Goal: Task Accomplishment & Management: Use online tool/utility

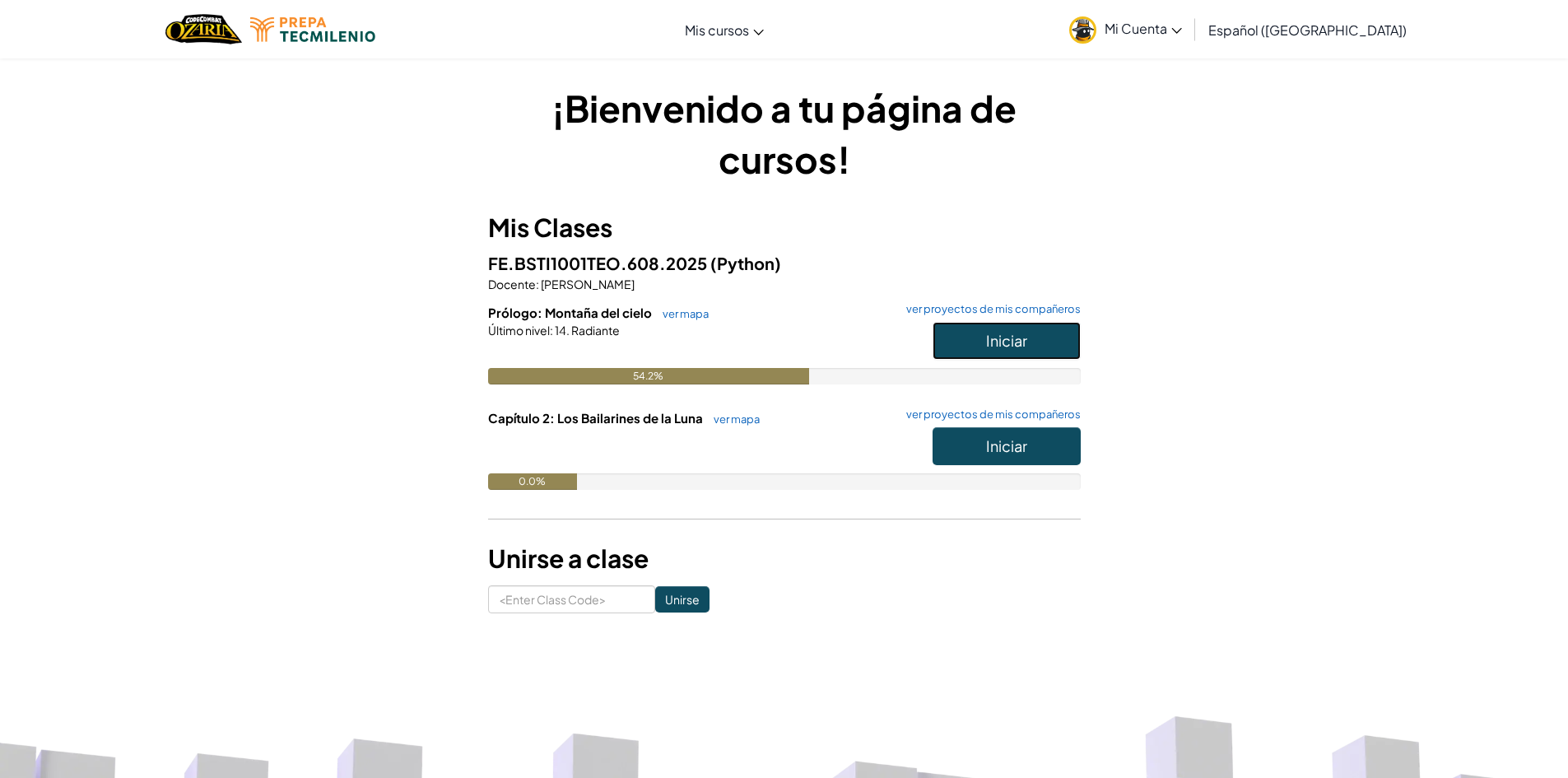
click at [1035, 334] on button "Iniciar" at bounding box center [1007, 340] width 148 height 38
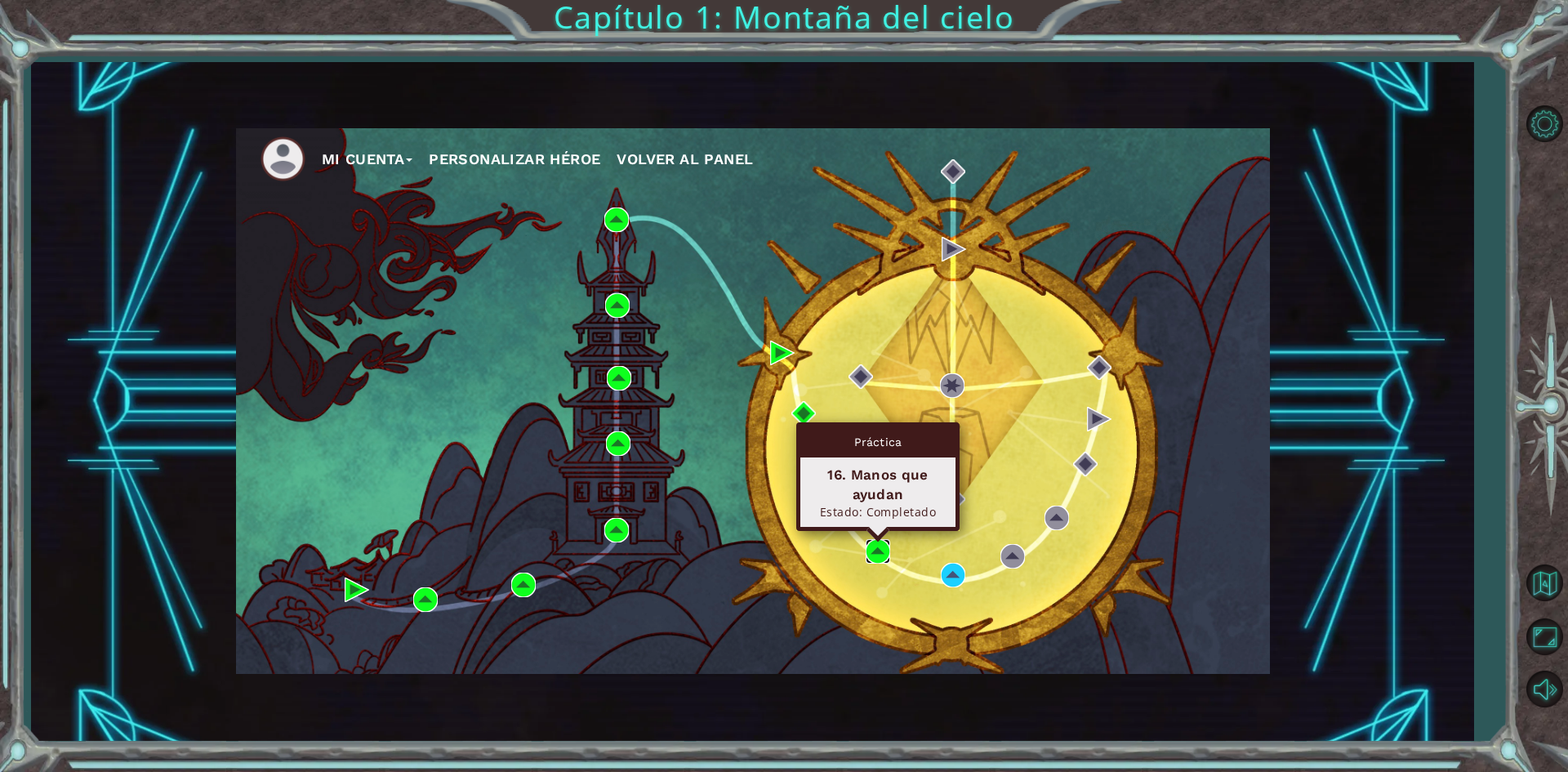
click at [883, 551] on img at bounding box center [878, 551] width 25 height 25
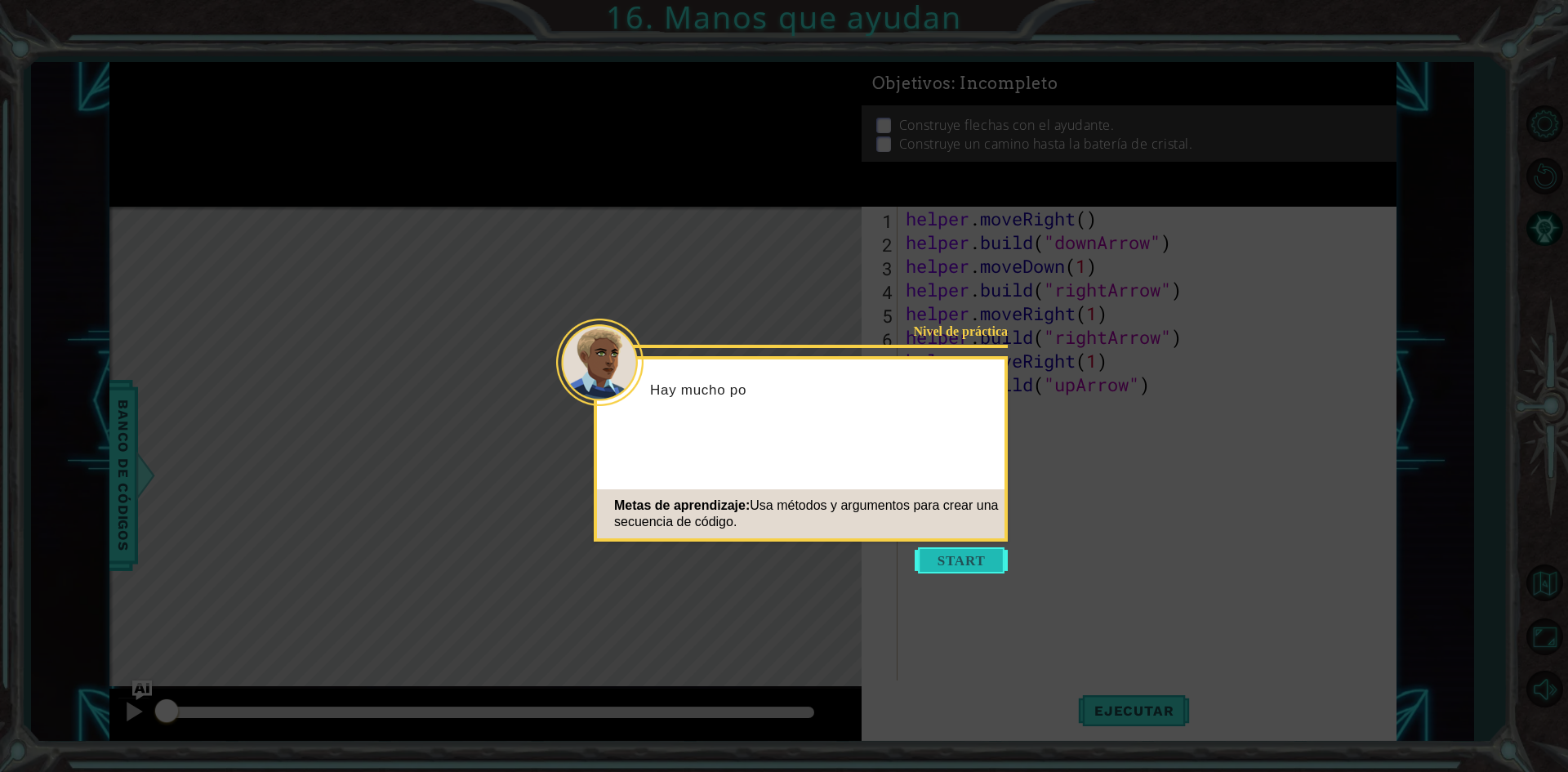
click at [934, 560] on button "Start" at bounding box center [961, 560] width 93 height 26
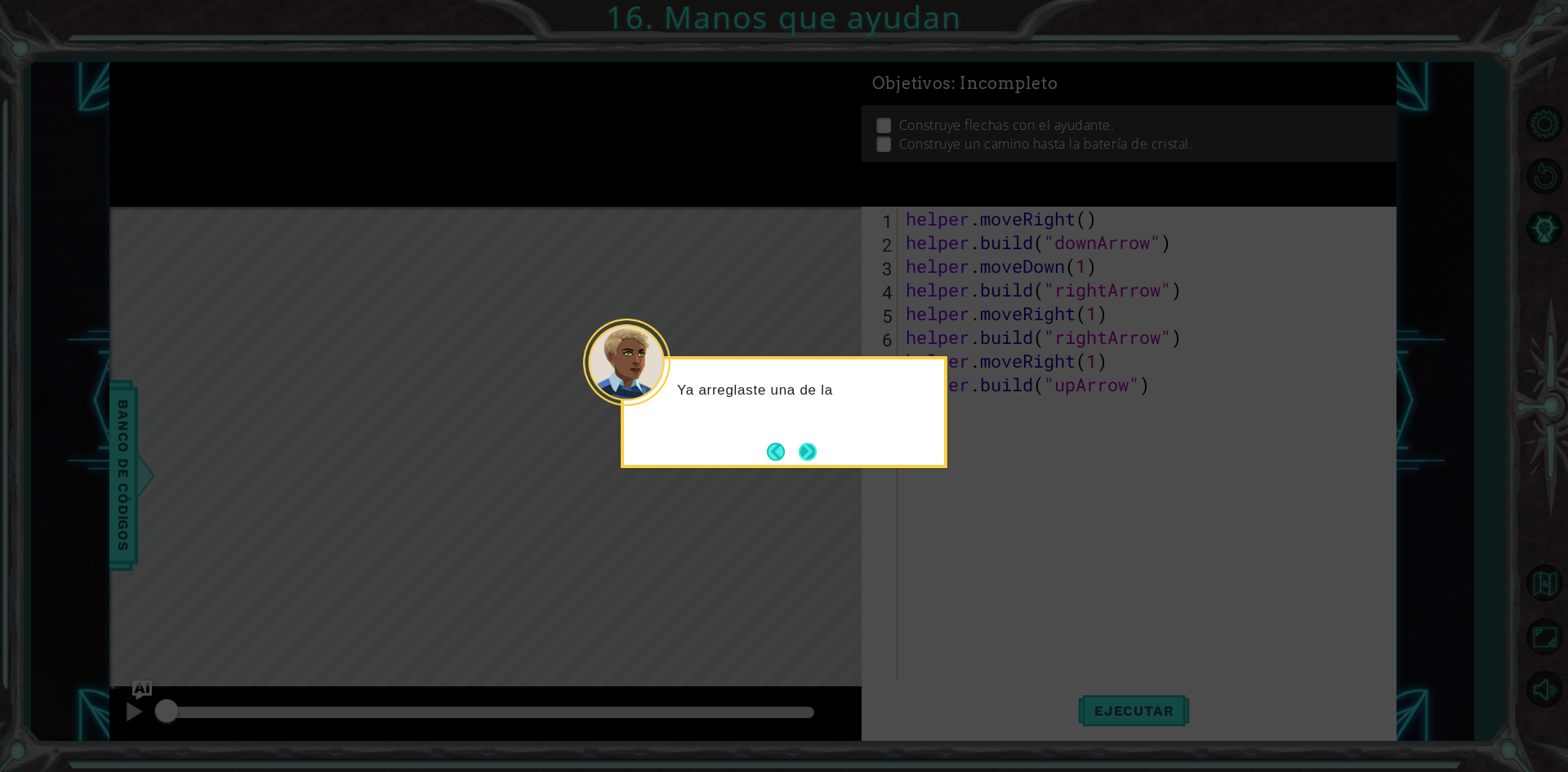
click at [813, 442] on button "Next" at bounding box center [807, 451] width 18 height 18
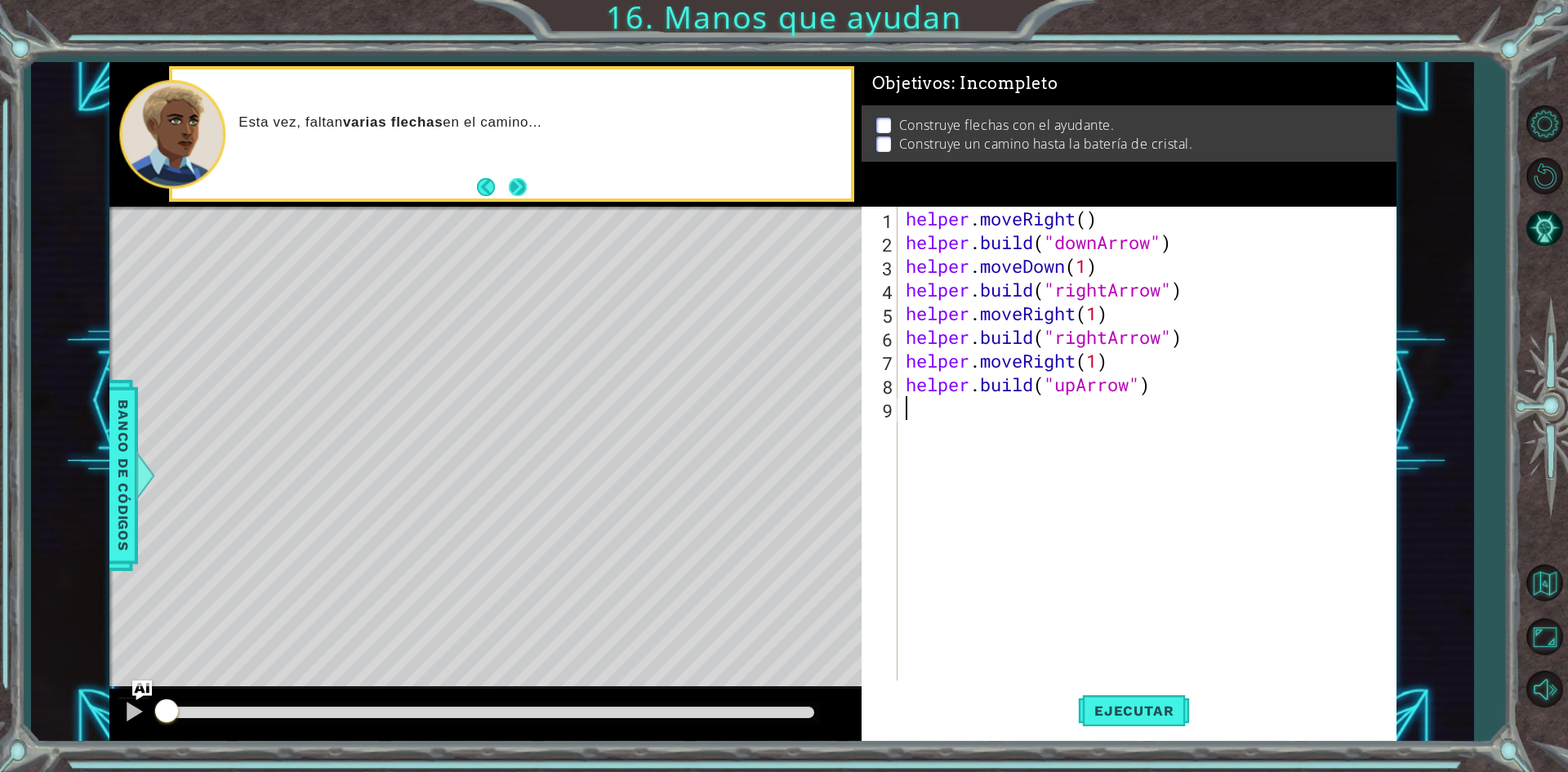
click at [521, 180] on button "Next" at bounding box center [518, 186] width 19 height 19
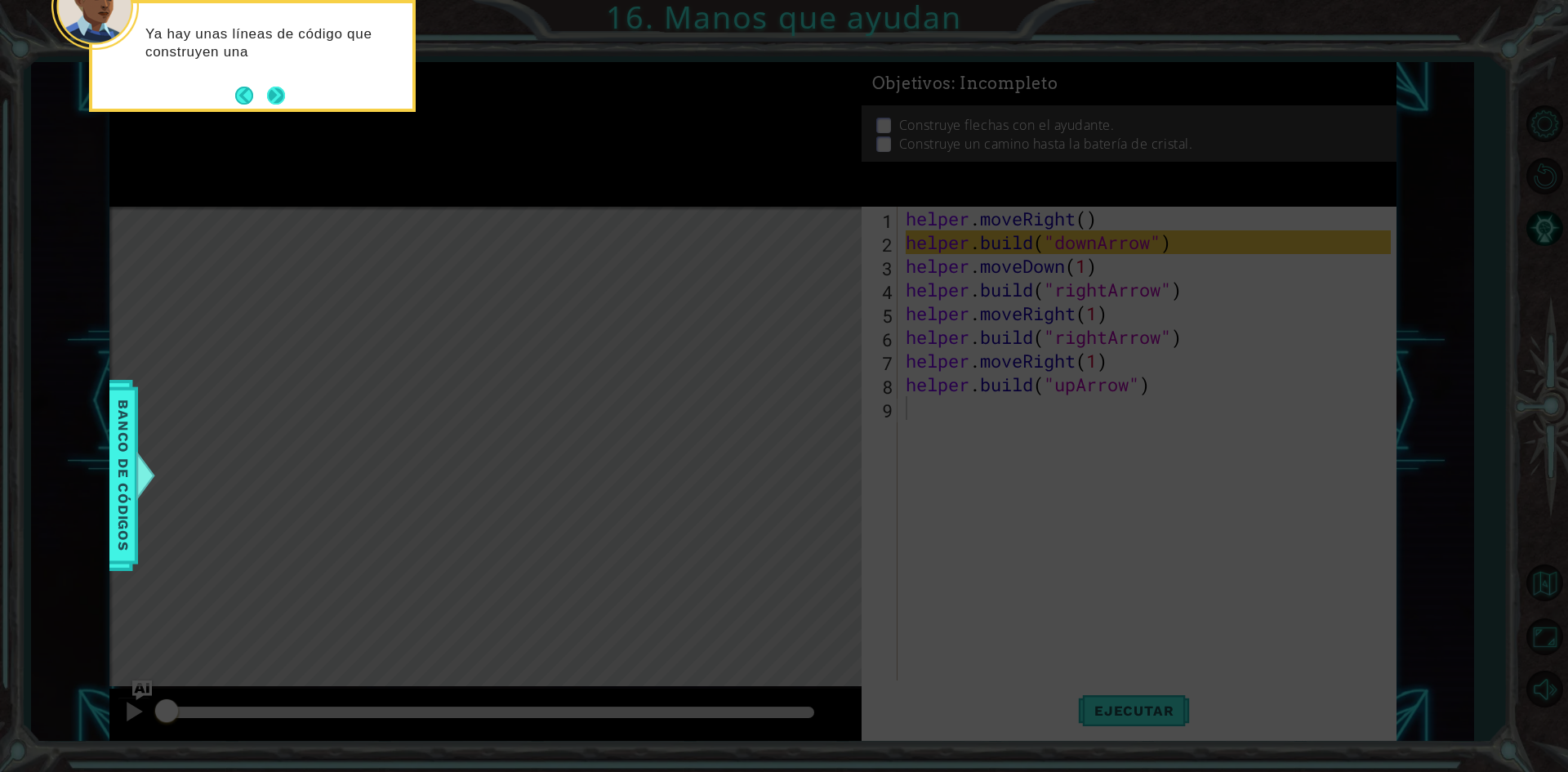
click at [267, 105] on button "Next" at bounding box center [276, 96] width 18 height 18
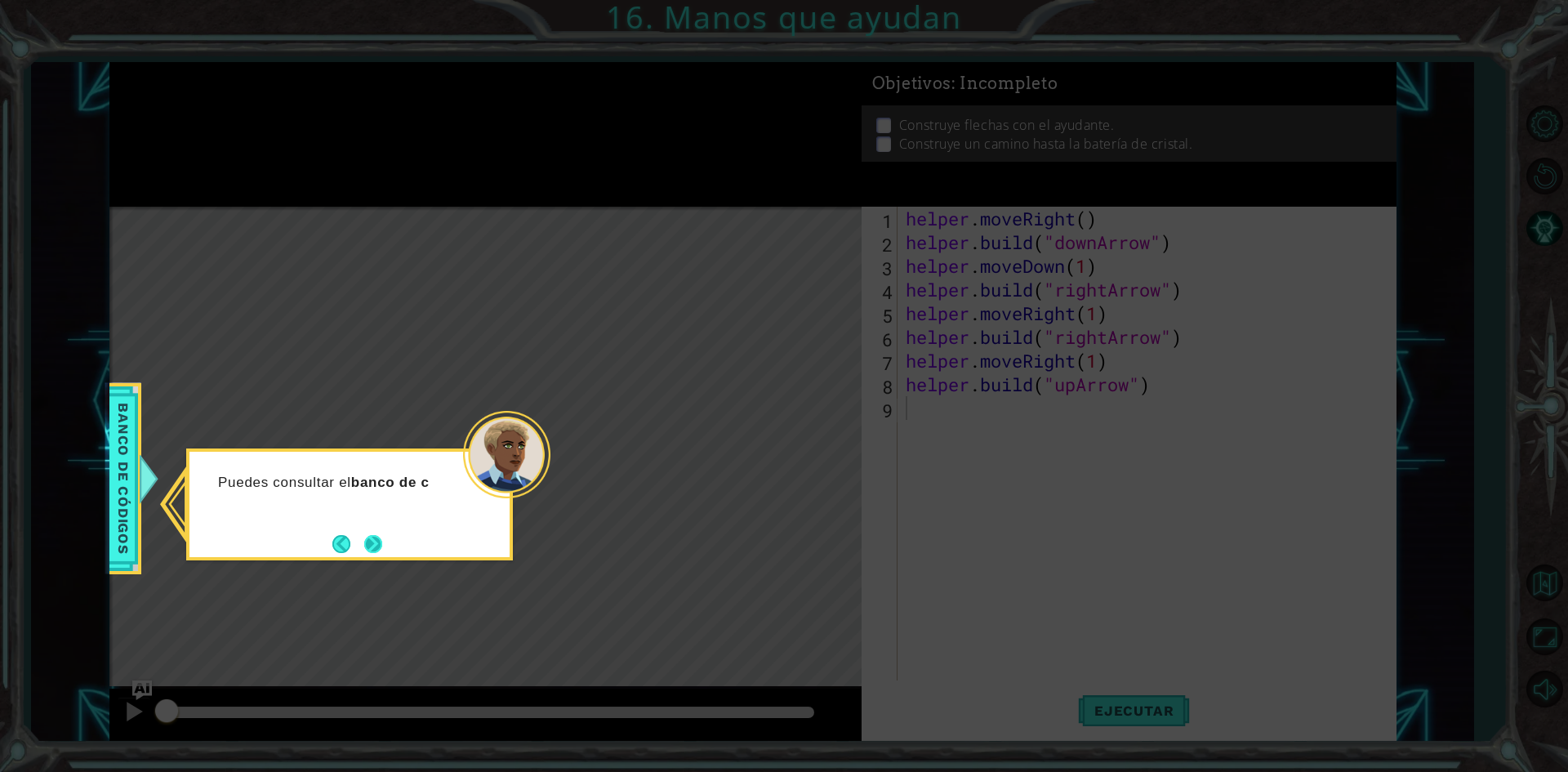
click at [364, 547] on button "Next" at bounding box center [373, 544] width 18 height 18
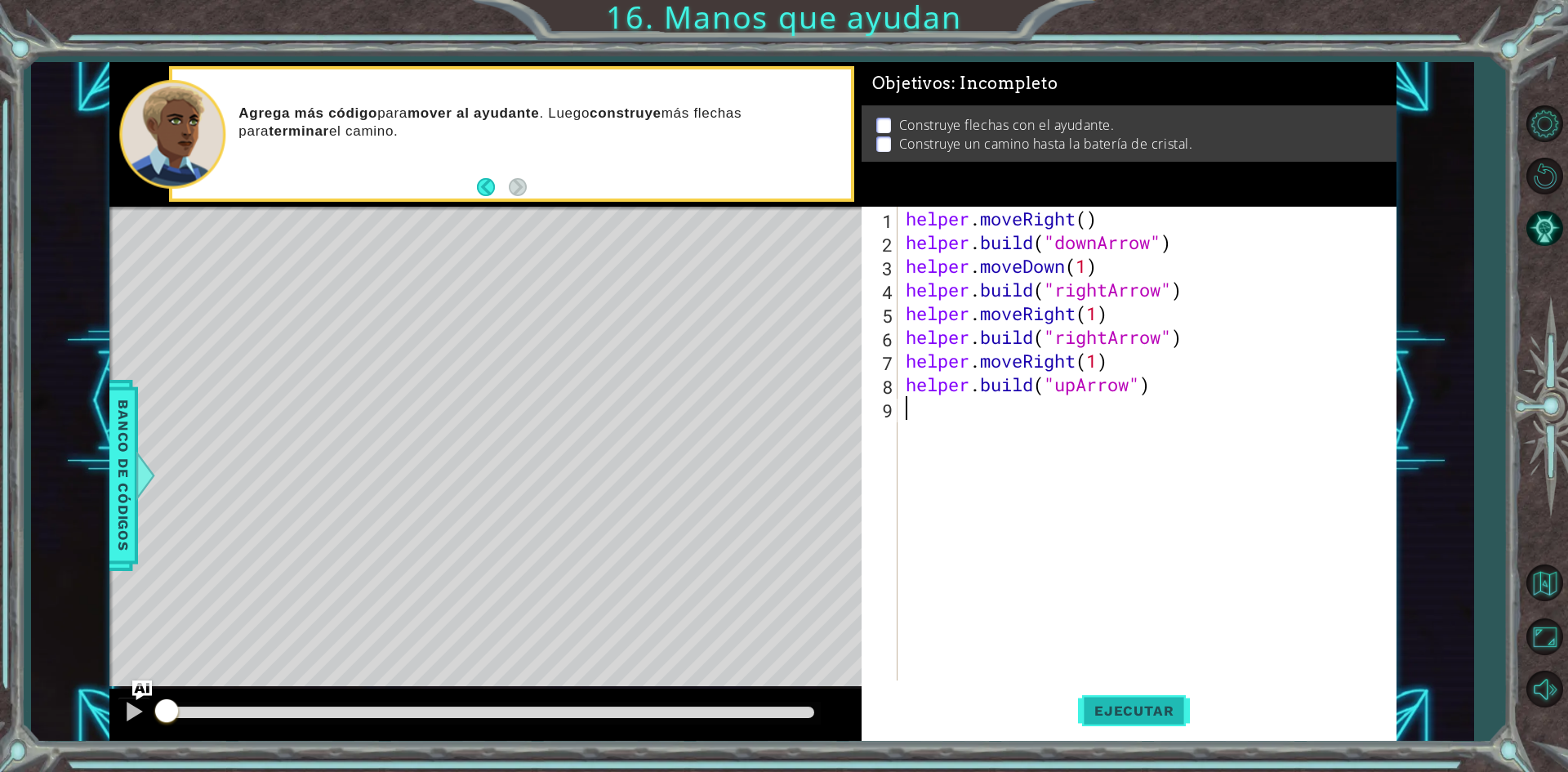
click at [1124, 720] on button "Ejecutar" at bounding box center [1134, 711] width 112 height 53
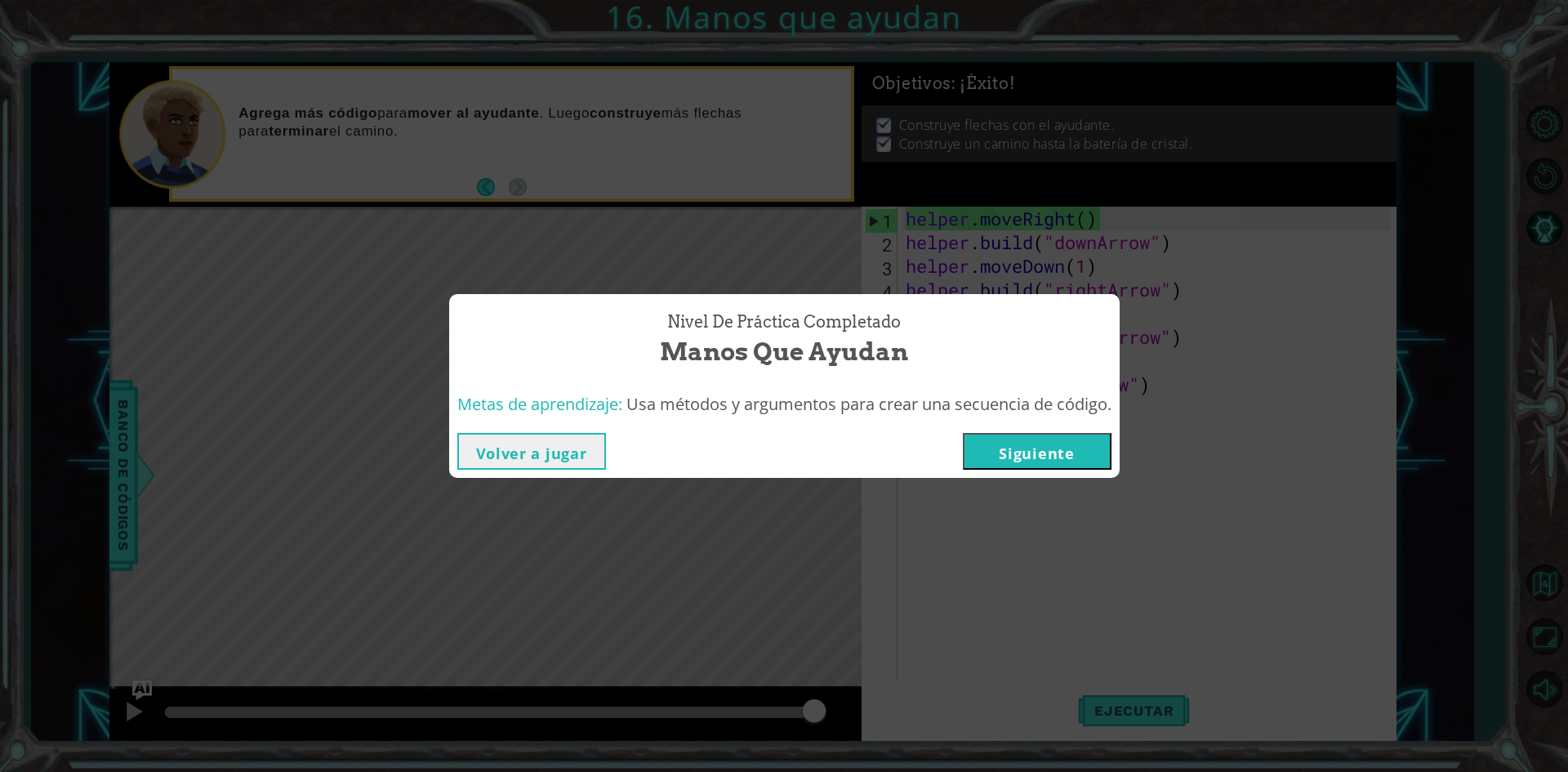
click at [1039, 452] on button "Siguiente" at bounding box center [1037, 451] width 149 height 37
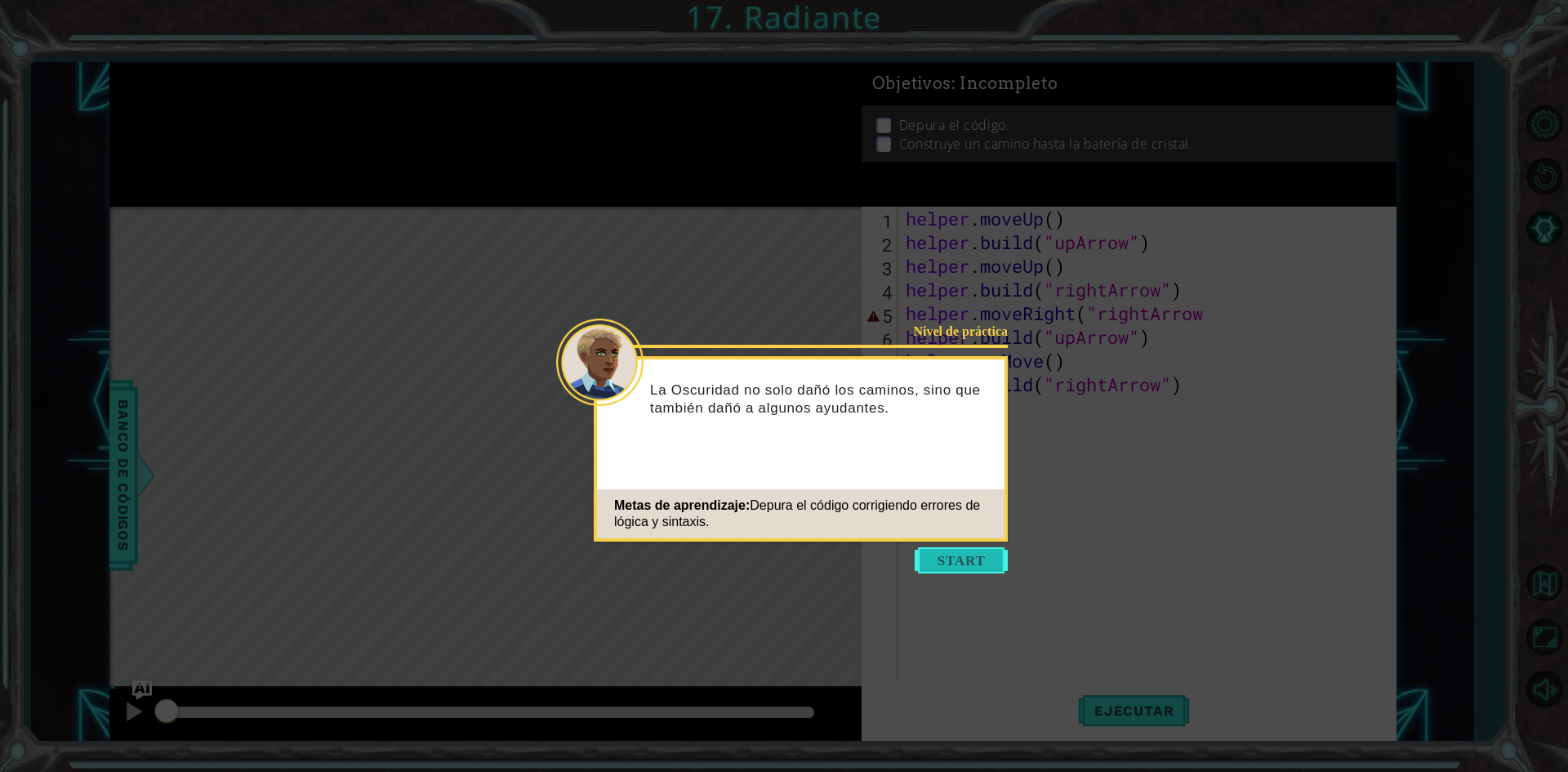
click at [964, 559] on button "Start" at bounding box center [961, 560] width 93 height 26
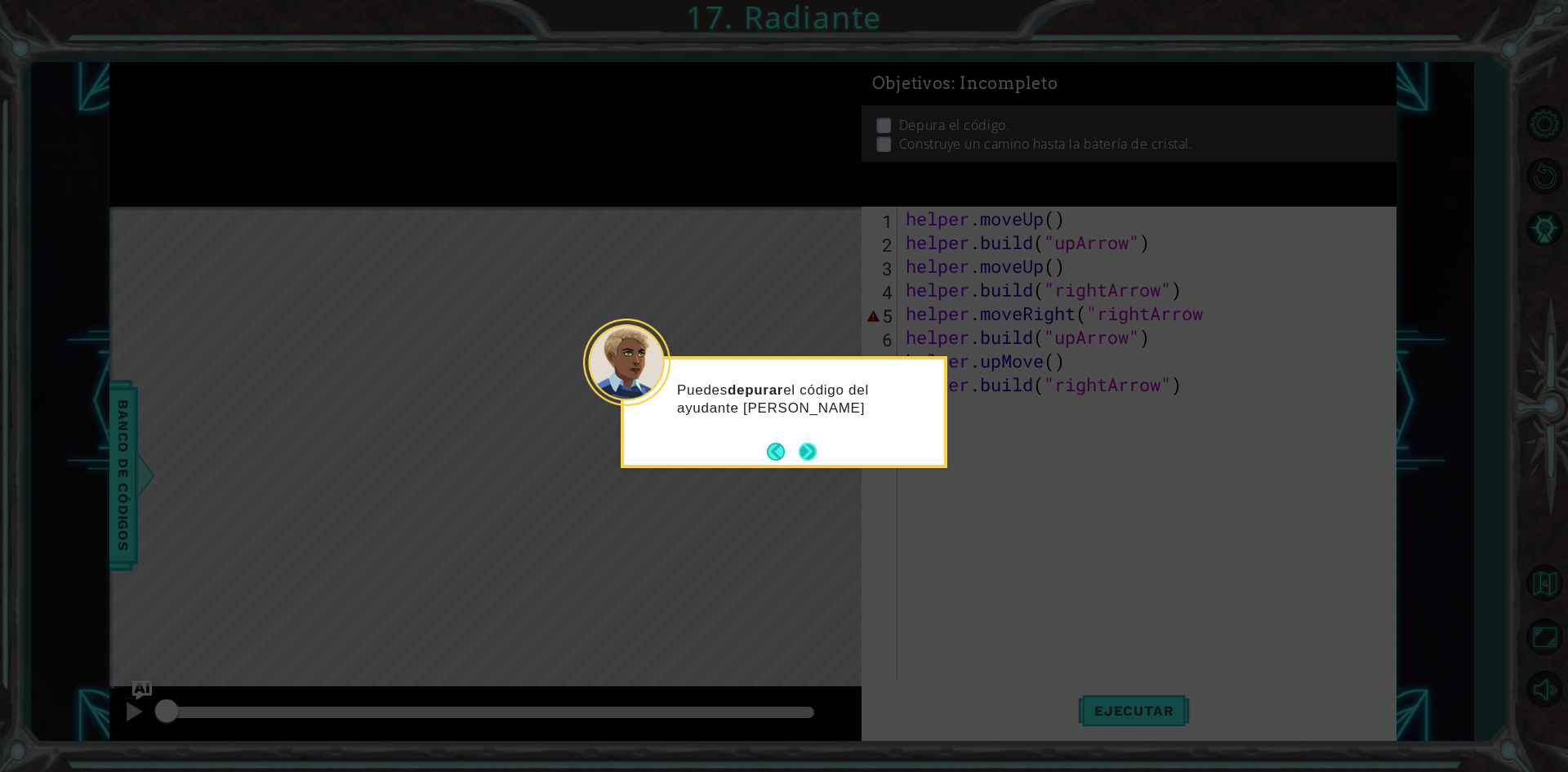
click at [804, 446] on button "Next" at bounding box center [807, 451] width 18 height 18
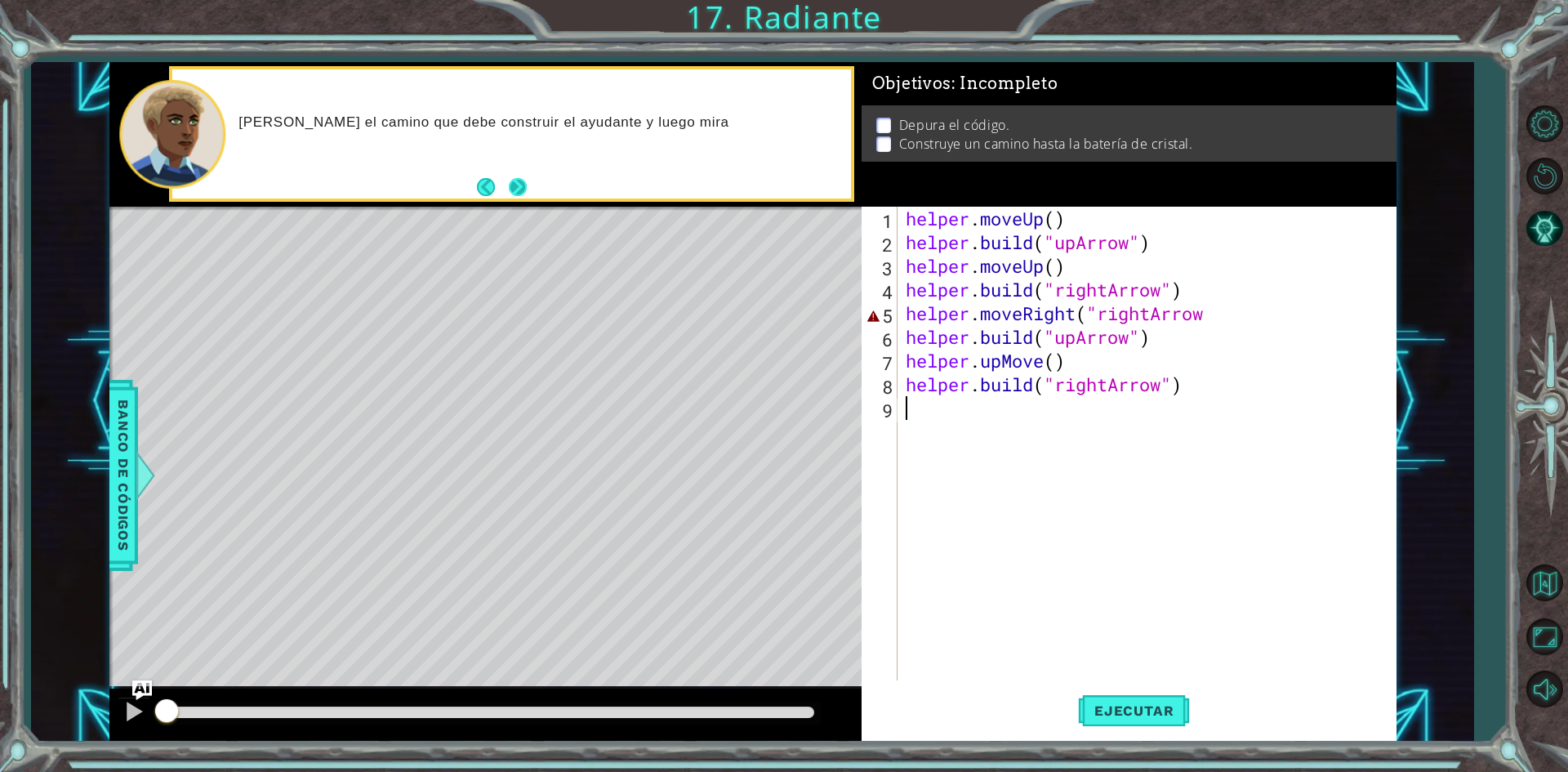
click at [523, 189] on button "Next" at bounding box center [518, 187] width 18 height 18
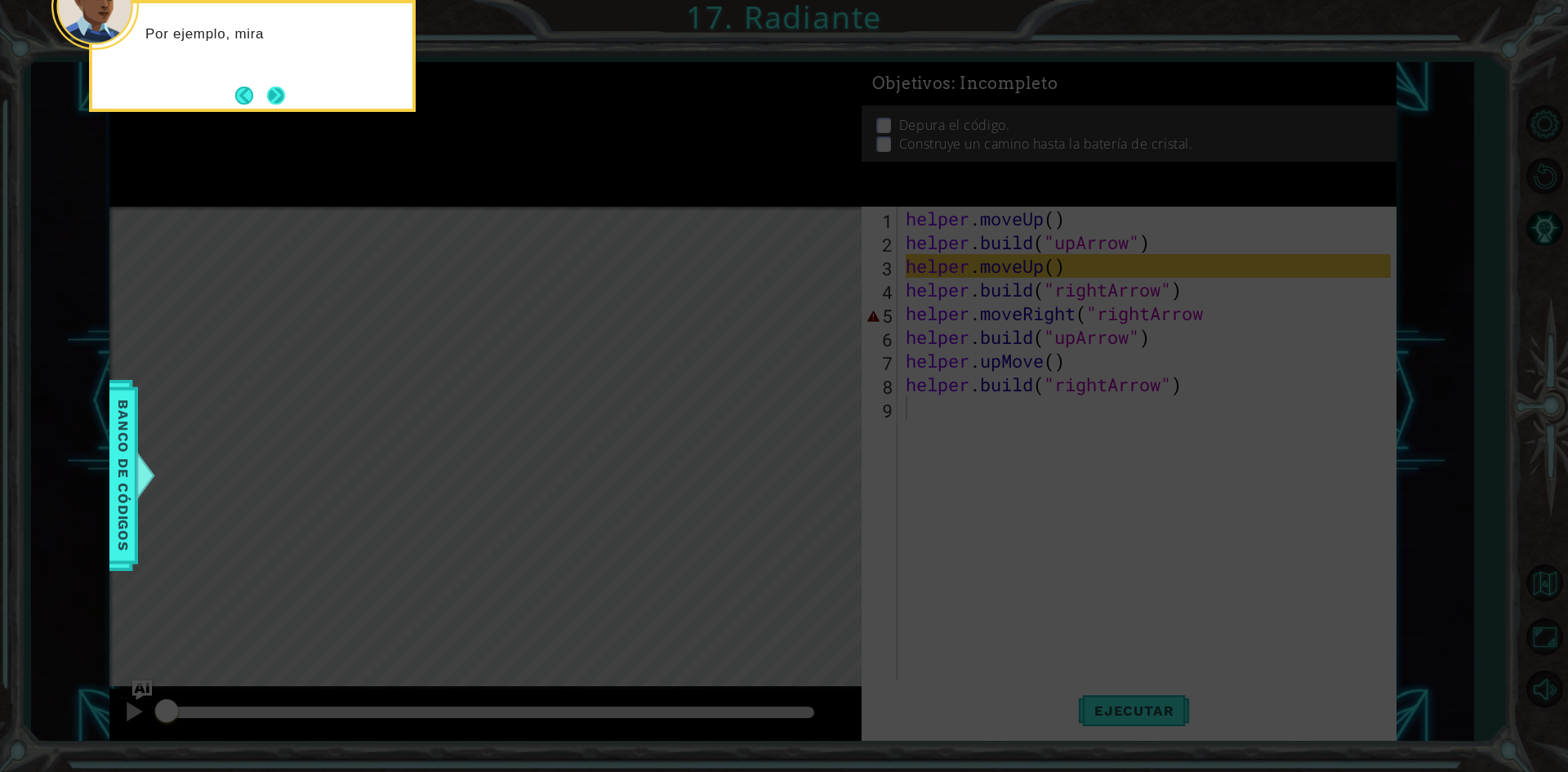
click at [281, 96] on button "Next" at bounding box center [276, 96] width 18 height 18
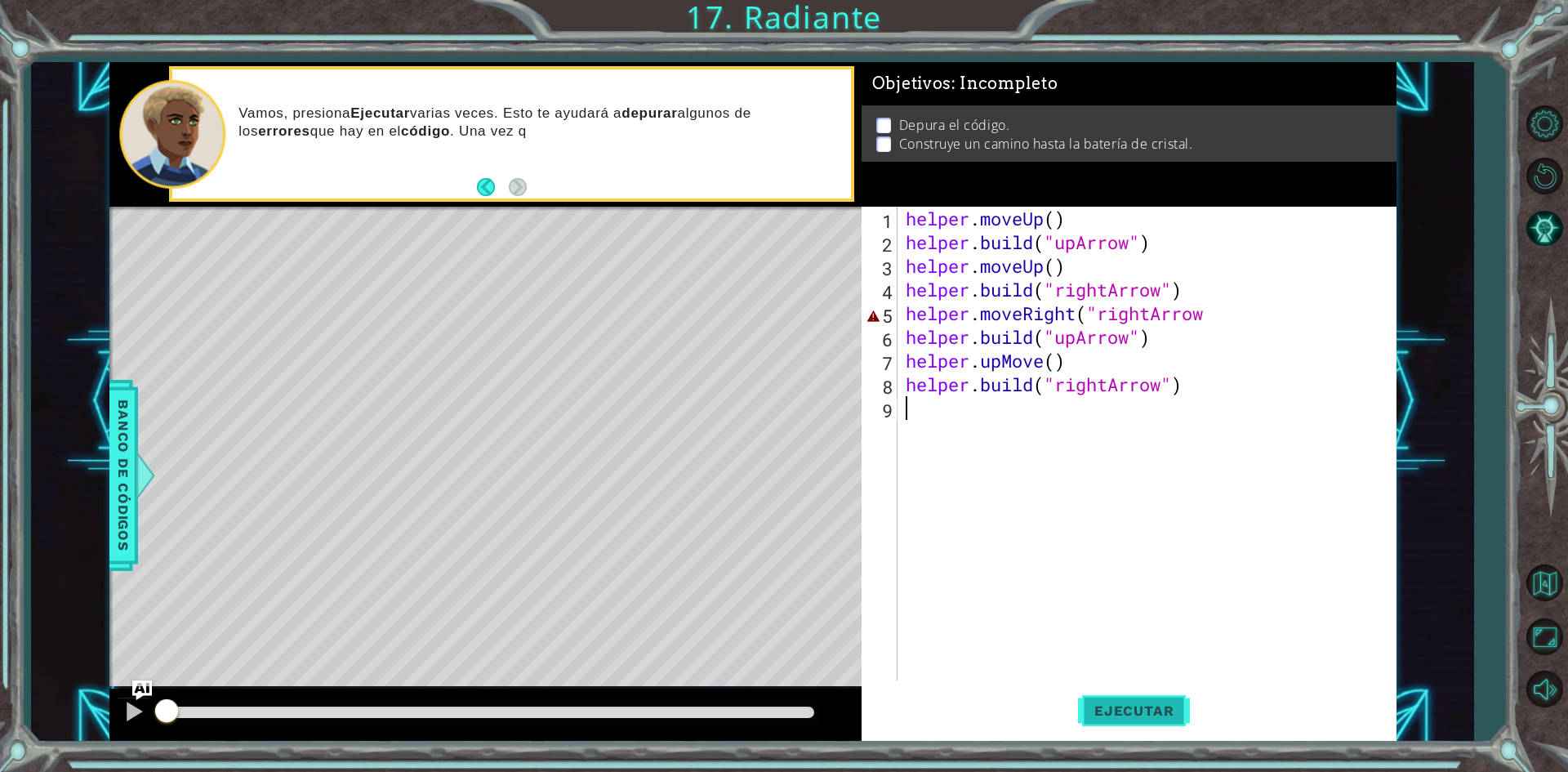
click at [1088, 710] on span "Ejecutar" at bounding box center [1134, 711] width 112 height 16
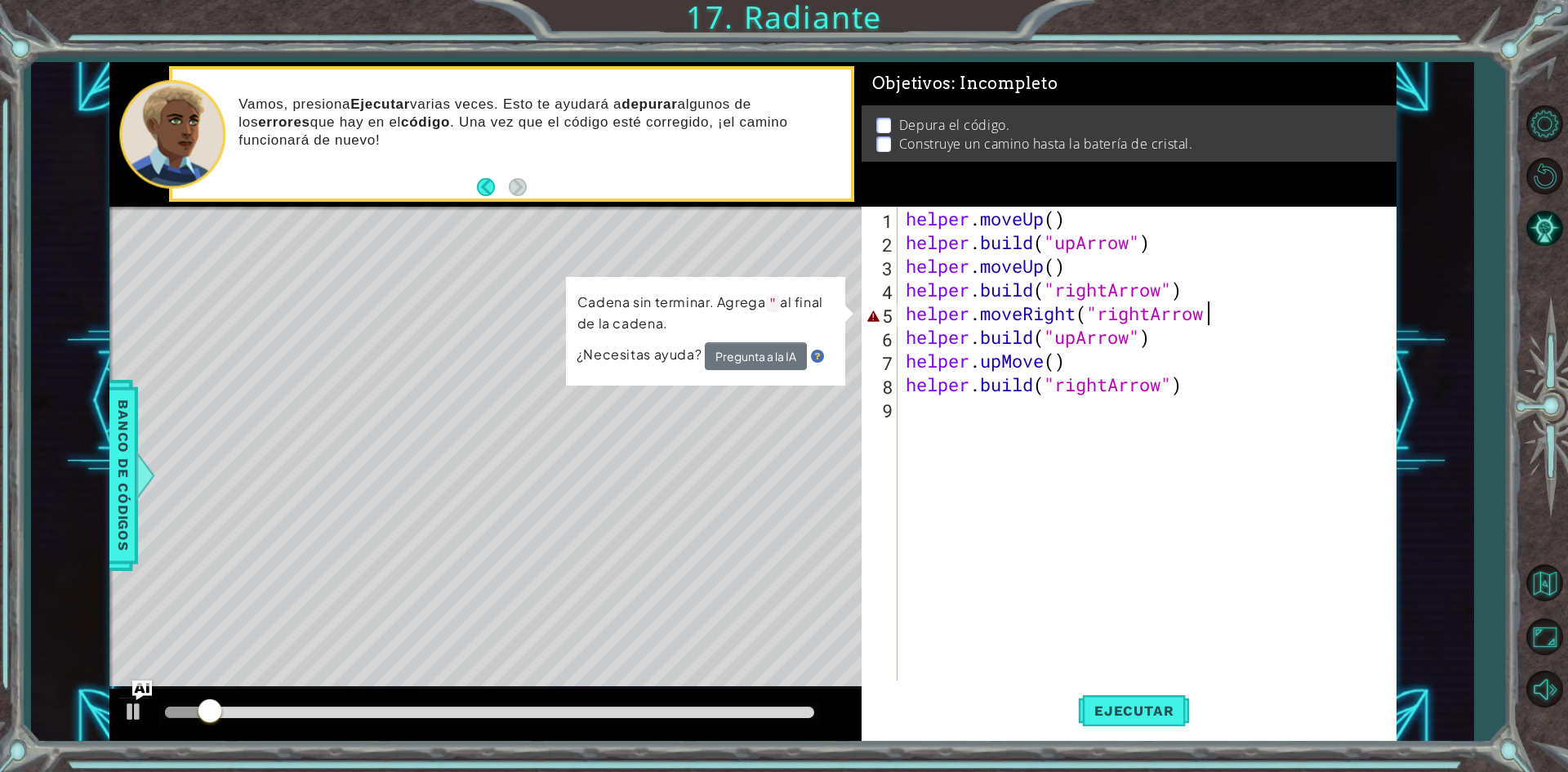
click at [1216, 321] on div "helper . moveUp ( ) helper . build ( "upArrow" ) helper . moveUp ( ) helper . b…" at bounding box center [1150, 467] width 496 height 521
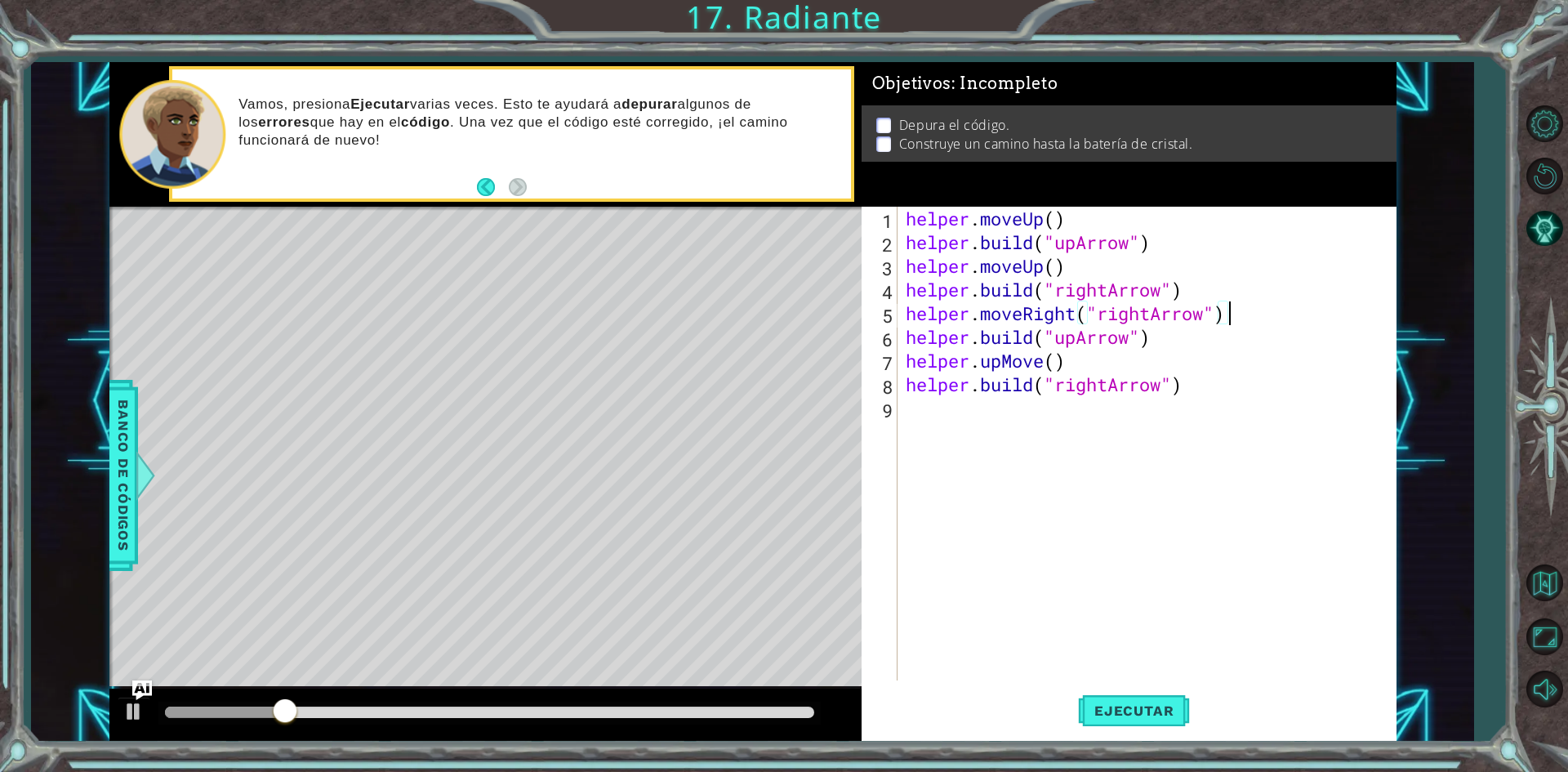
scroll to position [0, 14]
click at [1083, 731] on button "Ejecutar" at bounding box center [1134, 711] width 112 height 53
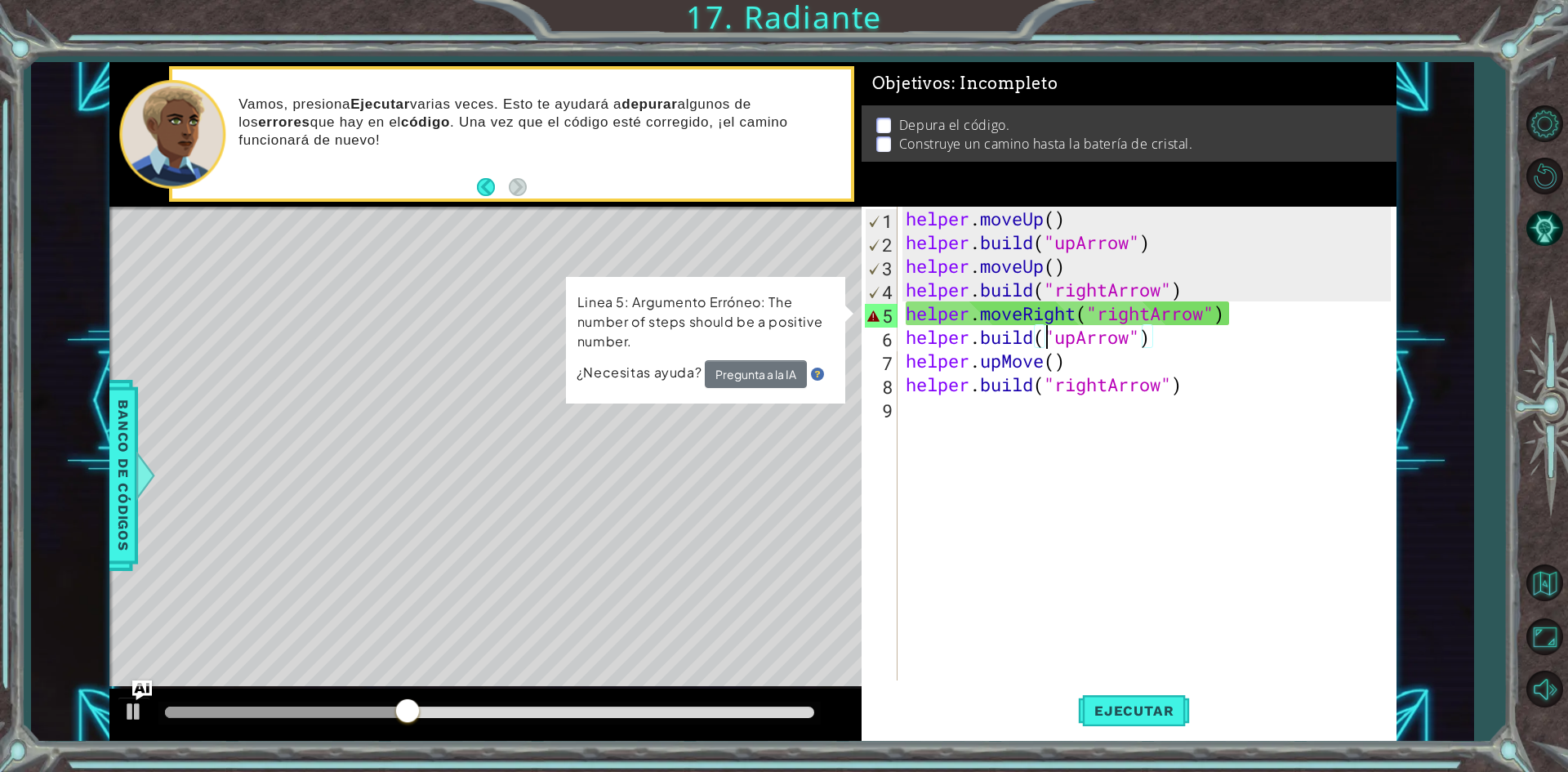
click at [1047, 340] on div "helper . moveUp ( ) helper . build ( "upArrow" ) helper . moveUp ( ) helper . b…" at bounding box center [1150, 467] width 496 height 521
click at [1298, 312] on div "helper . moveUp ( ) helper . build ( "upArrow" ) helper . moveUp ( ) helper . b…" at bounding box center [1150, 467] width 496 height 521
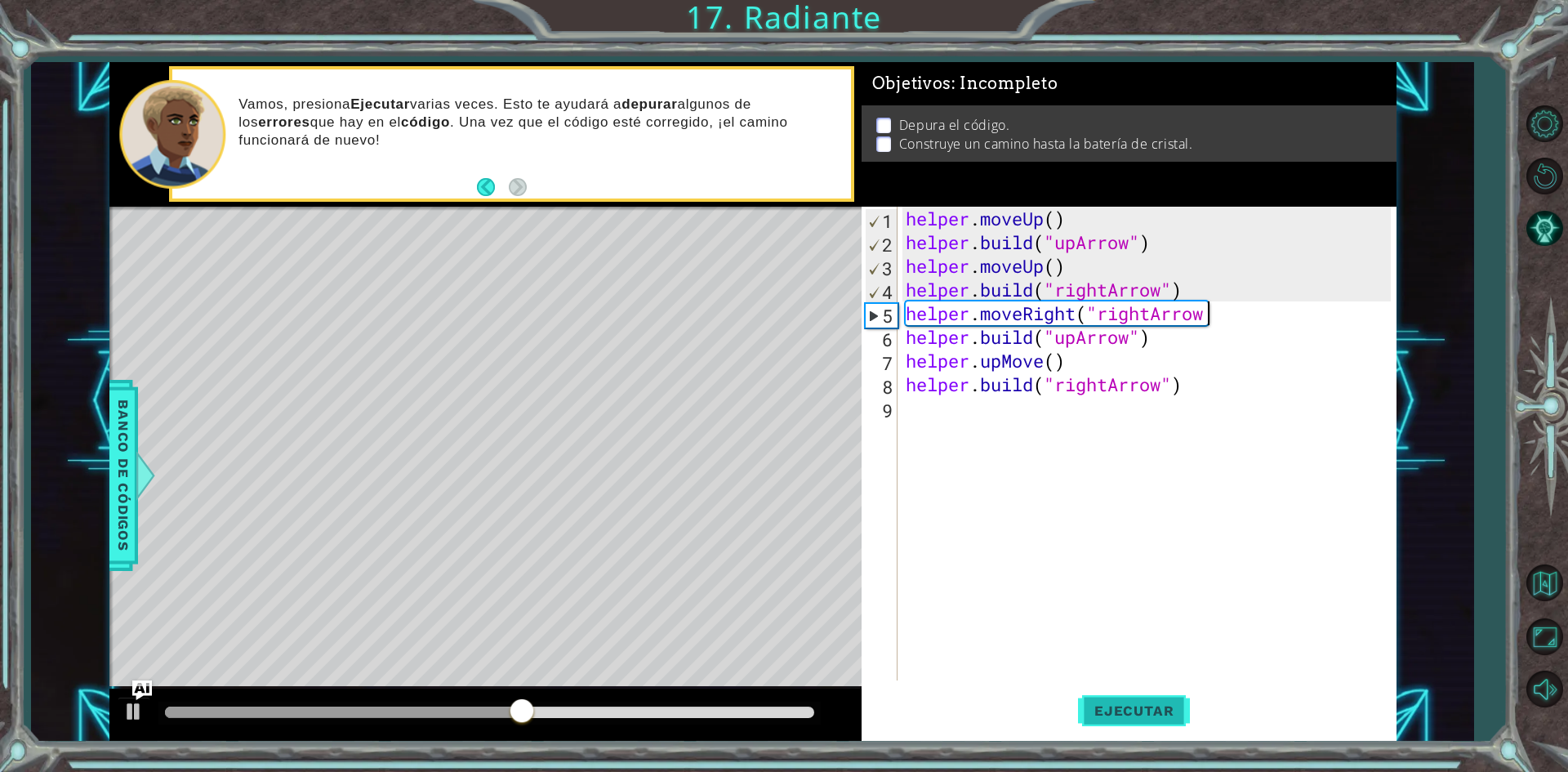
click at [1175, 698] on button "Ejecutar" at bounding box center [1134, 711] width 112 height 53
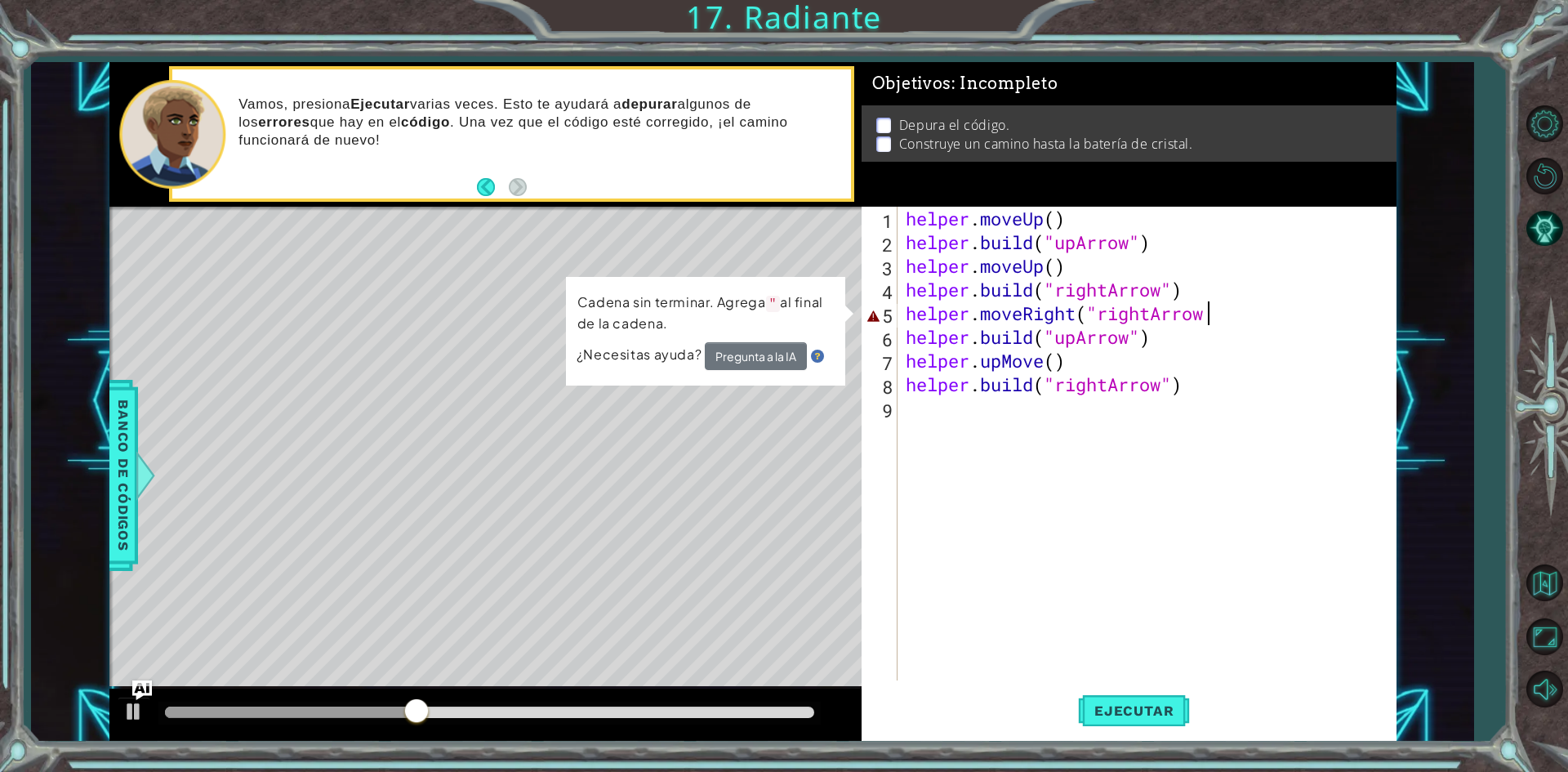
click at [1053, 267] on div "helper . moveUp ( ) helper . build ( "upArrow" ) helper . moveUp ( ) helper . b…" at bounding box center [1150, 467] width 496 height 521
click at [1149, 731] on button "Ejecutar" at bounding box center [1134, 711] width 112 height 53
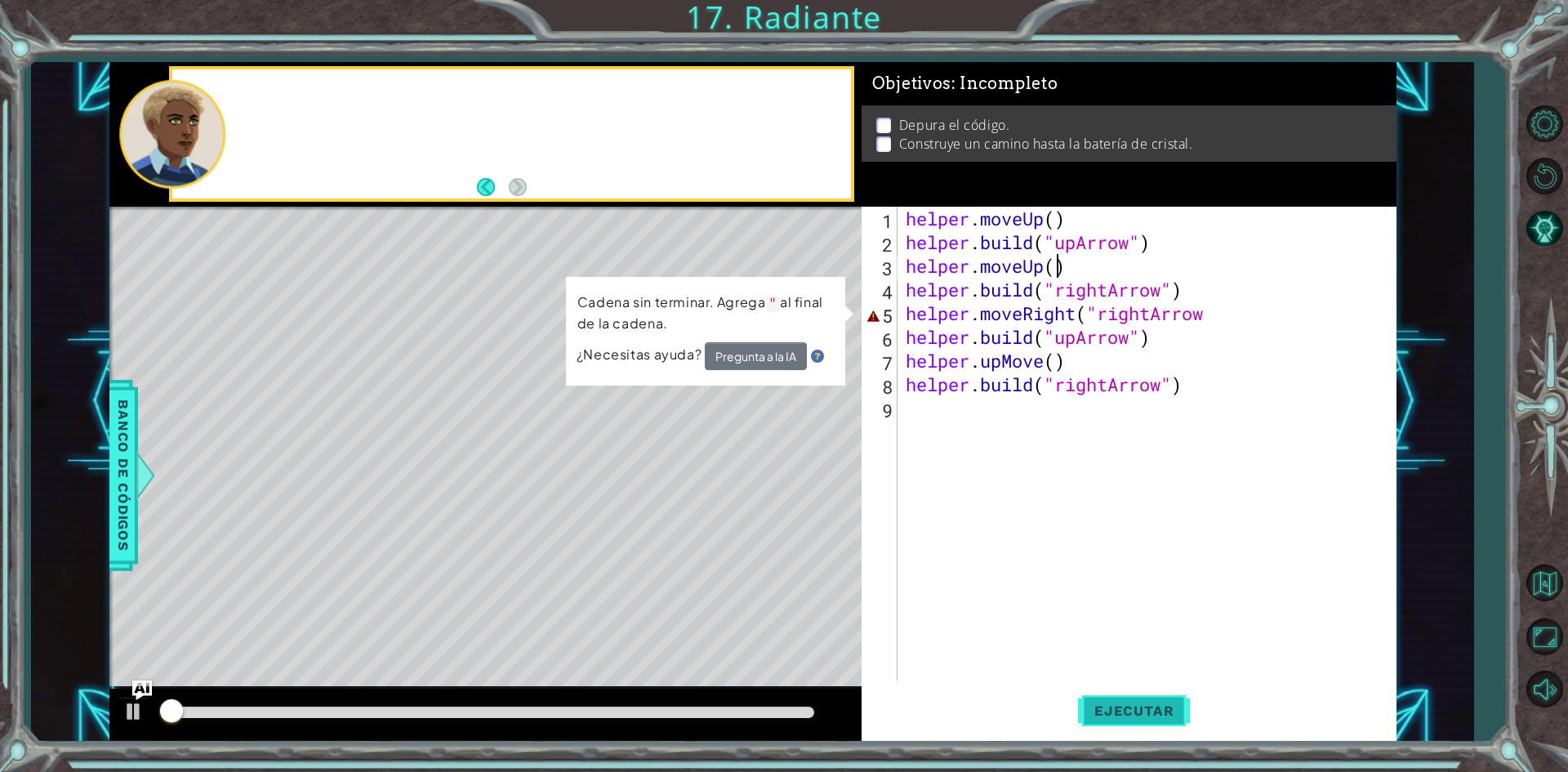
click at [1149, 731] on button "Ejecutar" at bounding box center [1134, 711] width 112 height 53
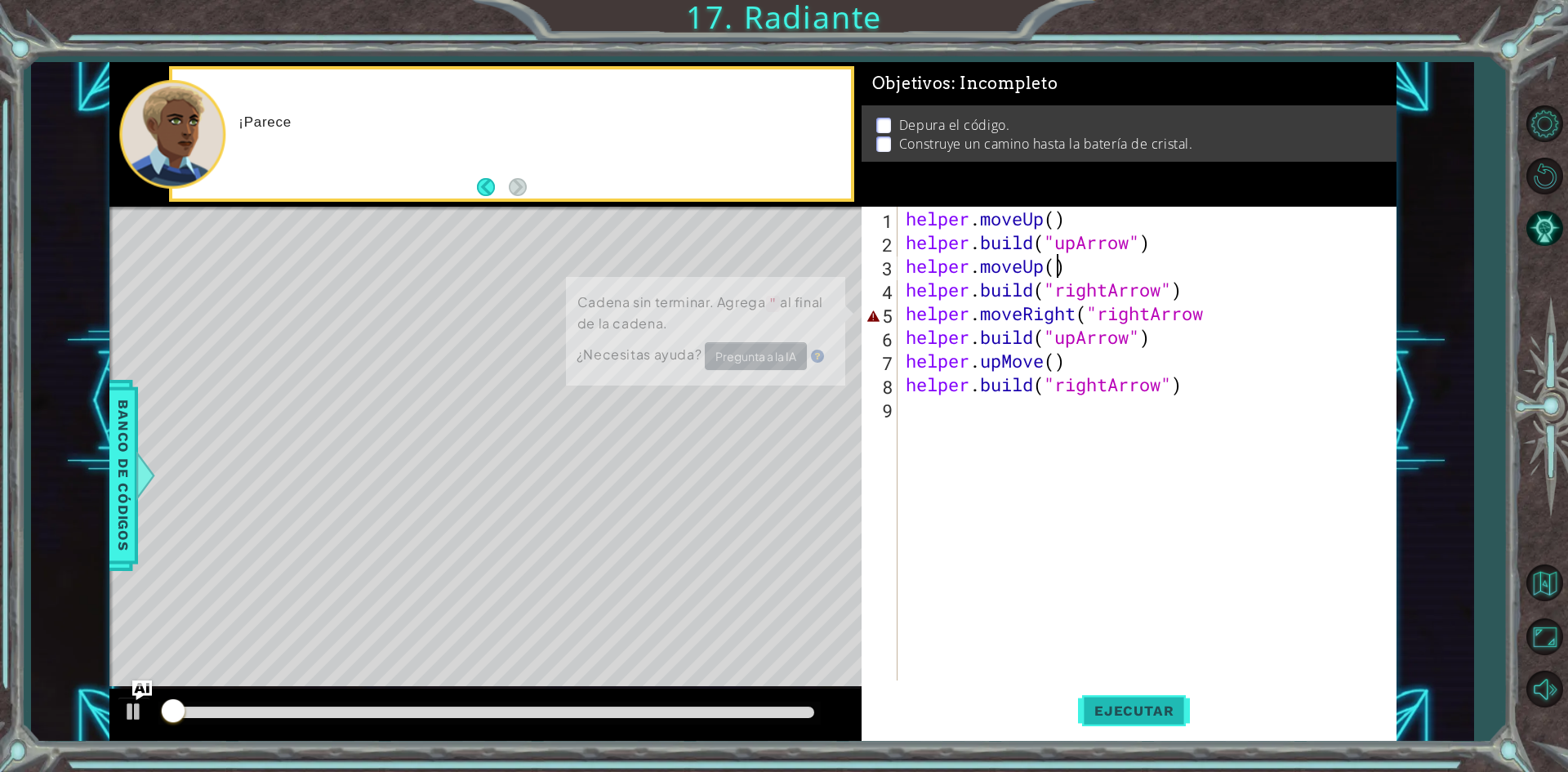
click at [1149, 731] on button "Ejecutar" at bounding box center [1134, 711] width 112 height 53
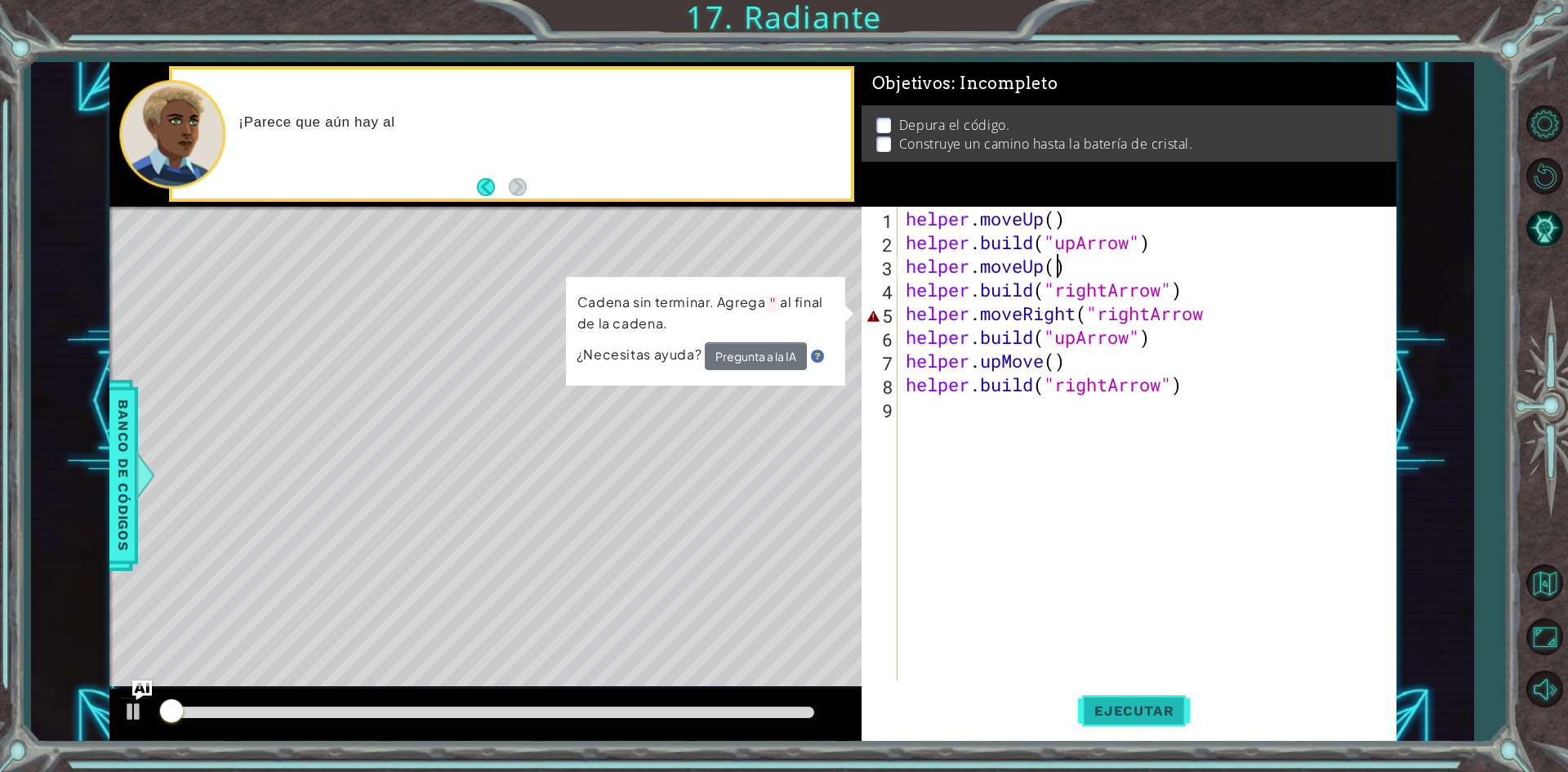
click at [1149, 731] on button "Ejecutar" at bounding box center [1134, 711] width 112 height 53
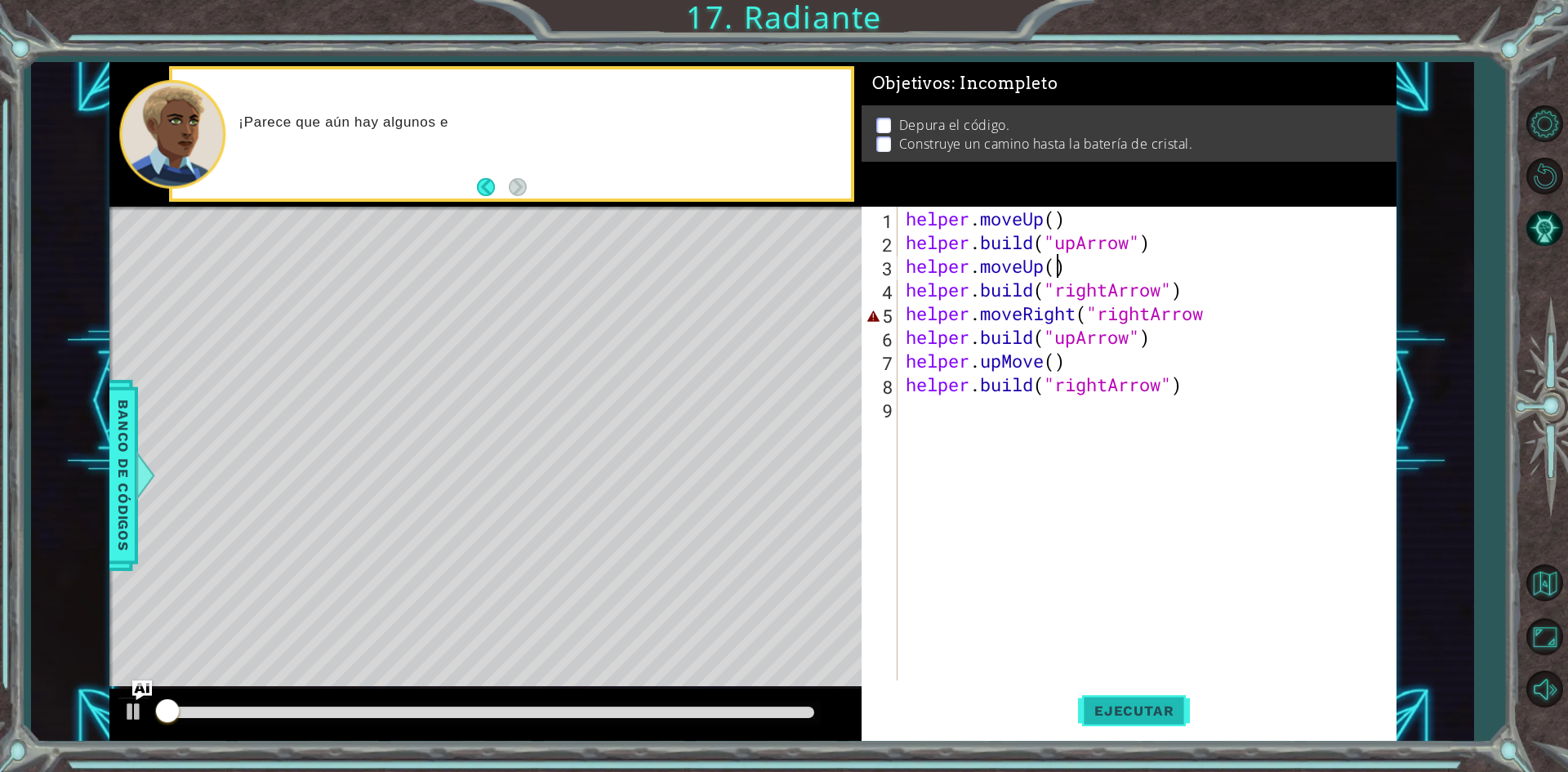
click at [1149, 731] on button "Ejecutar" at bounding box center [1134, 711] width 112 height 53
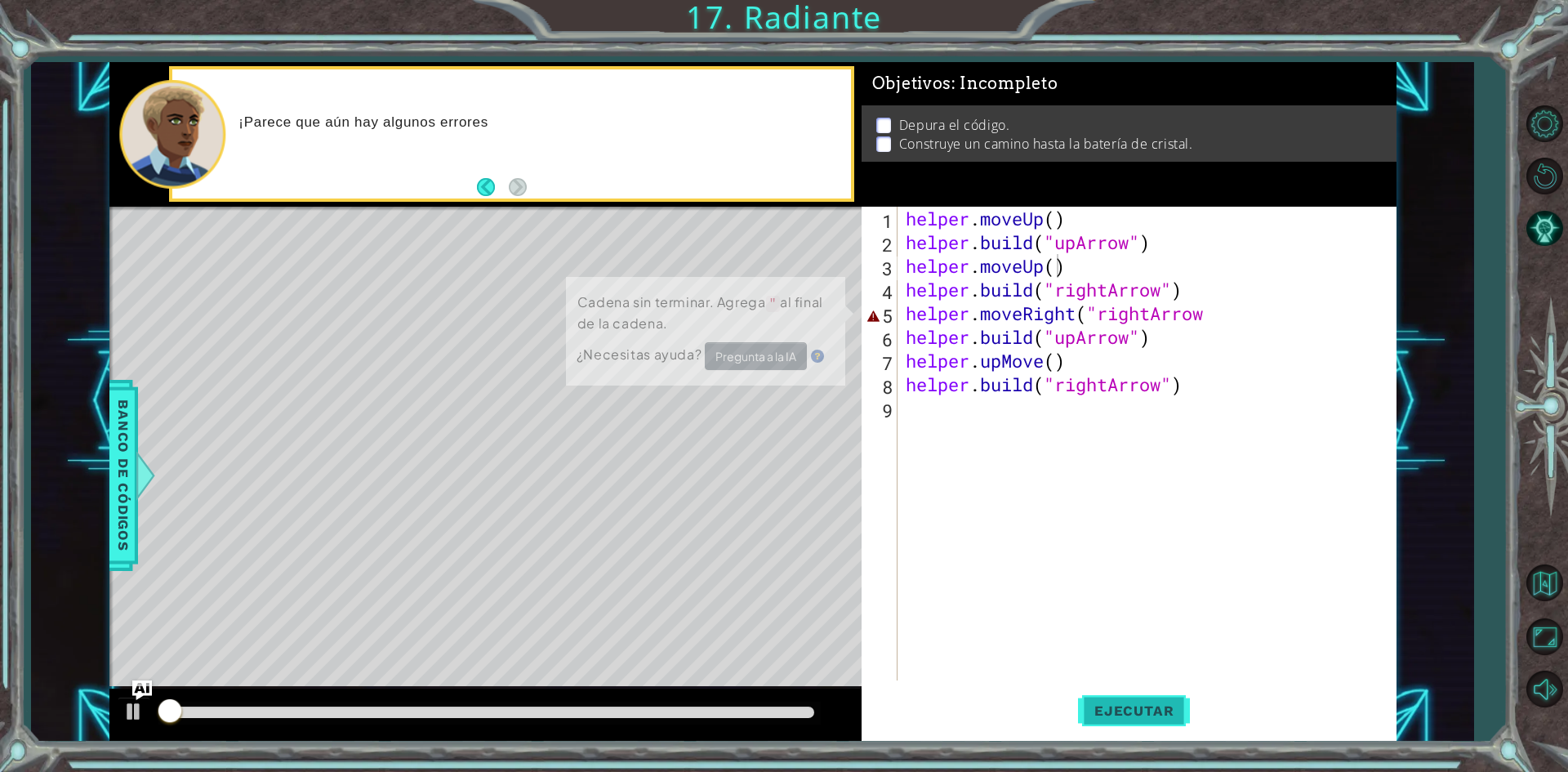
click at [1149, 731] on button "Ejecutar" at bounding box center [1134, 711] width 112 height 53
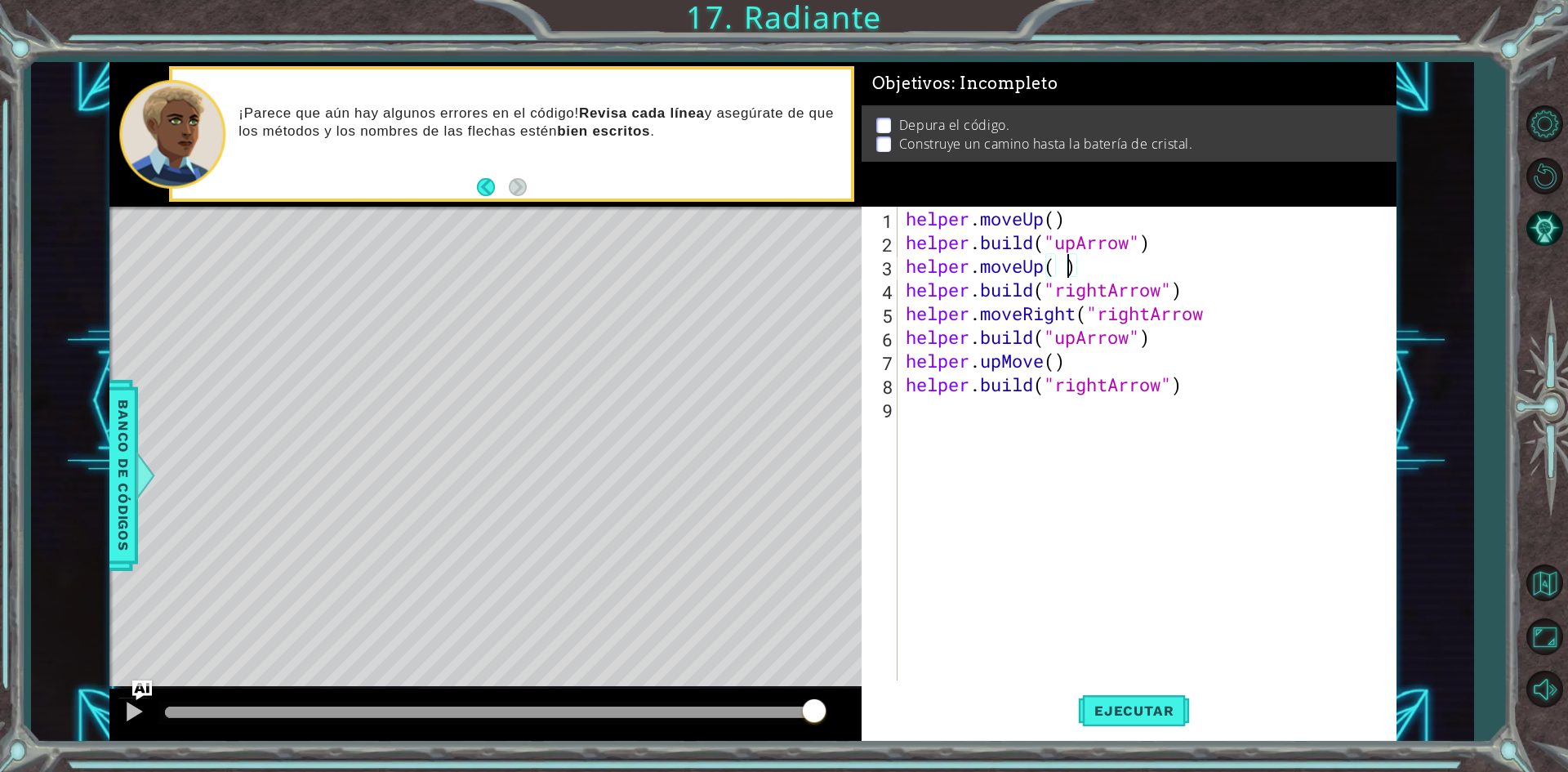
click at [1065, 272] on div "helper . moveUp ( ) helper . build ( "upArrow" ) helper . moveUp ( ) helper . b…" at bounding box center [1150, 467] width 496 height 521
click at [1059, 270] on div "helper . moveUp ( ) helper . build ( "upArrow" ) helper . moveUp ( ) helper . b…" at bounding box center [1150, 467] width 496 height 521
click at [1156, 726] on button "Ejecutar" at bounding box center [1134, 711] width 112 height 53
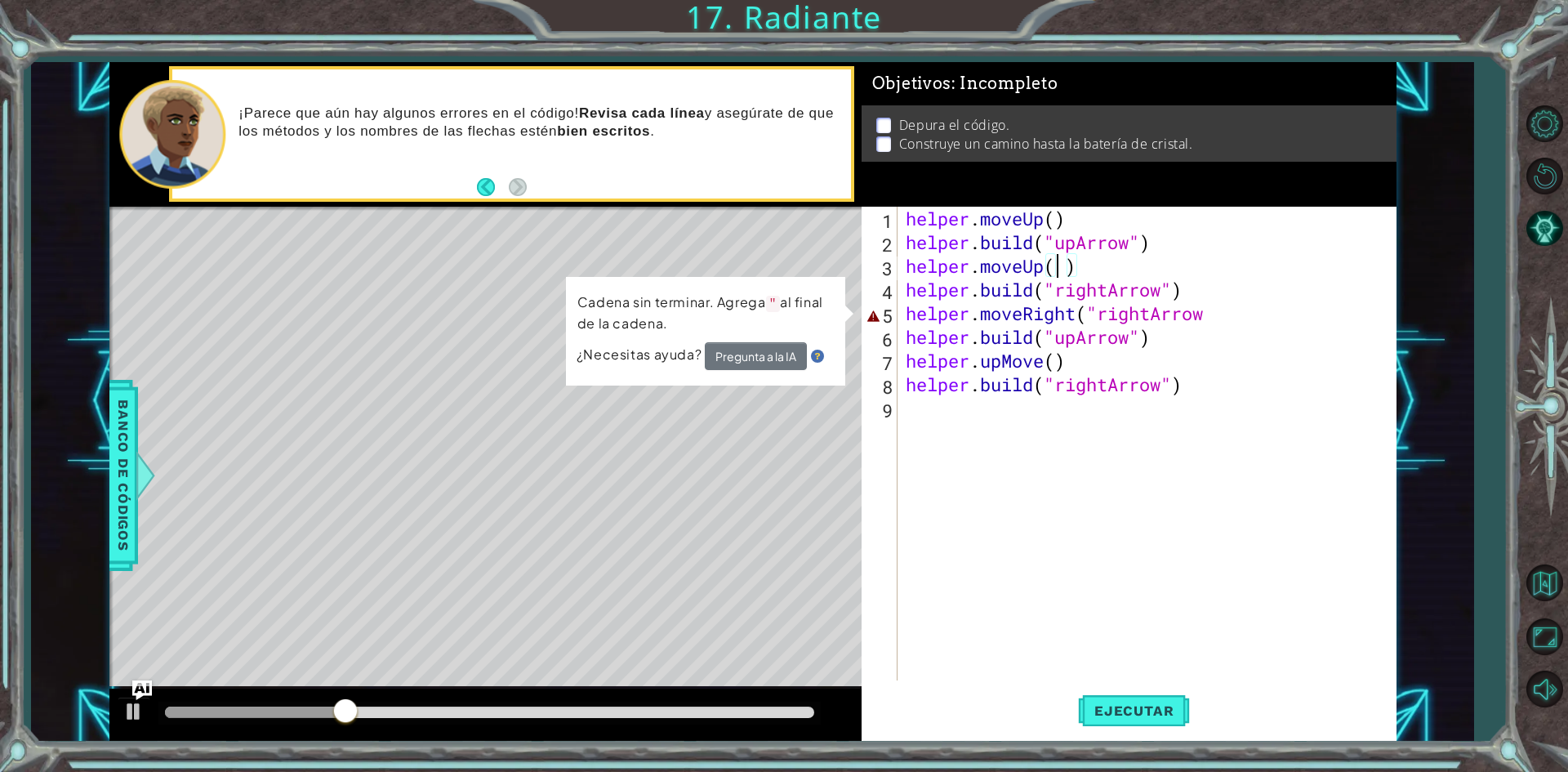
click at [1004, 253] on div "helper . moveUp ( ) helper . build ( "upArrow" ) helper . moveUp ( ) helper . b…" at bounding box center [1150, 467] width 496 height 521
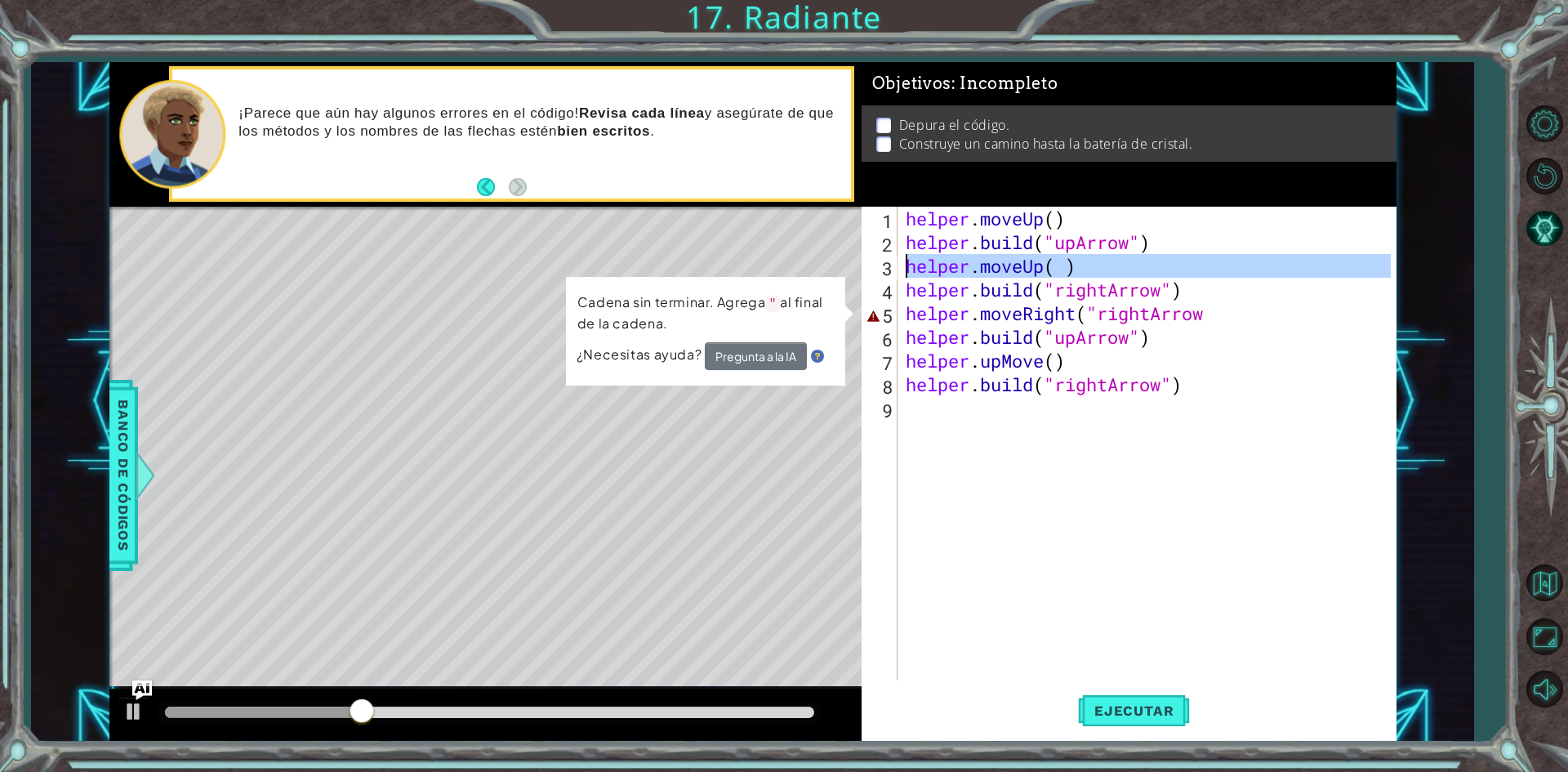
click at [874, 258] on div "3" at bounding box center [881, 268] width 33 height 24
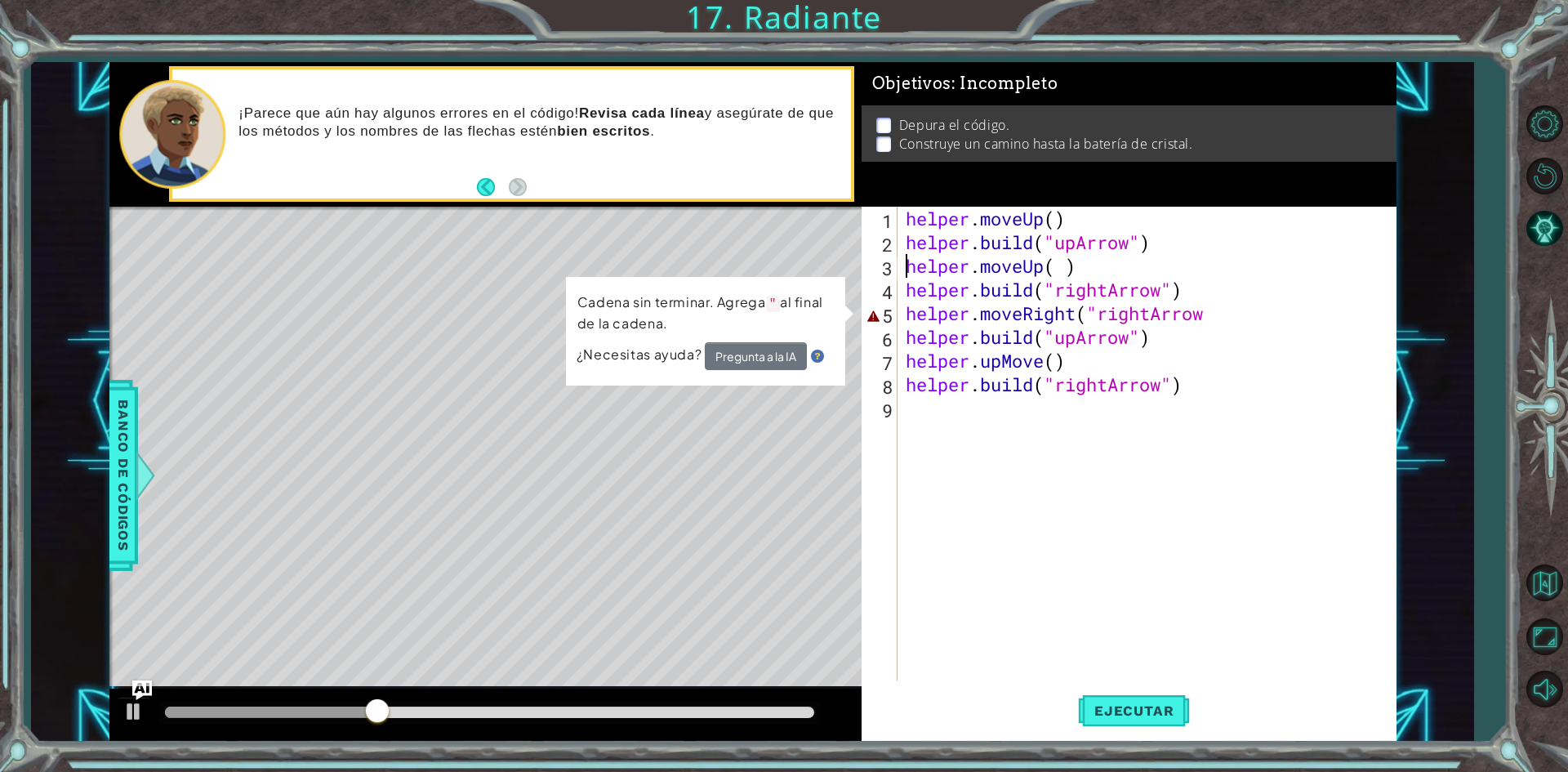
click at [1218, 243] on div "helper . moveUp ( ) helper . build ( "upArrow" ) helper . moveUp ( ) helper . b…" at bounding box center [1150, 467] width 496 height 521
type textarea "[DOMAIN_NAME]("upArrow")"
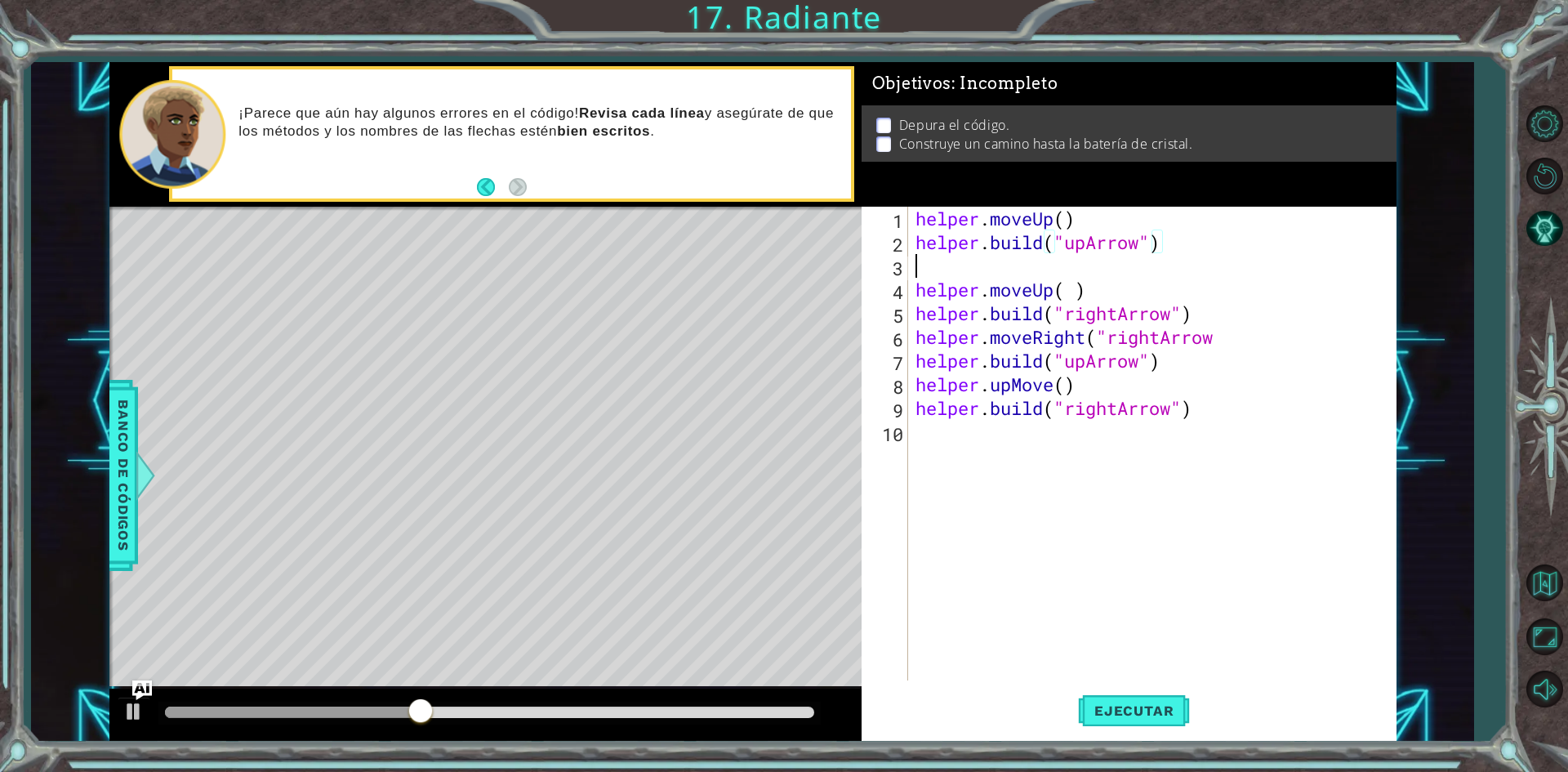
scroll to position [0, 0]
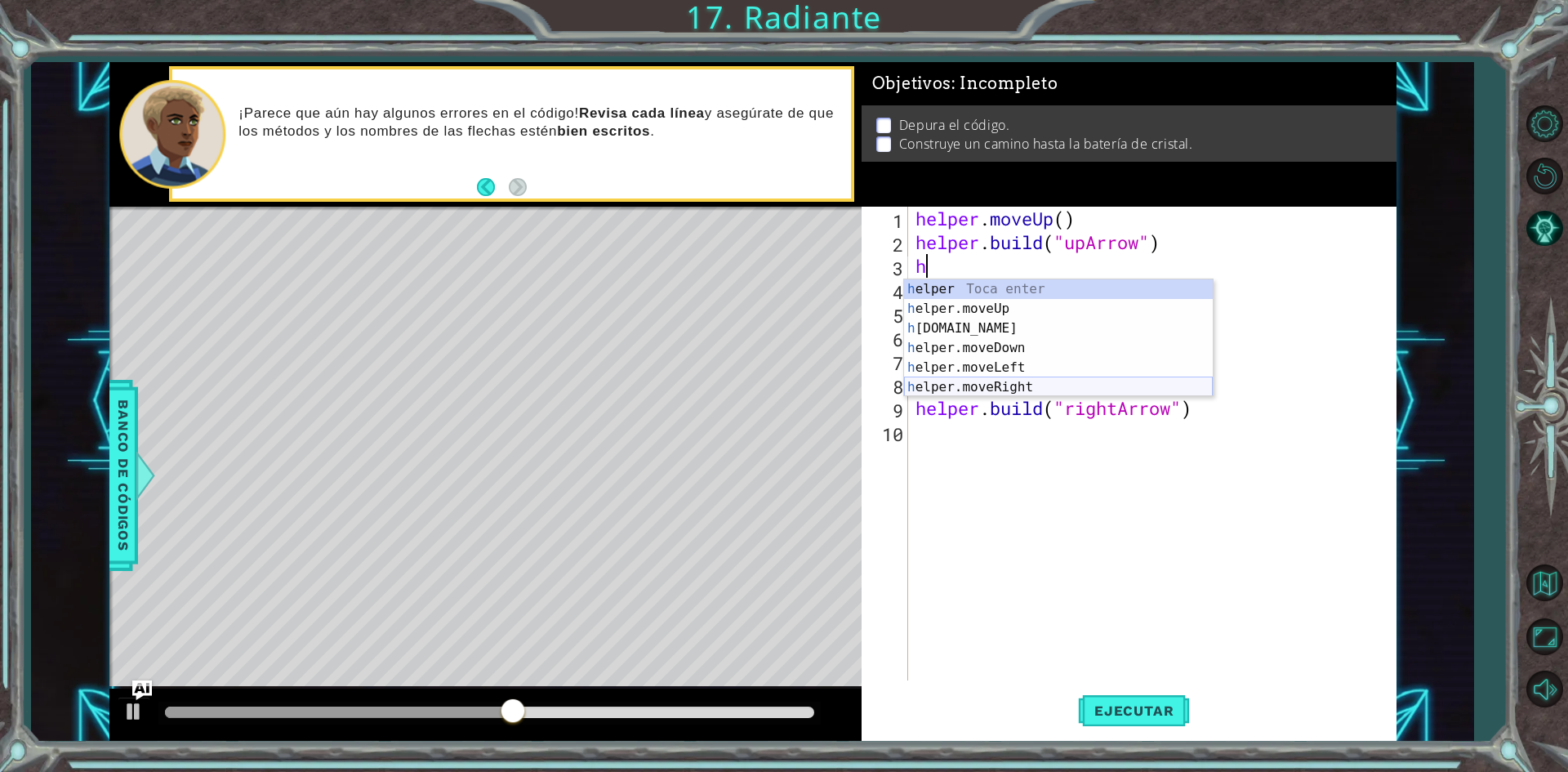
click at [1021, 384] on div "h elper Toca enter h elper.moveUp Toca enter h [DOMAIN_NAME] Toca enter h elper…" at bounding box center [1058, 357] width 308 height 157
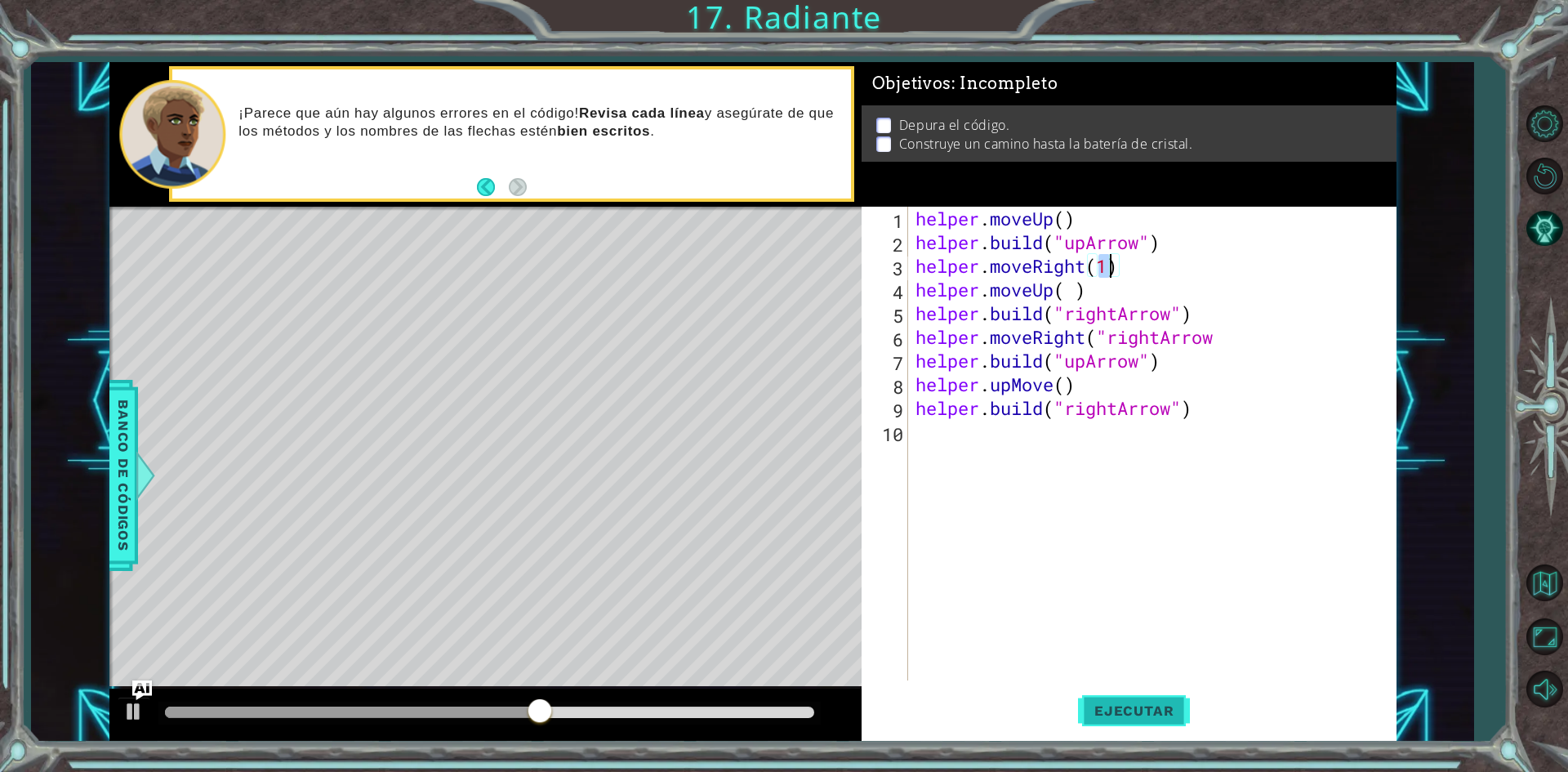
click at [1120, 713] on span "Ejecutar" at bounding box center [1134, 711] width 112 height 16
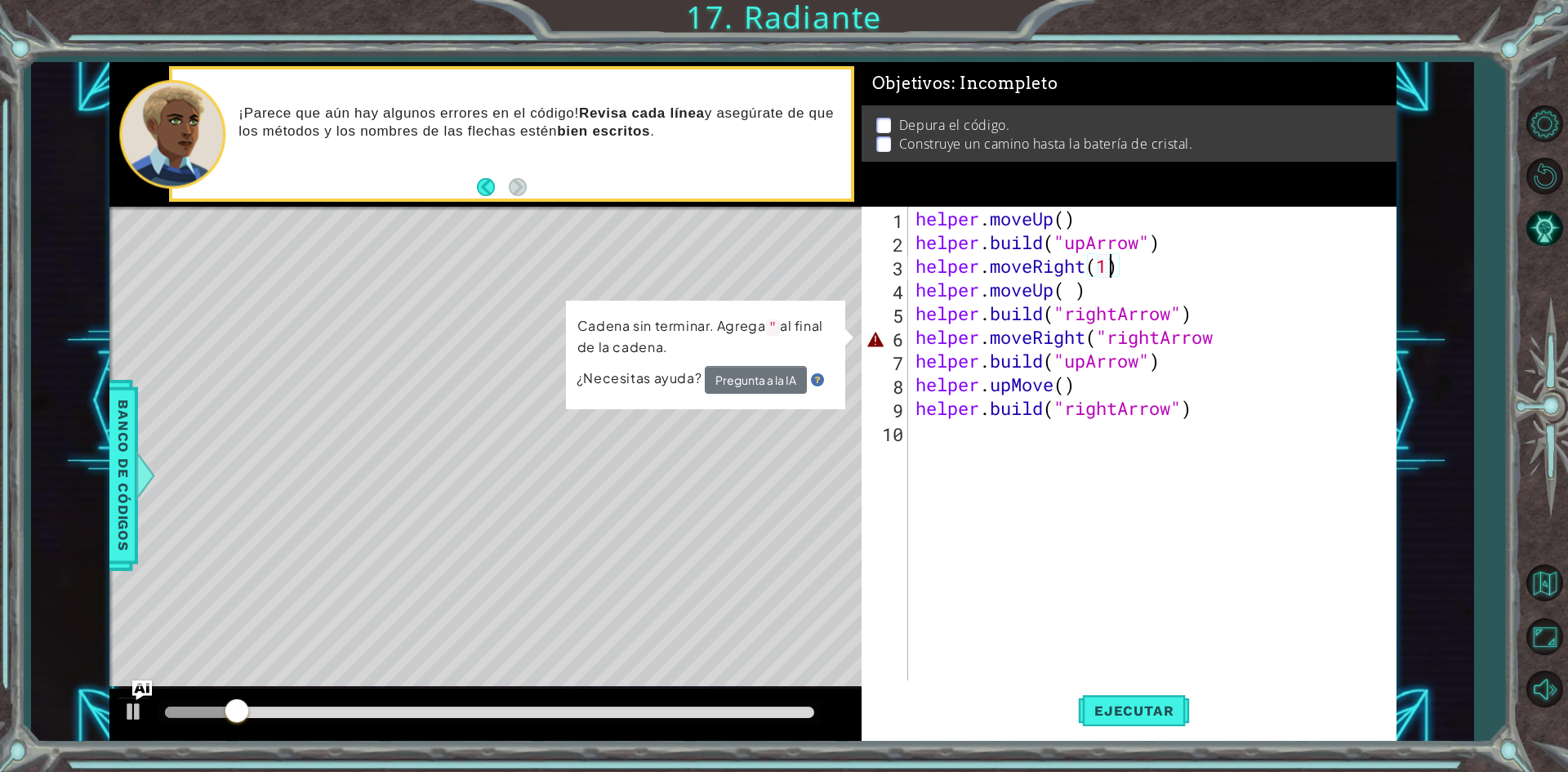
click at [1281, 339] on div "helper . moveUp ( ) helper . build ( "upArrow" ) helper . moveRight ( 1 ) helpe…" at bounding box center [1155, 467] width 487 height 521
click at [1548, 141] on button "Opciones de nivel" at bounding box center [1544, 124] width 47 height 47
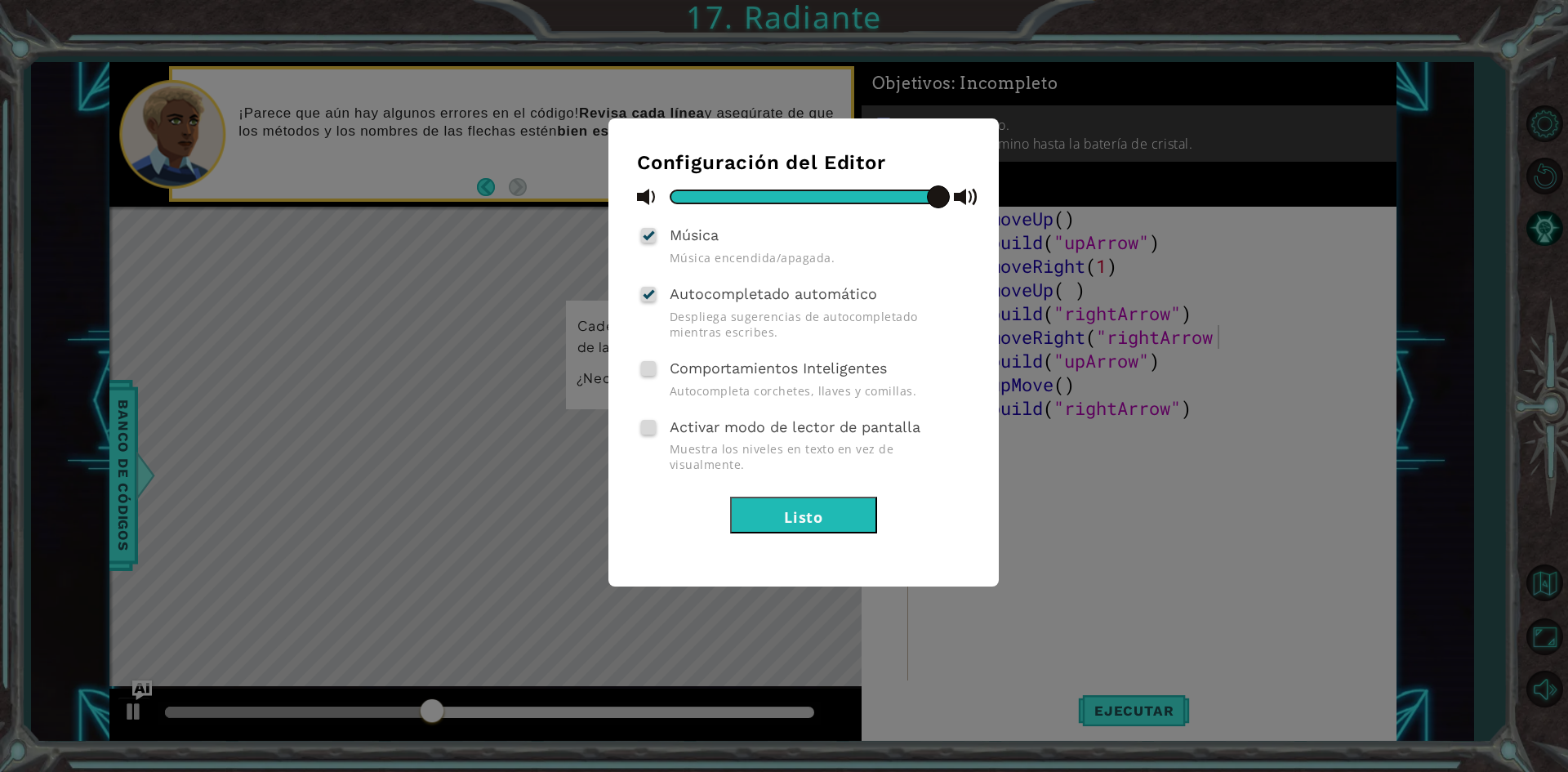
click at [779, 505] on button "Listo" at bounding box center [804, 514] width 147 height 37
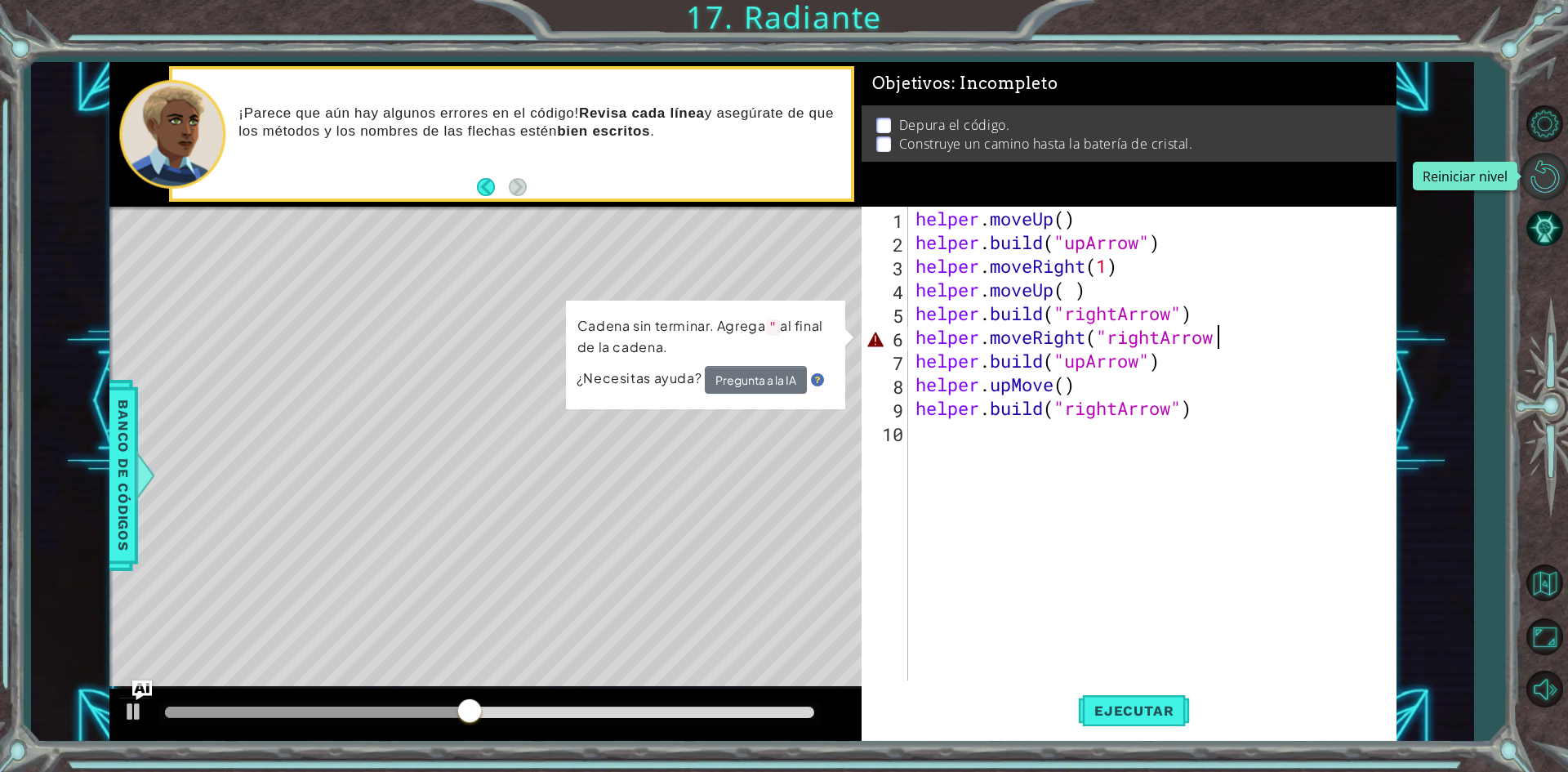
click at [1555, 181] on button "Reiniciar nivel" at bounding box center [1544, 177] width 47 height 47
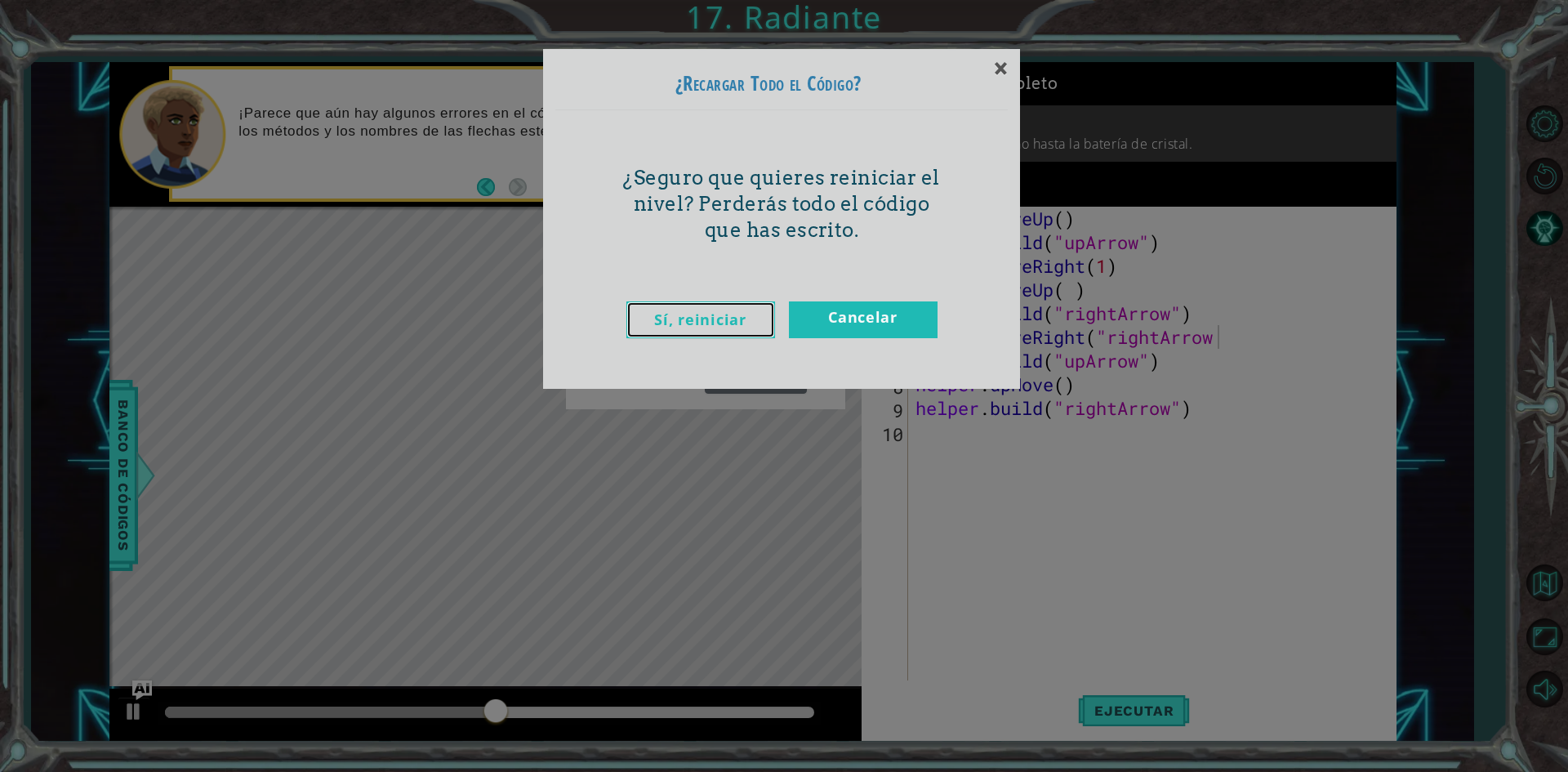
click at [730, 324] on link "Sí, reiniciar" at bounding box center [701, 319] width 149 height 37
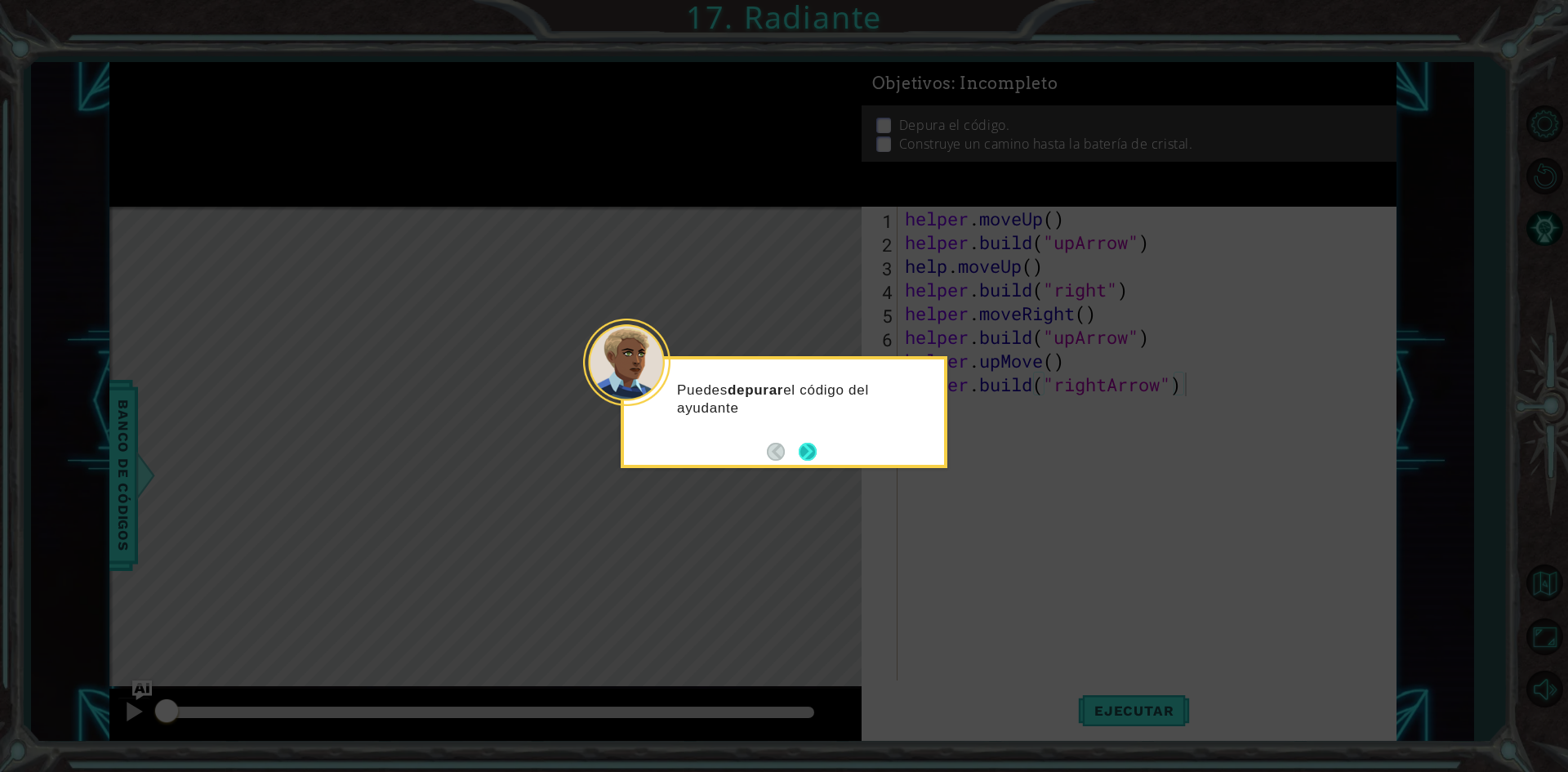
click at [803, 455] on button "Next" at bounding box center [807, 451] width 18 height 18
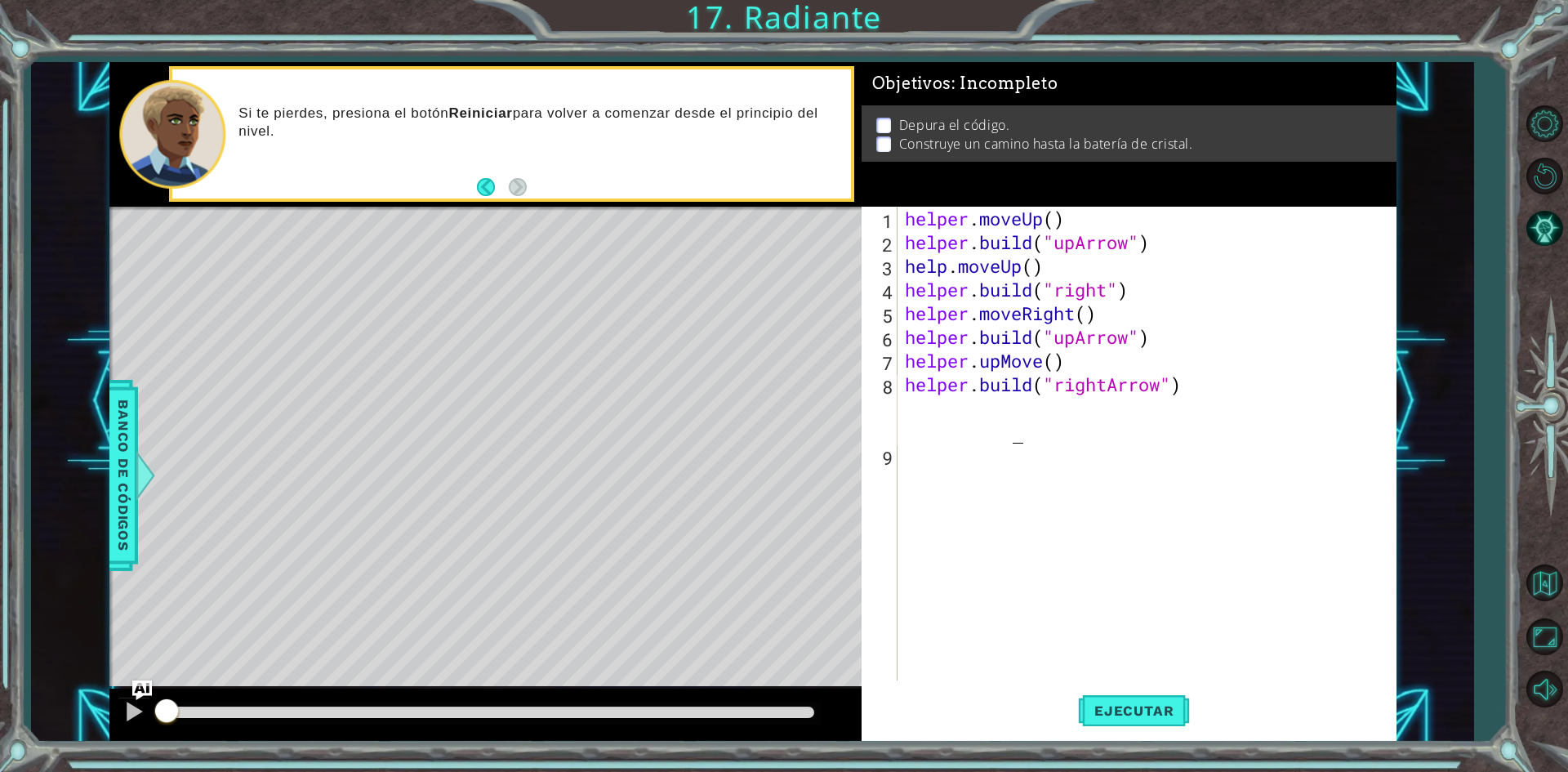
click at [1122, 290] on div "helper . moveUp ( ) helper . build ( "upArrow" ) help . moveUp ( ) helper . bui…" at bounding box center [1150, 467] width 497 height 521
click at [1116, 326] on div "helper . moveUp ( ) helper . build ( "upArrow" ) help . moveUp ( ) helper . bui…" at bounding box center [1150, 467] width 497 height 521
click at [1177, 341] on div "helper . moveUp ( ) helper . build ( "upArrow" ) help . moveUp ( ) helper . bui…" at bounding box center [1150, 467] width 497 height 521
click at [1151, 737] on button "Ejecutar" at bounding box center [1134, 711] width 112 height 53
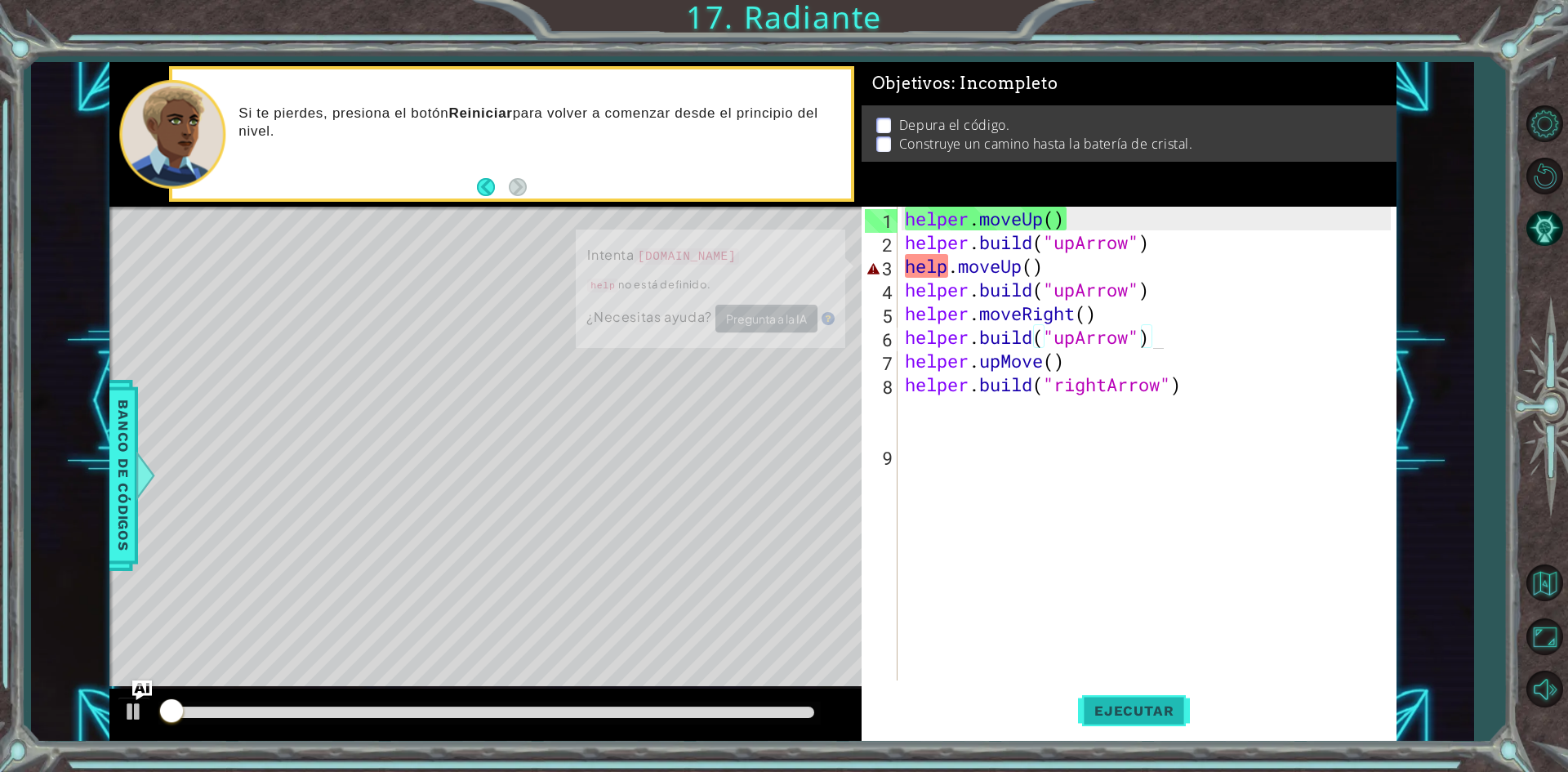
click at [1156, 715] on span "Ejecutar" at bounding box center [1134, 711] width 112 height 16
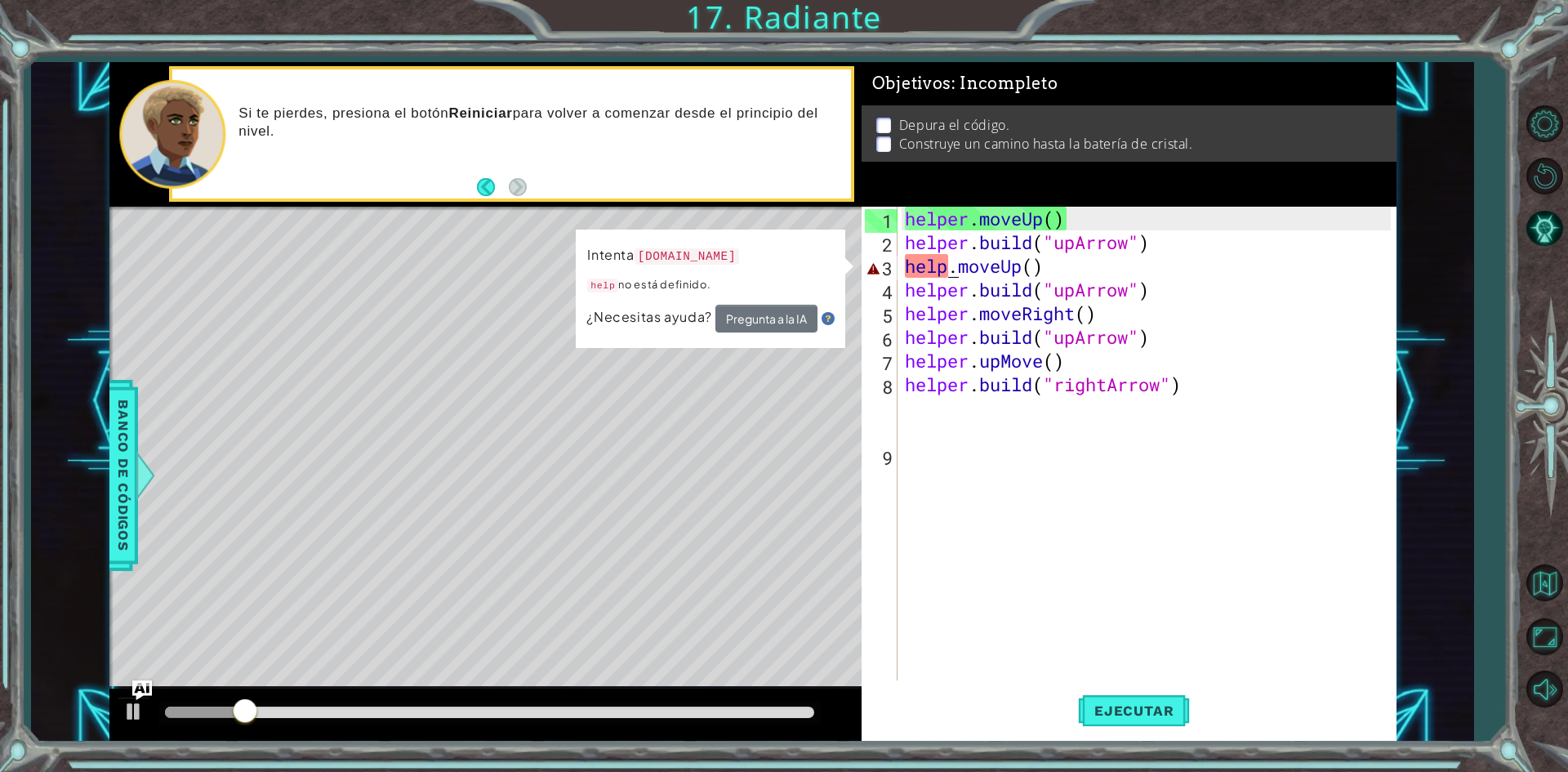
click at [947, 274] on div "helper . moveUp ( ) helper . build ( "upArrow" ) help . moveUp ( ) helper . bui…" at bounding box center [1150, 467] width 497 height 521
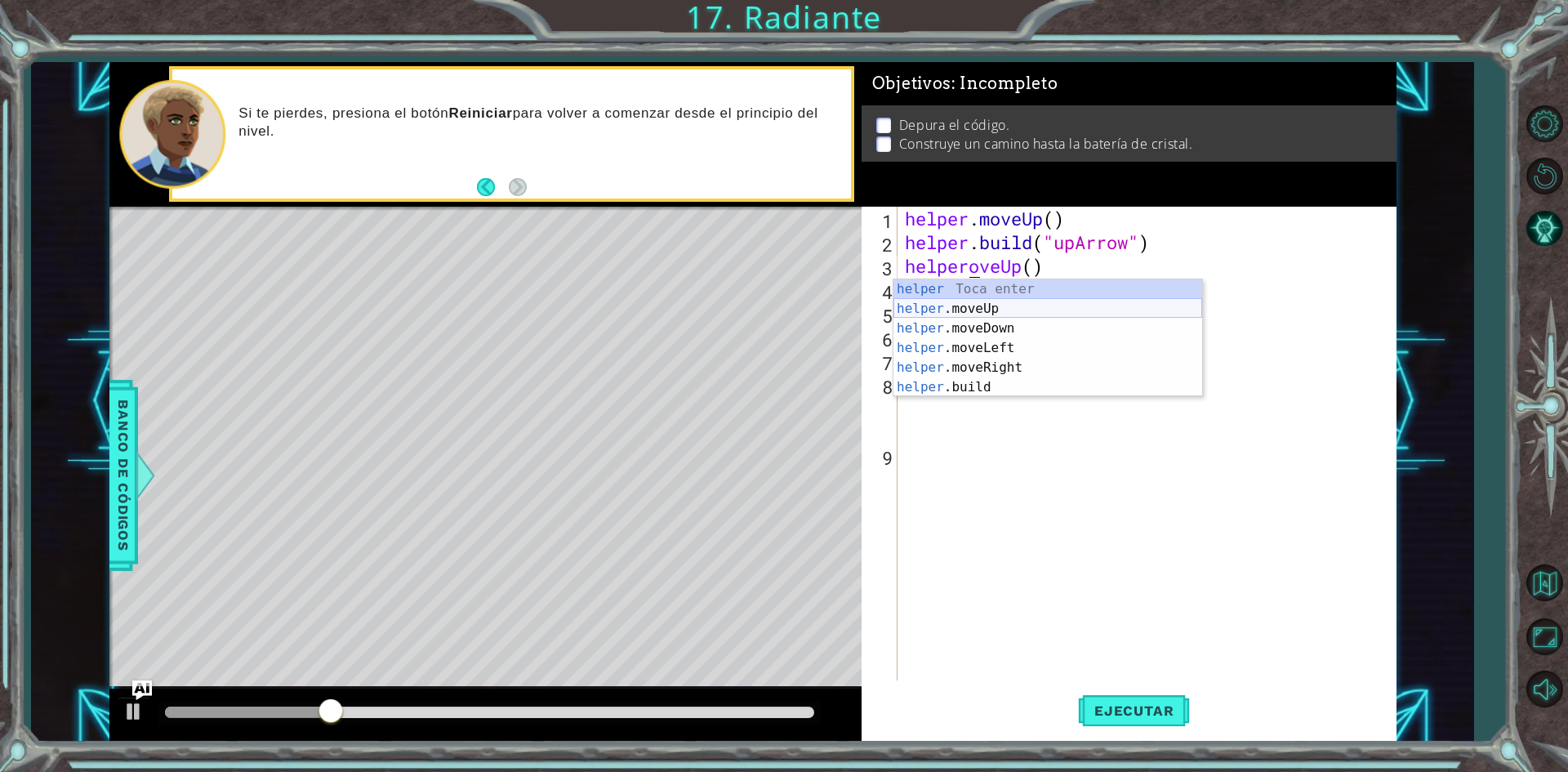
click at [984, 309] on div "helper Toca enter helper .moveUp Toca enter helper .moveDown Toca enter helper …" at bounding box center [1047, 357] width 308 height 157
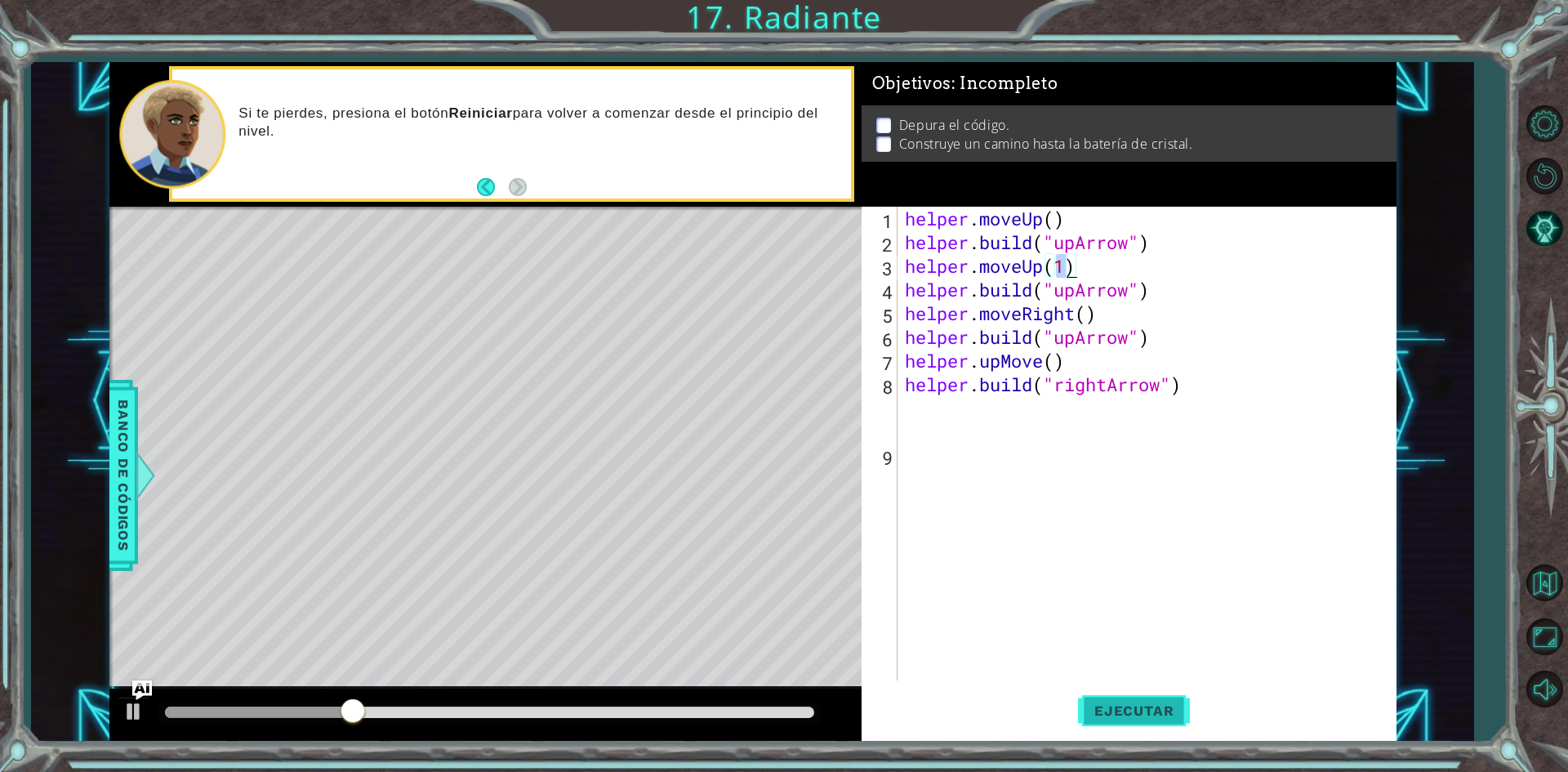
click at [1123, 723] on button "Ejecutar" at bounding box center [1134, 711] width 112 height 53
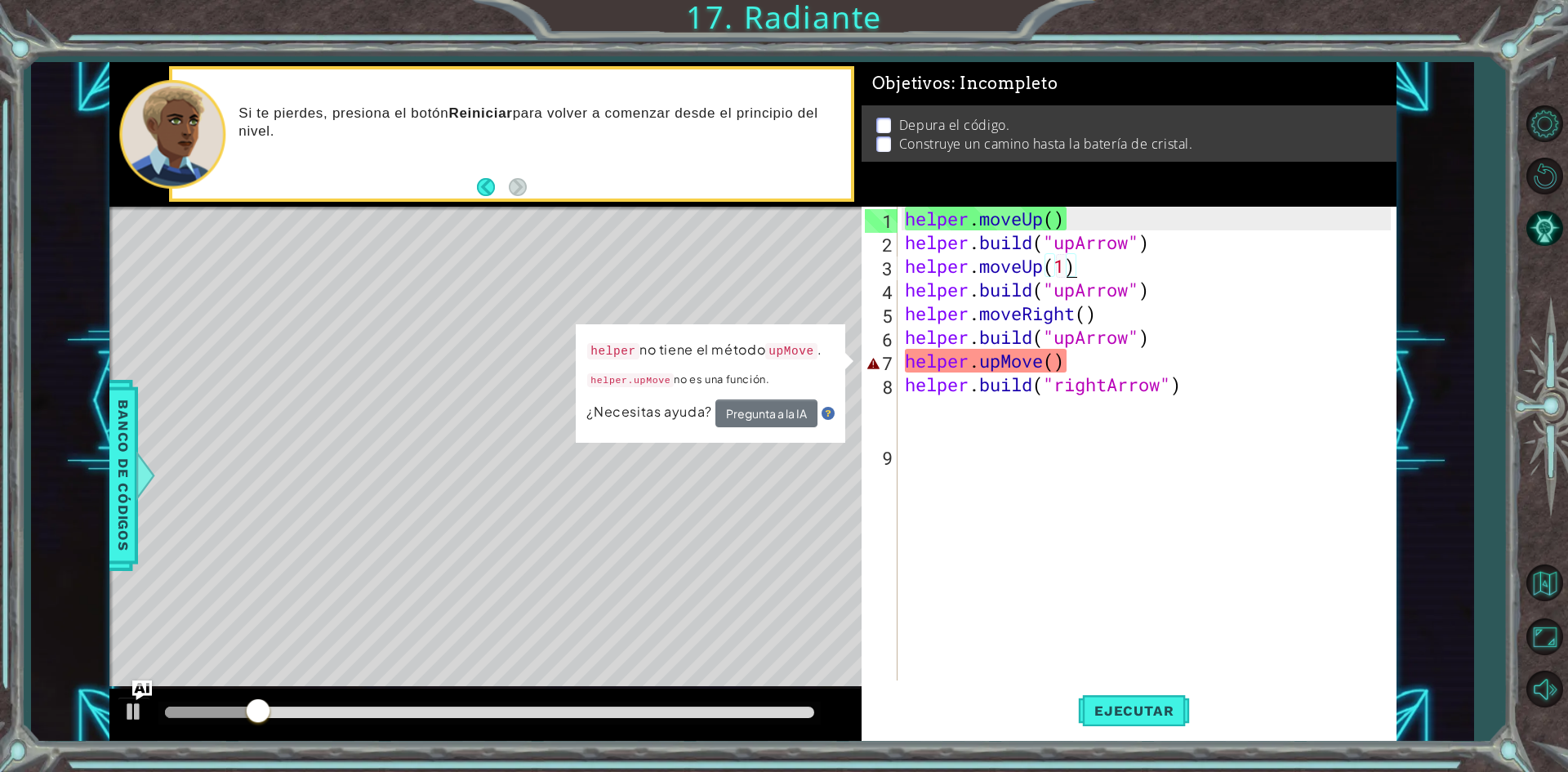
click at [1031, 368] on div "helper . moveUp ( ) helper . build ( "upArrow" ) helper . moveUp ( 1 ) helper .…" at bounding box center [1150, 467] width 497 height 521
click at [1001, 352] on div "helper . moveUp ( ) helper . build ( "upArrow" ) helper . moveUp ( 1 ) helper .…" at bounding box center [1150, 467] width 497 height 521
click at [1076, 361] on div "helper . moveUp ( ) helper . build ( "upArrow" ) helper . moveUp ( 1 ) helper .…" at bounding box center [1150, 467] width 497 height 521
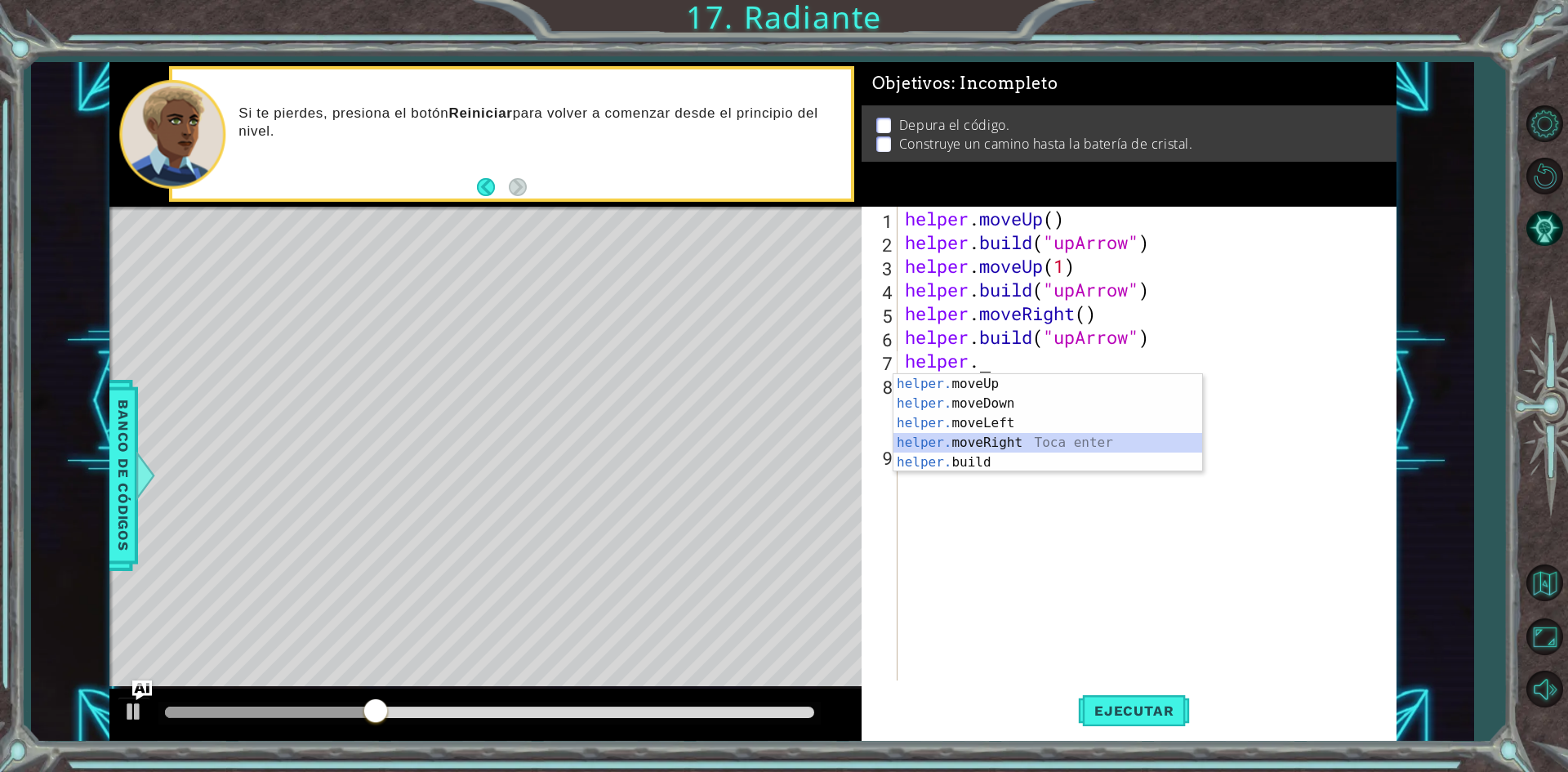
click at [1070, 441] on div "helper. moveUp Toca enter helper. moveDown Toca enter helper. moveLeft Toca ent…" at bounding box center [1047, 442] width 308 height 137
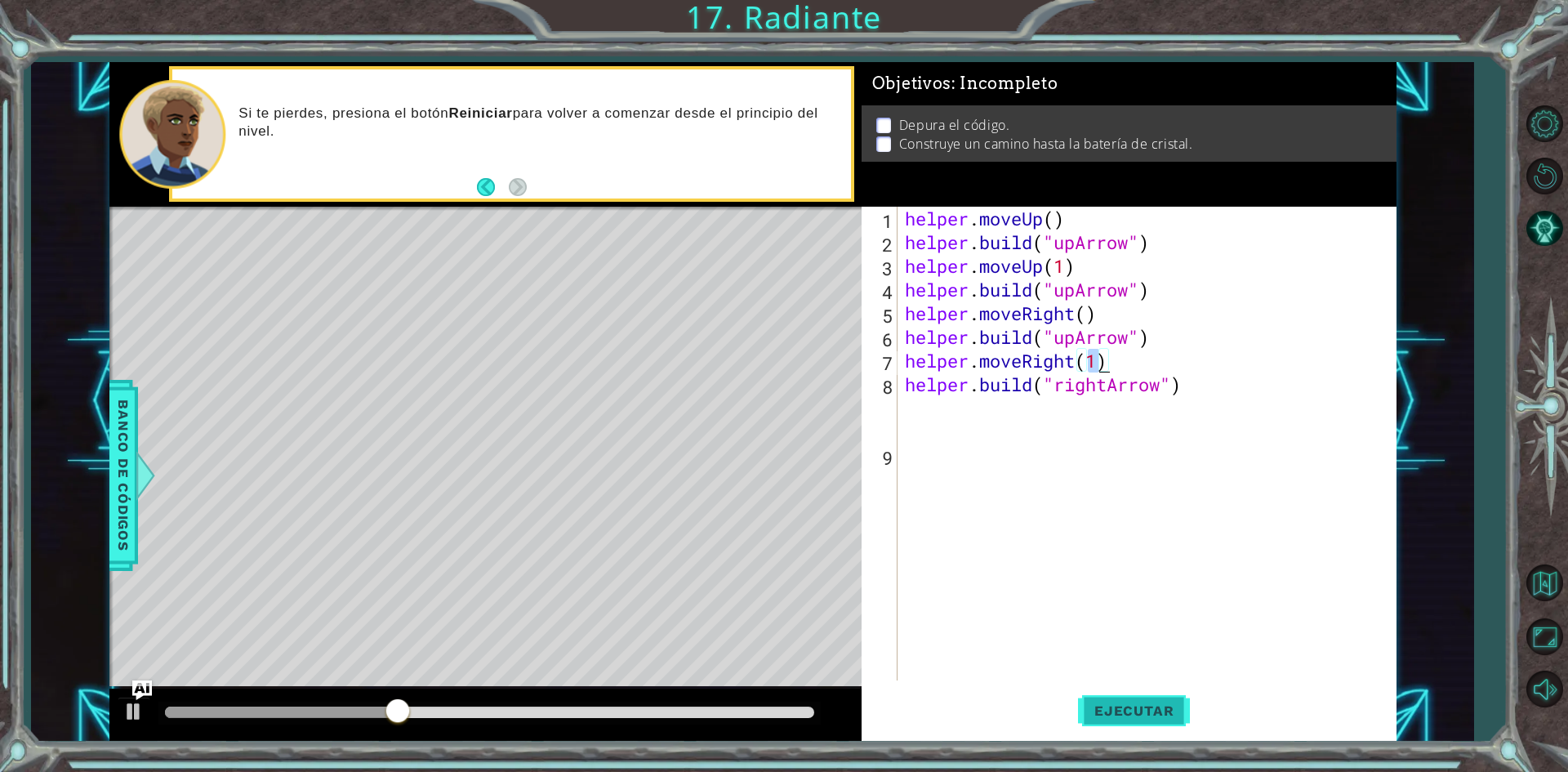
click at [1163, 721] on button "Ejecutar" at bounding box center [1134, 711] width 112 height 53
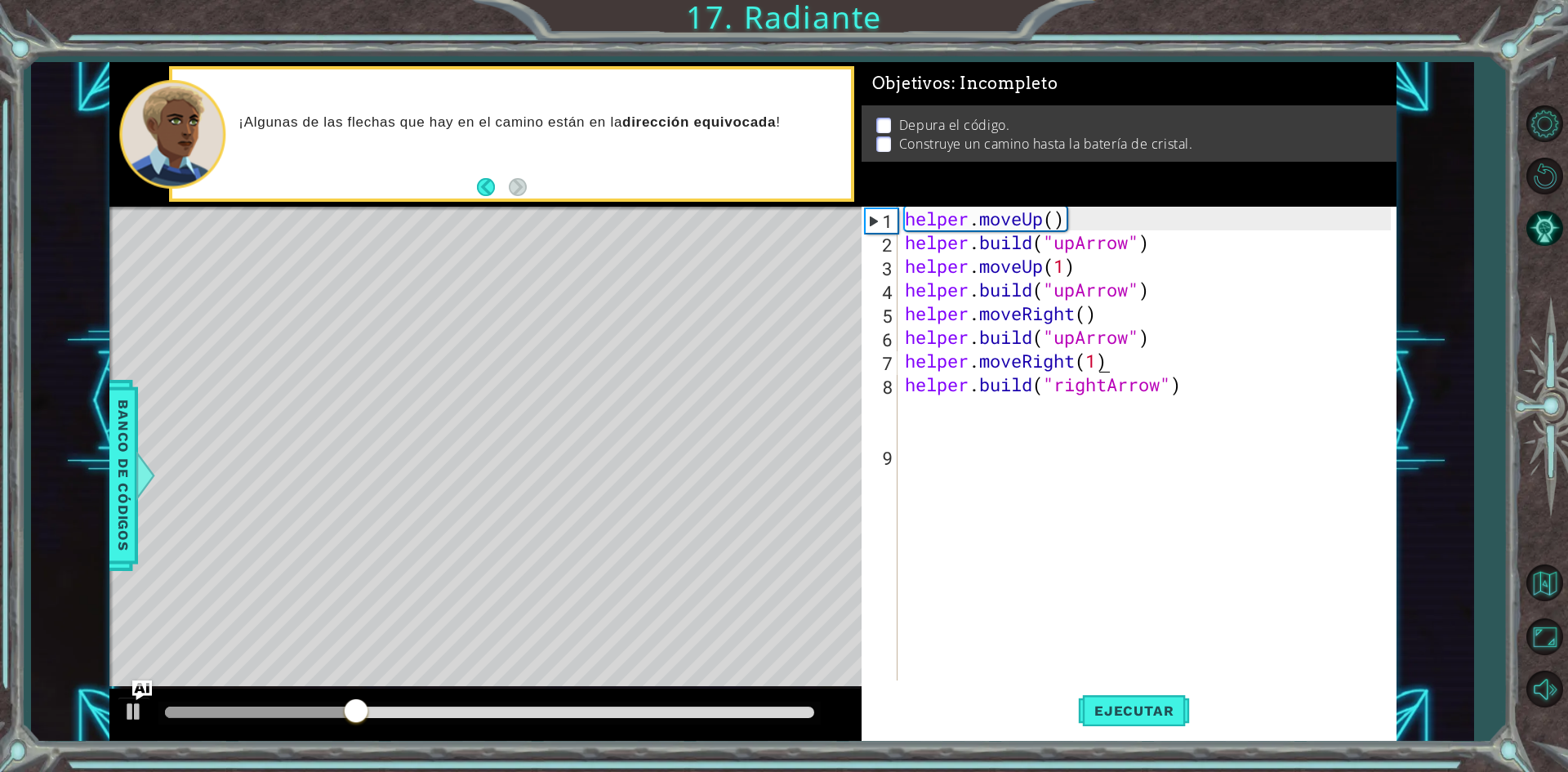
click at [1078, 344] on div "helper . moveUp ( ) helper . build ( "upArrow" ) helper . moveUp ( 1 ) helper .…" at bounding box center [1150, 467] width 497 height 521
click at [1075, 339] on div "helper . moveUp ( ) helper . build ( "upArrow" ) helper . moveUp ( 1 ) helper .…" at bounding box center [1150, 467] width 497 height 521
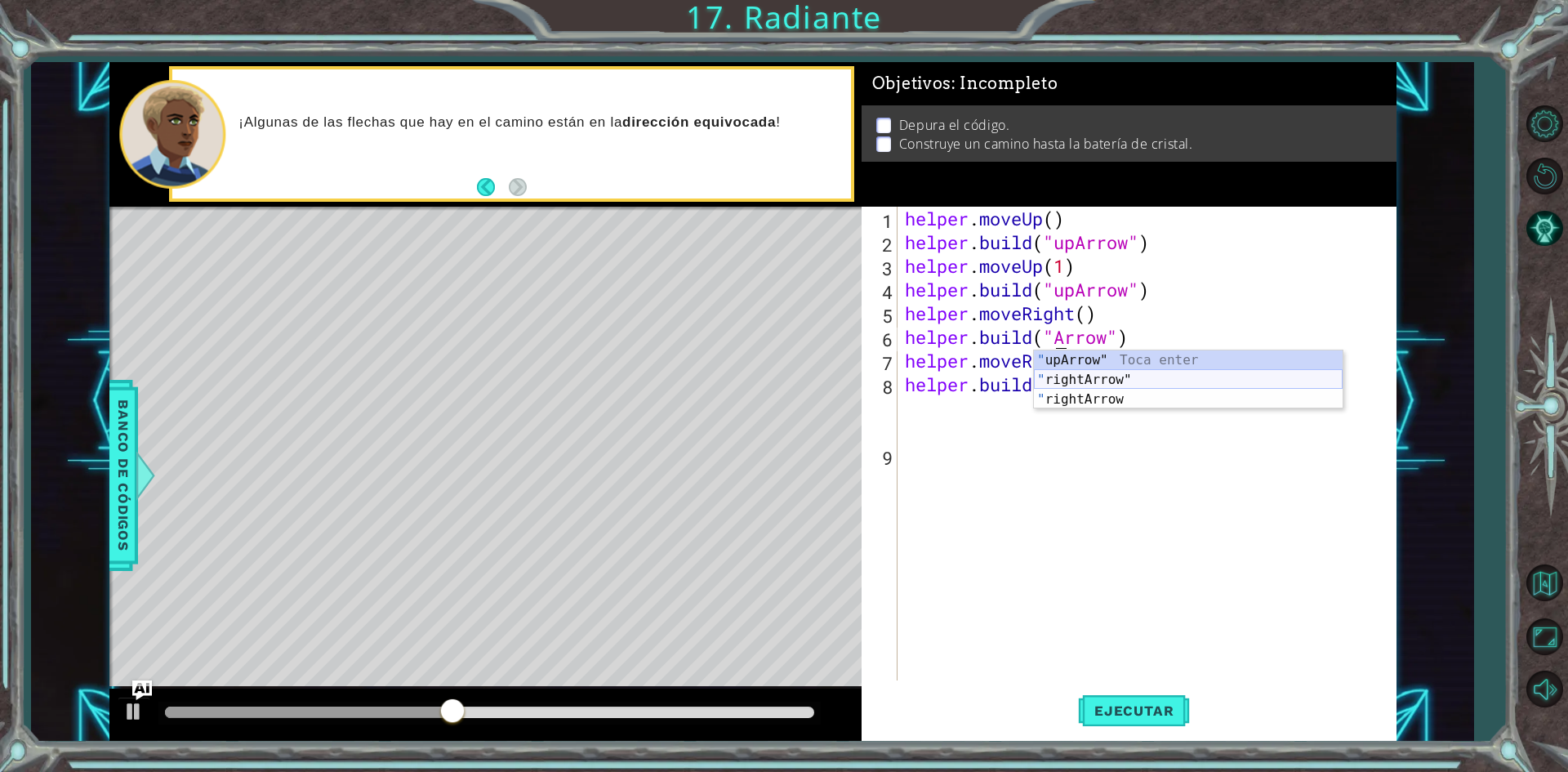
click at [1274, 379] on div "" upArrow" Toca enter " rightArrow" Toca enter " rightArrow Toca enter" at bounding box center [1188, 399] width 308 height 98
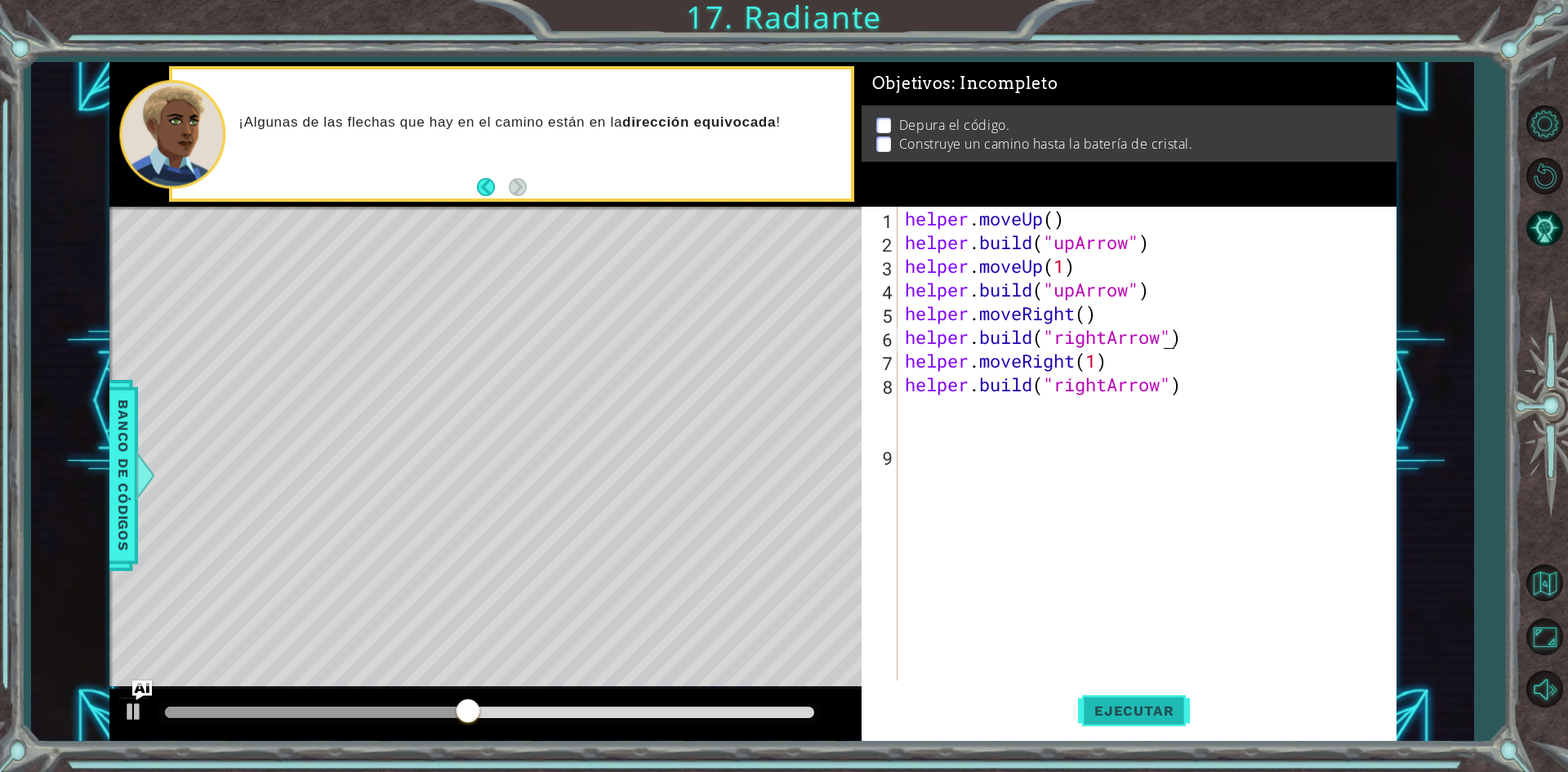
click at [1122, 718] on span "Ejecutar" at bounding box center [1134, 711] width 112 height 16
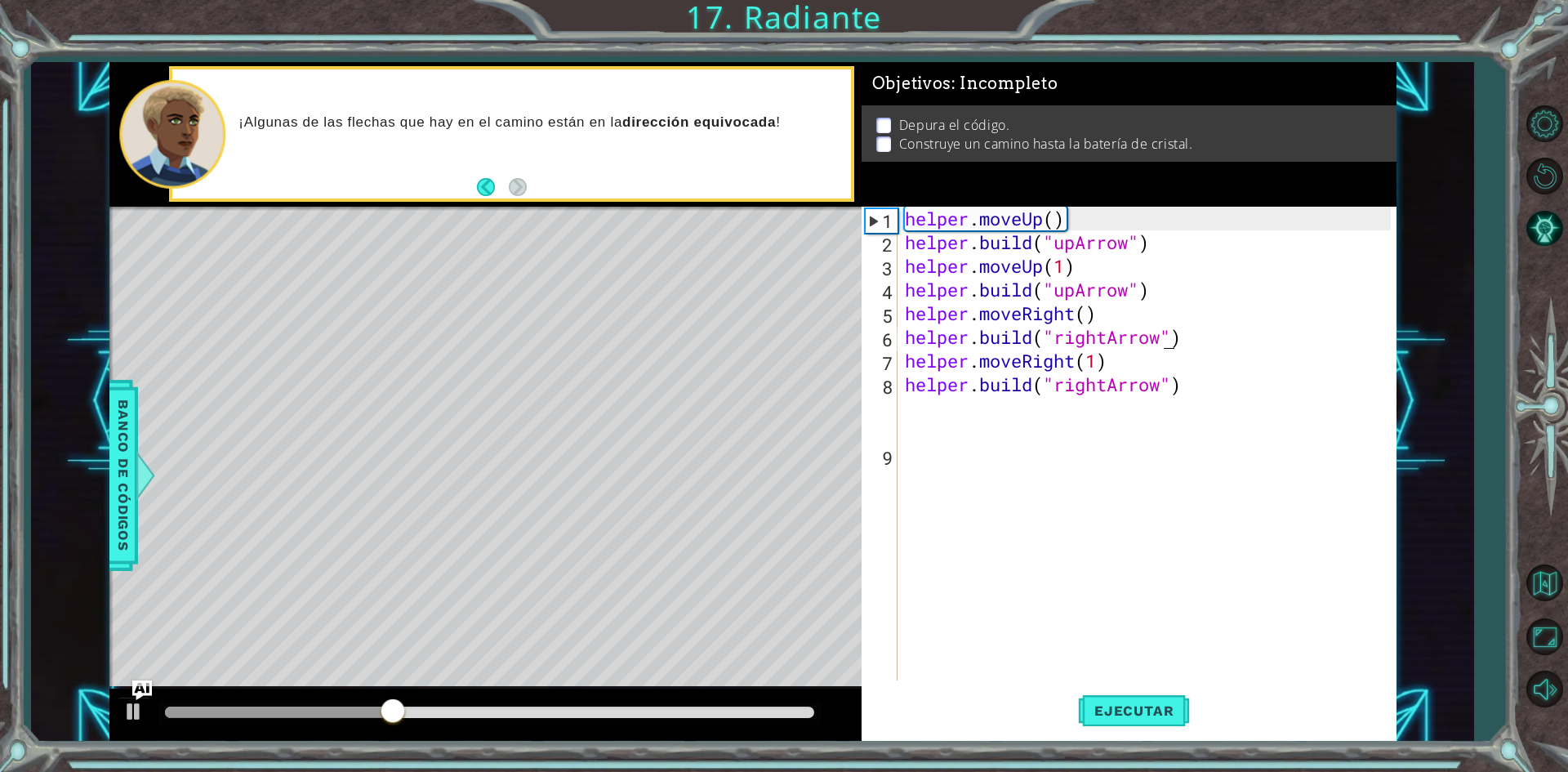
click at [1069, 264] on div "helper . moveUp ( ) helper . build ( "upArrow" ) helper . moveUp ( 1 ) helper .…" at bounding box center [1150, 467] width 497 height 521
click at [1087, 294] on div "helper . moveUp ( ) helper . build ( "upArrow" ) helper . moveUp ( 1 ) helper .…" at bounding box center [1150, 467] width 497 height 521
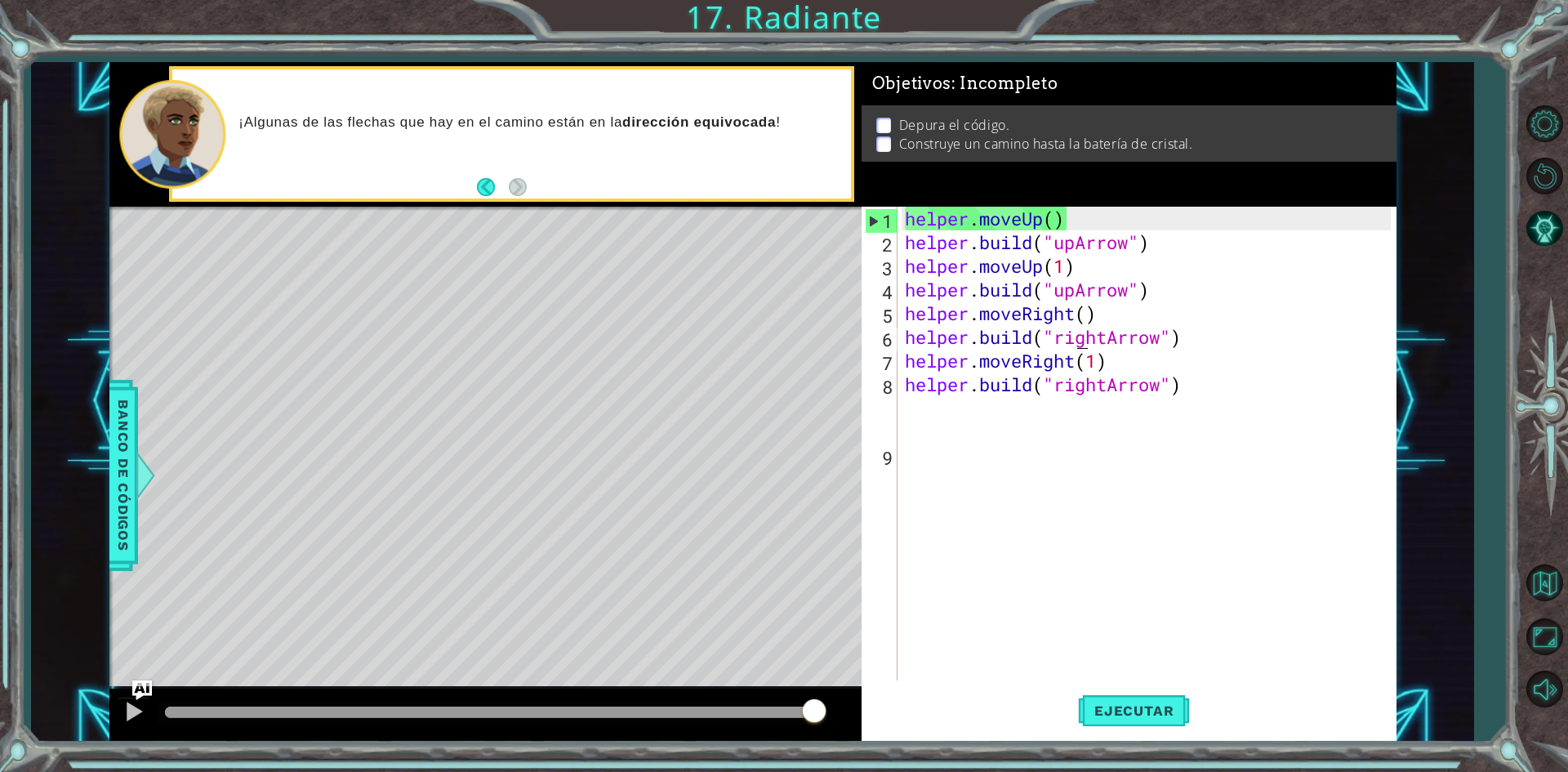
click at [1079, 325] on div "helper . moveUp ( ) helper . build ( "upArrow" ) helper . moveUp ( 1 ) helper .…" at bounding box center [1150, 467] width 497 height 521
click at [1161, 732] on button "Ejecutar" at bounding box center [1134, 711] width 112 height 53
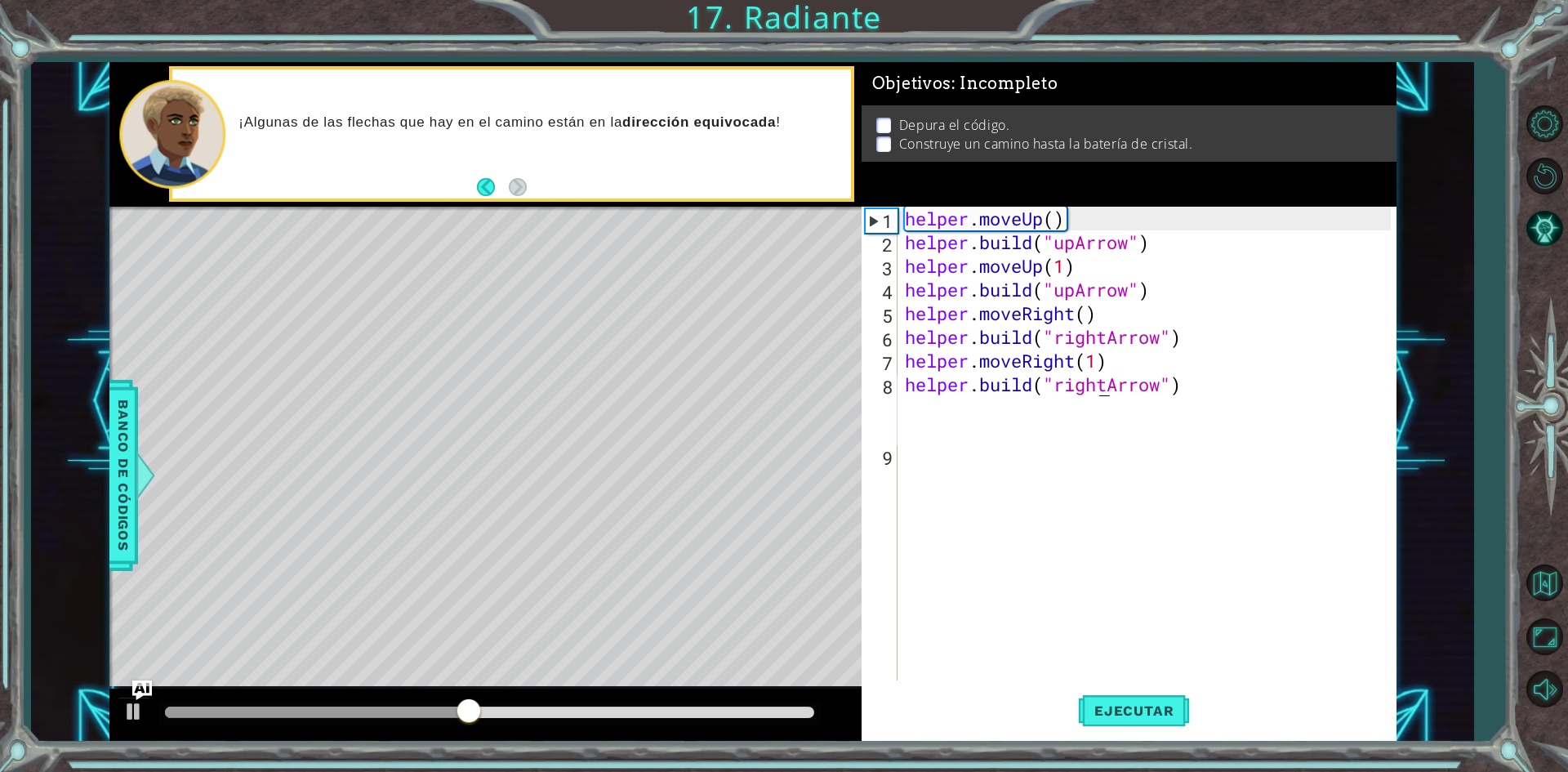
click at [1103, 388] on div "helper . moveUp ( ) helper . build ( "upArrow" ) helper . moveUp ( 1 ) helper .…" at bounding box center [1150, 467] width 497 height 521
click at [1107, 385] on div "helper . moveUp ( ) helper . build ( "upArrow" ) helper . moveUp ( 1 ) helper .…" at bounding box center [1150, 467] width 497 height 521
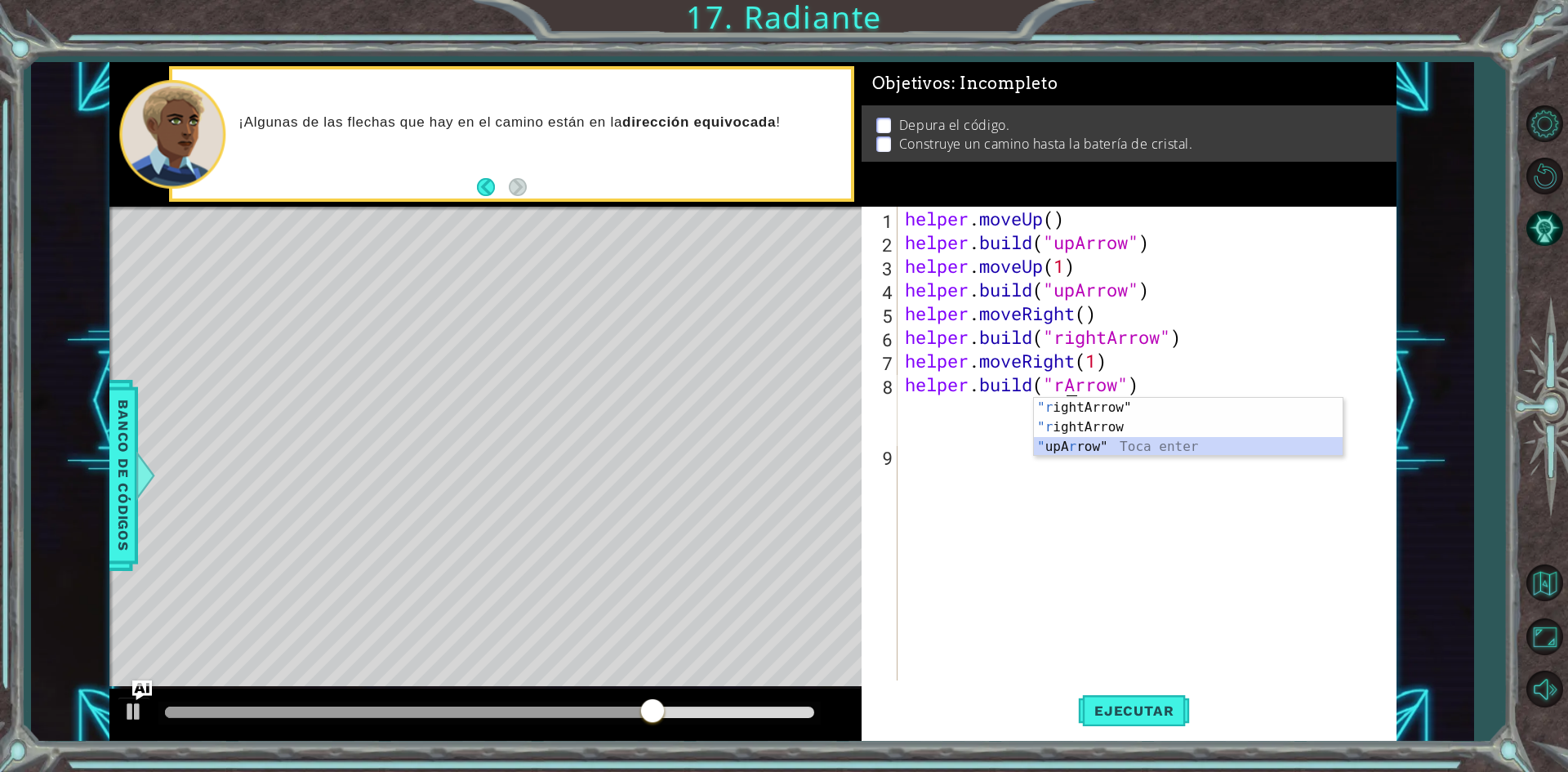
click at [1085, 440] on div ""r ightArrow" Toca enter "r ightArrow Toca enter " upA r row" Toca enter" at bounding box center [1188, 447] width 308 height 98
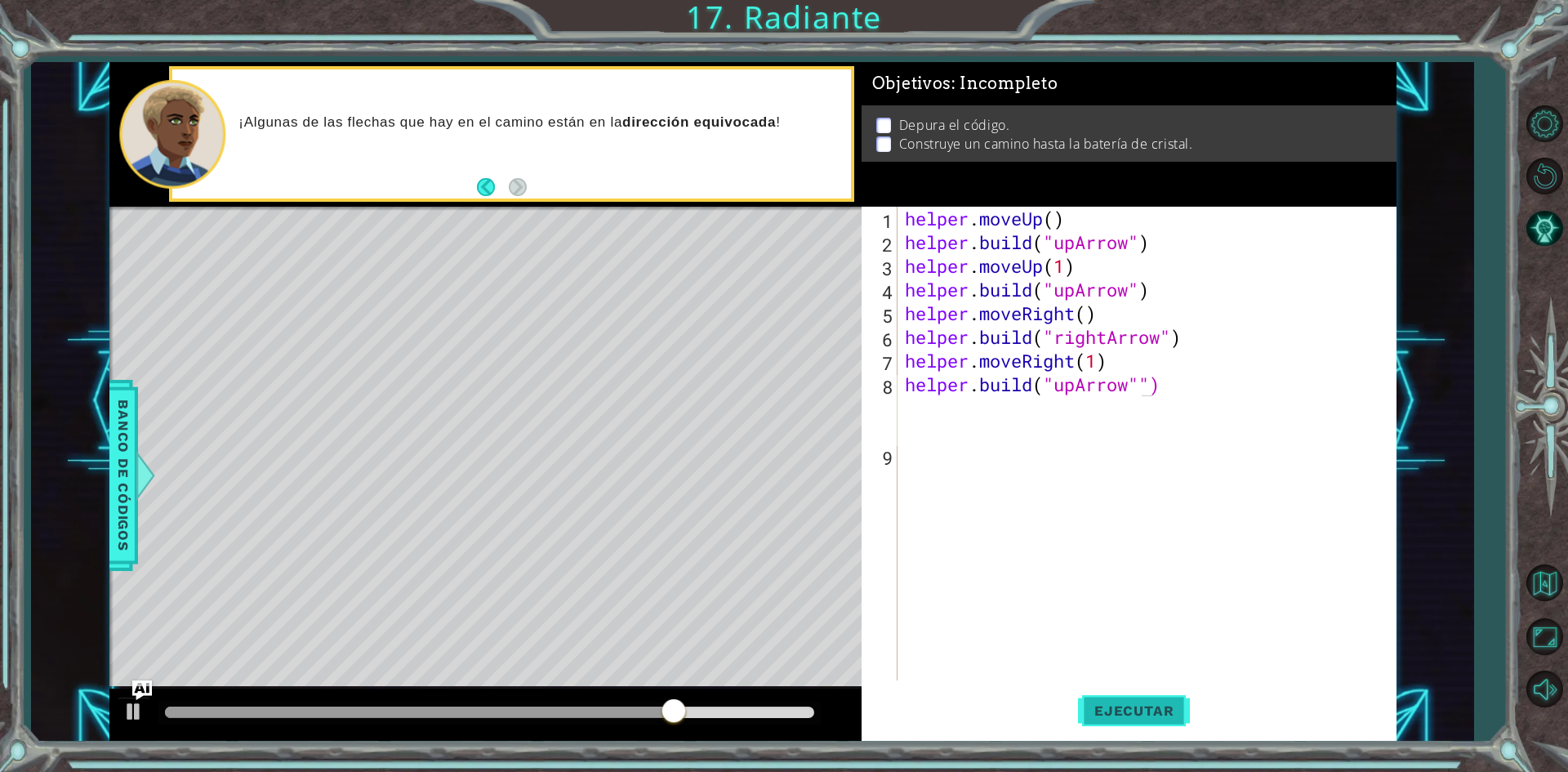
click at [1108, 716] on span "Ejecutar" at bounding box center [1134, 711] width 112 height 16
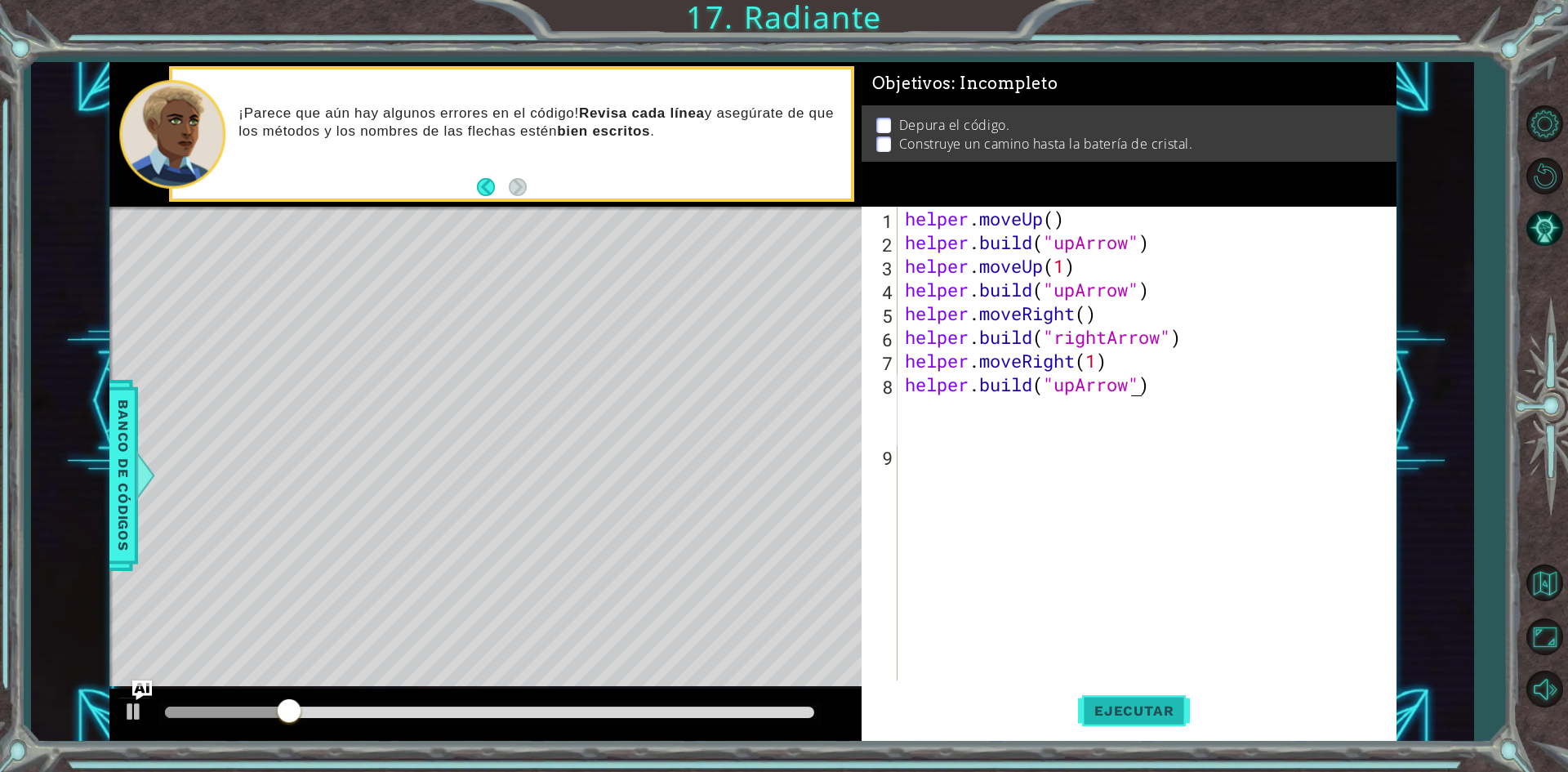
click at [1181, 691] on button "Ejecutar" at bounding box center [1134, 711] width 112 height 53
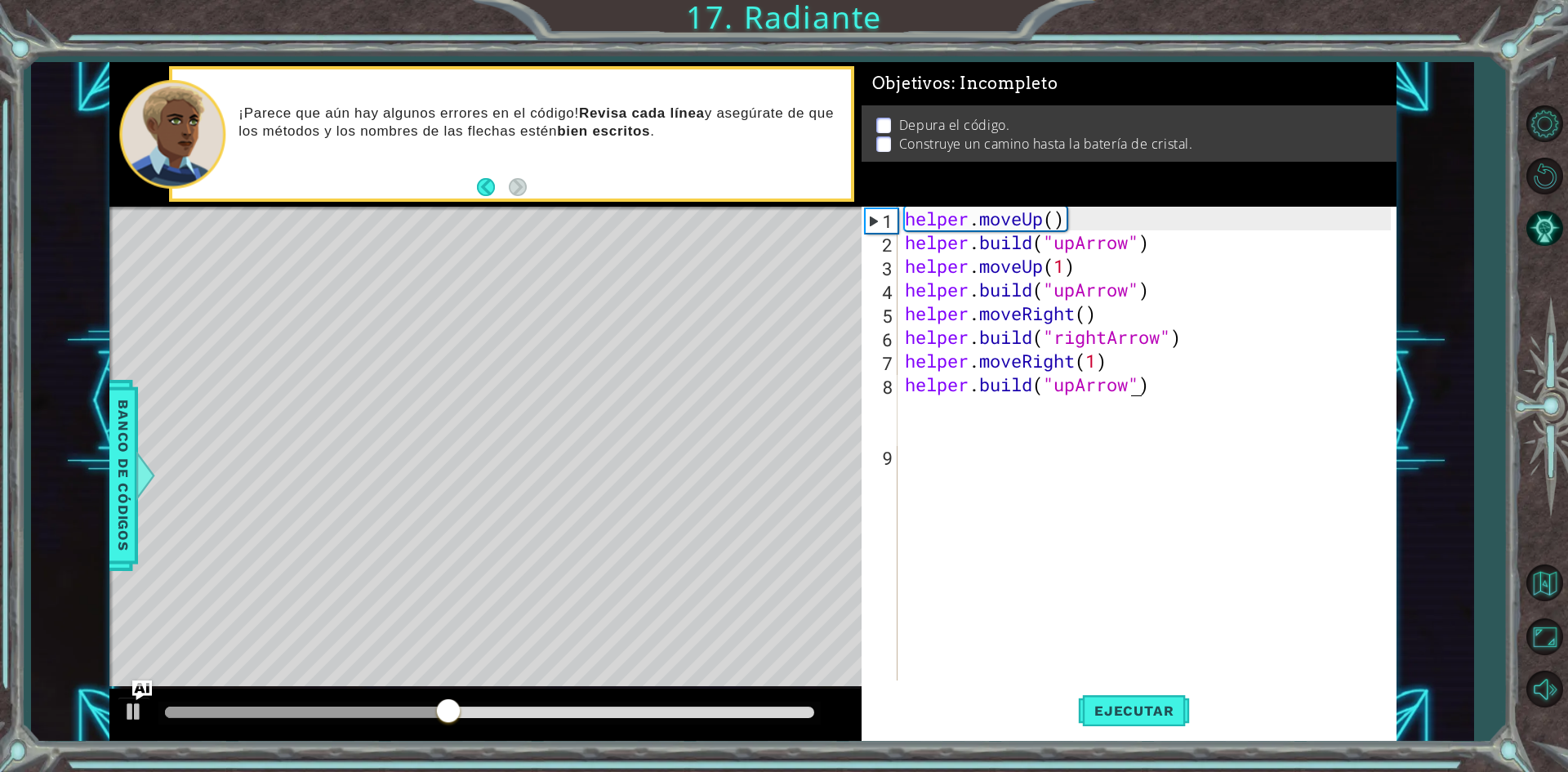
click at [1077, 294] on div "helper . moveUp ( ) helper . build ( "upArrow" ) helper . moveUp ( 1 ) helper .…" at bounding box center [1150, 467] width 497 height 521
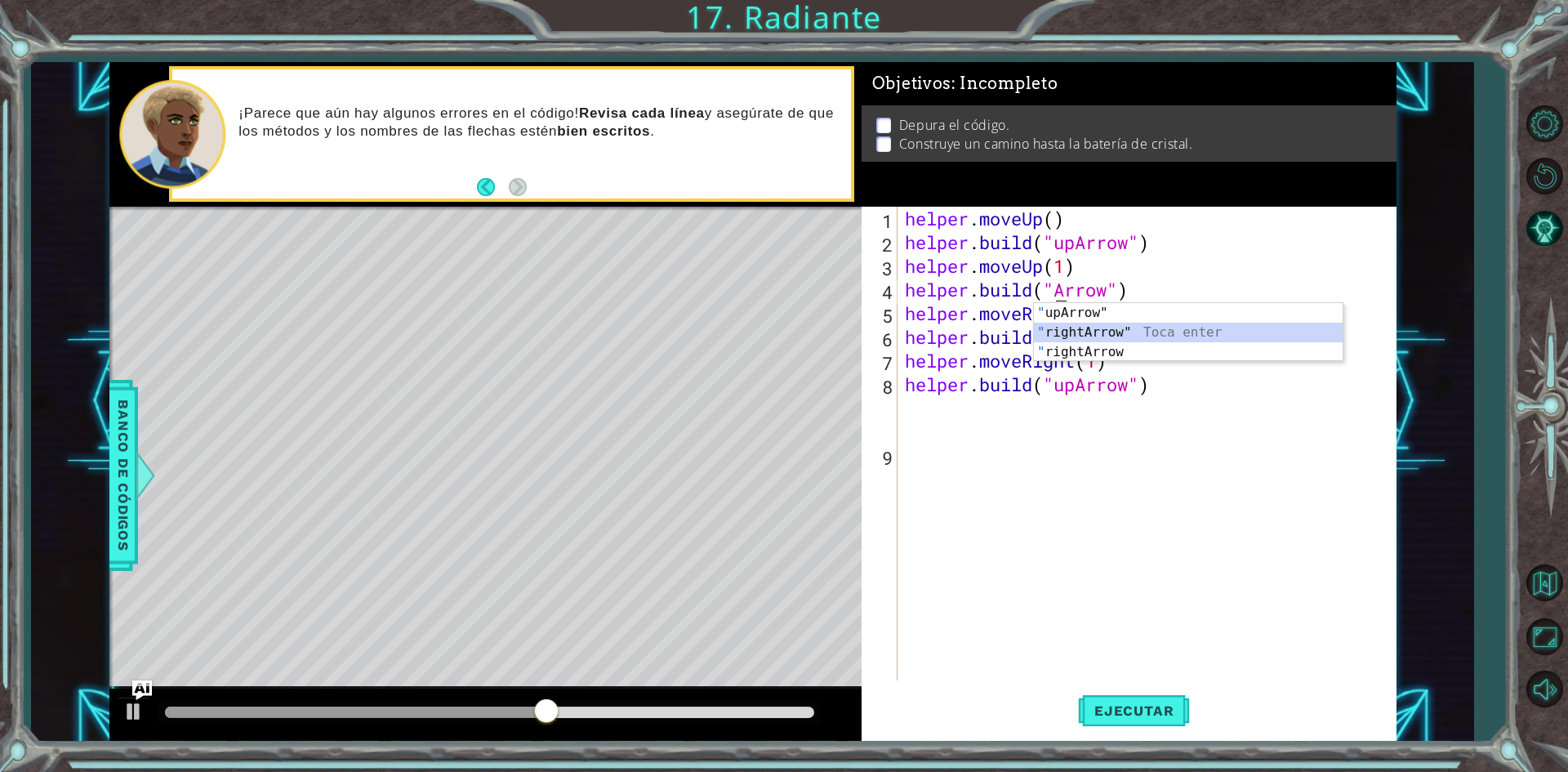
click at [1147, 331] on div "" upArrow" Toca enter " rightArrow" Toca enter " rightArrow Toca enter" at bounding box center [1188, 352] width 308 height 98
type textarea "[DOMAIN_NAME]("rightArrow")"
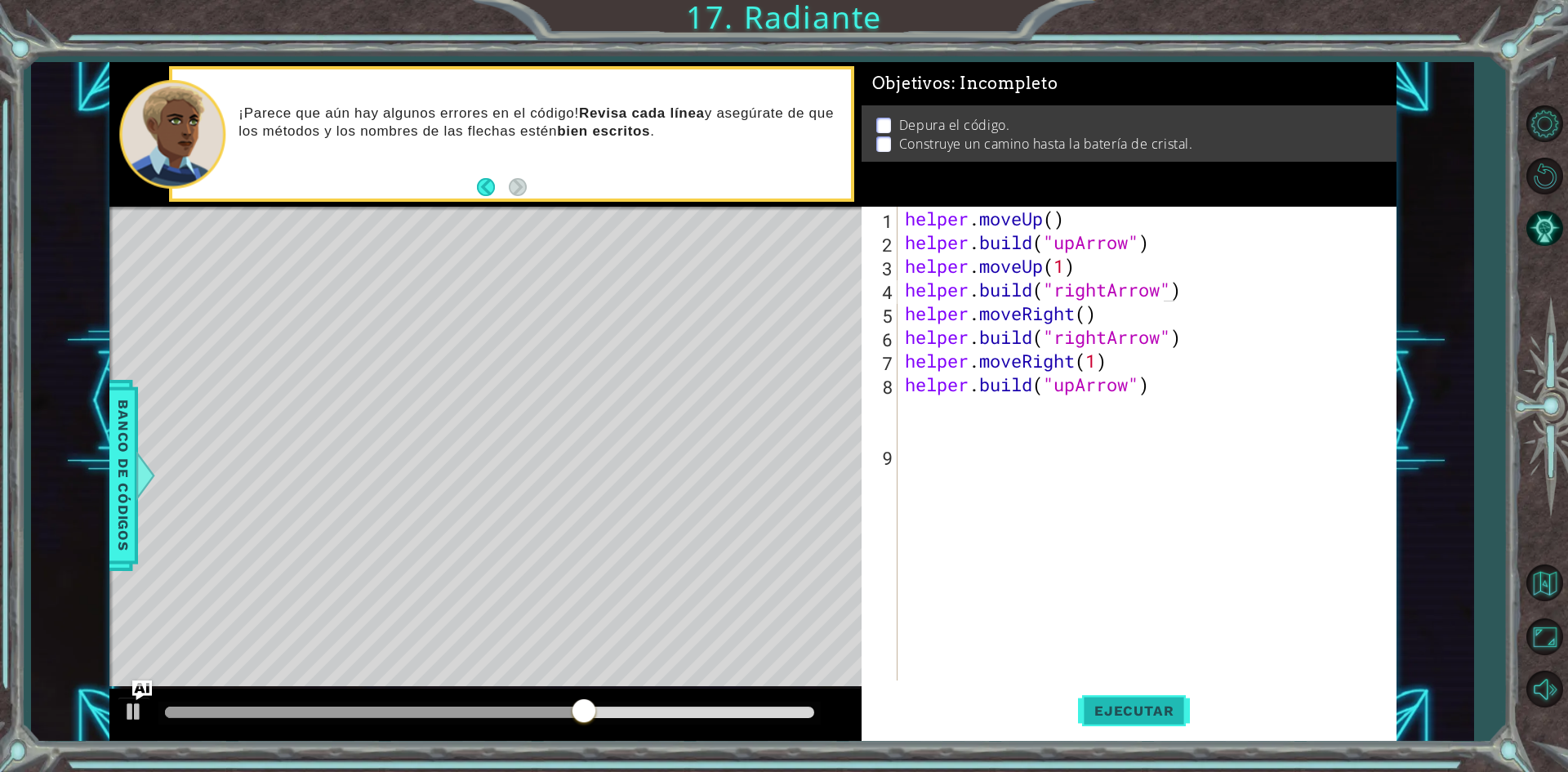
click at [1134, 700] on button "Ejecutar" at bounding box center [1134, 711] width 112 height 53
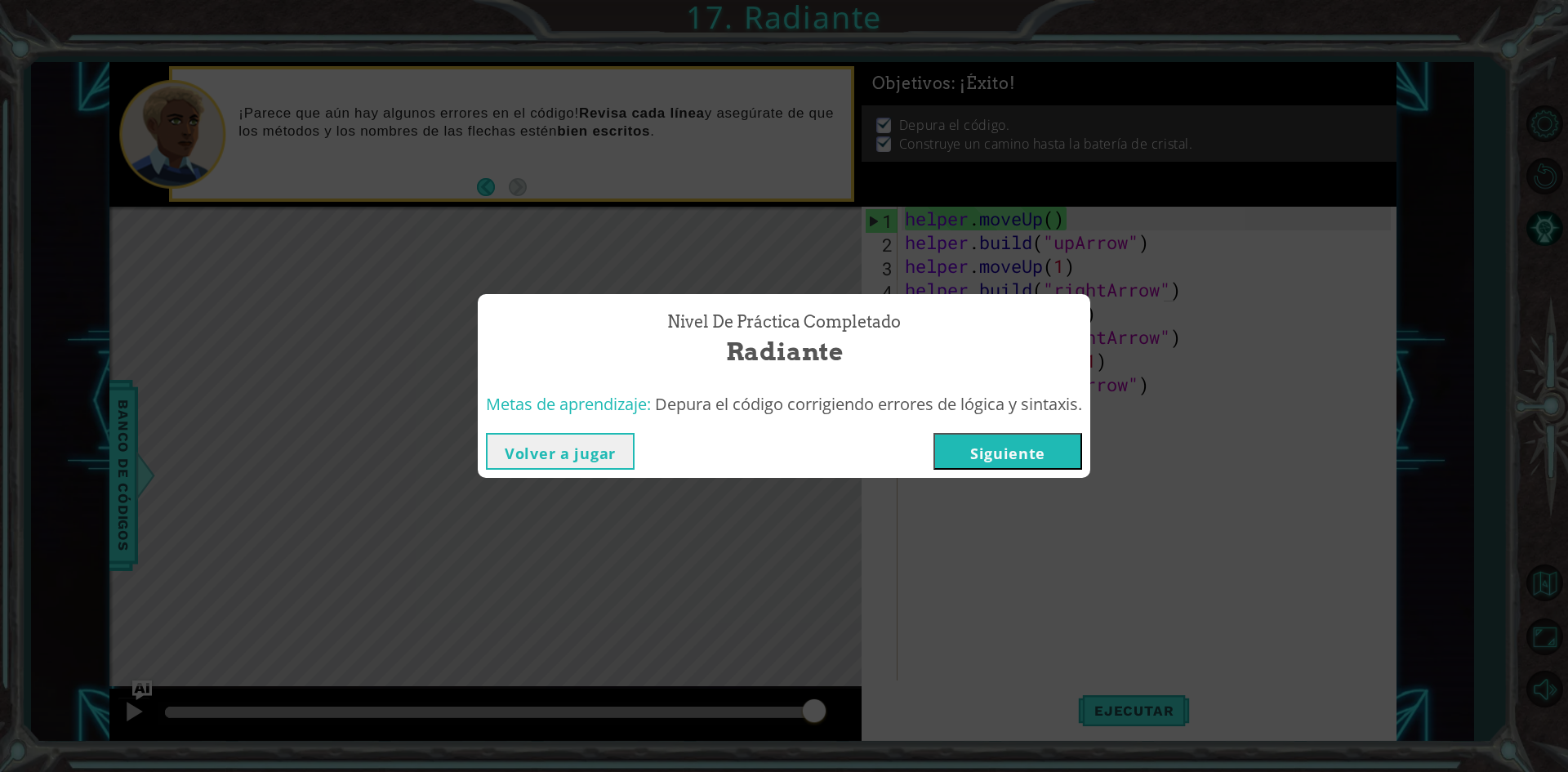
click at [1022, 463] on button "Siguiente" at bounding box center [1008, 451] width 149 height 37
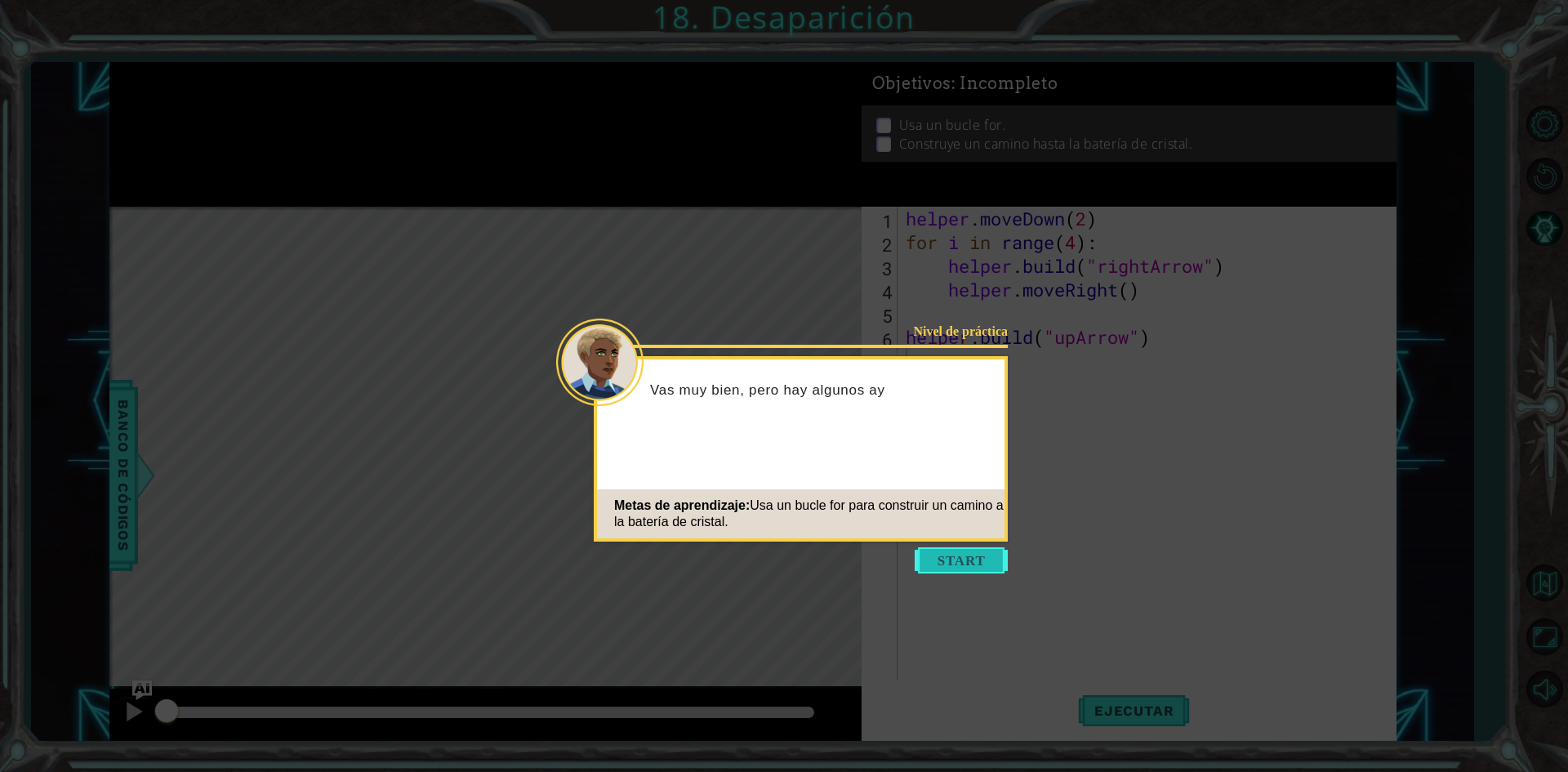
click at [946, 561] on button "Start" at bounding box center [961, 560] width 93 height 26
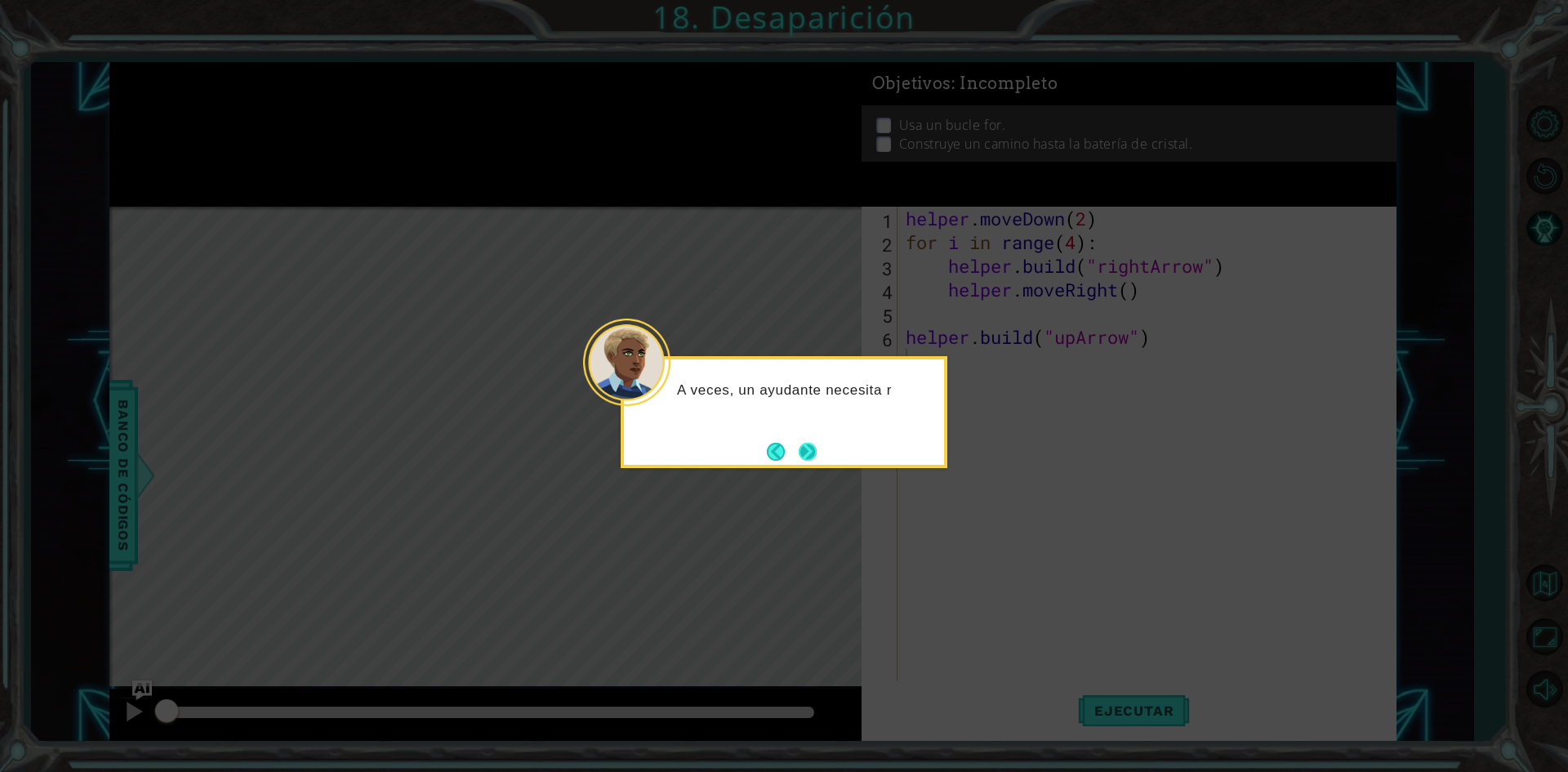
click at [816, 460] on button "Next" at bounding box center [807, 451] width 18 height 18
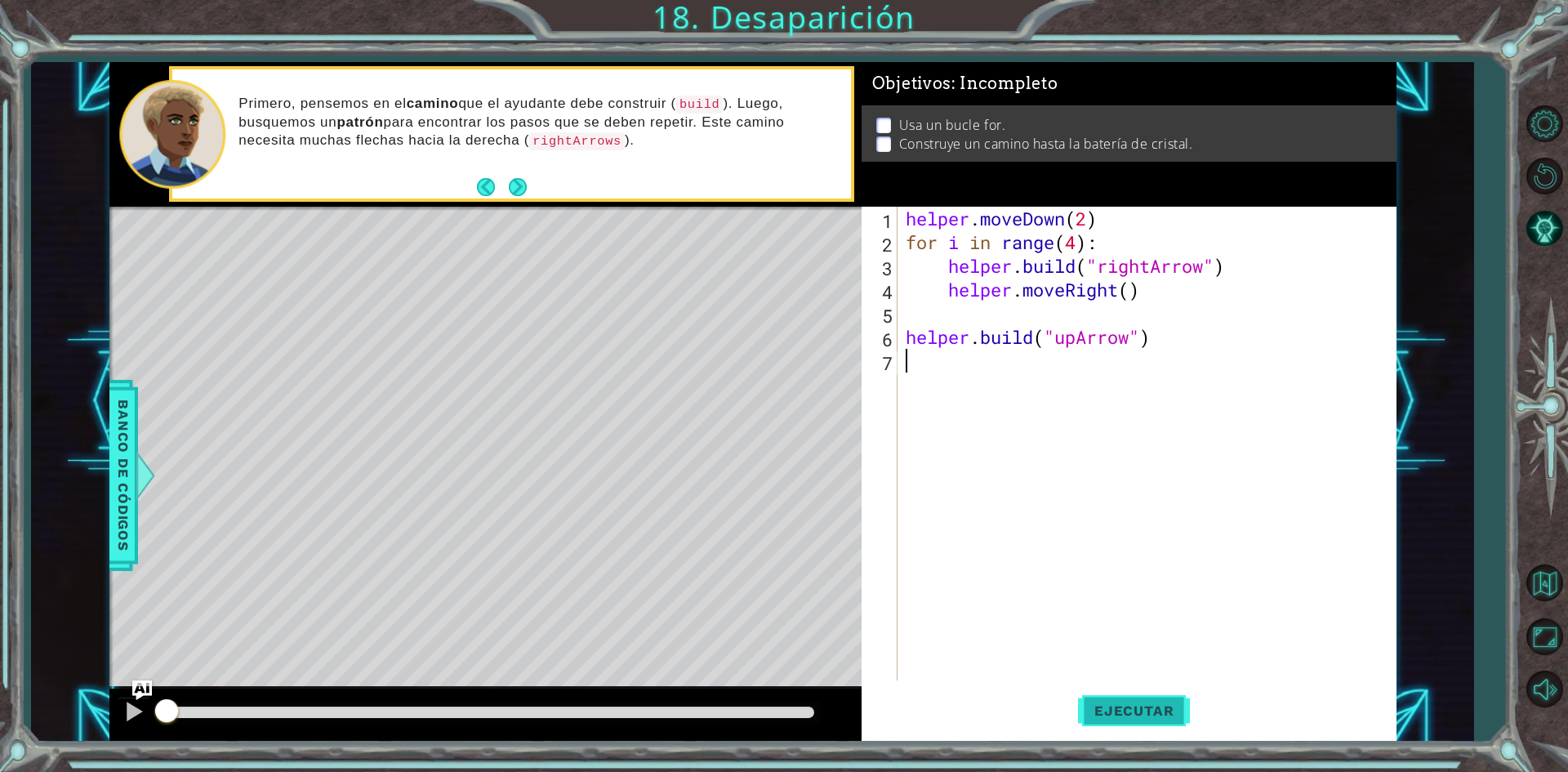
click at [1136, 717] on span "Ejecutar" at bounding box center [1134, 711] width 112 height 16
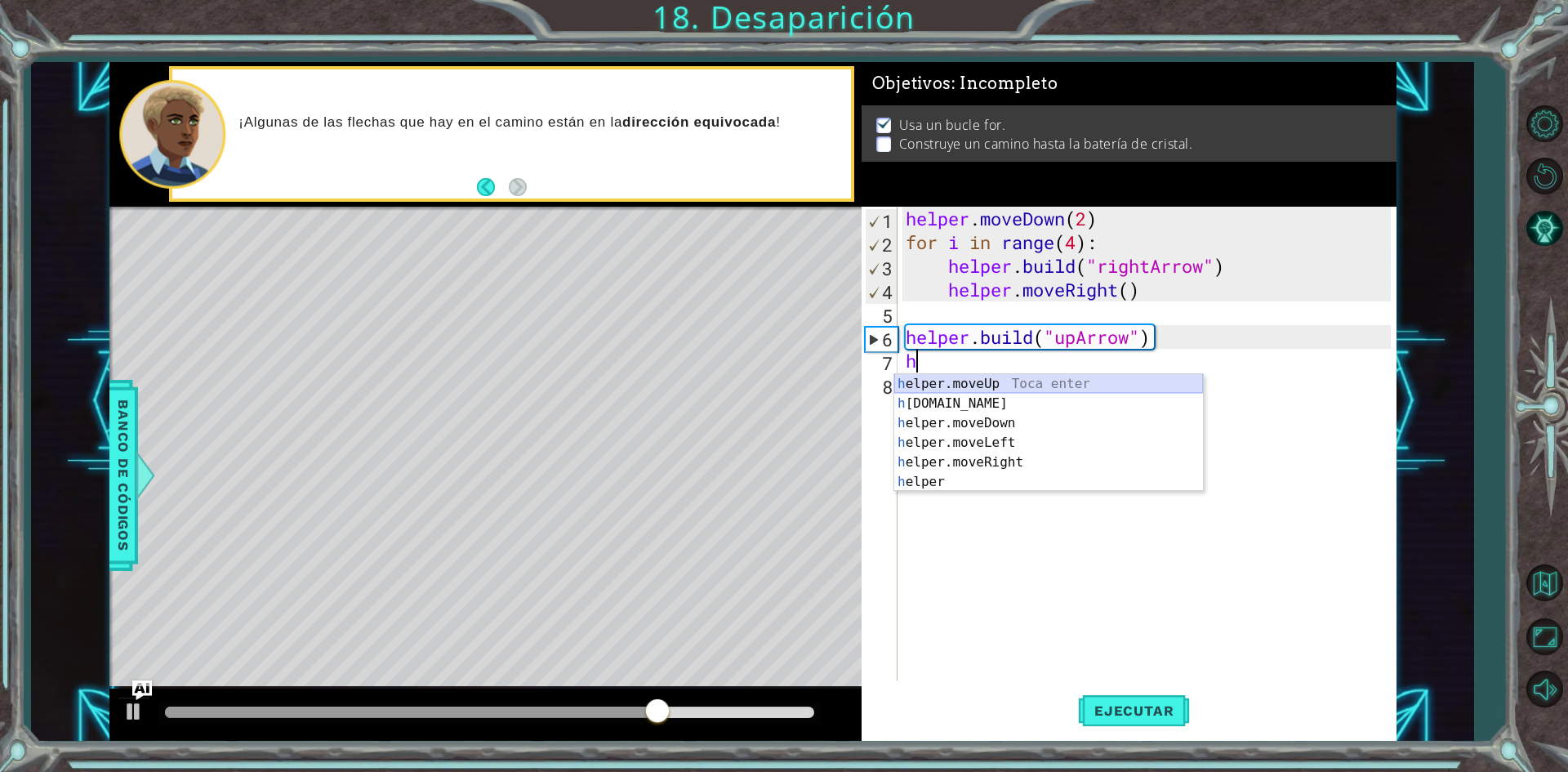
click at [1017, 376] on div "h elper.moveUp Toca enter h [DOMAIN_NAME] Toca enter h elper.moveDown Toca ente…" at bounding box center [1048, 452] width 308 height 157
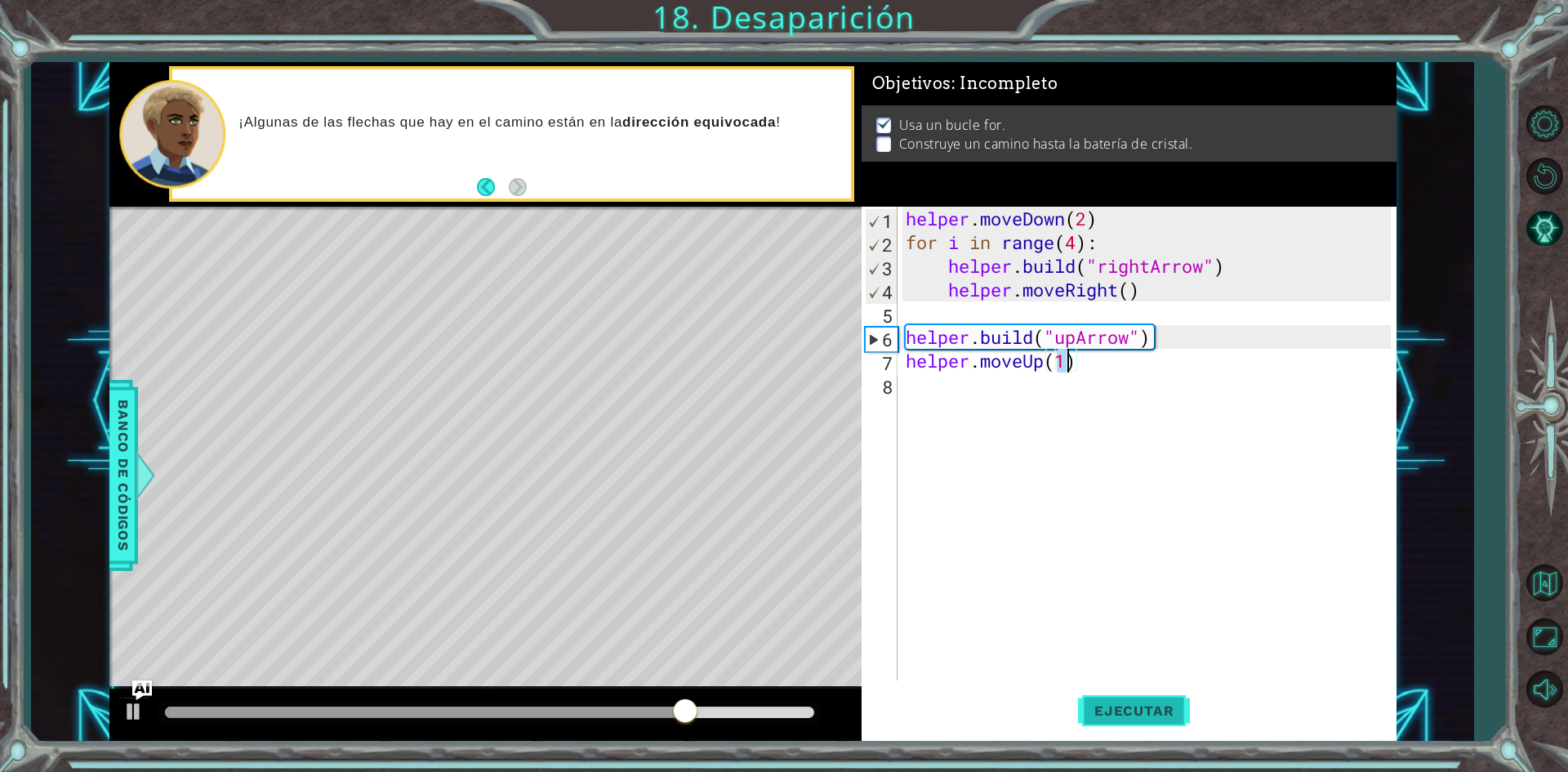
type textarea "helper.moveUp(1)"
click at [1139, 715] on span "Ejecutar" at bounding box center [1134, 711] width 112 height 16
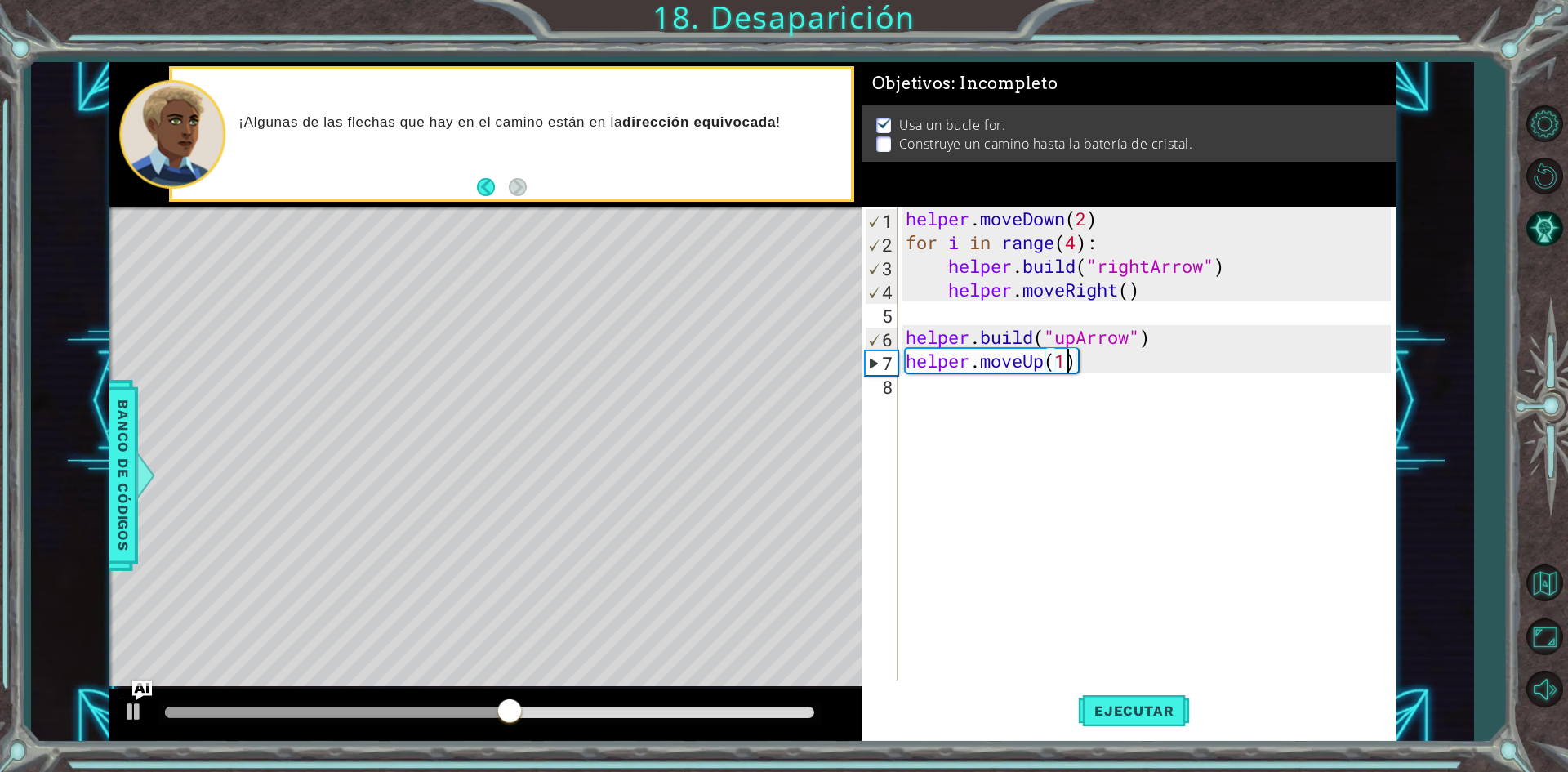
click at [953, 393] on div "helper . moveDown ( 2 ) for i in range ( 4 ) : helper . build ( "rightArrow" ) …" at bounding box center [1150, 467] width 496 height 521
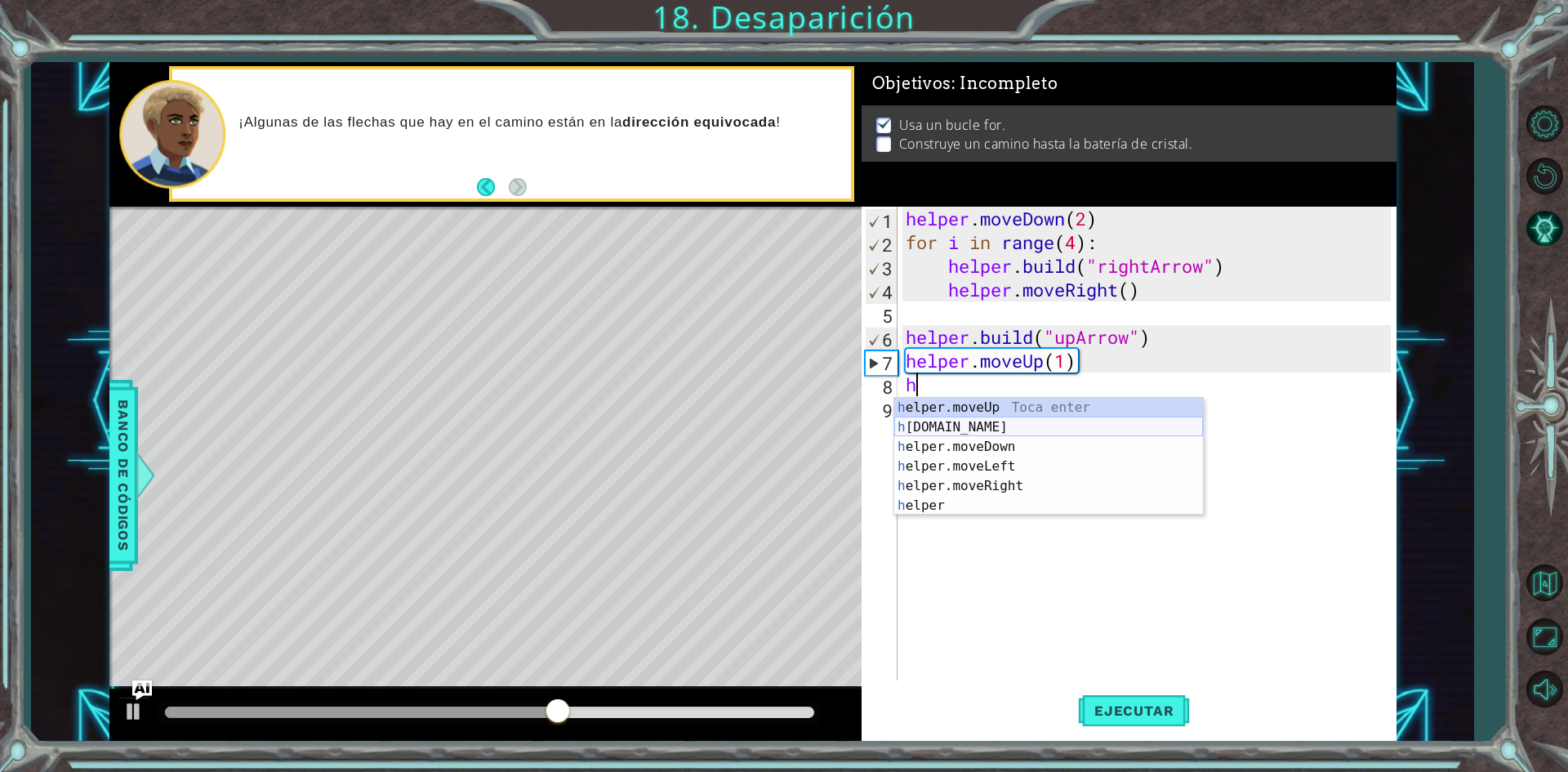
click at [965, 434] on div "h elper.moveUp Toca enter h [DOMAIN_NAME] Toca enter h elper.moveDown Toca ente…" at bounding box center [1048, 476] width 308 height 157
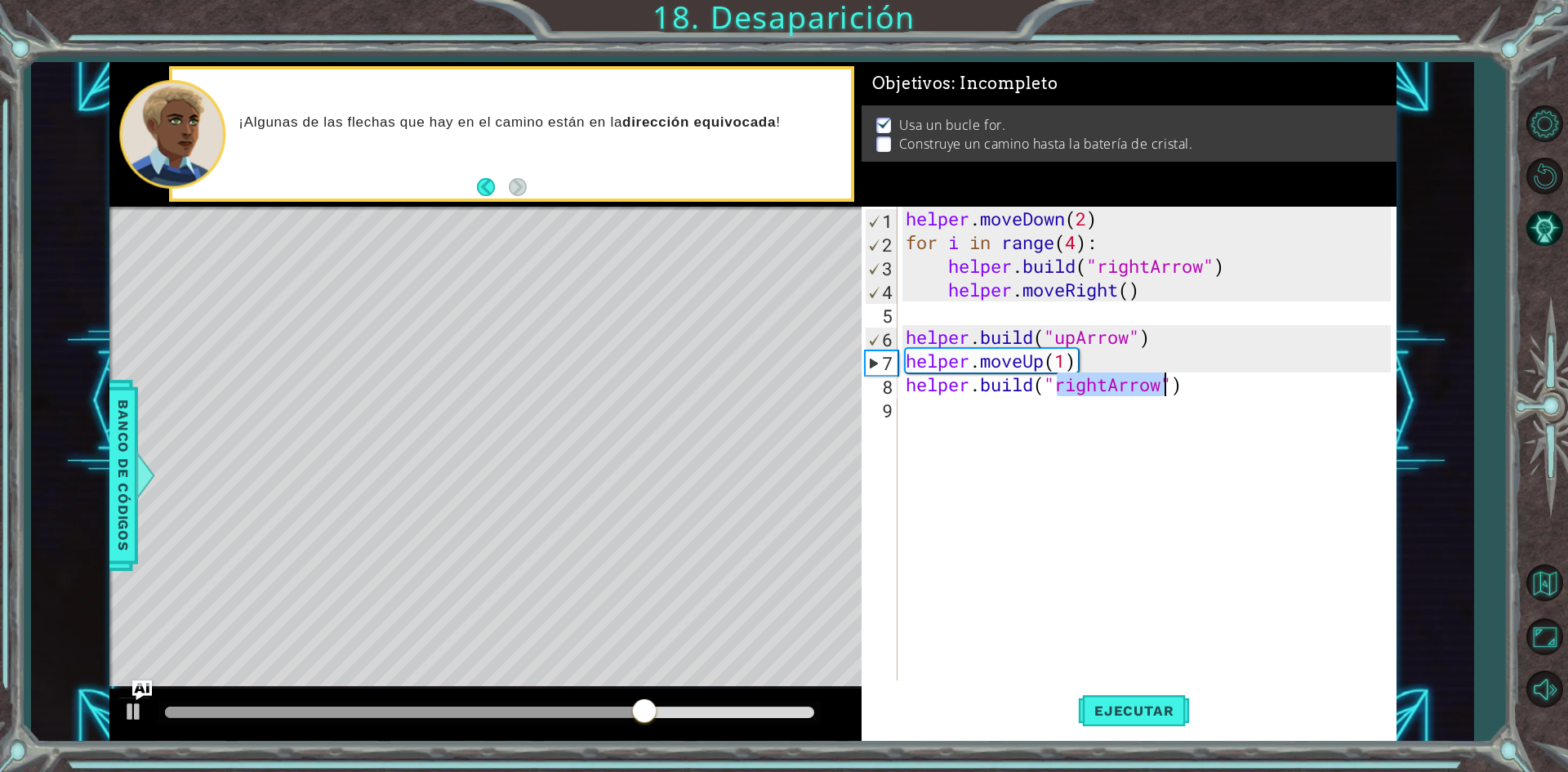
click at [1099, 393] on div "helper . moveDown ( 2 ) for i in range ( 4 ) : helper . build ( "rightArrow" ) …" at bounding box center [1146, 443] width 488 height 474
click at [1102, 393] on div "helper . moveDown ( 2 ) for i in range ( 4 ) : helper . build ( "rightArrow" ) …" at bounding box center [1150, 467] width 496 height 521
click at [1108, 391] on div "helper . moveDown ( 2 ) for i in range ( 4 ) : helper . build ( "rightArrow" ) …" at bounding box center [1150, 467] width 496 height 521
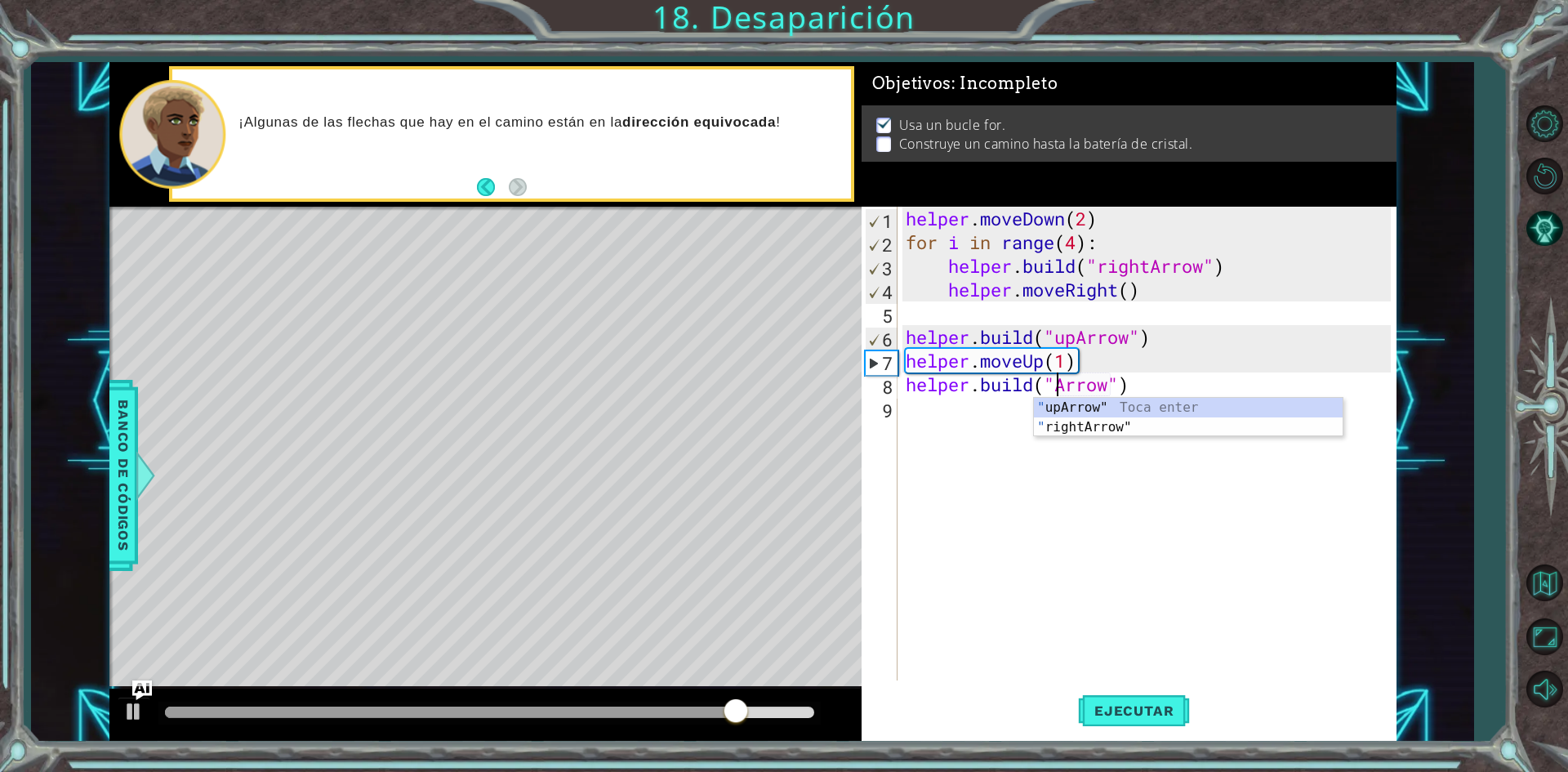
type textarea "[DOMAIN_NAME]("upArrow")"
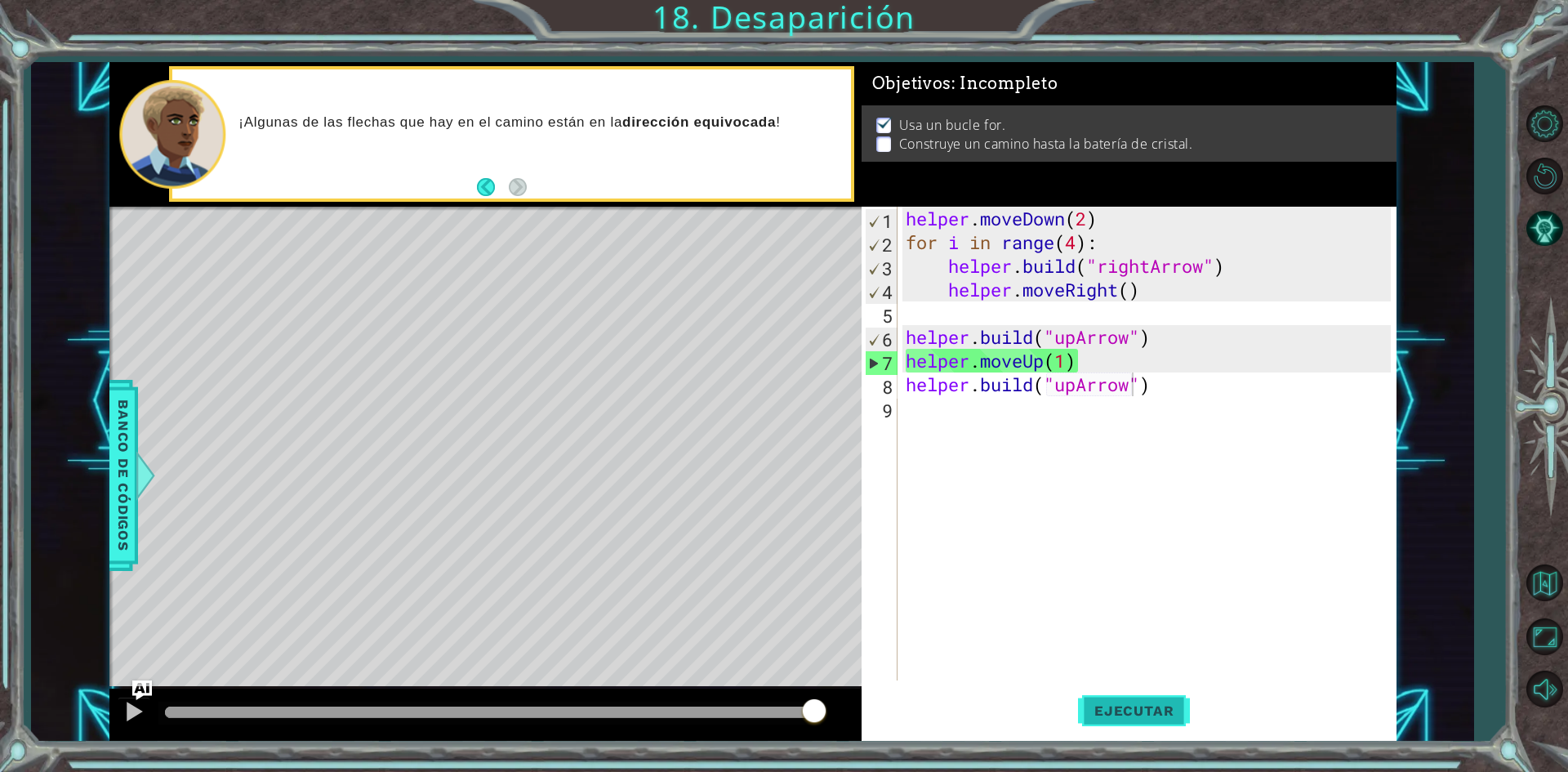
click at [1137, 737] on button "Ejecutar" at bounding box center [1134, 711] width 112 height 53
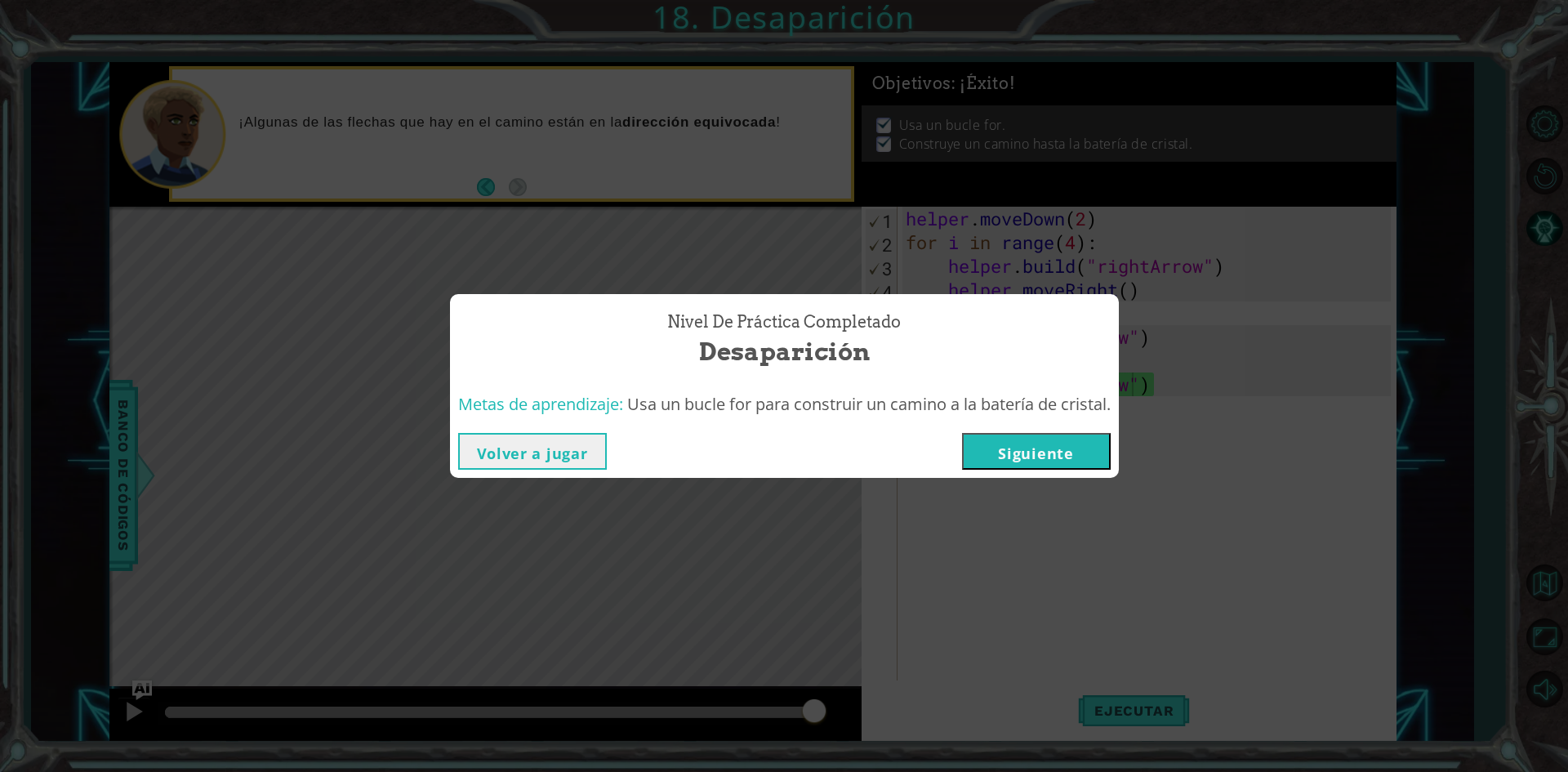
click at [1080, 449] on button "Siguiente" at bounding box center [1036, 451] width 149 height 37
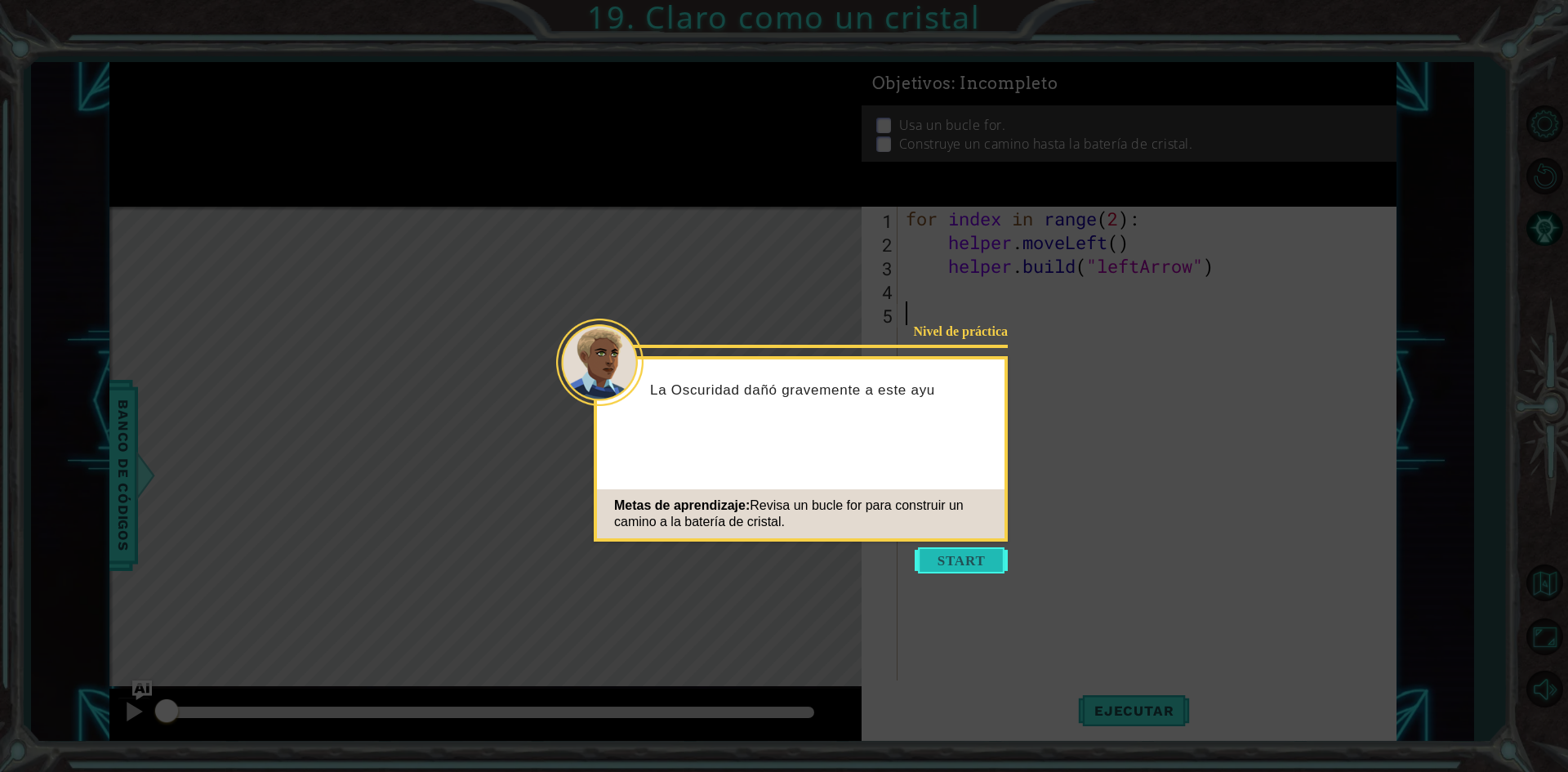
click at [1005, 552] on button "Start" at bounding box center [961, 560] width 93 height 26
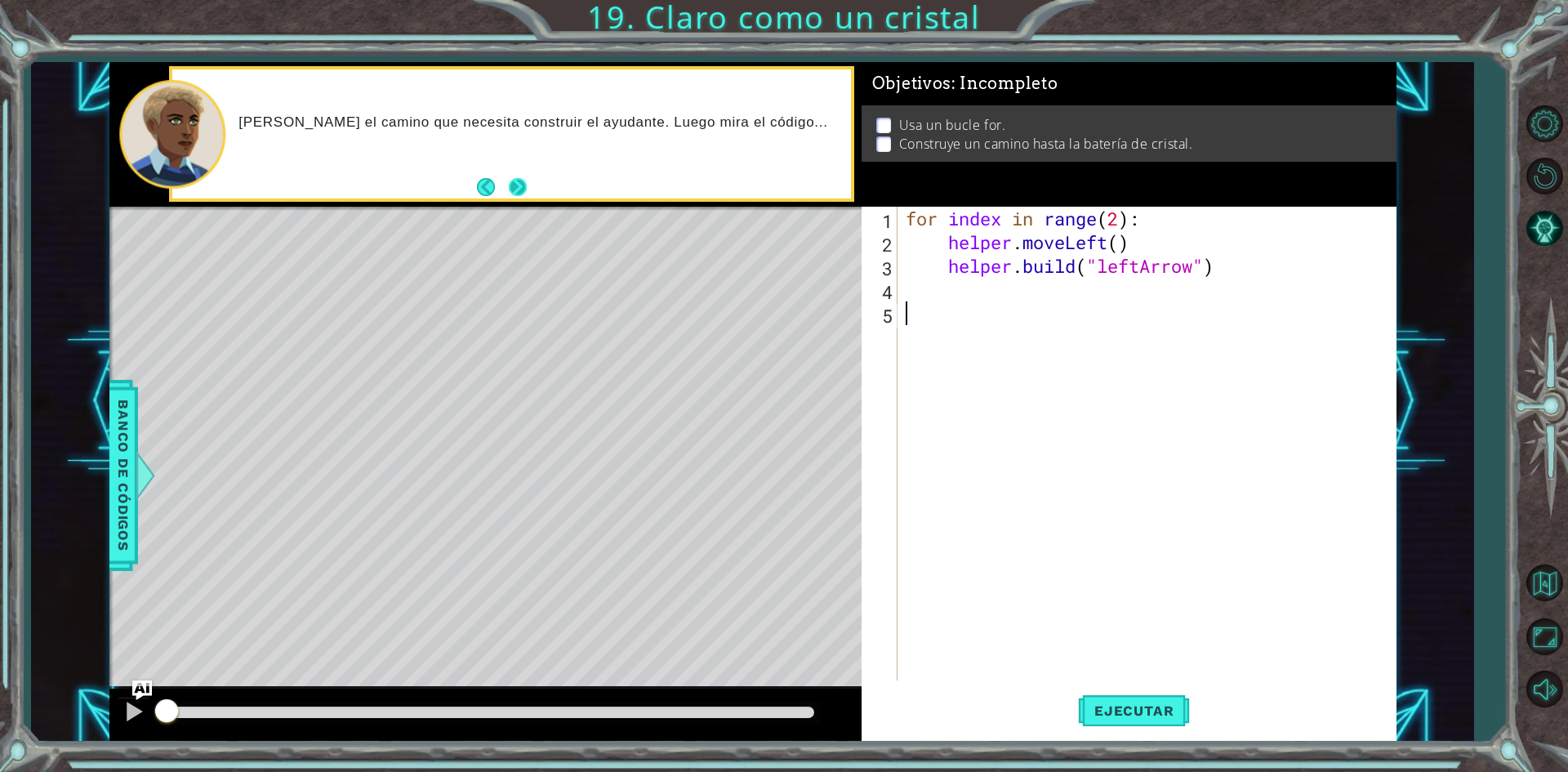
click at [518, 195] on button "Next" at bounding box center [518, 187] width 18 height 18
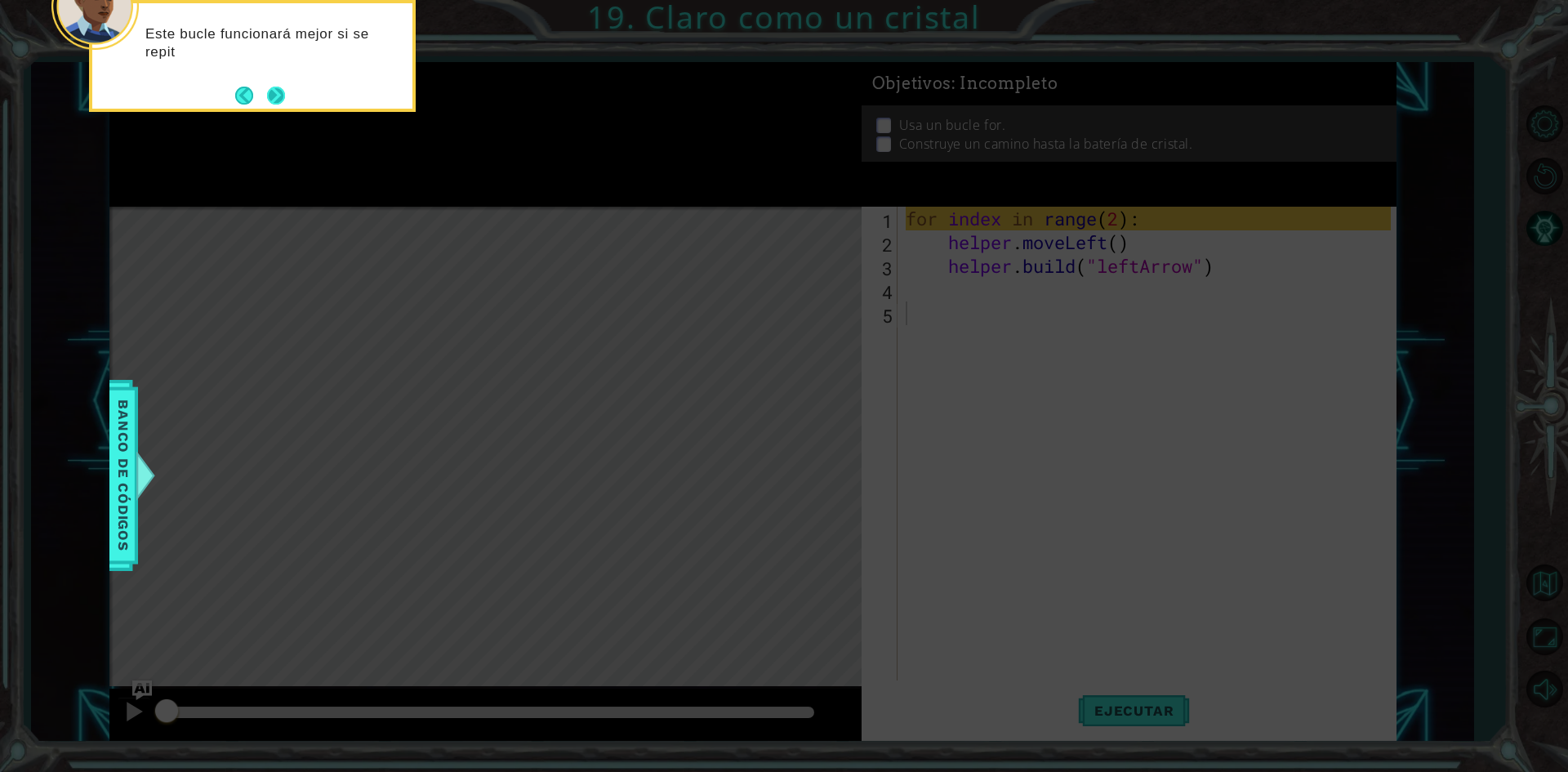
click at [275, 97] on button "Next" at bounding box center [276, 96] width 18 height 18
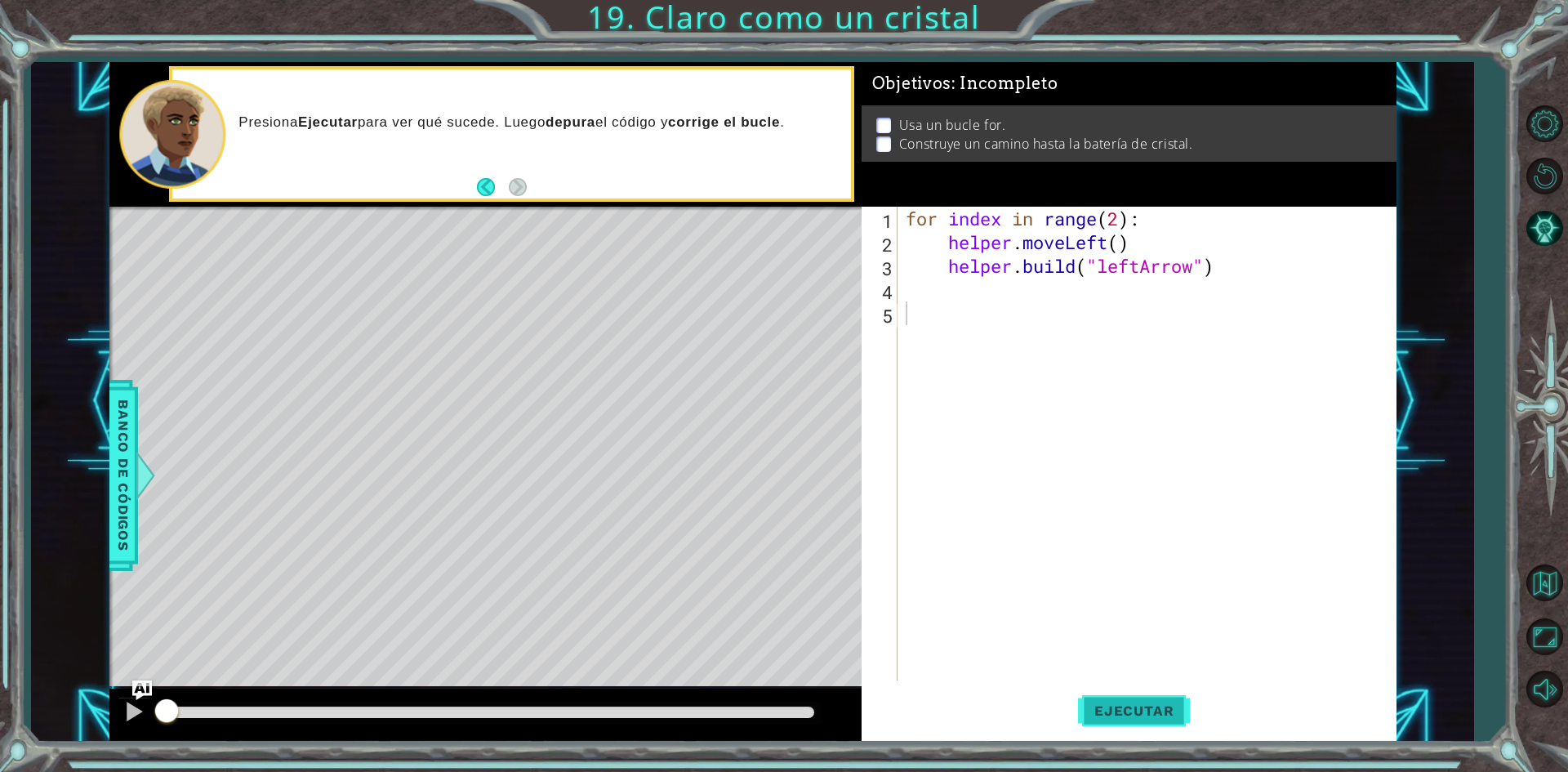
click at [1100, 700] on button "Ejecutar" at bounding box center [1134, 711] width 112 height 53
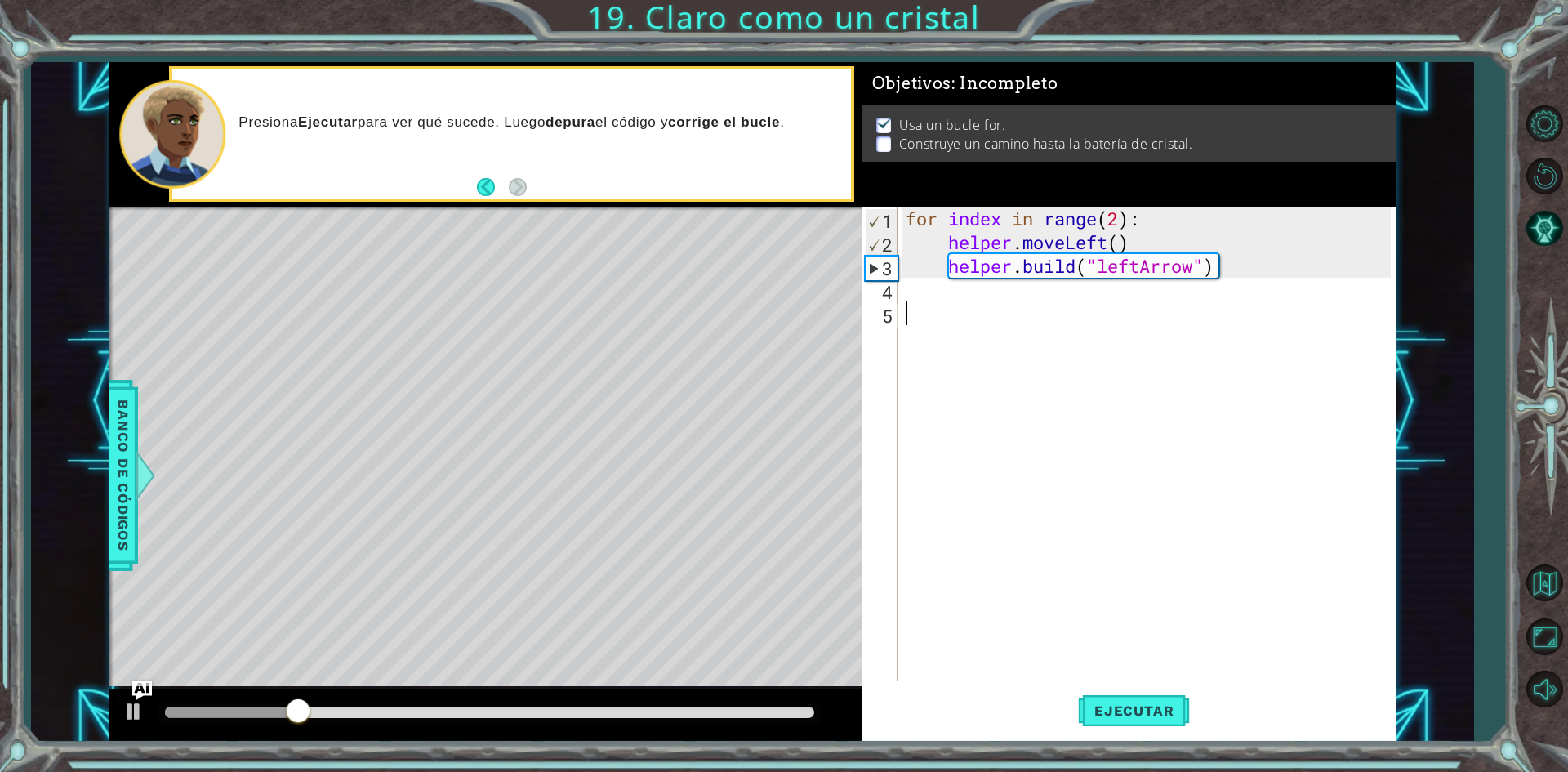
click at [923, 298] on div "for index in range ( 2 ) : helper . moveLeft ( ) helper . build ( "leftArrow" )" at bounding box center [1150, 467] width 496 height 521
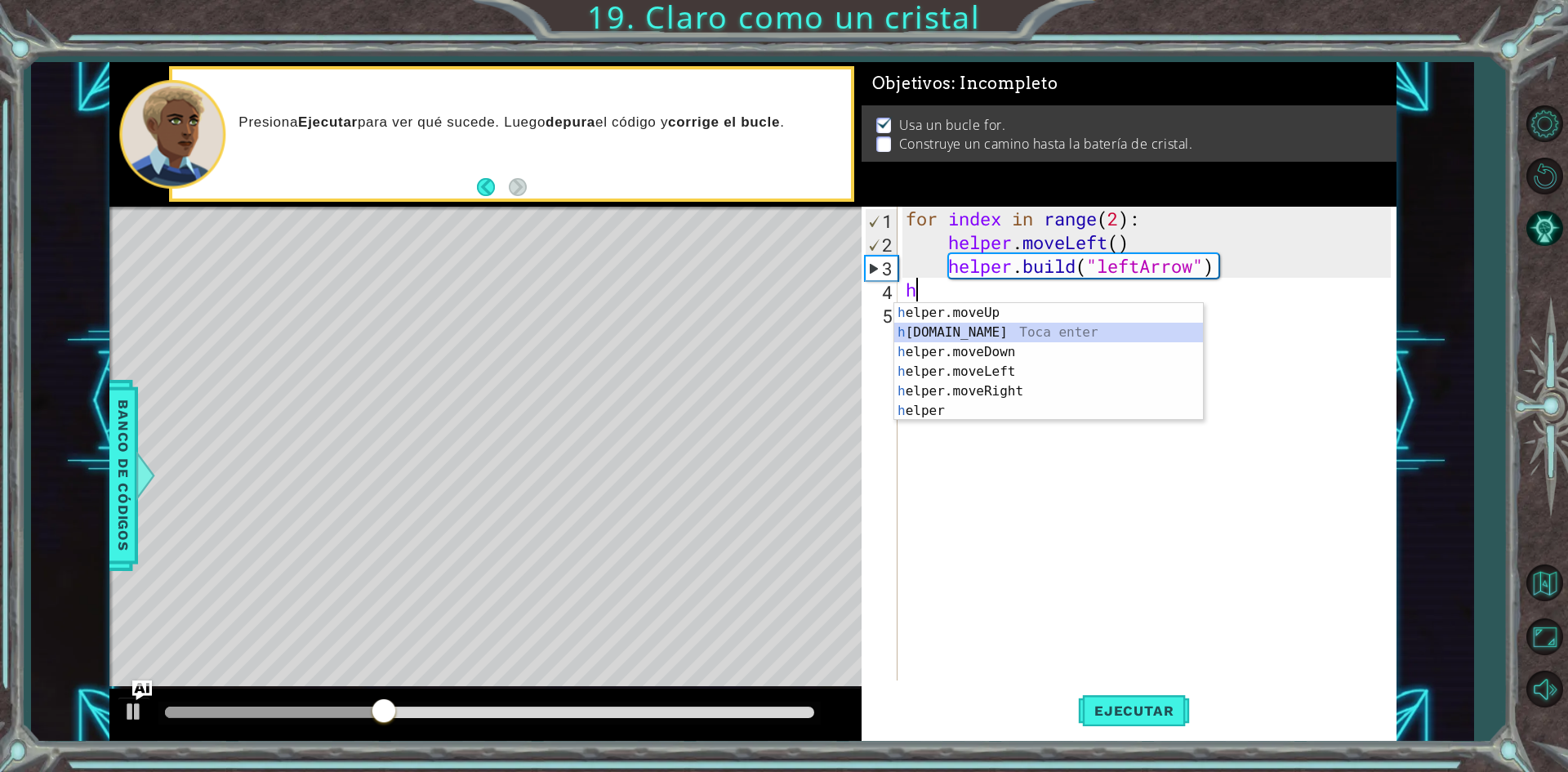
click at [1027, 335] on div "h elper.moveUp Toca enter h [DOMAIN_NAME] Toca enter h elper.moveDown Toca ente…" at bounding box center [1048, 381] width 308 height 157
type textarea "[DOMAIN_NAME]("rightArrow")"
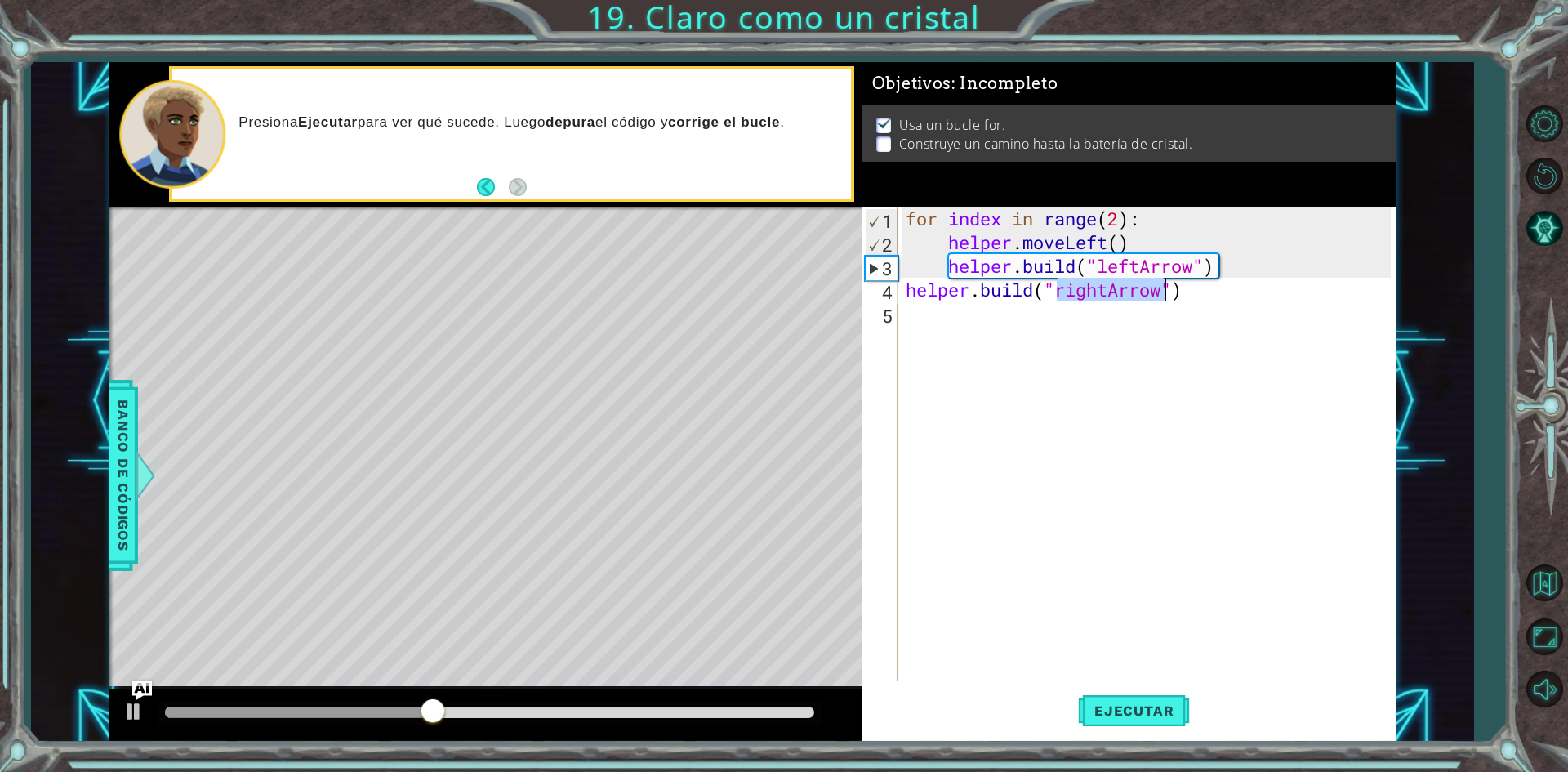
click at [1050, 329] on div "for index in range ( 2 ) : helper . moveLeft ( ) helper . build ( "leftArrow" )…" at bounding box center [1150, 467] width 496 height 521
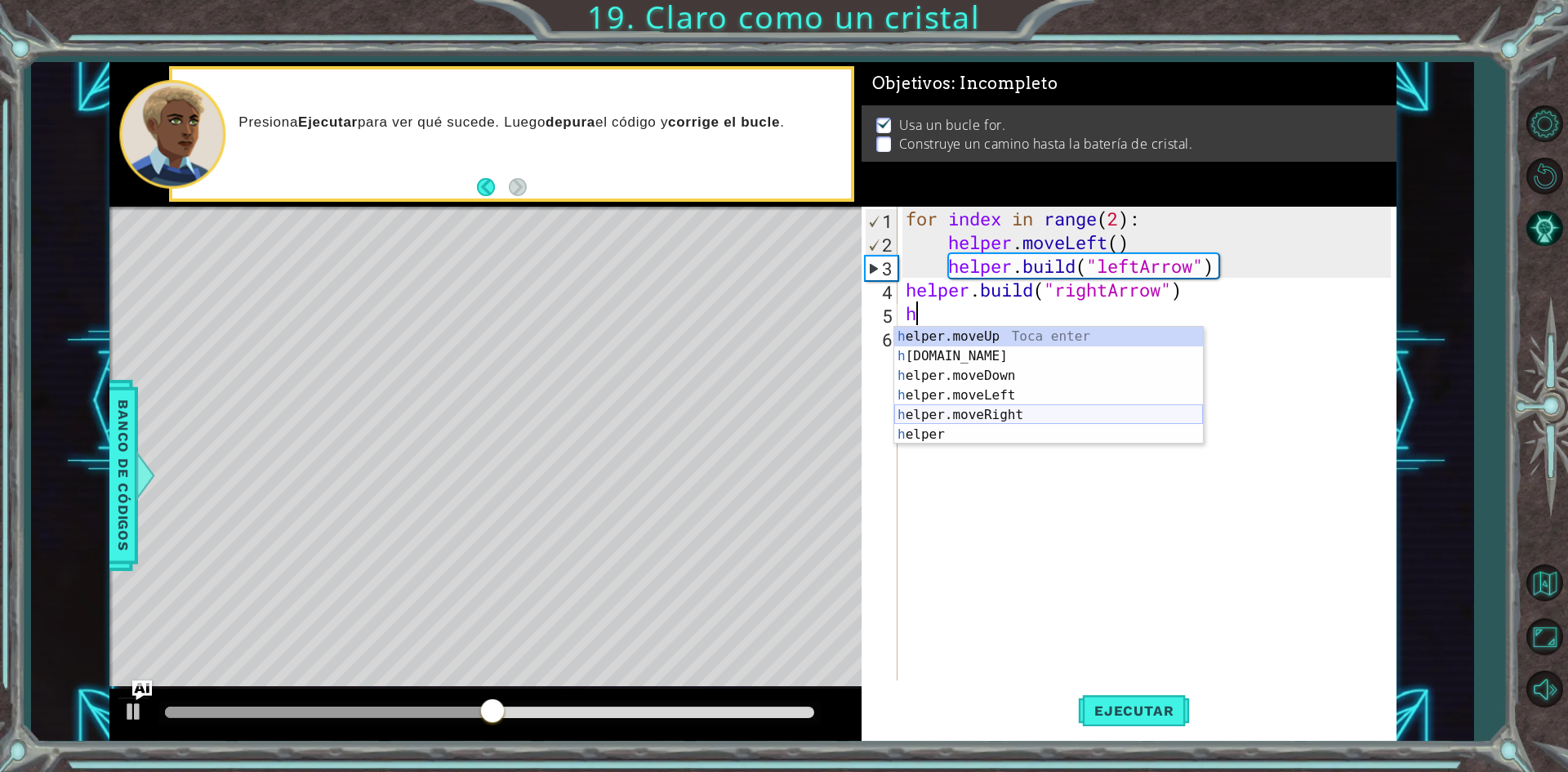
click at [1003, 420] on div "h elper.moveUp Toca enter h [DOMAIN_NAME] Toca enter h elper.moveDown Toca ente…" at bounding box center [1048, 405] width 308 height 157
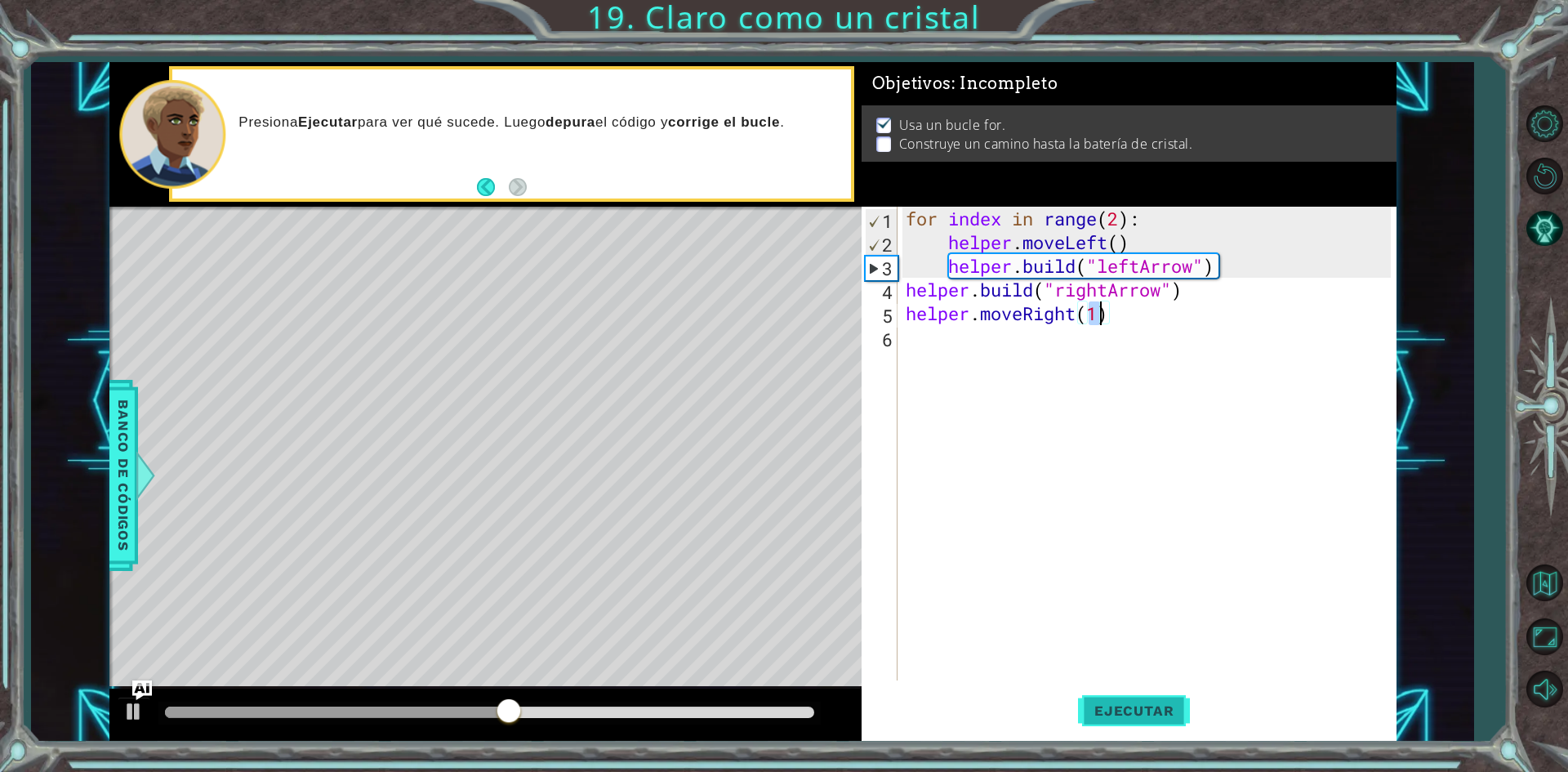
type textarea "helper.moveRight(1)"
click at [1157, 709] on span "Ejecutar" at bounding box center [1134, 711] width 112 height 16
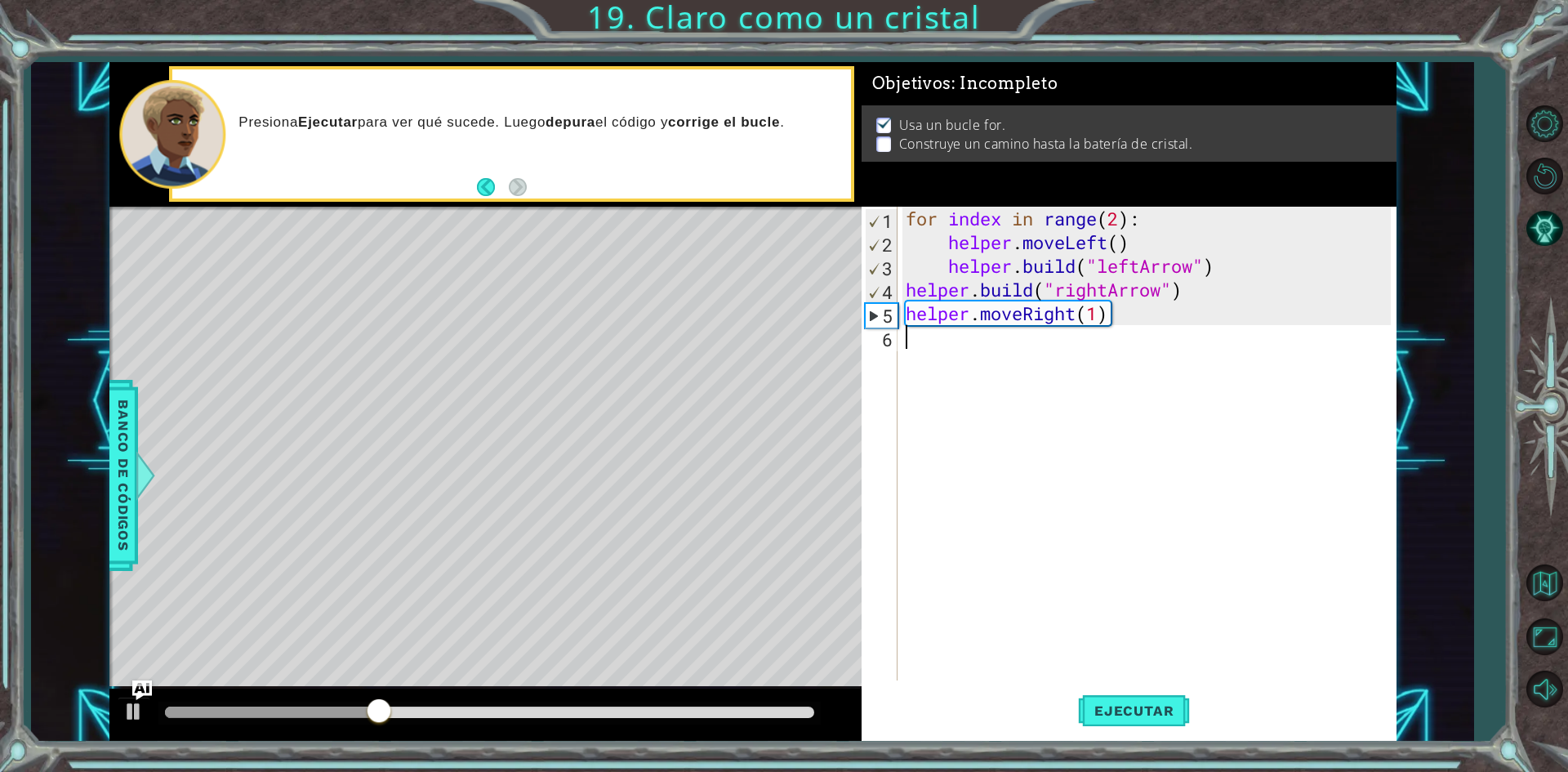
click at [1067, 339] on div "for index in range ( 2 ) : helper . moveLeft ( ) helper . build ( "leftArrow" )…" at bounding box center [1150, 467] width 496 height 521
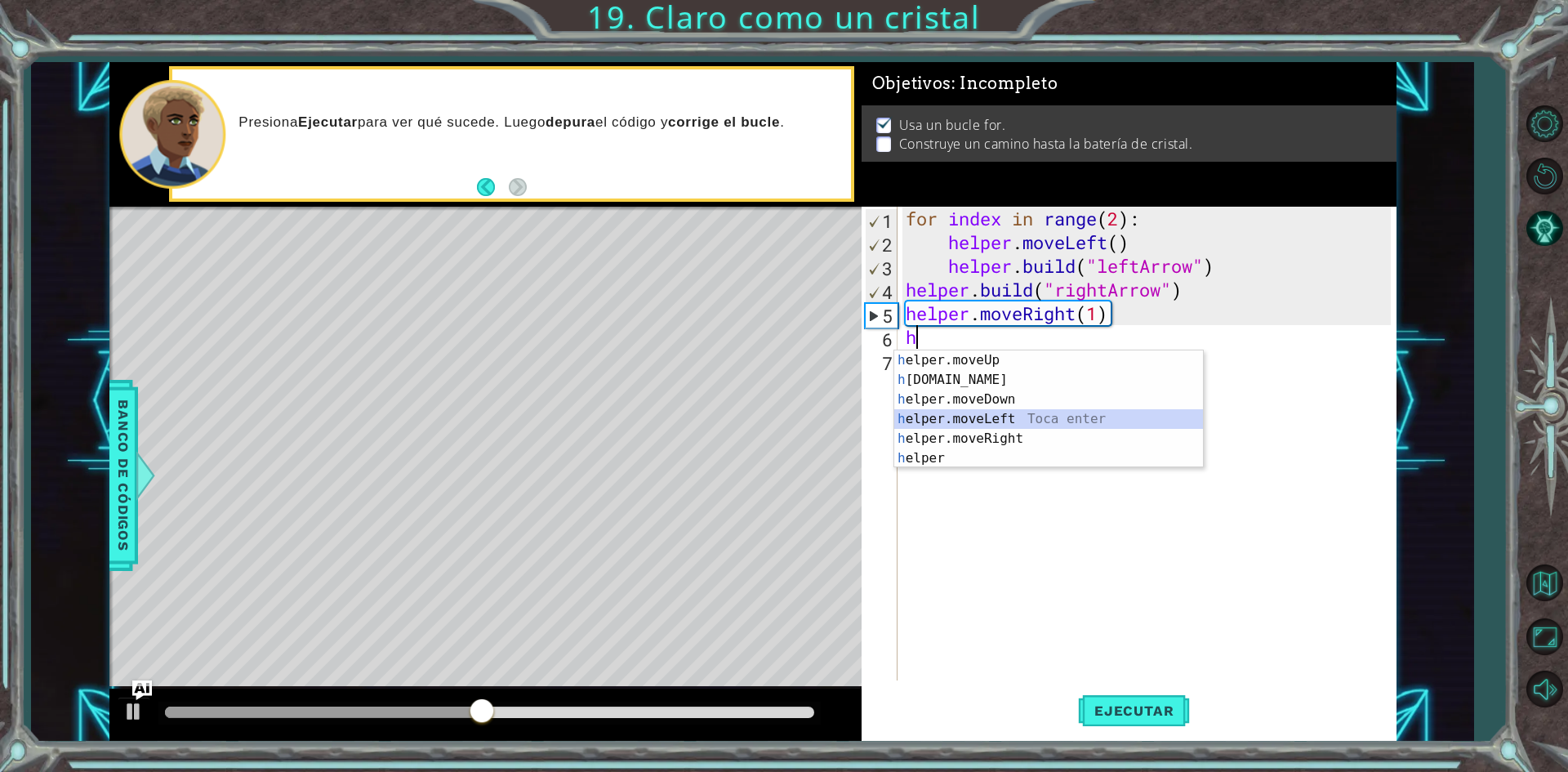
click at [1062, 421] on div "h elper.moveUp Toca enter h [DOMAIN_NAME] Toca enter h elper.moveDown Toca ente…" at bounding box center [1048, 429] width 308 height 157
type textarea "helper.moveLeft(1)"
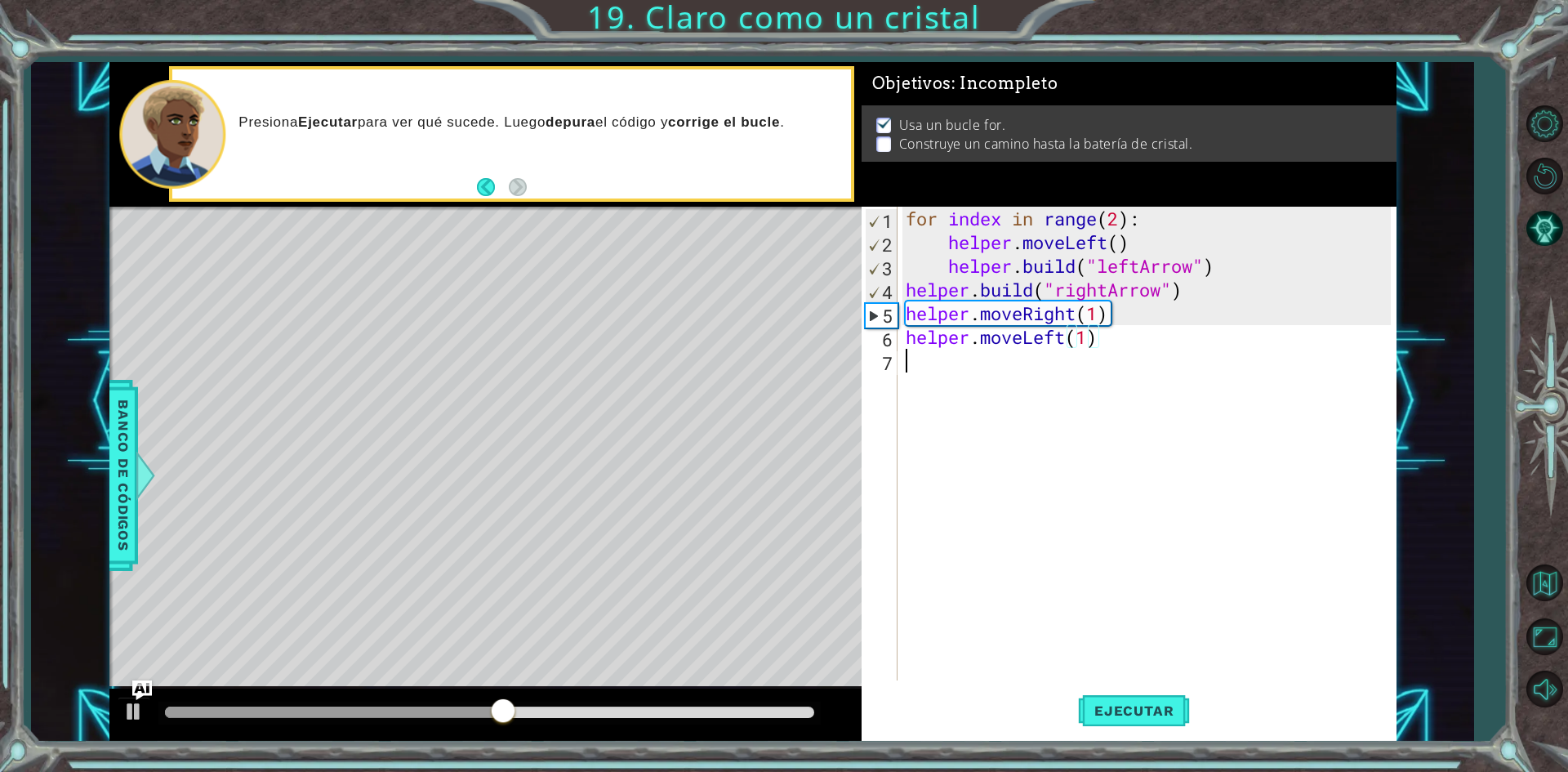
click at [961, 363] on div "for index in range ( 2 ) : helper . moveLeft ( ) helper . build ( "leftArrow" )…" at bounding box center [1150, 467] width 496 height 521
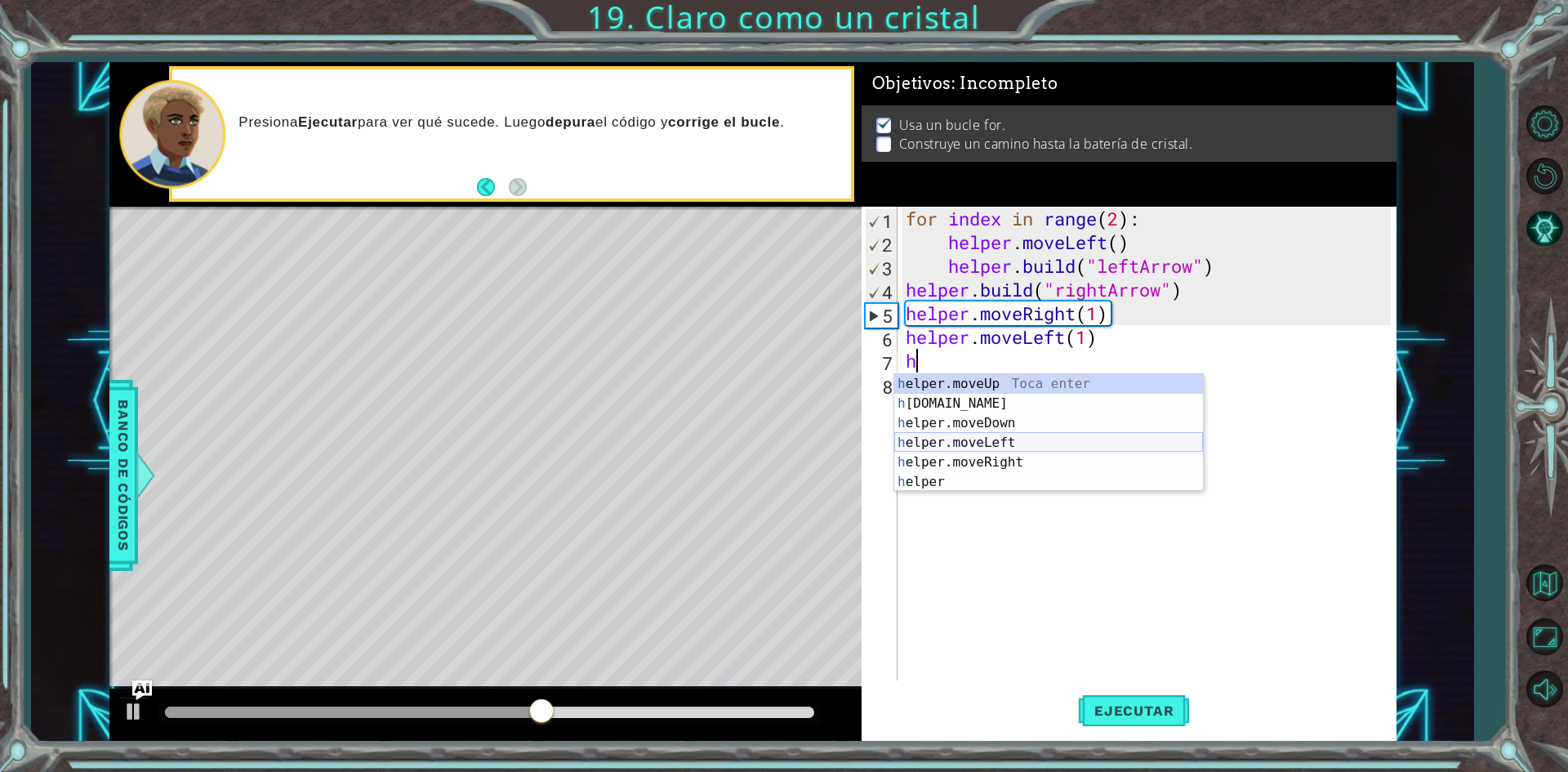
click at [986, 440] on div "h elper.moveUp Toca enter h [DOMAIN_NAME] Toca enter h elper.moveDown Toca ente…" at bounding box center [1048, 452] width 308 height 157
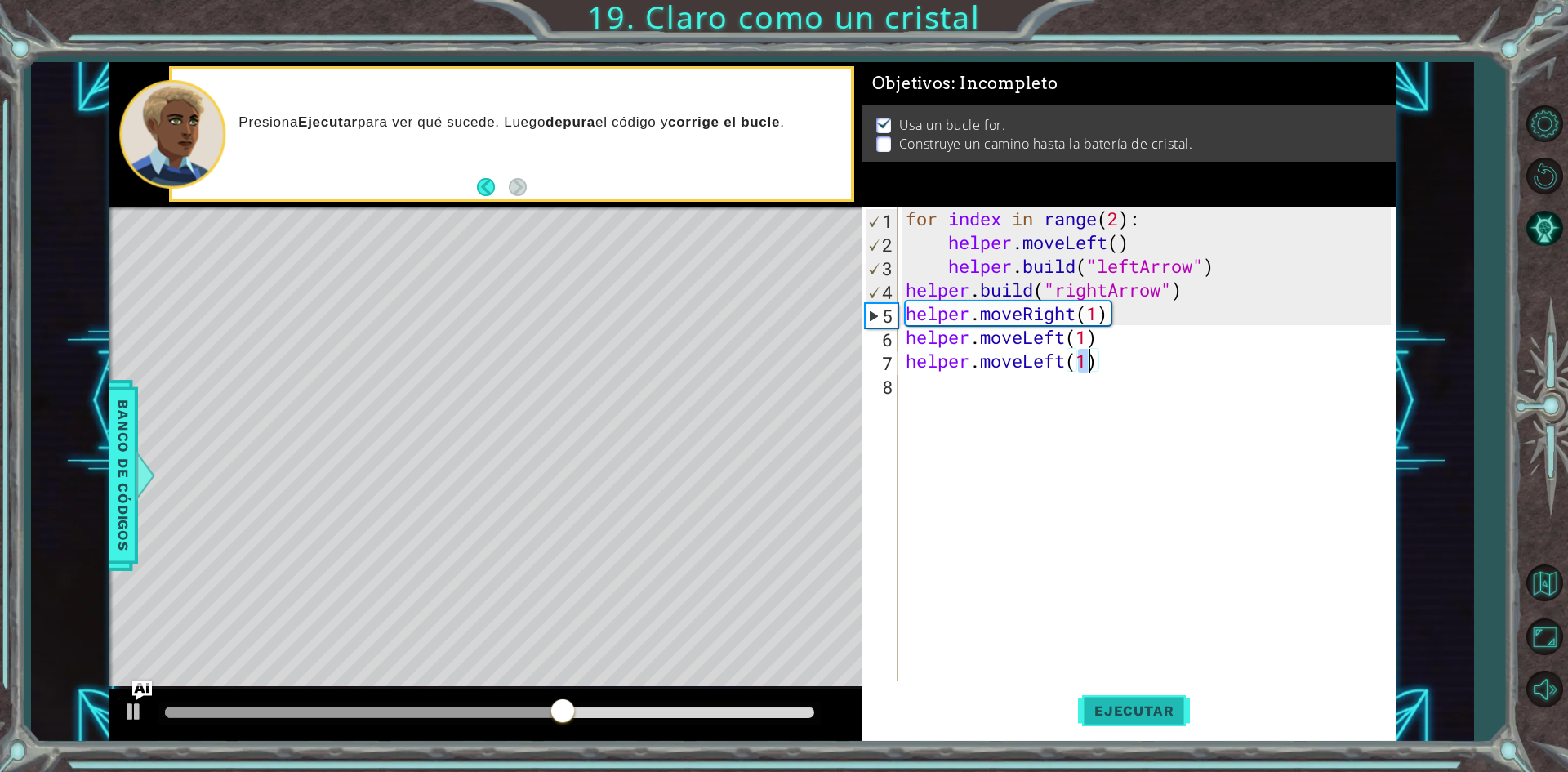
type textarea "helper.moveLeft(1)"
click at [1176, 703] on span "Ejecutar" at bounding box center [1134, 711] width 112 height 16
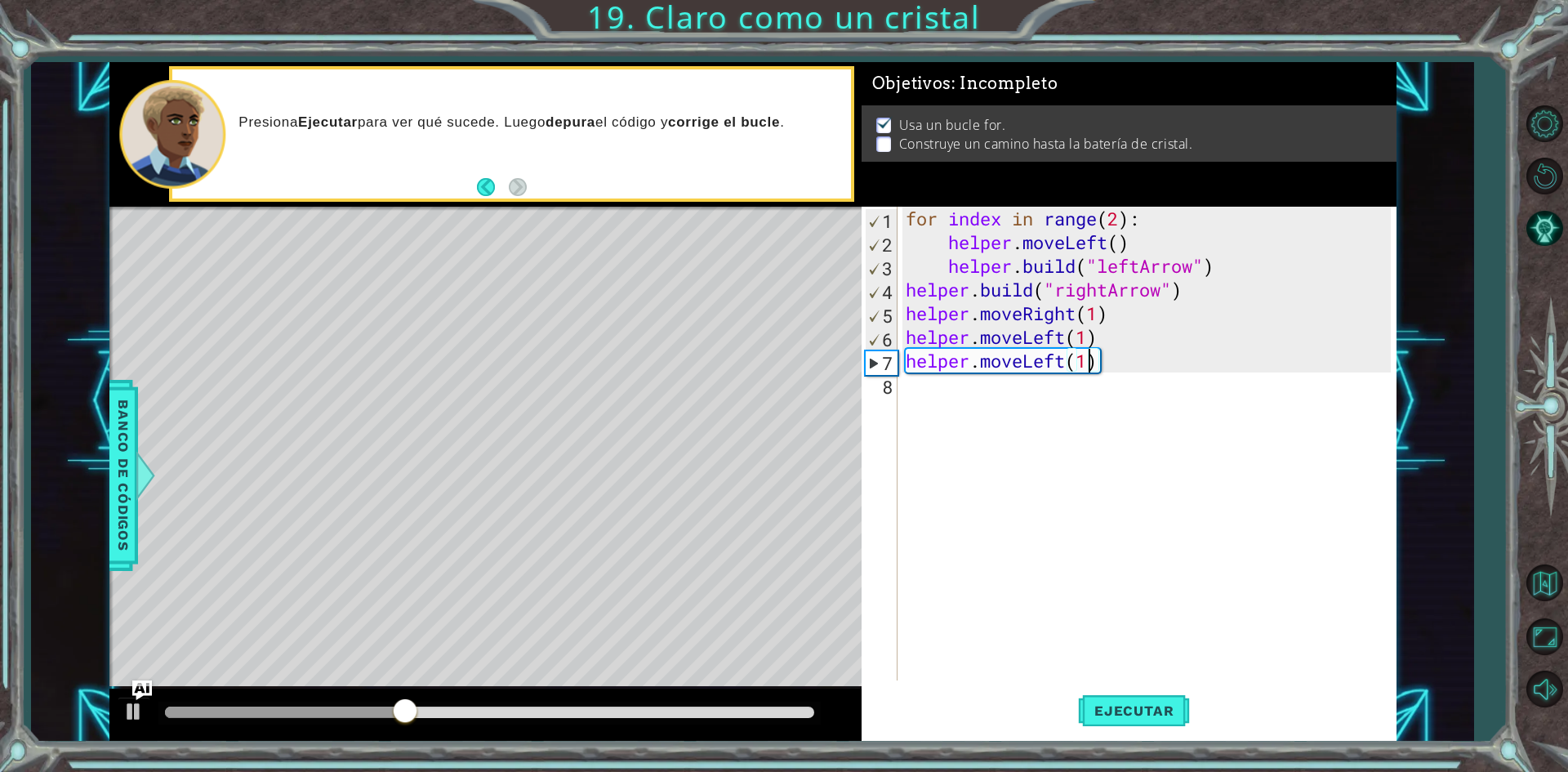
click at [946, 385] on div "for index in range ( 2 ) : helper . moveLeft ( ) helper . build ( "leftArrow" )…" at bounding box center [1150, 467] width 496 height 521
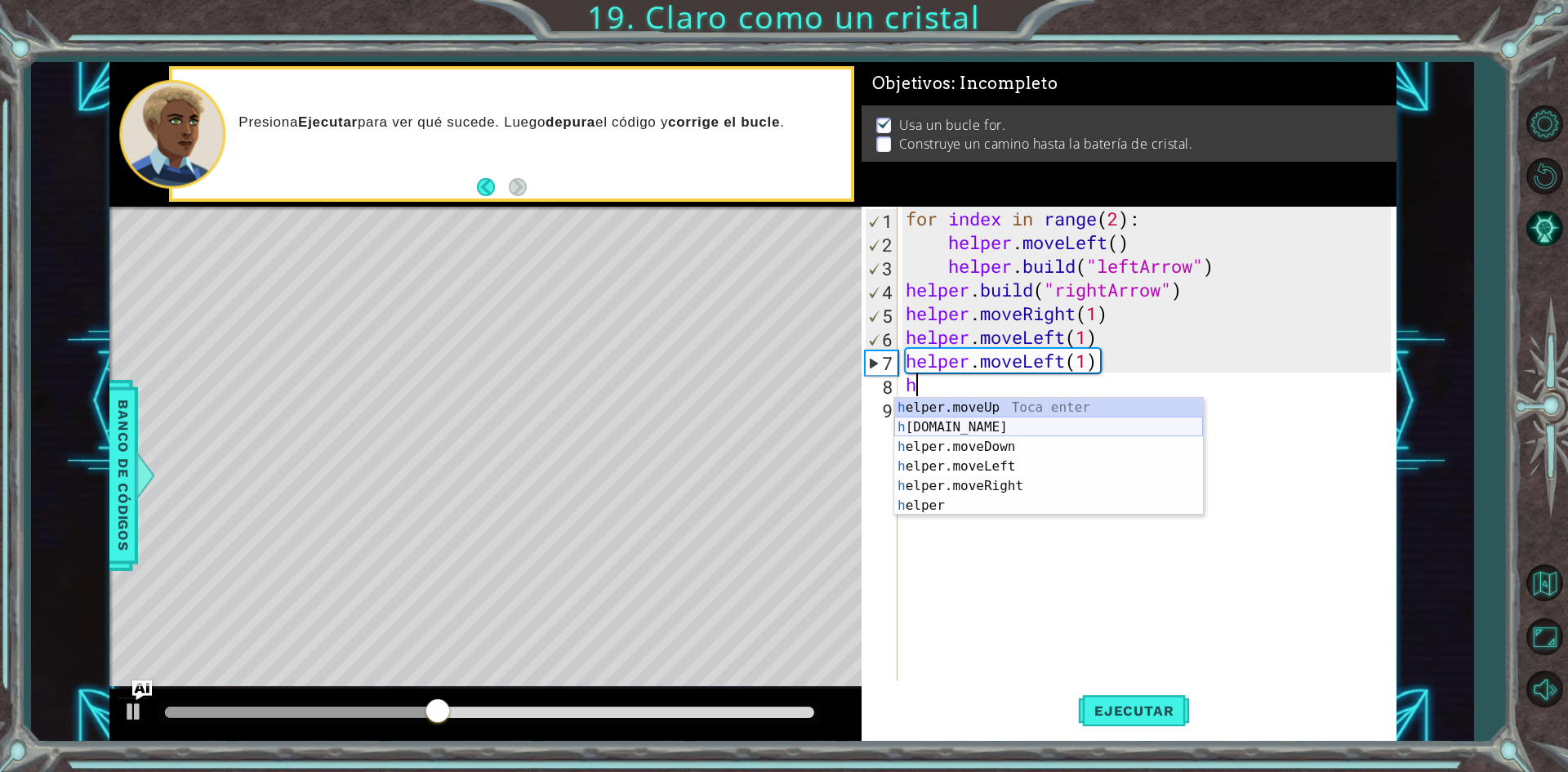
click at [984, 429] on div "h elper.moveUp Toca enter h [DOMAIN_NAME] Toca enter h elper.moveDown Toca ente…" at bounding box center [1048, 476] width 308 height 157
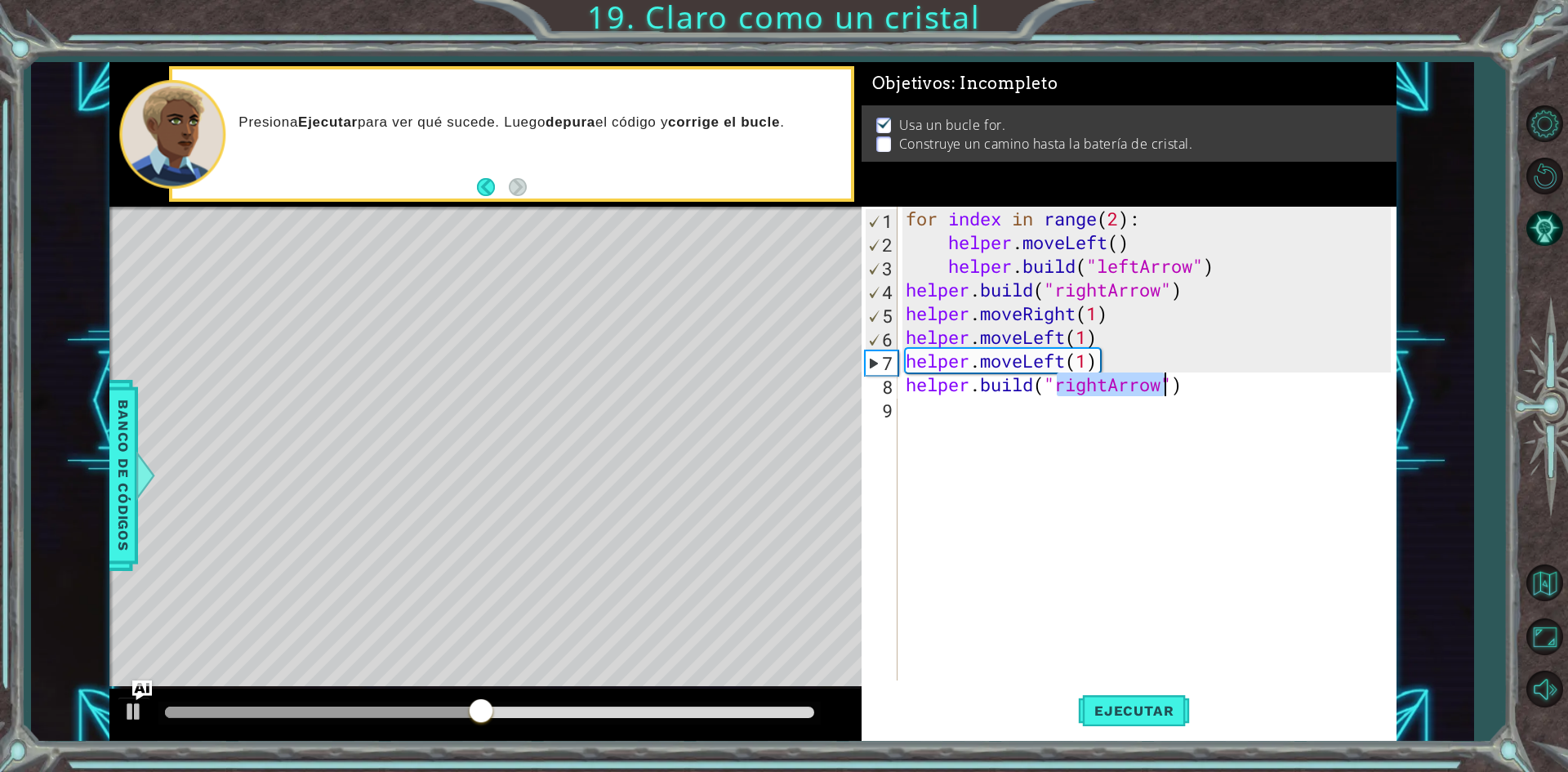
click at [1106, 392] on div "for index in range ( 2 ) : helper . moveLeft ( ) helper . build ( "leftArrow" )…" at bounding box center [1146, 443] width 488 height 474
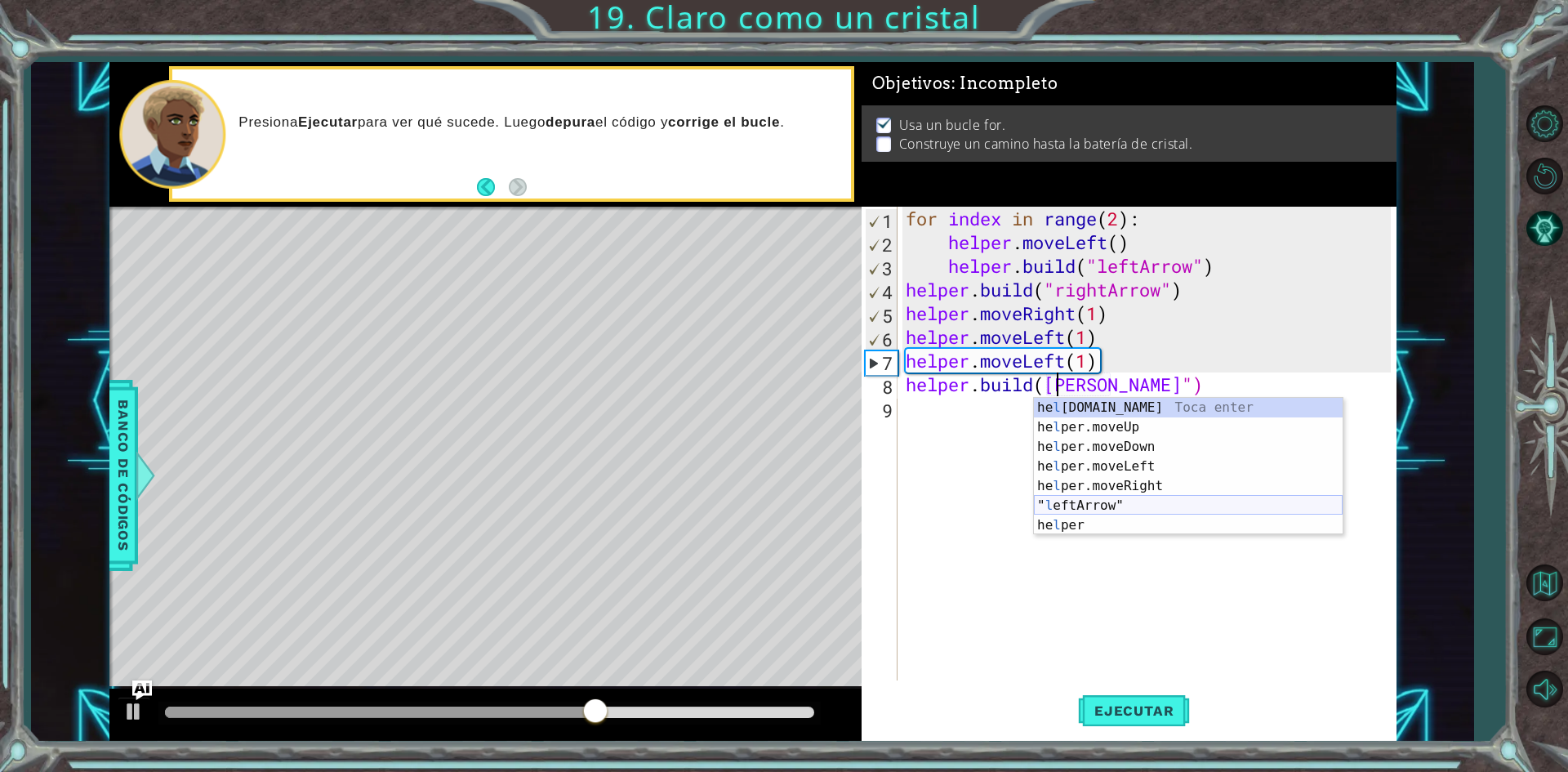
click at [1115, 508] on div "he l [DOMAIN_NAME] Toca enter he l per.moveUp Toca enter he l per.moveDown Toca…" at bounding box center [1188, 486] width 308 height 177
type textarea "[DOMAIN_NAME]("leftArrow"")"
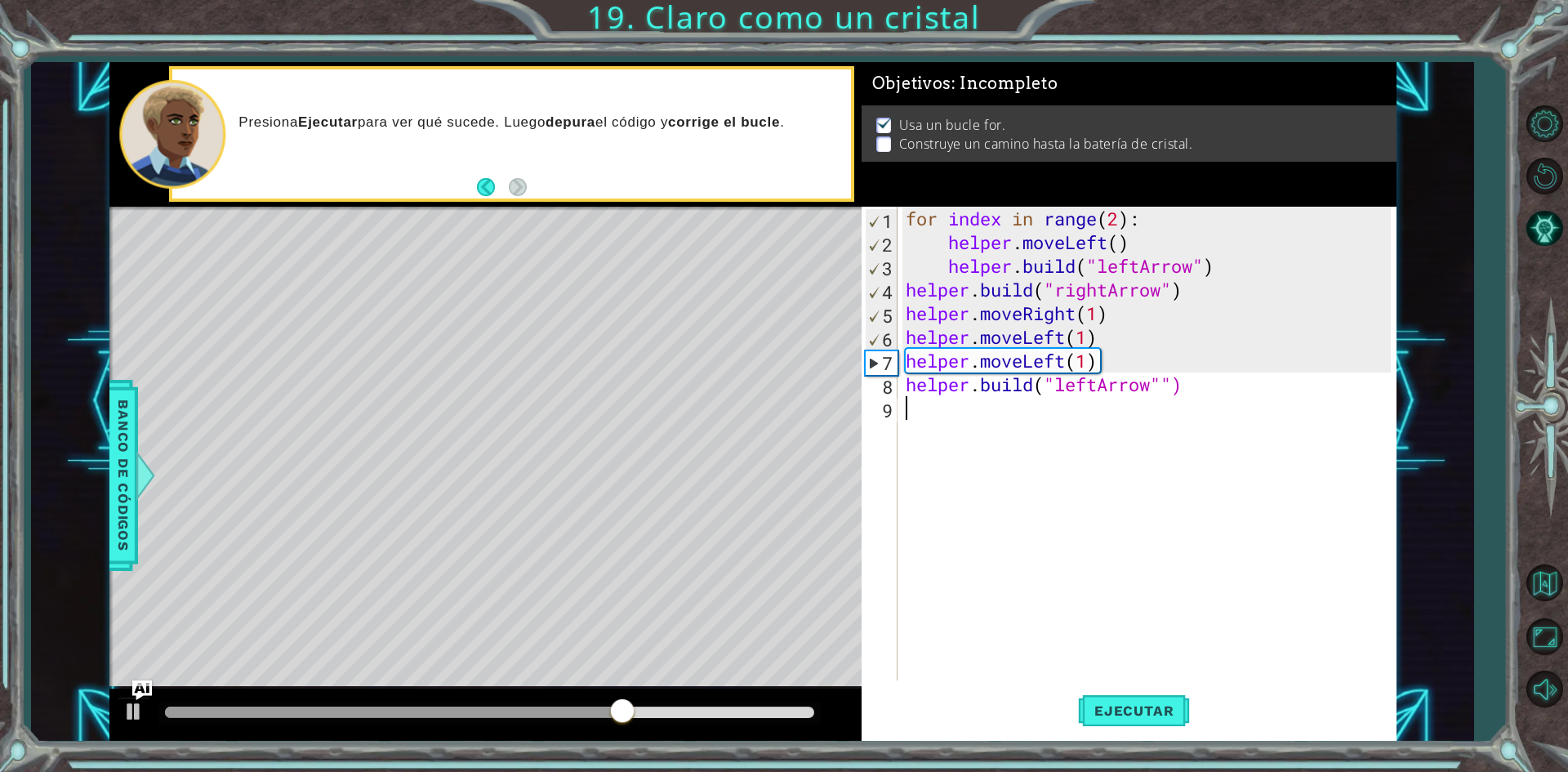
click at [961, 407] on div "for index in range ( 2 ) : helper . moveLeft ( ) helper . build ( "leftArrow" )…" at bounding box center [1150, 467] width 496 height 521
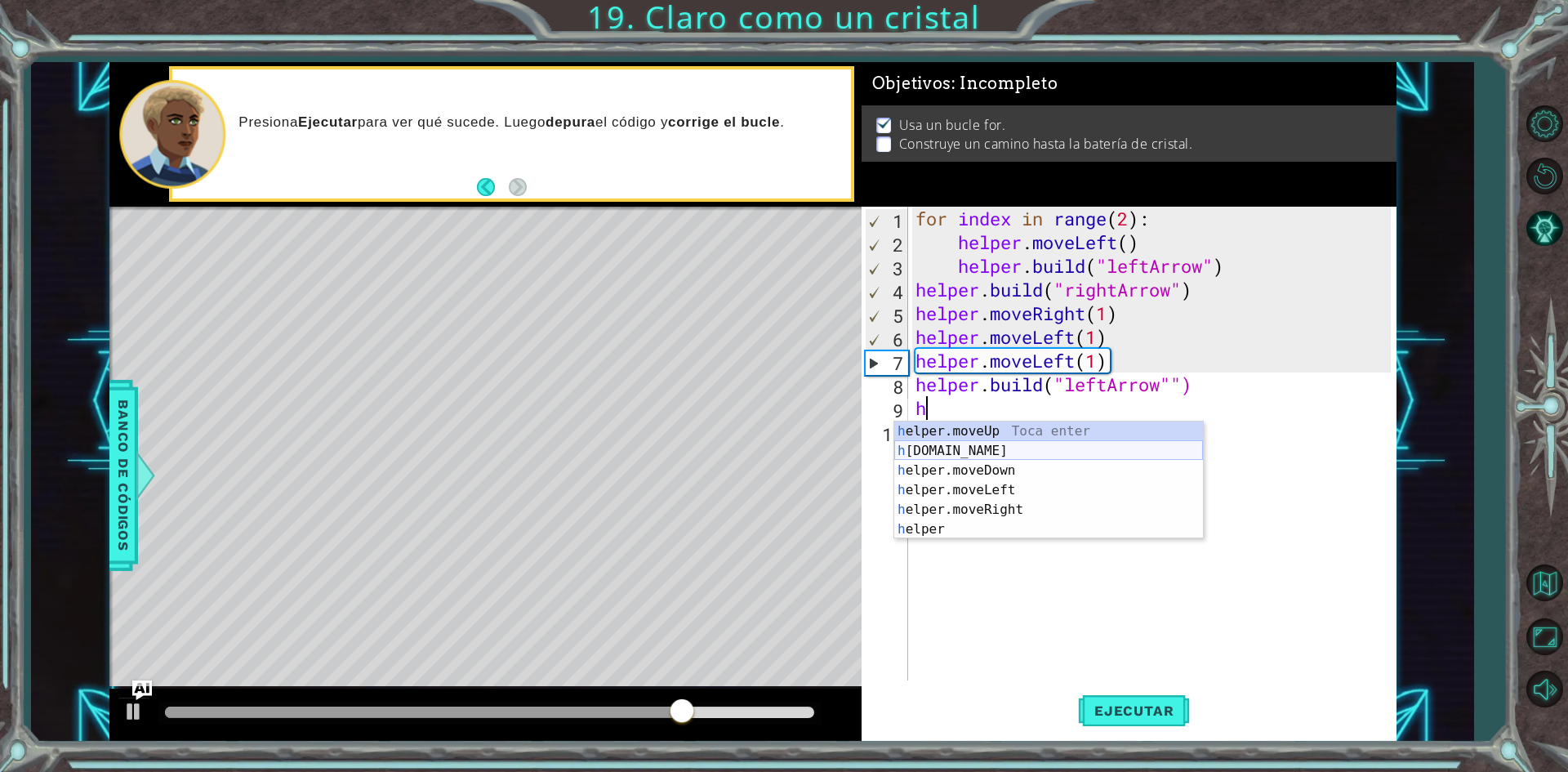
click at [1025, 456] on div "h elper.moveUp Toca enter h [DOMAIN_NAME] Toca enter h elper.moveDown Toca ente…" at bounding box center [1048, 500] width 308 height 157
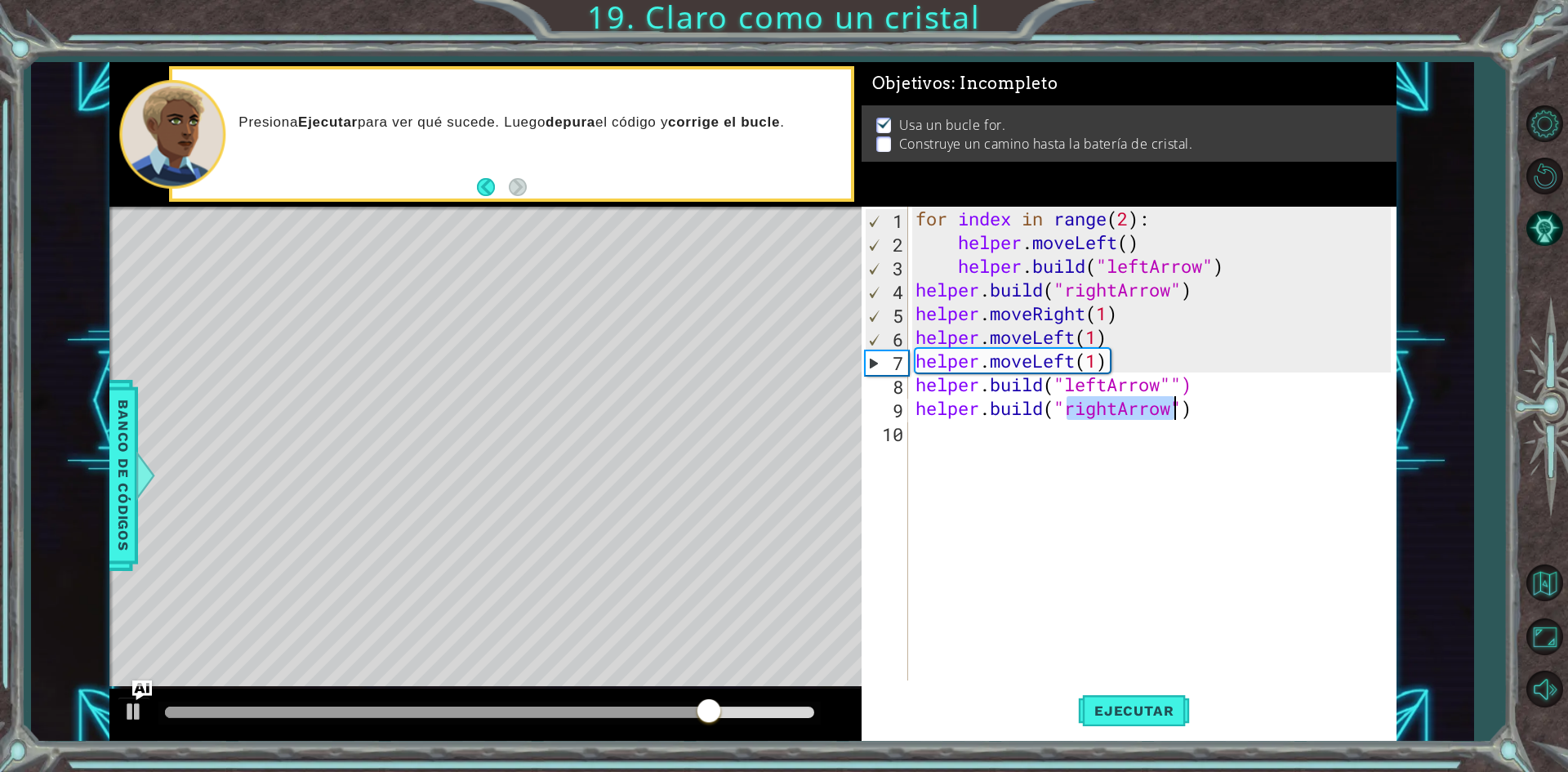
type textarea "[DOMAIN_NAME]("l")"
click at [1130, 440] on div "for index in range ( 2 ) : helper . moveLeft ( ) helper . build ( "leftArrow" )…" at bounding box center [1155, 467] width 487 height 521
click at [1076, 418] on div "for index in range ( 2 ) : helper . moveLeft ( ) helper . build ( "leftArrow" )…" at bounding box center [1155, 467] width 487 height 521
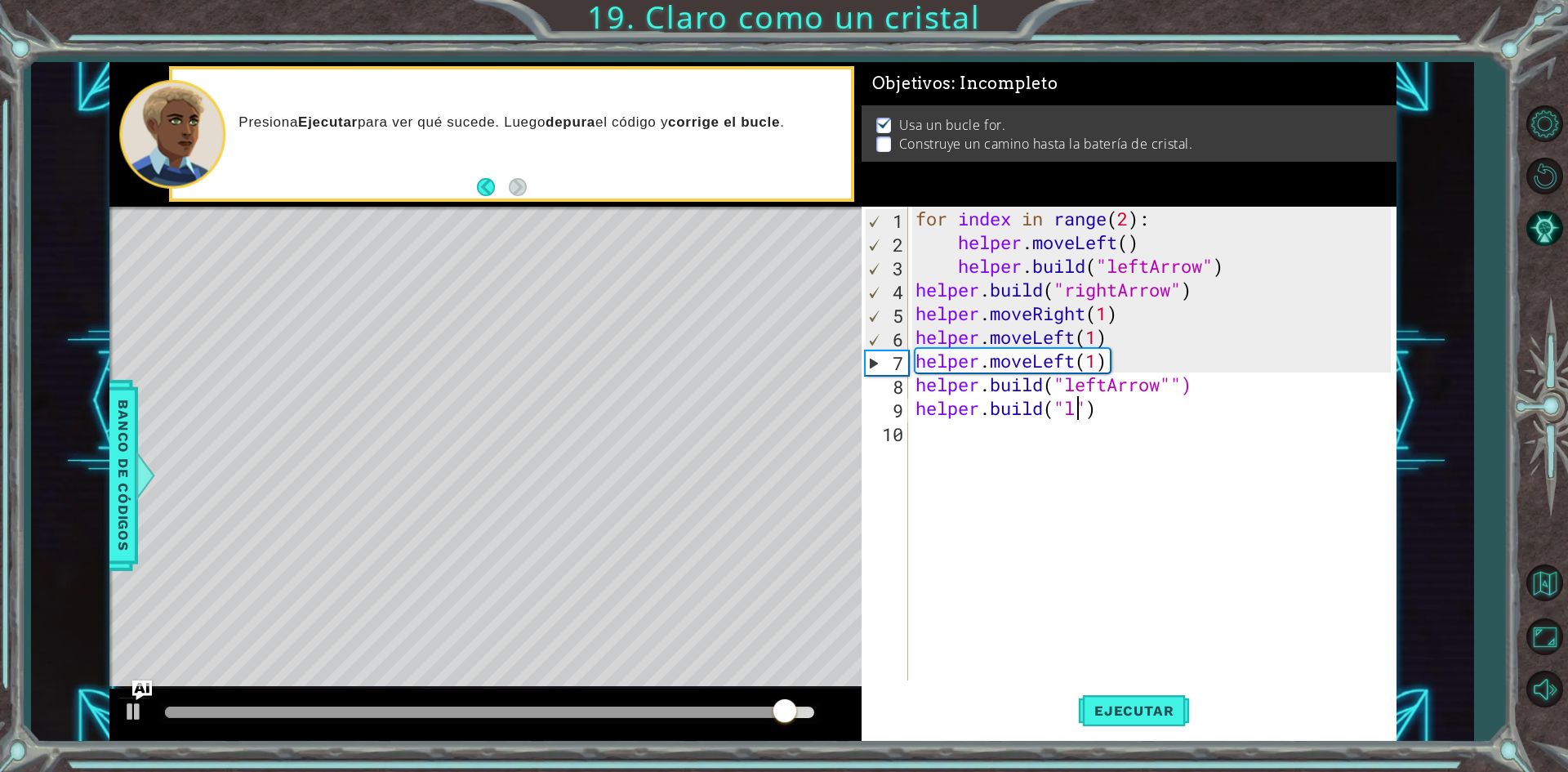
scroll to position [0, 7]
click at [1134, 438] on div ""le ftArrow" Toca enter" at bounding box center [1198, 451] width 308 height 59
click at [1121, 318] on div "for index in range ( 2 ) : helper . moveLeft ( ) helper . build ( "leftArrow" )…" at bounding box center [1155, 467] width 487 height 521
type textarea "helper.moveRight(1)"
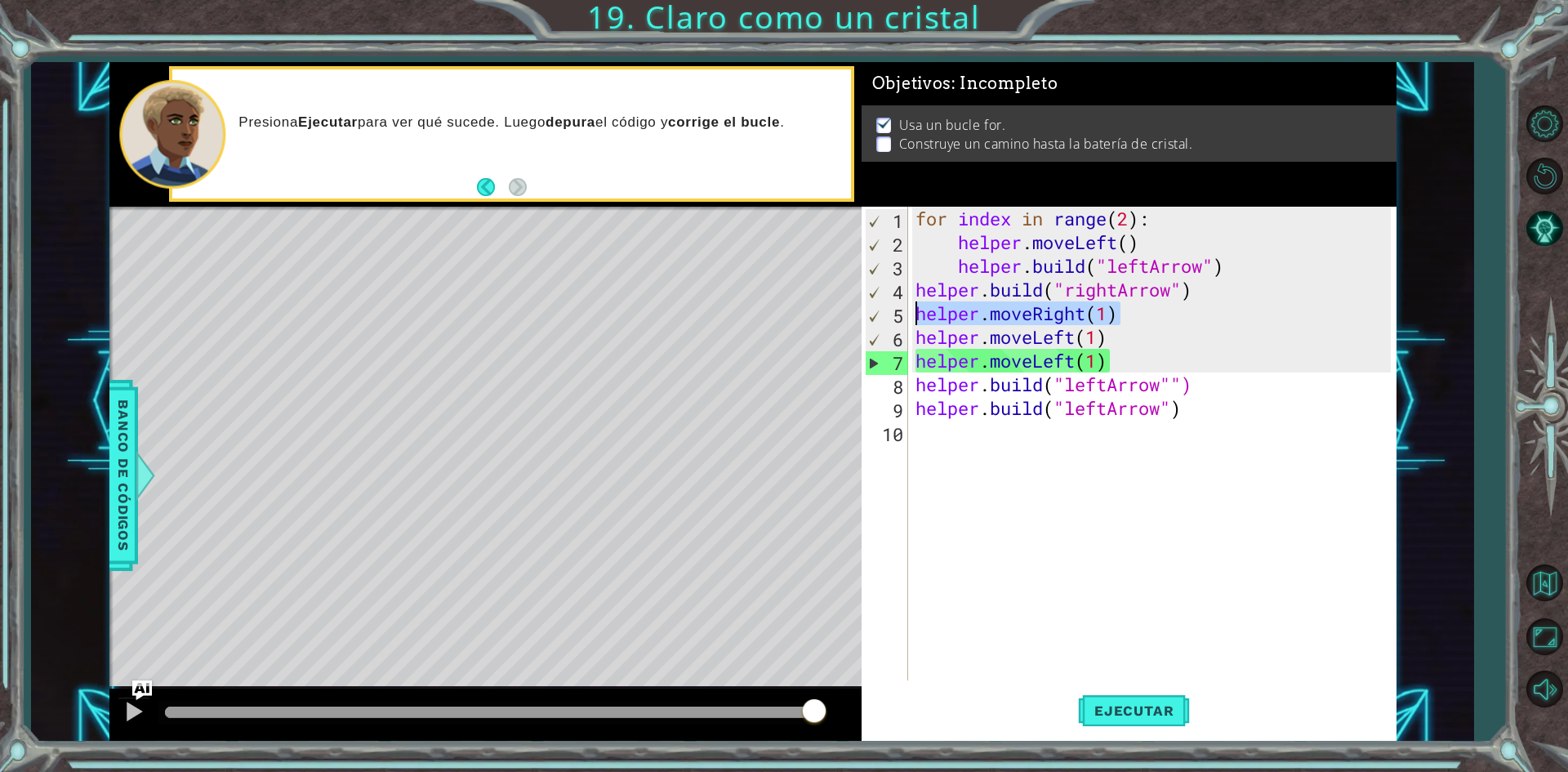
click at [766, 313] on div "1 ההההההההההההההההההההההההההההההההההההההההההההההההההההההההההההההההההההההההההההה…" at bounding box center [753, 402] width 1287 height 680
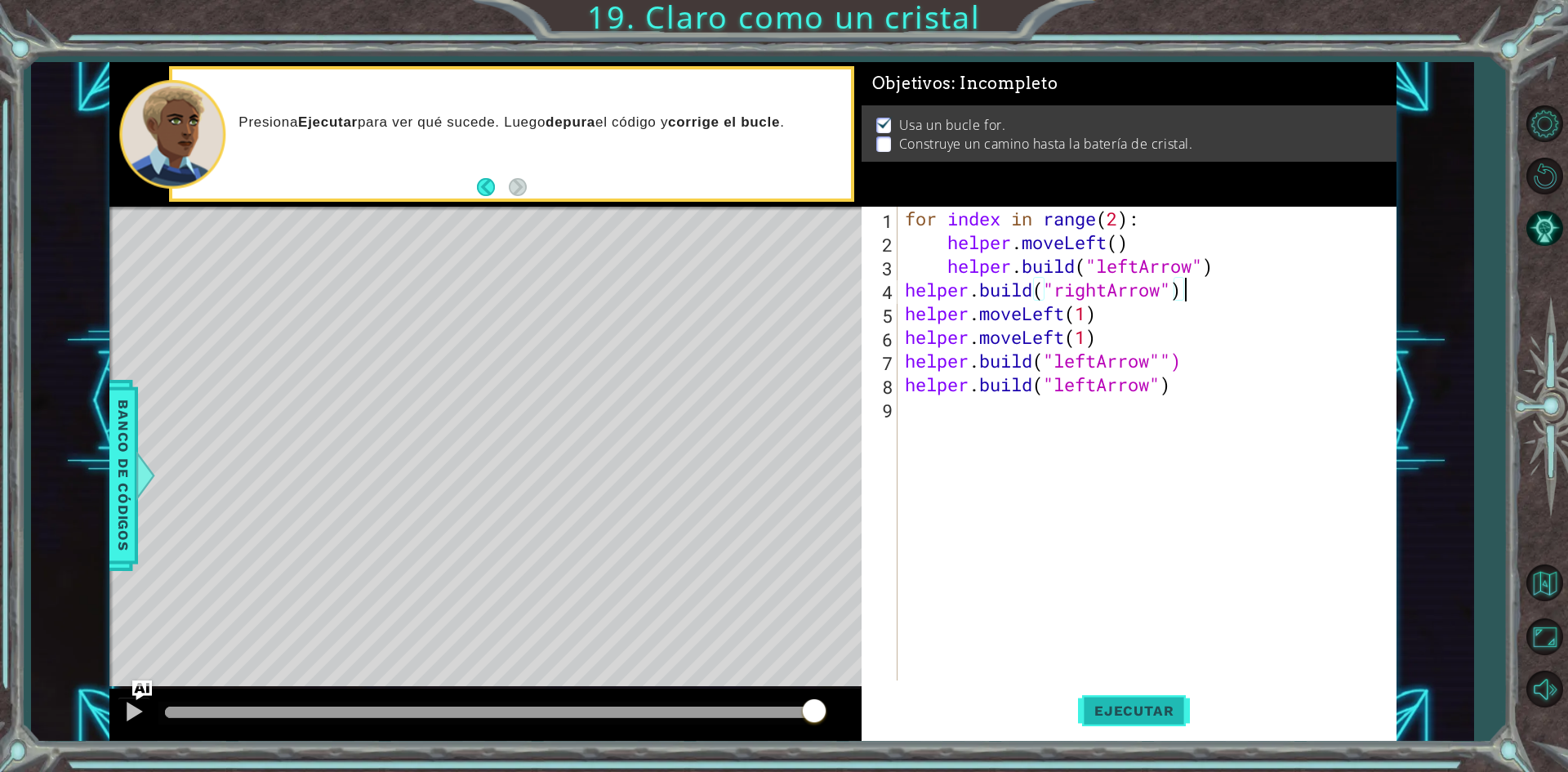
click at [1172, 714] on span "Ejecutar" at bounding box center [1134, 711] width 112 height 16
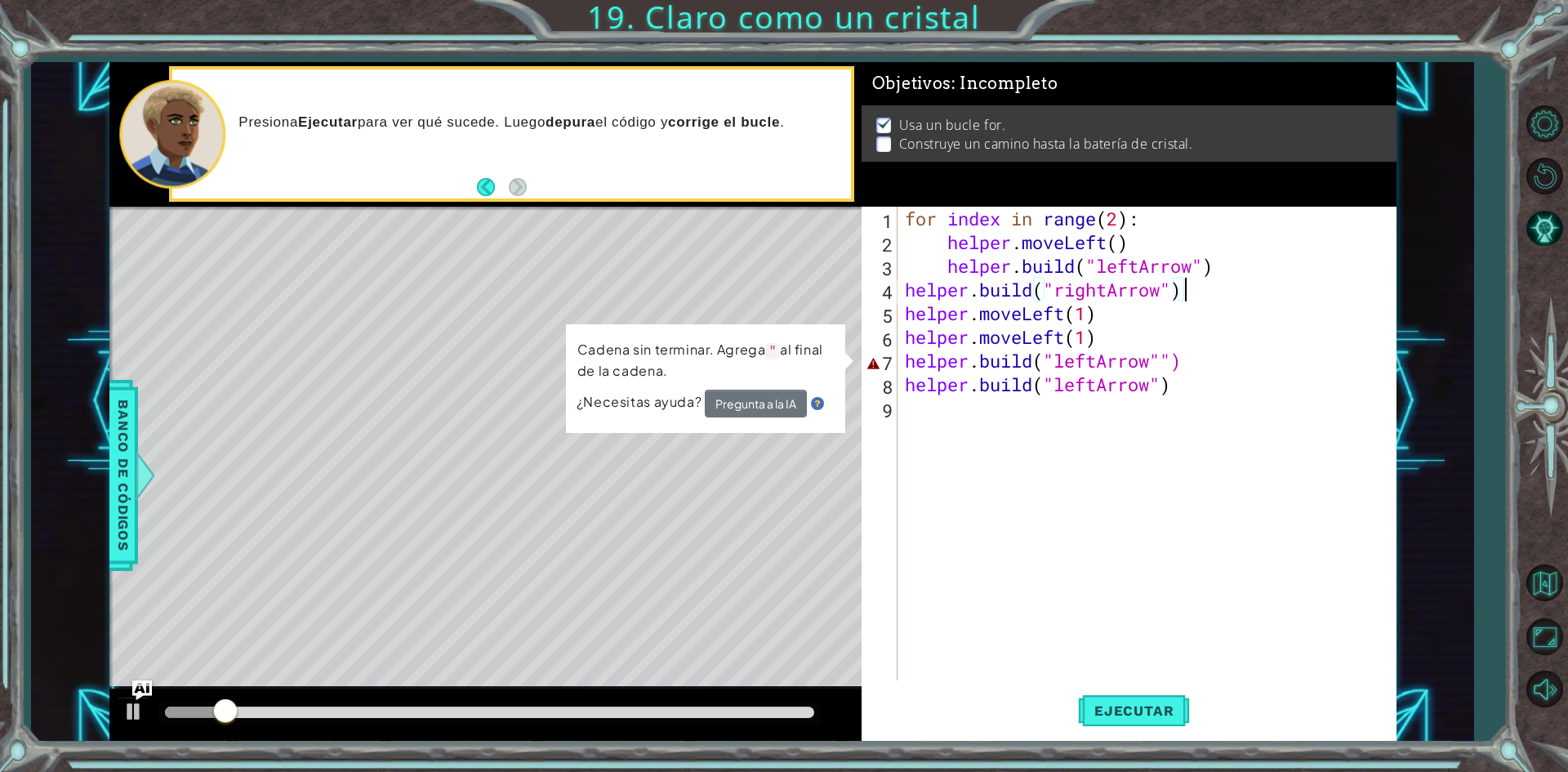
click at [1176, 362] on div "for index in range ( 2 ) : helper . moveLeft ( ) helper . build ( "leftArrow" )…" at bounding box center [1150, 467] width 497 height 521
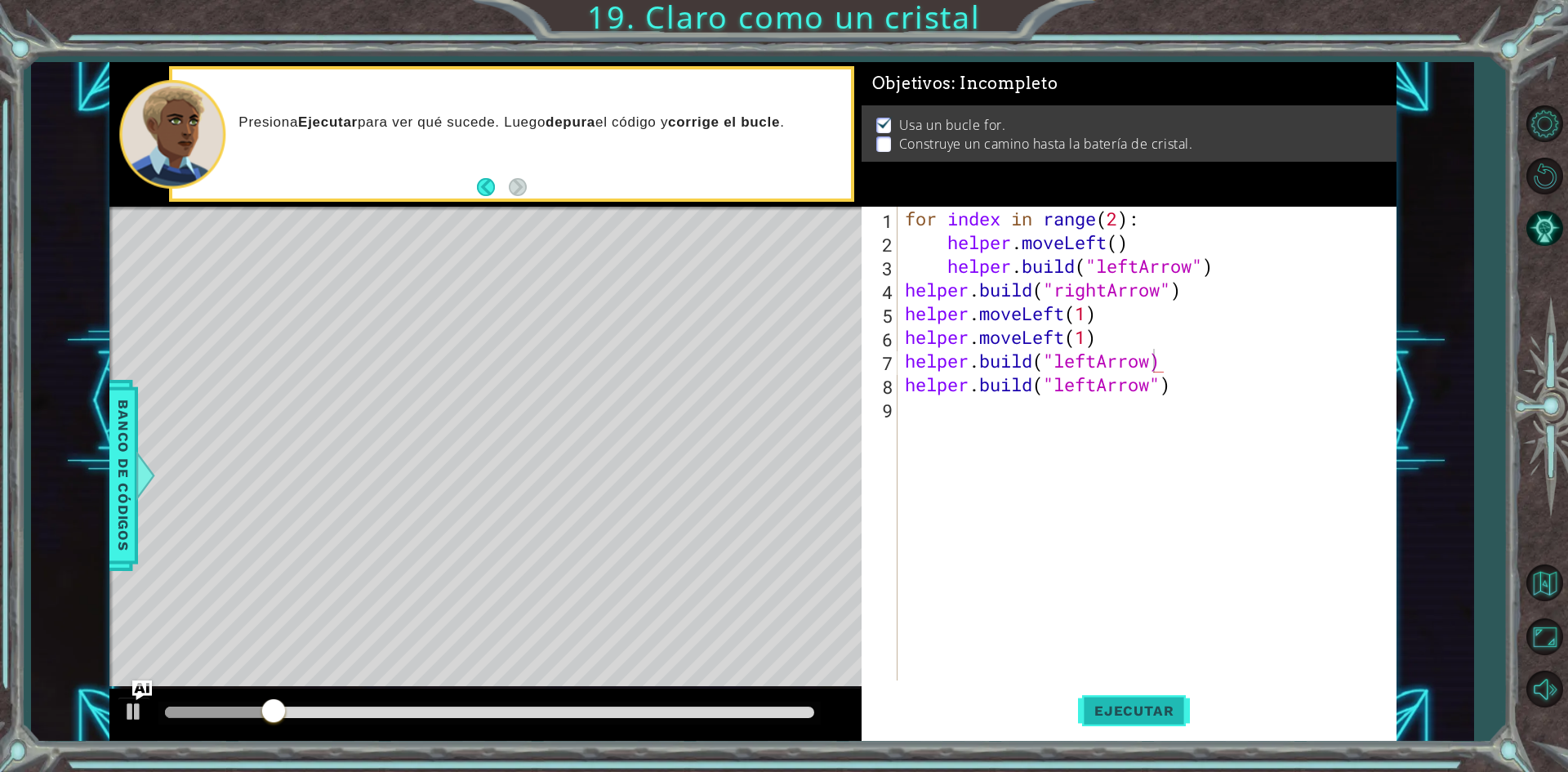
click at [1148, 705] on span "Ejecutar" at bounding box center [1134, 711] width 112 height 16
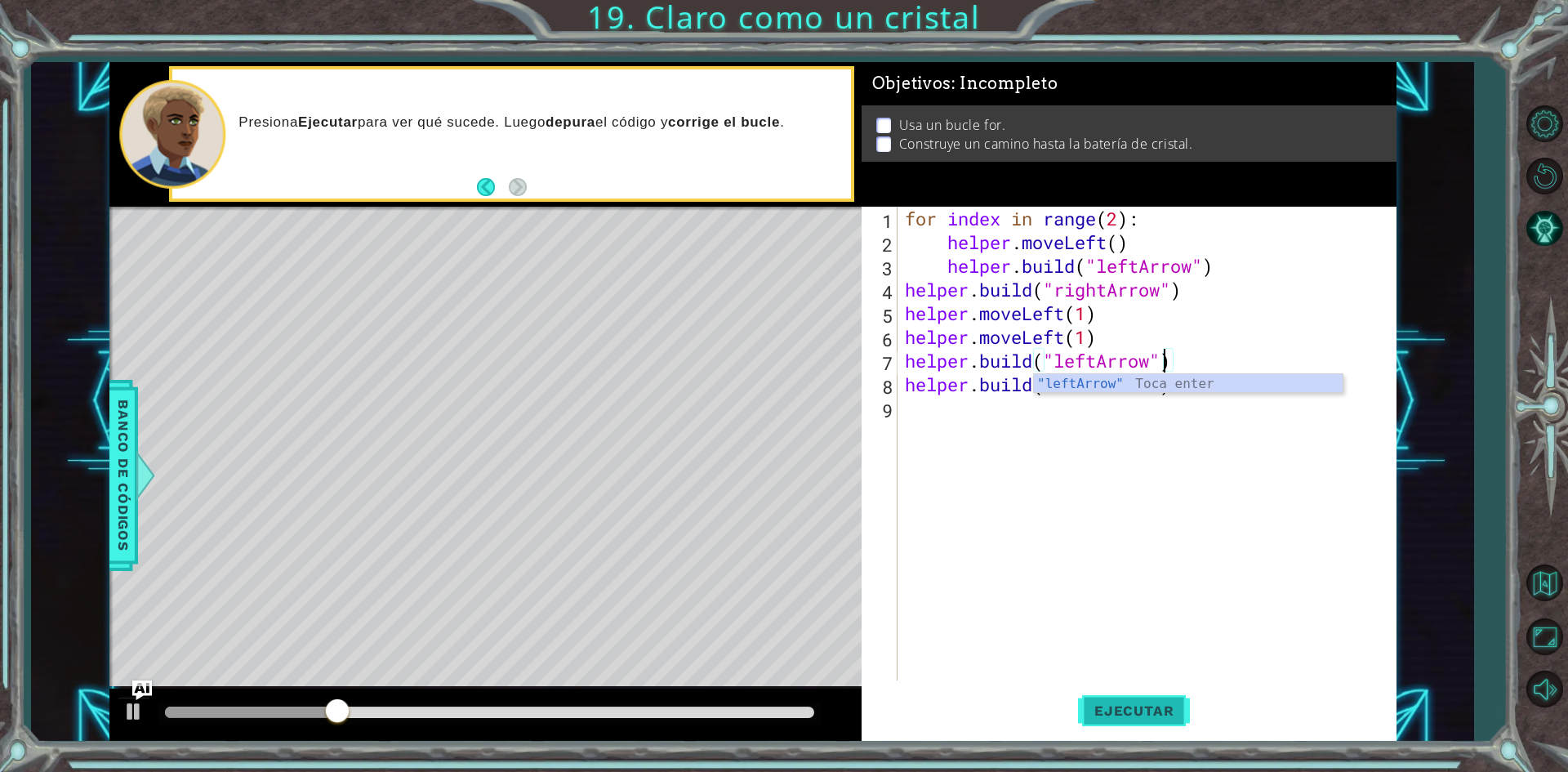
type textarea "[DOMAIN_NAME]("leftArrow")"
click at [1148, 705] on span "Ejecutar" at bounding box center [1134, 711] width 112 height 16
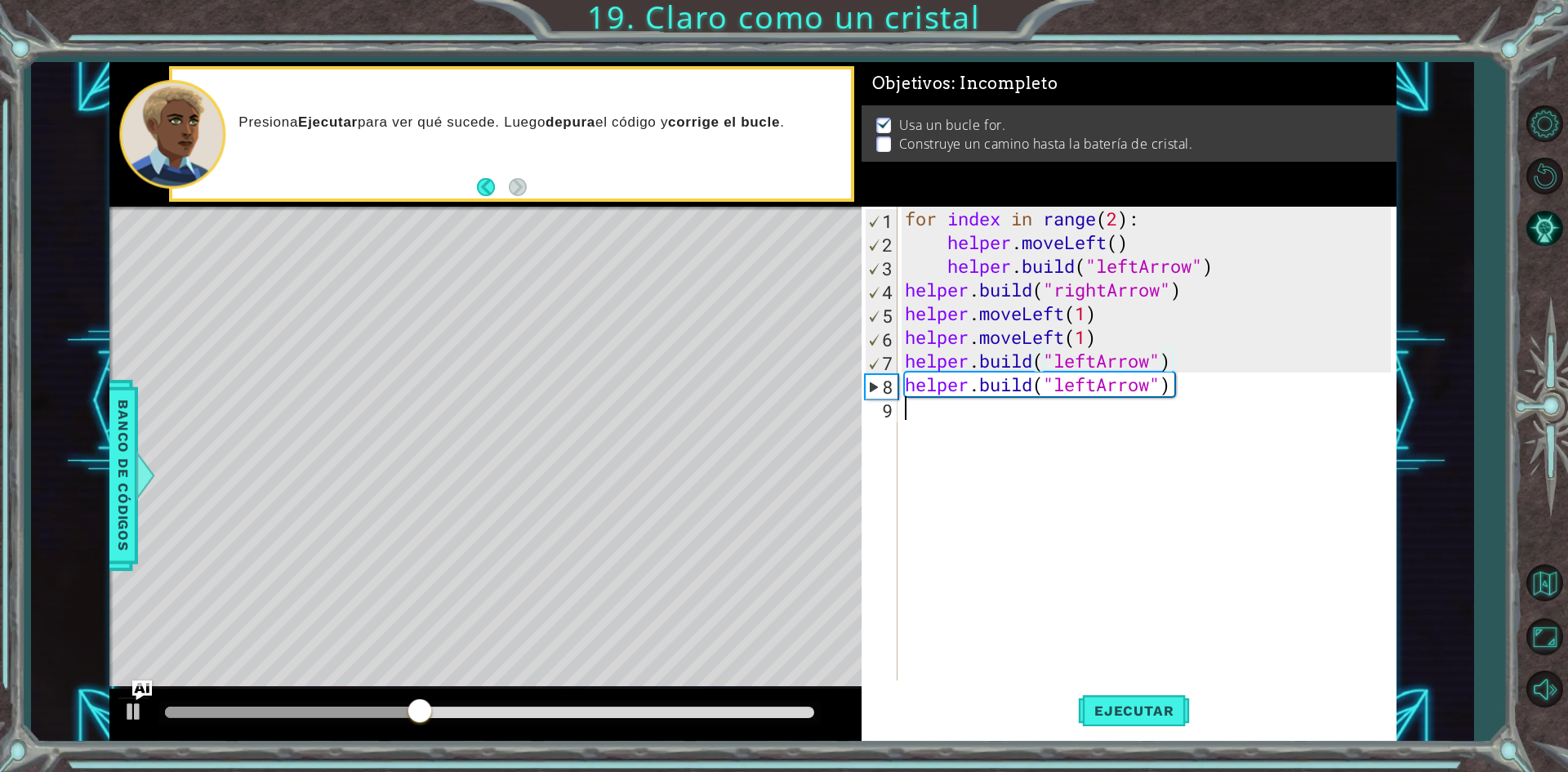
click at [952, 415] on div "for index in range ( 2 ) : helper . moveLeft ( ) helper . build ( "leftArrow" )…" at bounding box center [1150, 467] width 497 height 521
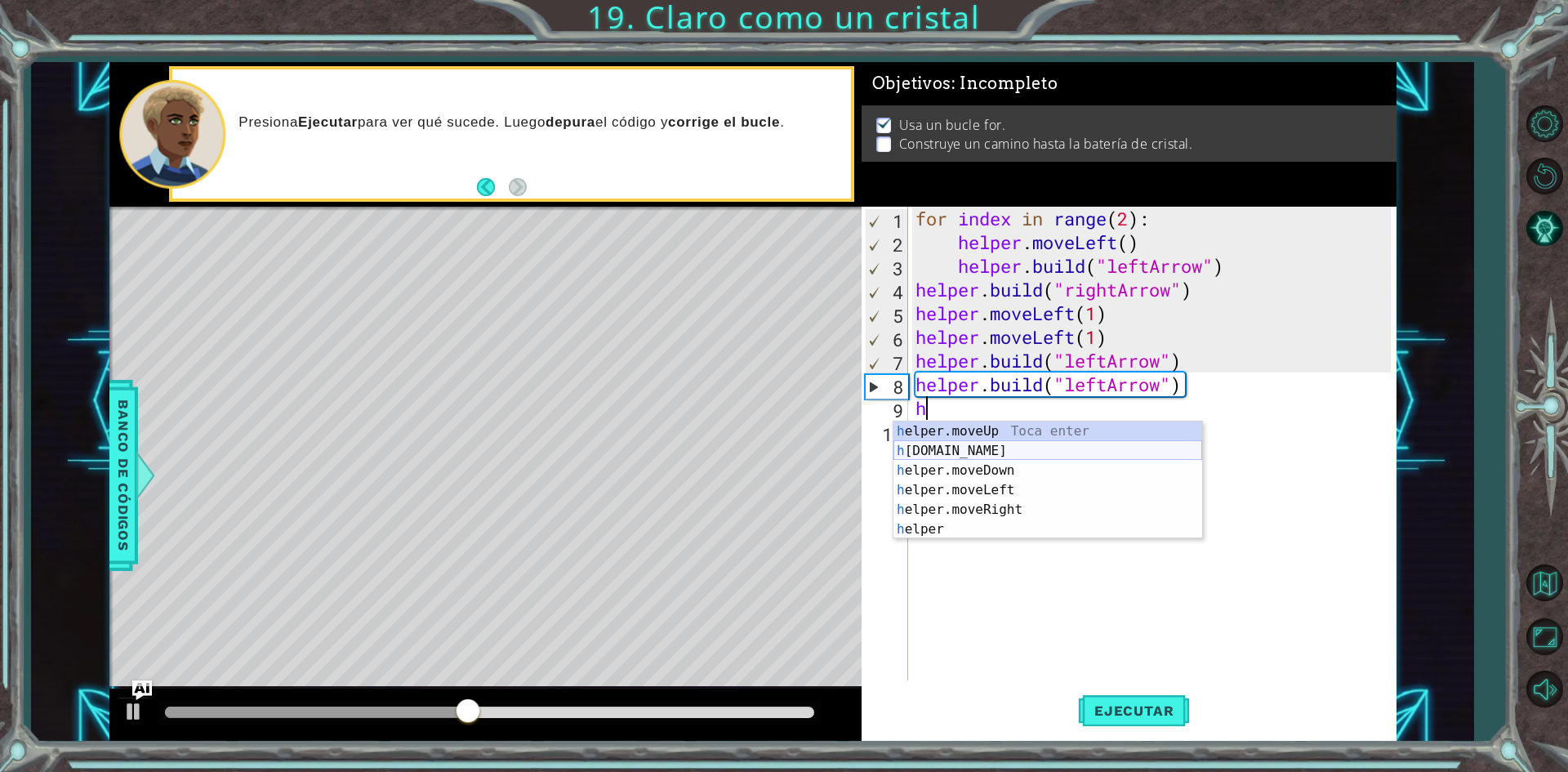
click at [1019, 450] on div "h elper.moveUp Toca enter h [DOMAIN_NAME] Toca enter h elper.moveDown Toca ente…" at bounding box center [1047, 500] width 308 height 157
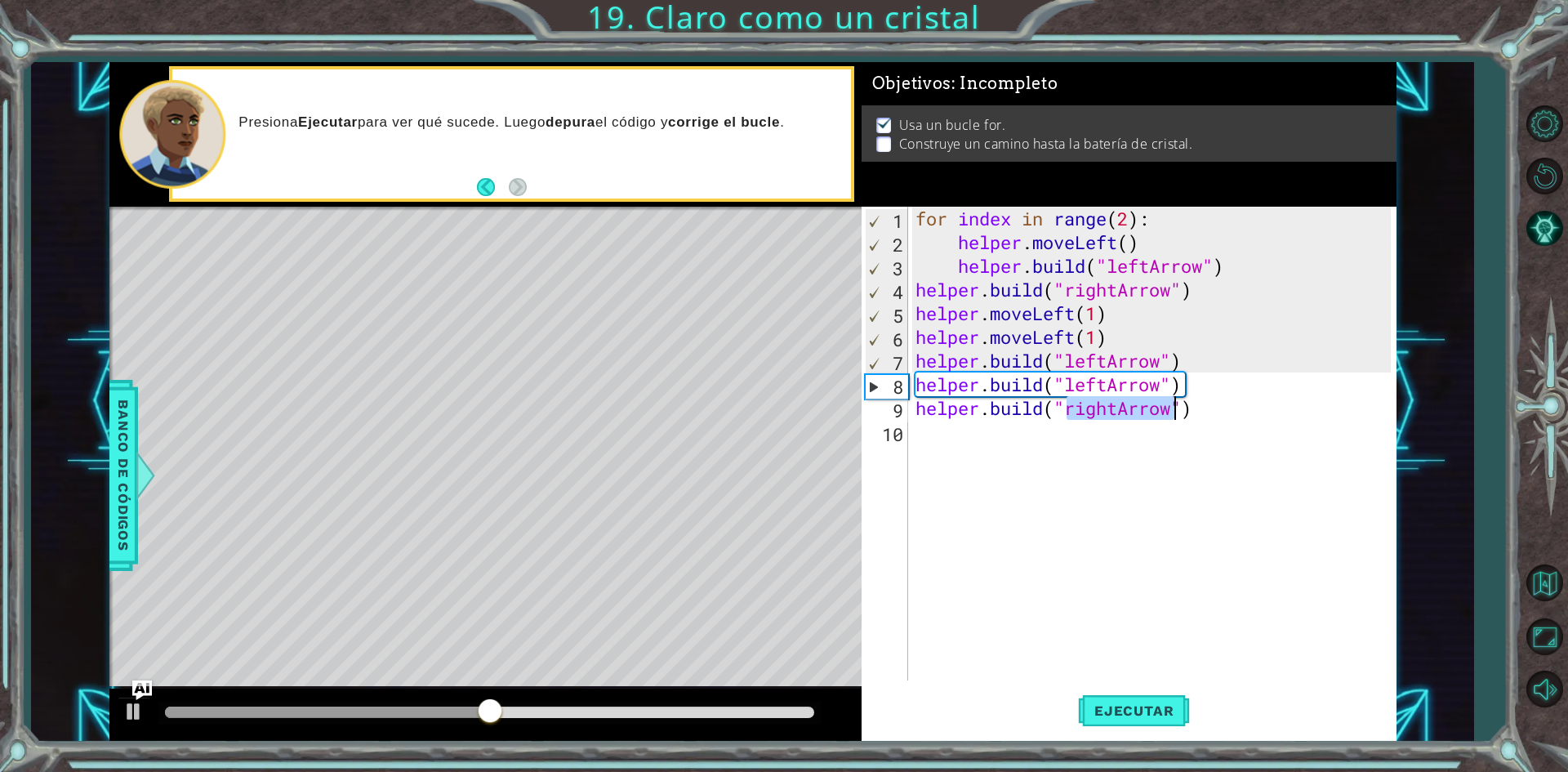
scroll to position [0, 7]
click at [1072, 431] on div ""l eftArrow" Toca enter" at bounding box center [1198, 451] width 308 height 59
click at [1135, 702] on button "Ejecutar" at bounding box center [1134, 711] width 112 height 53
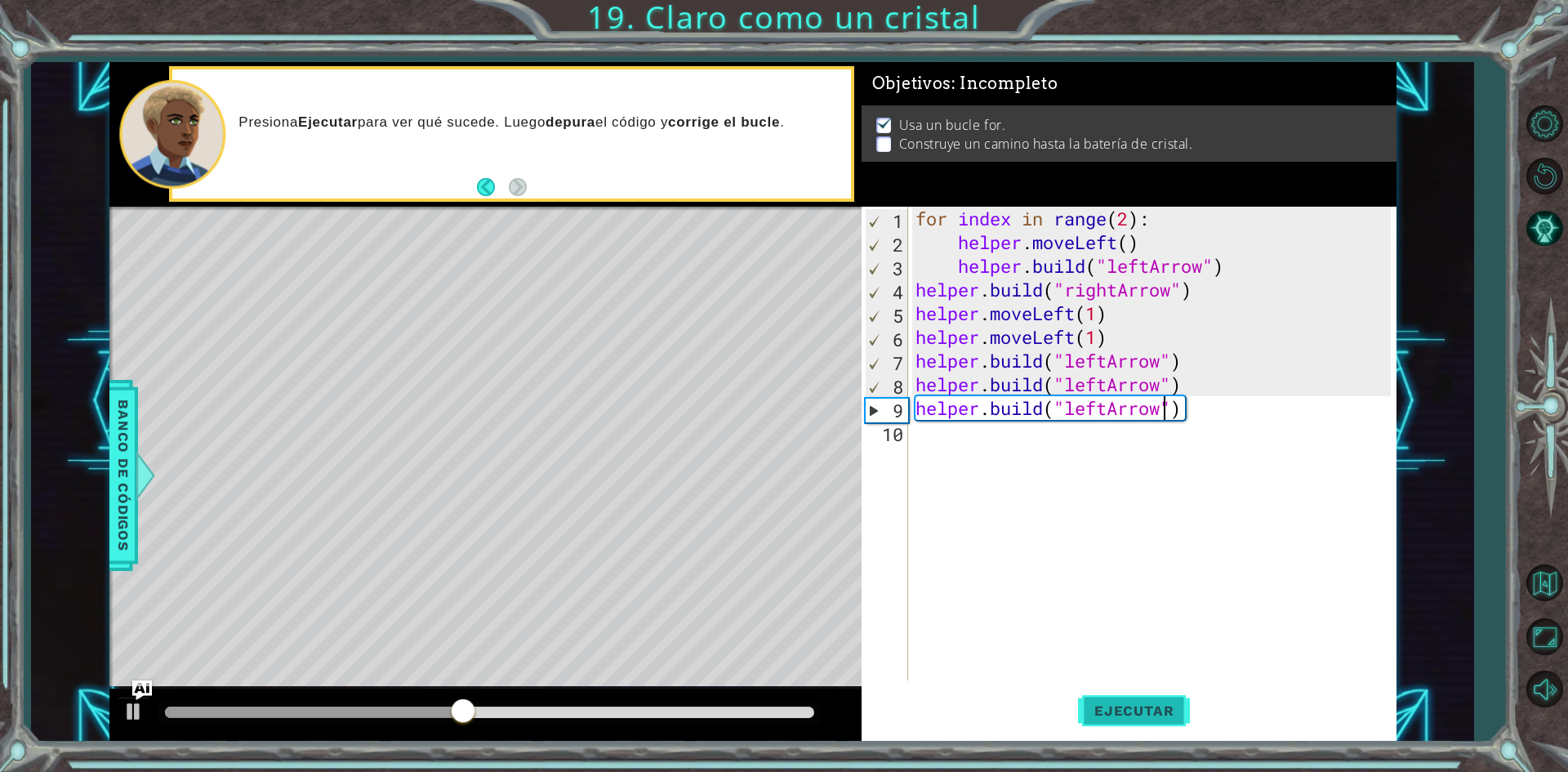
click at [1126, 721] on button "Ejecutar" at bounding box center [1134, 711] width 112 height 53
click at [1131, 215] on div "for index in range ( 2 ) : helper . moveLeft ( ) helper . build ( "leftArrow" )…" at bounding box center [1155, 467] width 487 height 521
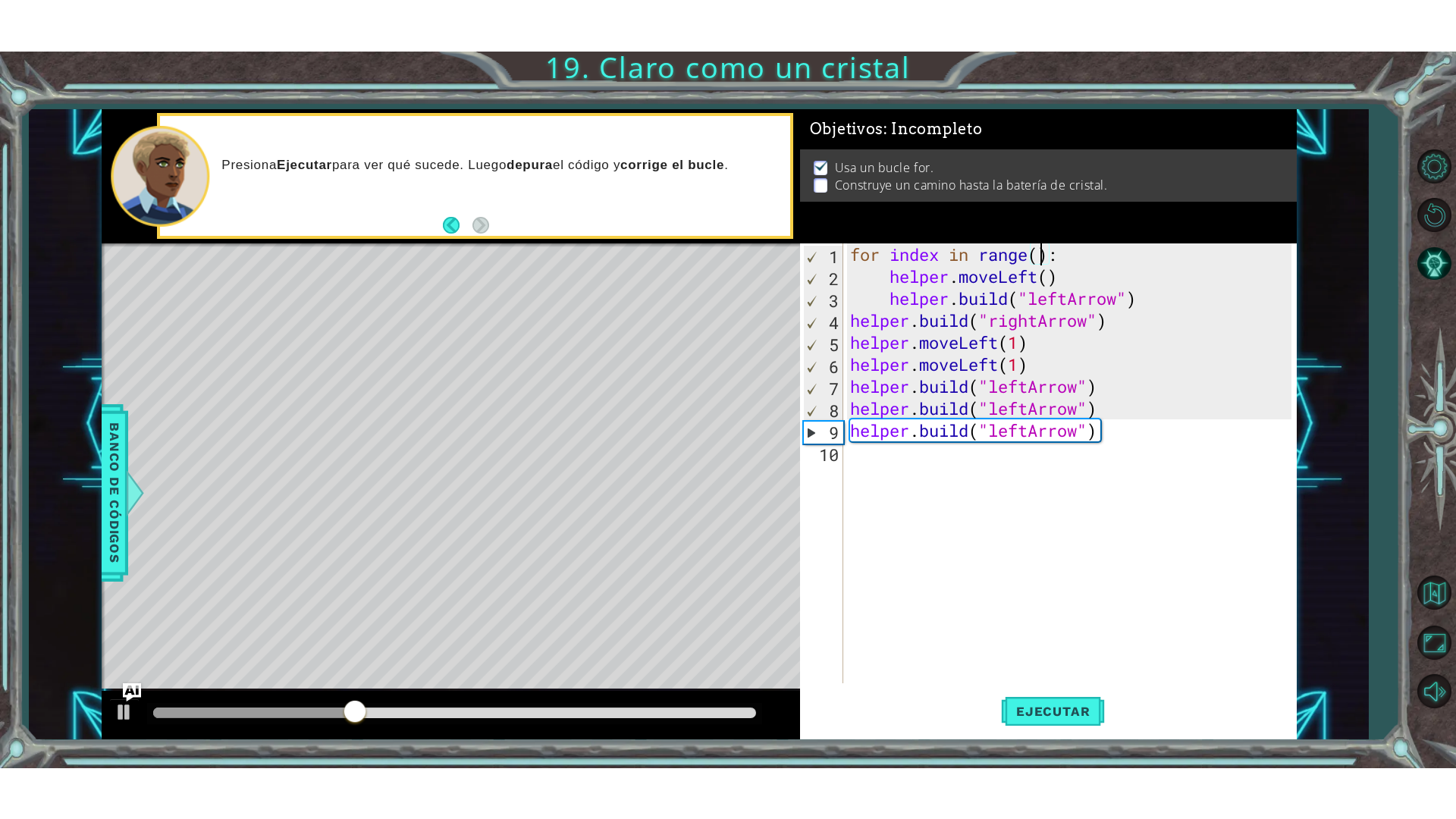
scroll to position [0, 9]
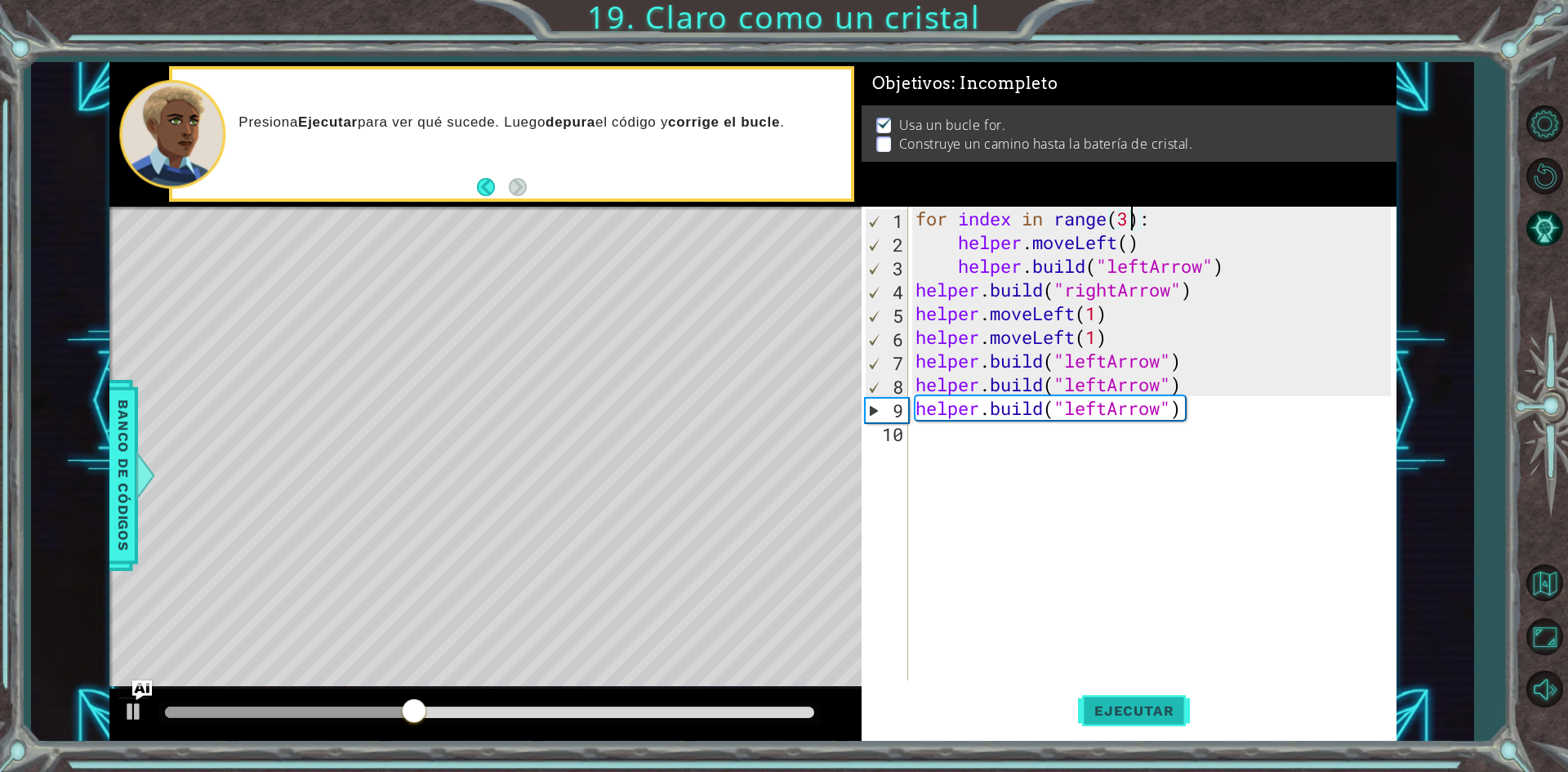
type textarea "for index in range(3):"
click at [1128, 705] on span "Ejecutar" at bounding box center [1134, 711] width 112 height 16
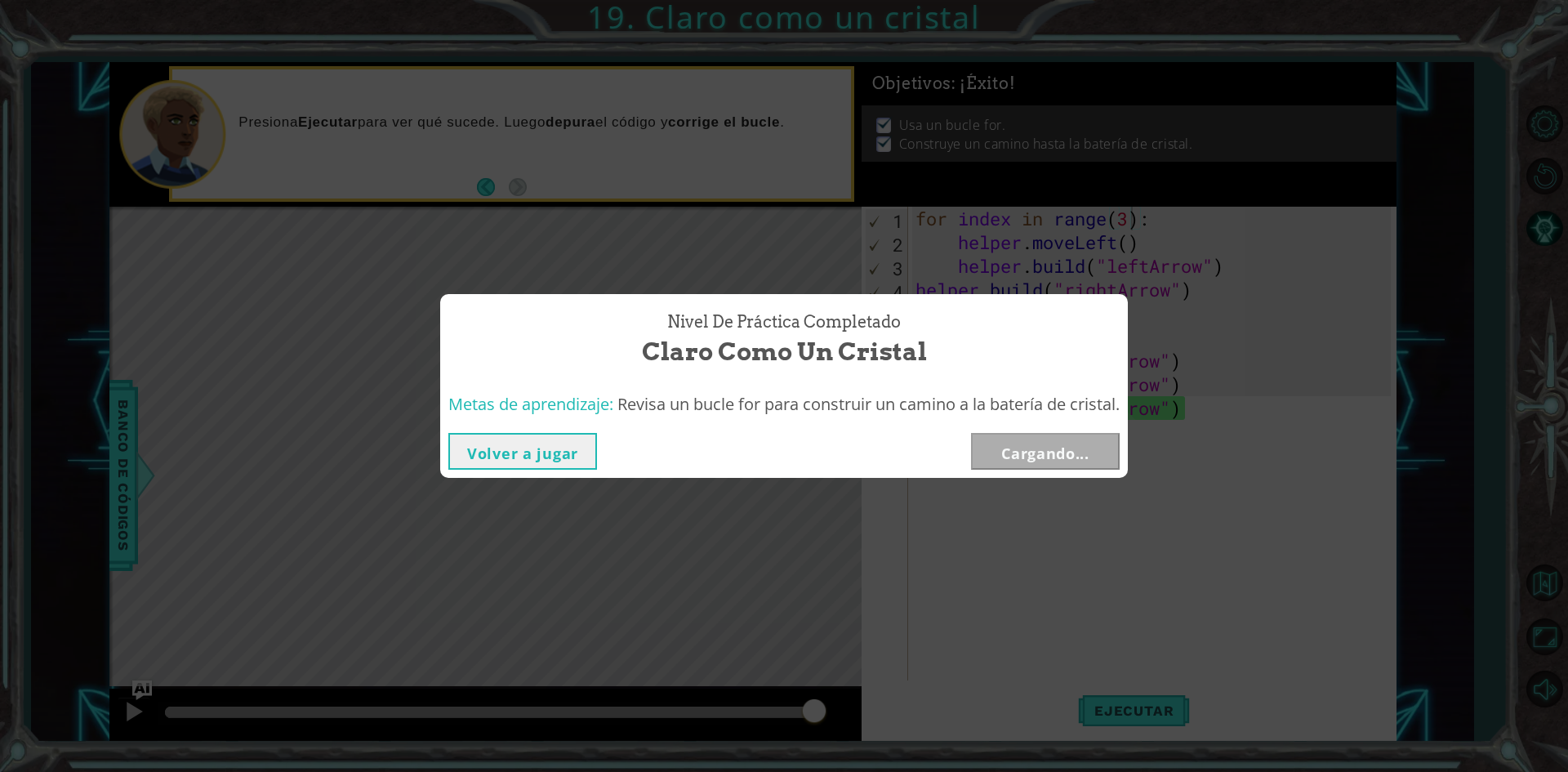
drag, startPoint x: 299, startPoint y: 712, endPoint x: 824, endPoint y: 686, distance: 525.6
click at [824, 686] on body "1 ההההההההההההההההההההההההההההההההההההההההההההההההההההההההההההההההההההההההההההה…" at bounding box center [784, 386] width 1568 height 772
click at [1045, 446] on button "Siguiente" at bounding box center [1045, 451] width 149 height 37
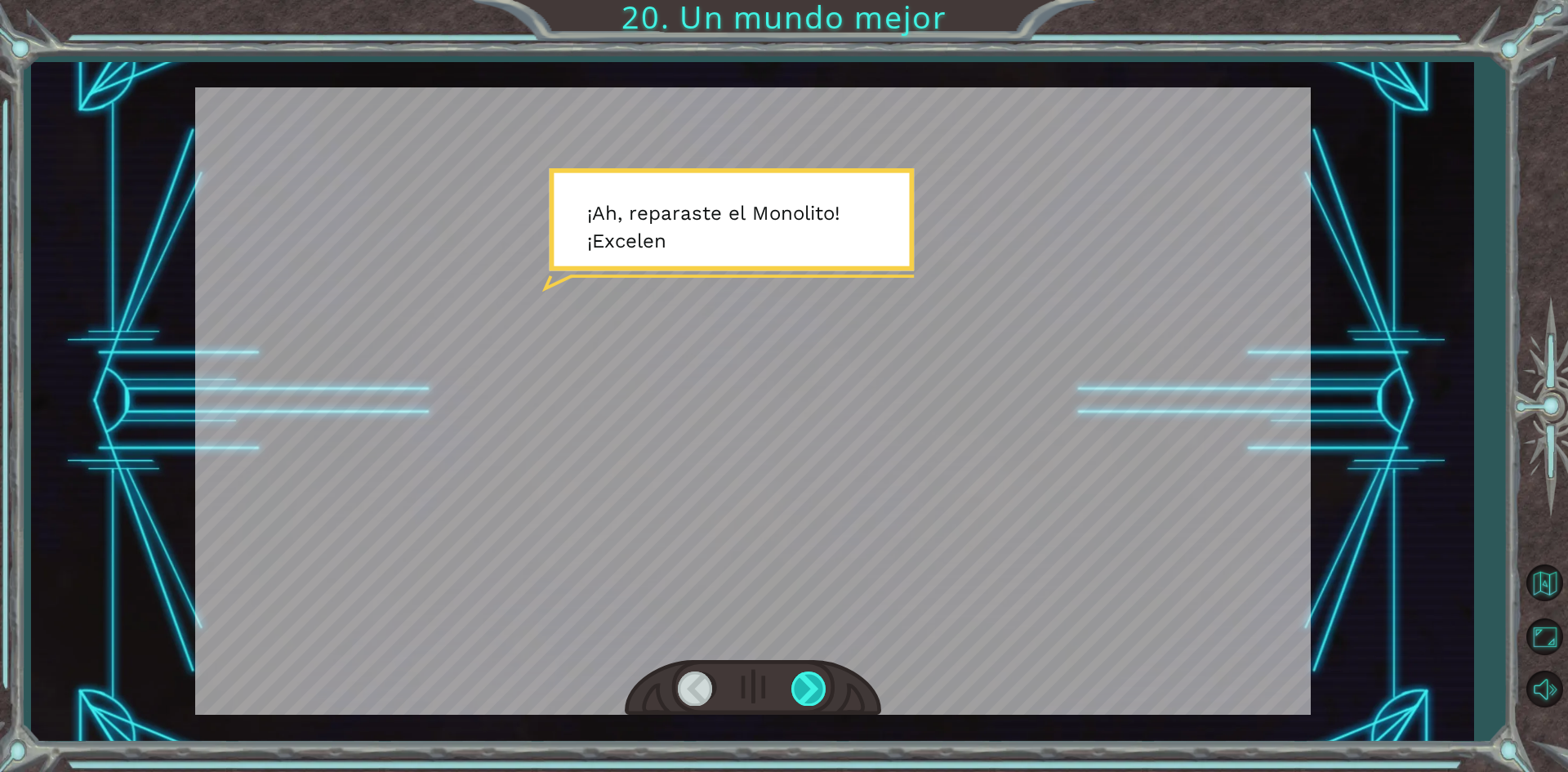
click at [810, 693] on div at bounding box center [810, 688] width 37 height 34
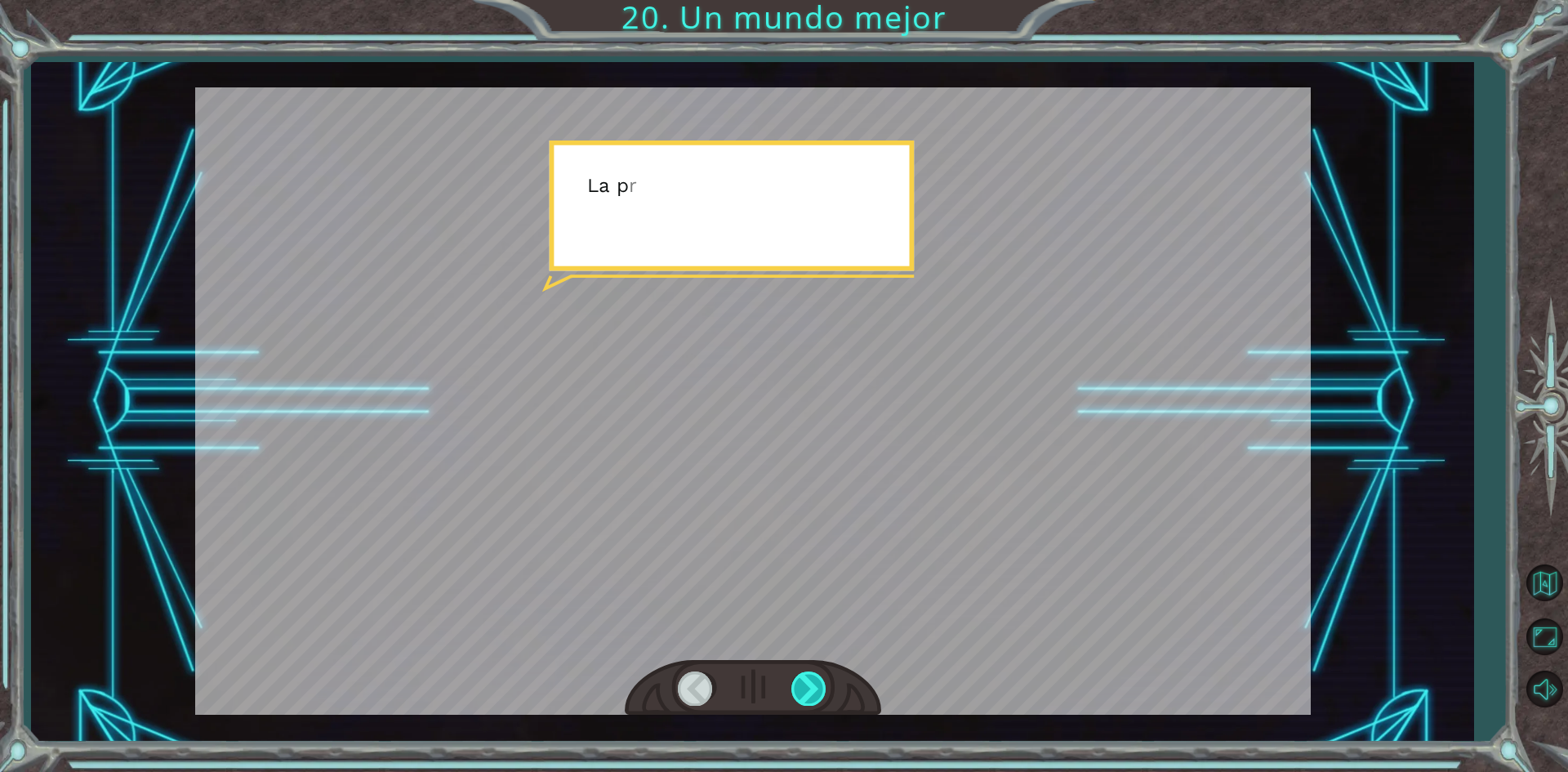
click at [810, 693] on div at bounding box center [810, 688] width 37 height 34
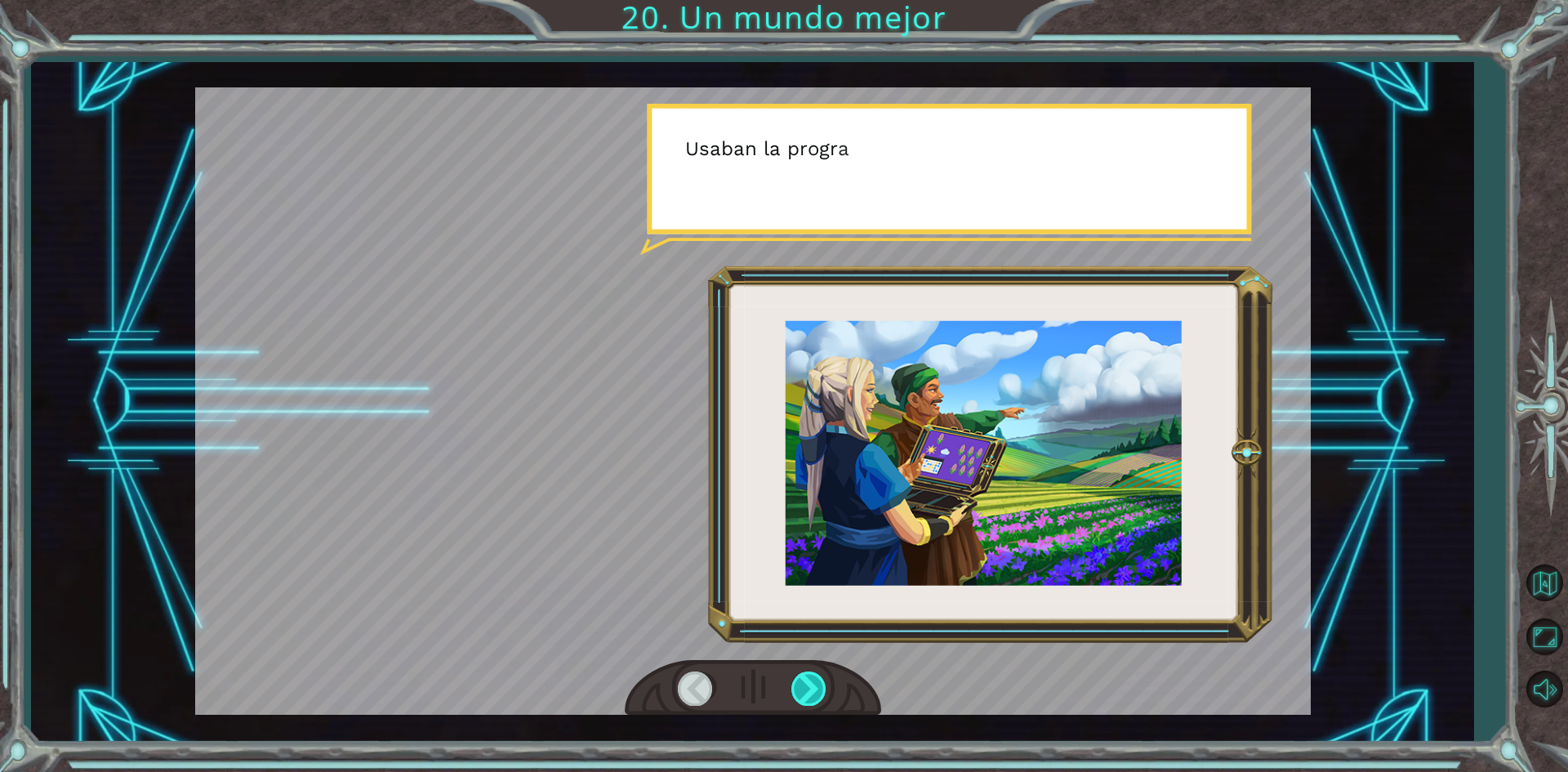
click at [810, 693] on div at bounding box center [810, 688] width 37 height 34
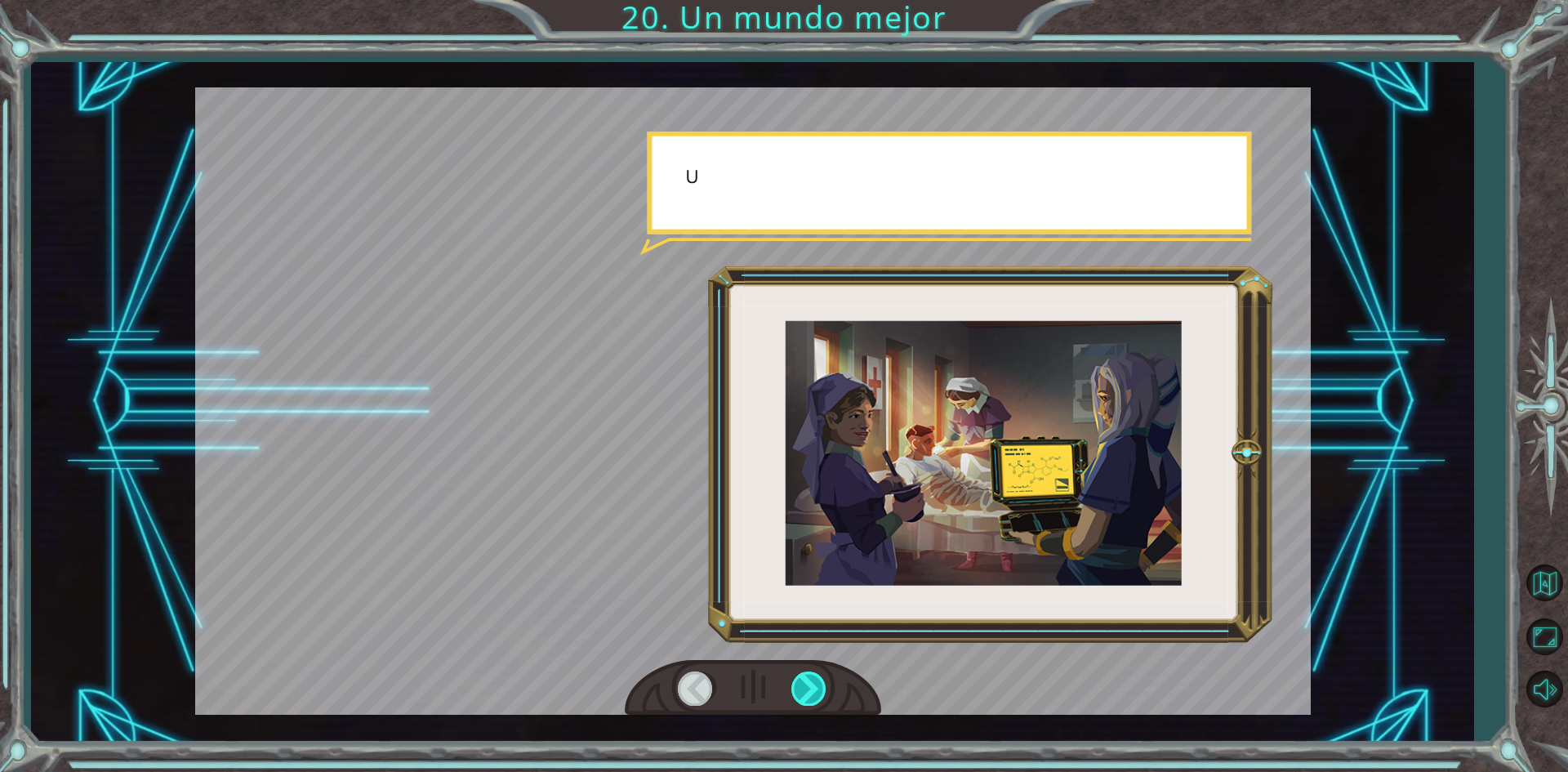
click at [810, 693] on div at bounding box center [810, 688] width 37 height 34
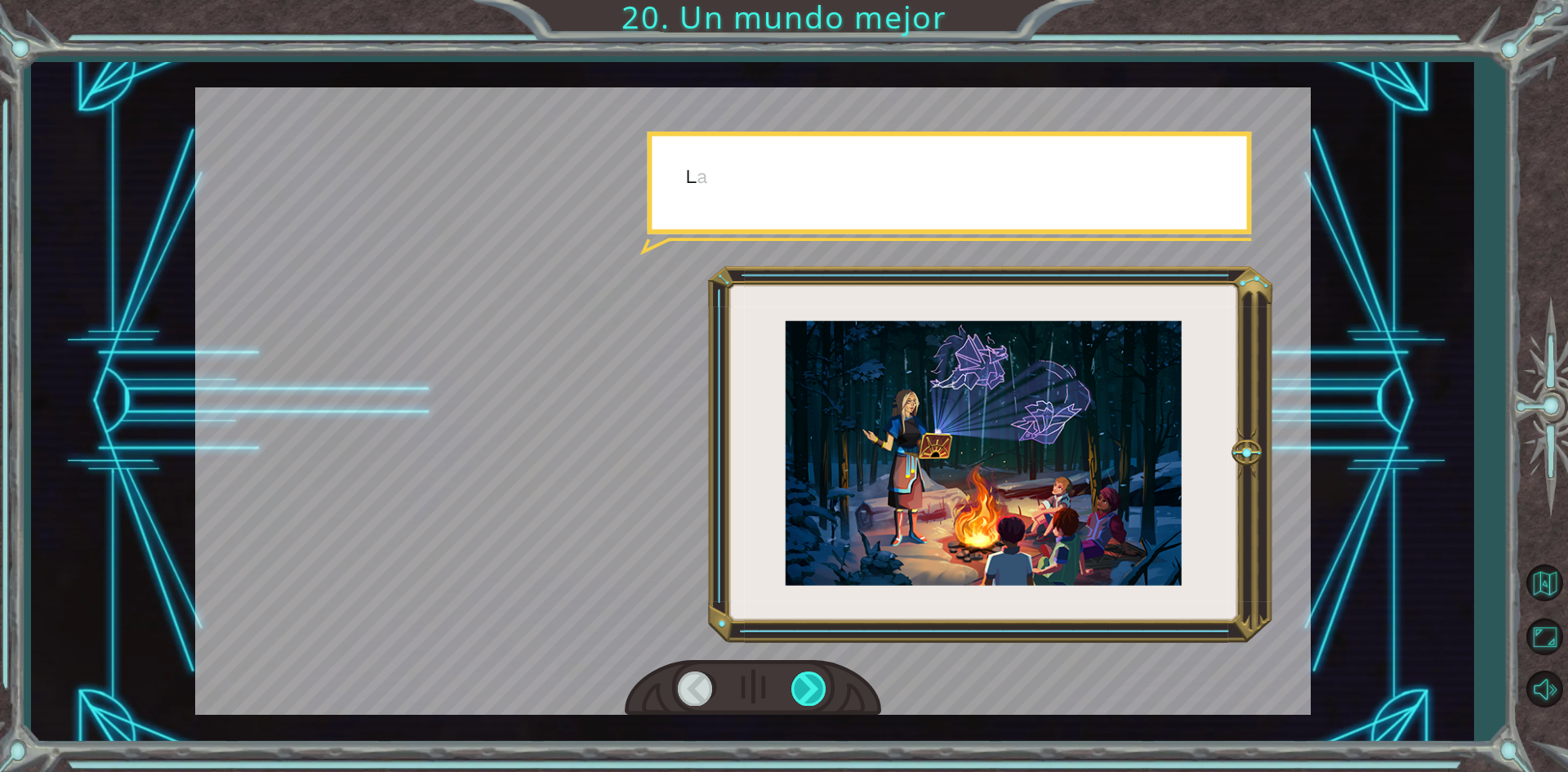
click at [810, 693] on div at bounding box center [810, 688] width 37 height 34
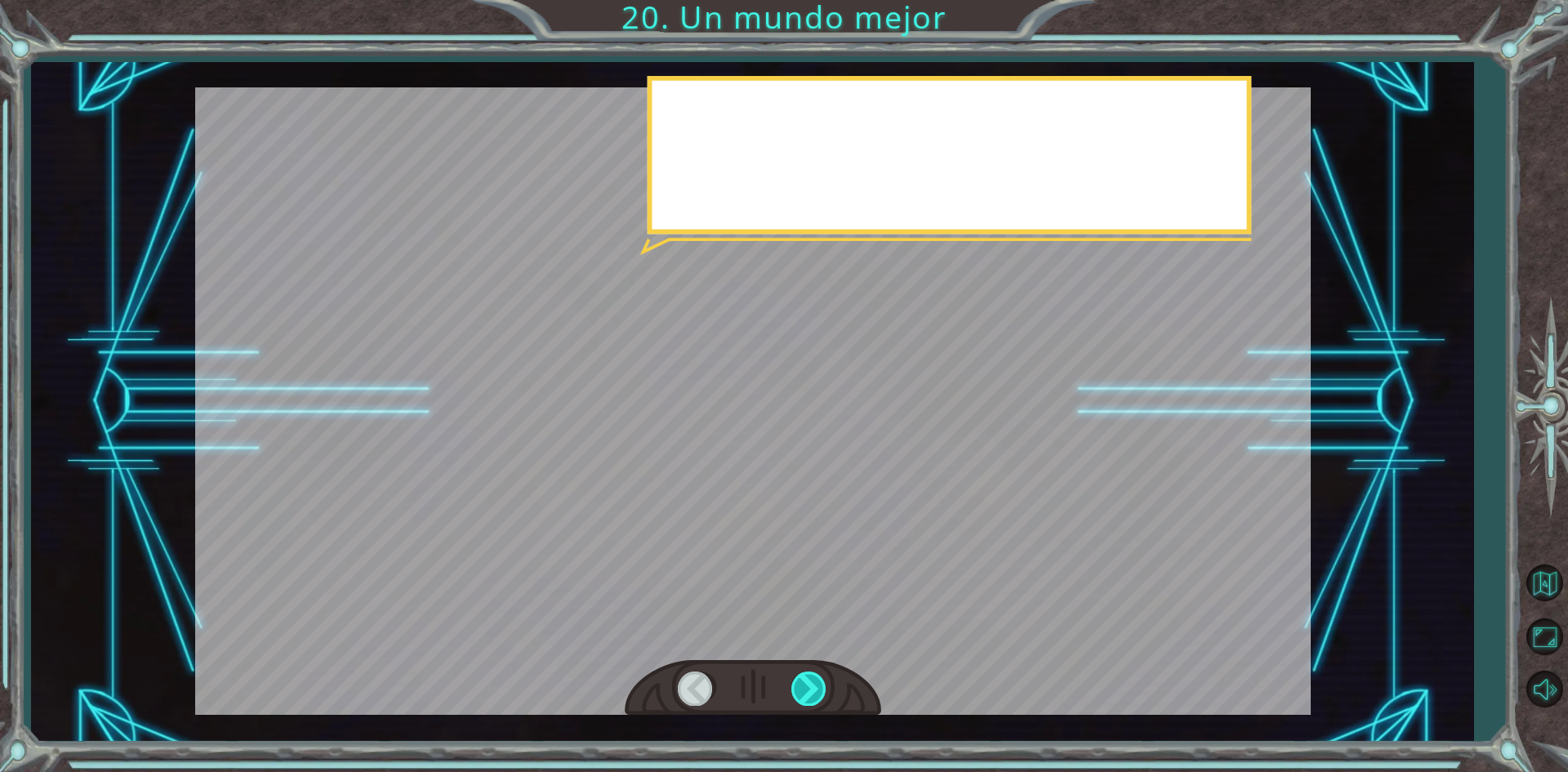
click at [810, 693] on div at bounding box center [810, 688] width 37 height 34
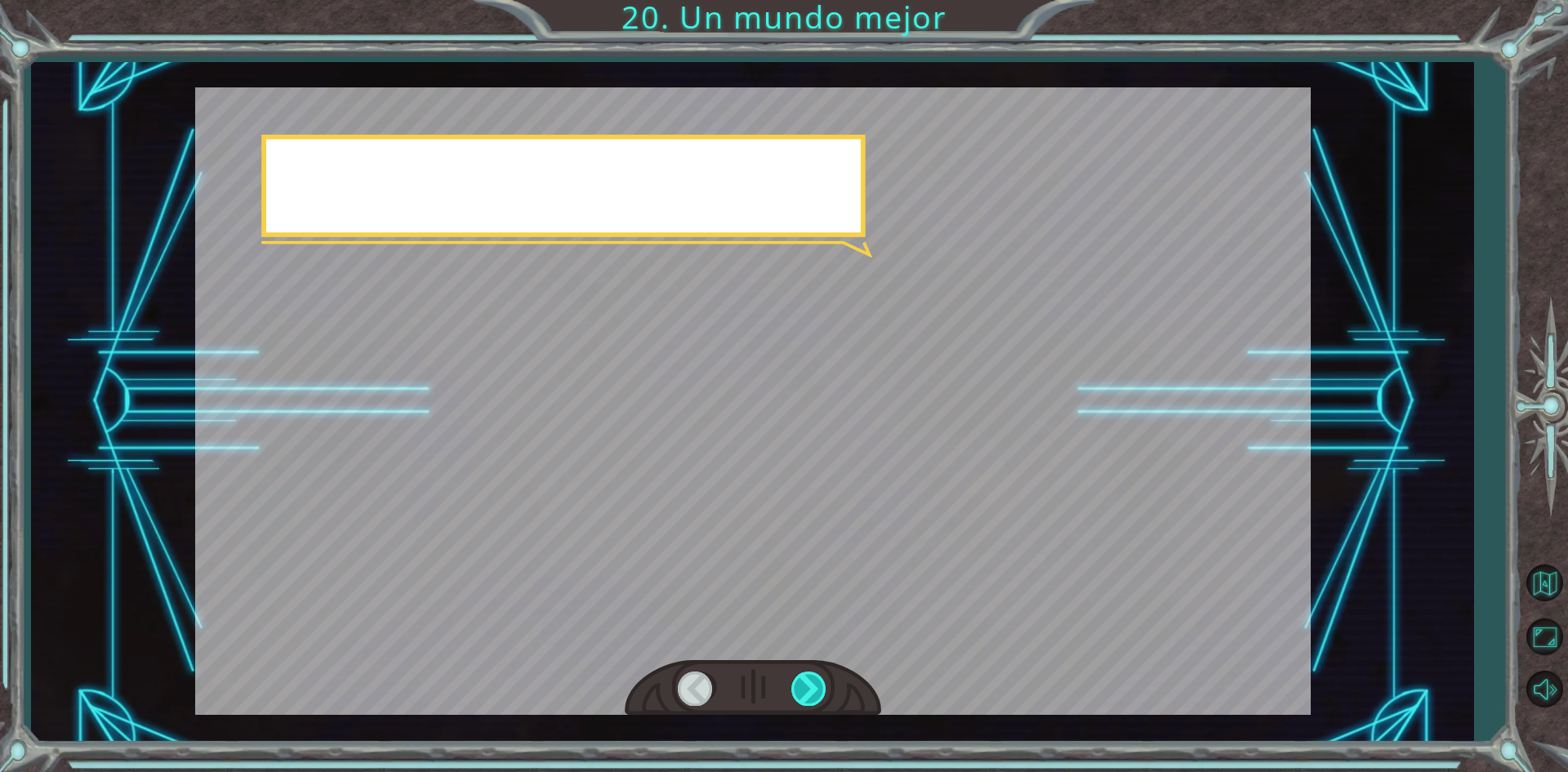
click at [810, 693] on div at bounding box center [810, 688] width 37 height 34
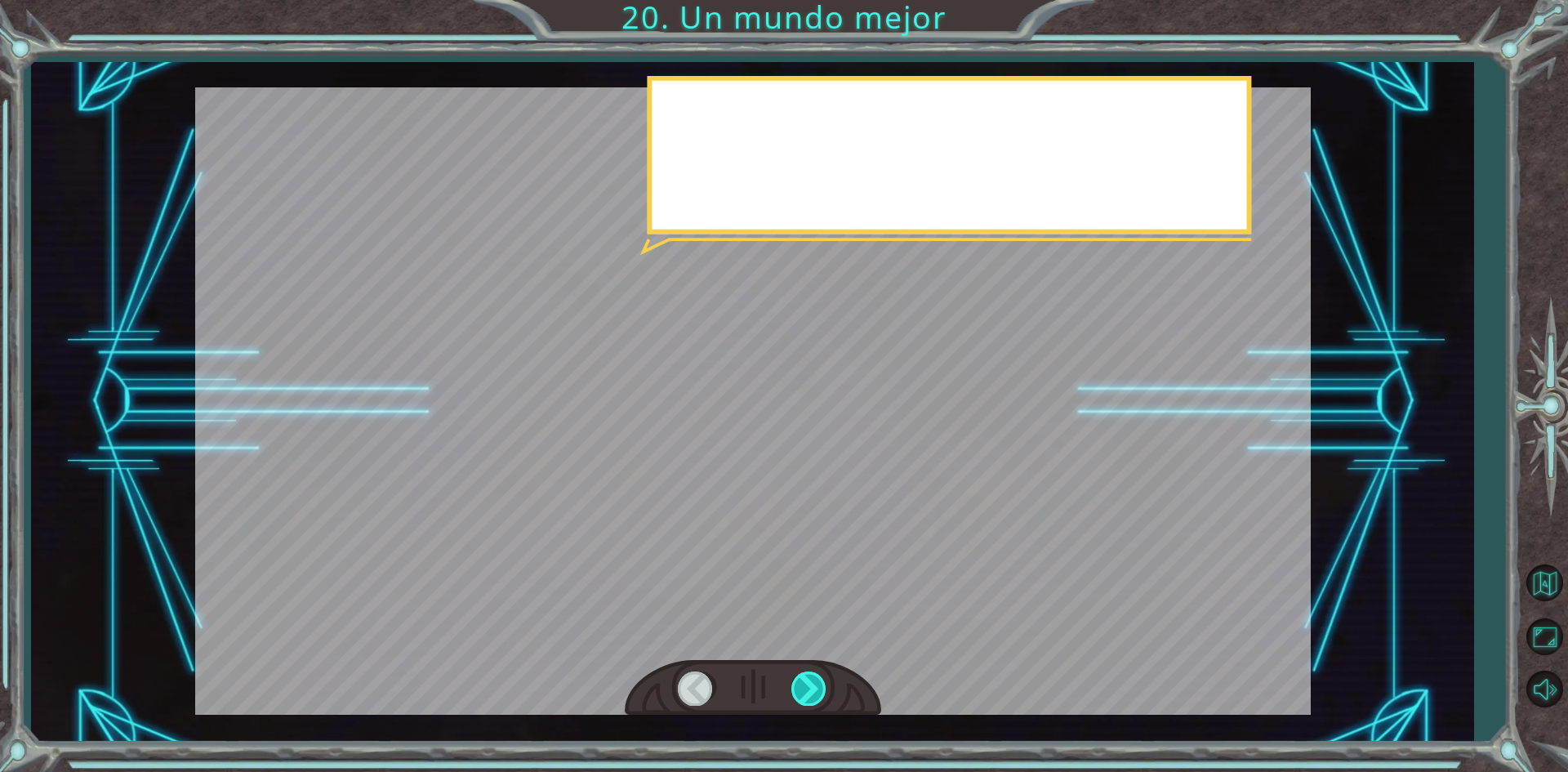
click at [810, 693] on div at bounding box center [810, 688] width 37 height 34
click at [811, 693] on div at bounding box center [810, 688] width 37 height 34
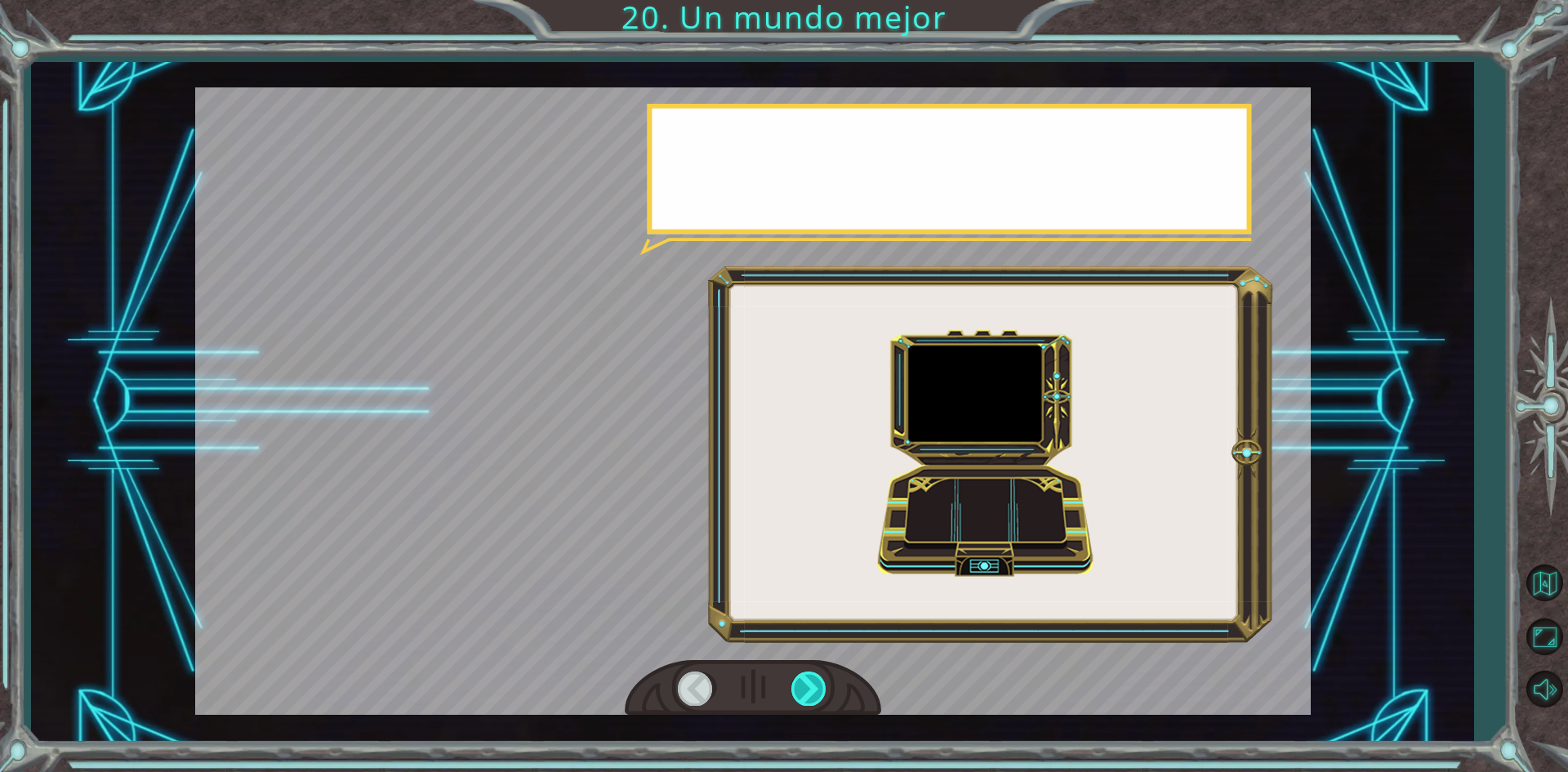
click at [811, 693] on div at bounding box center [810, 688] width 37 height 34
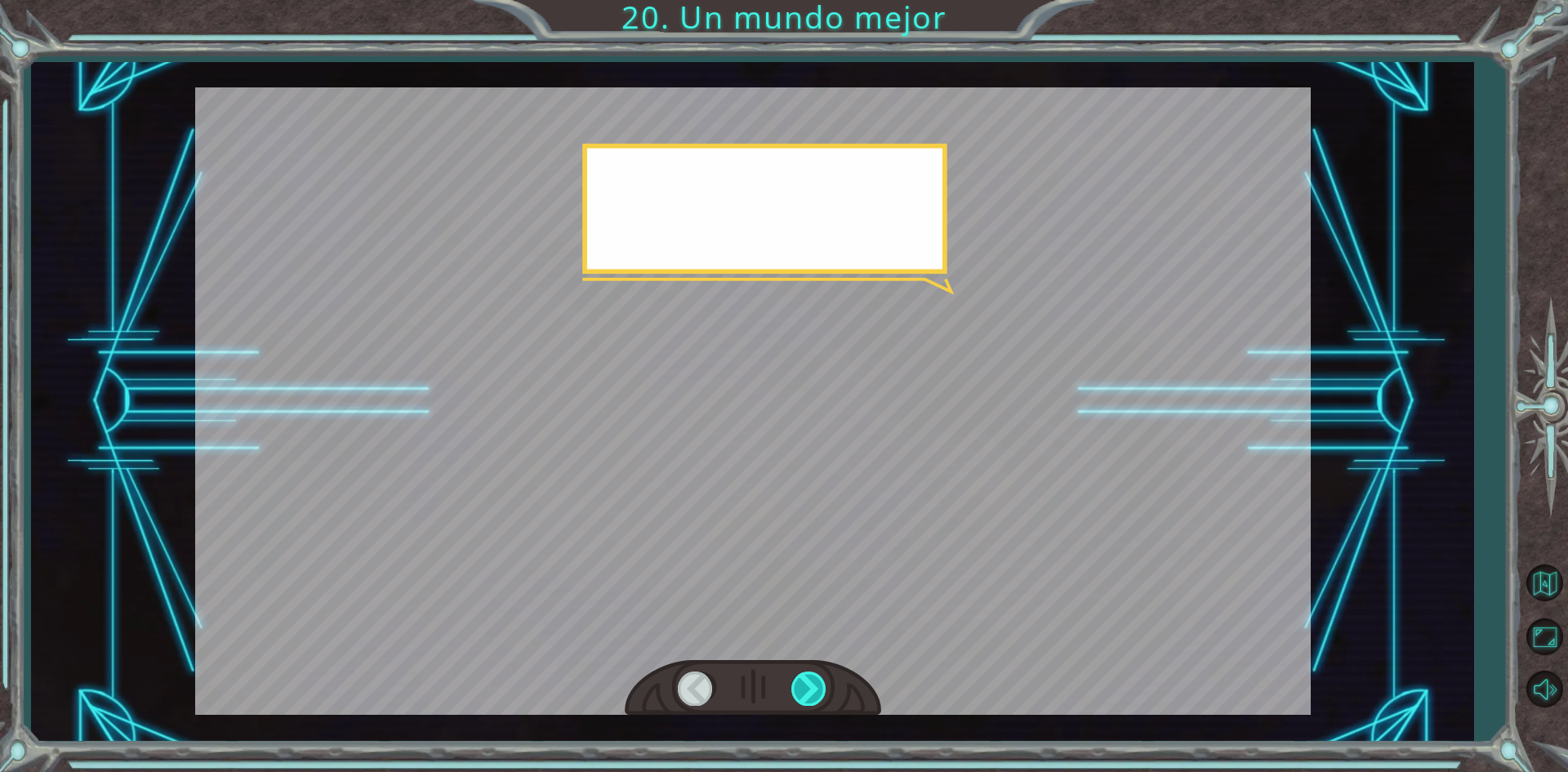
click at [815, 692] on div at bounding box center [810, 688] width 37 height 34
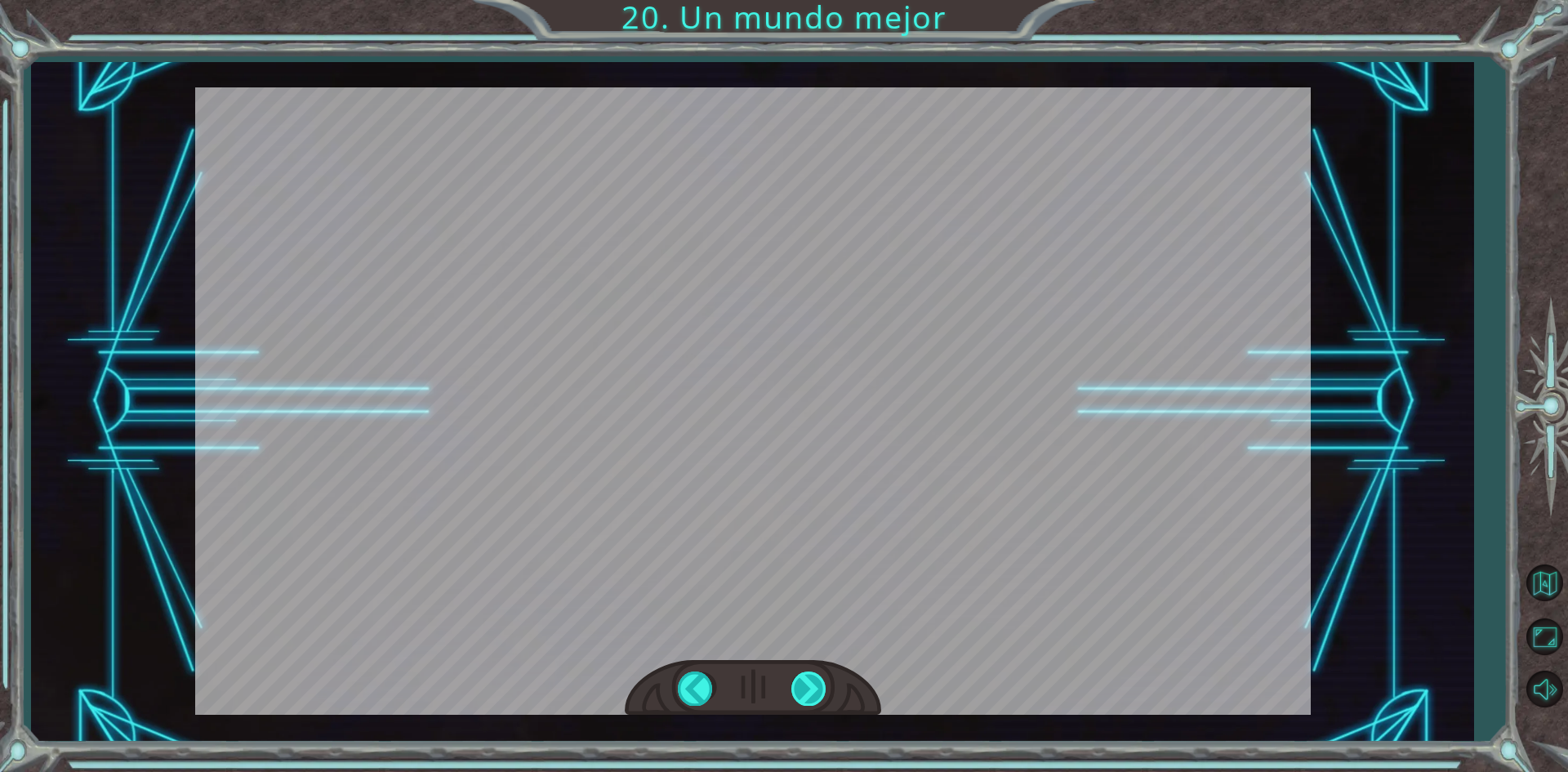
click at [815, 692] on div at bounding box center [810, 688] width 37 height 34
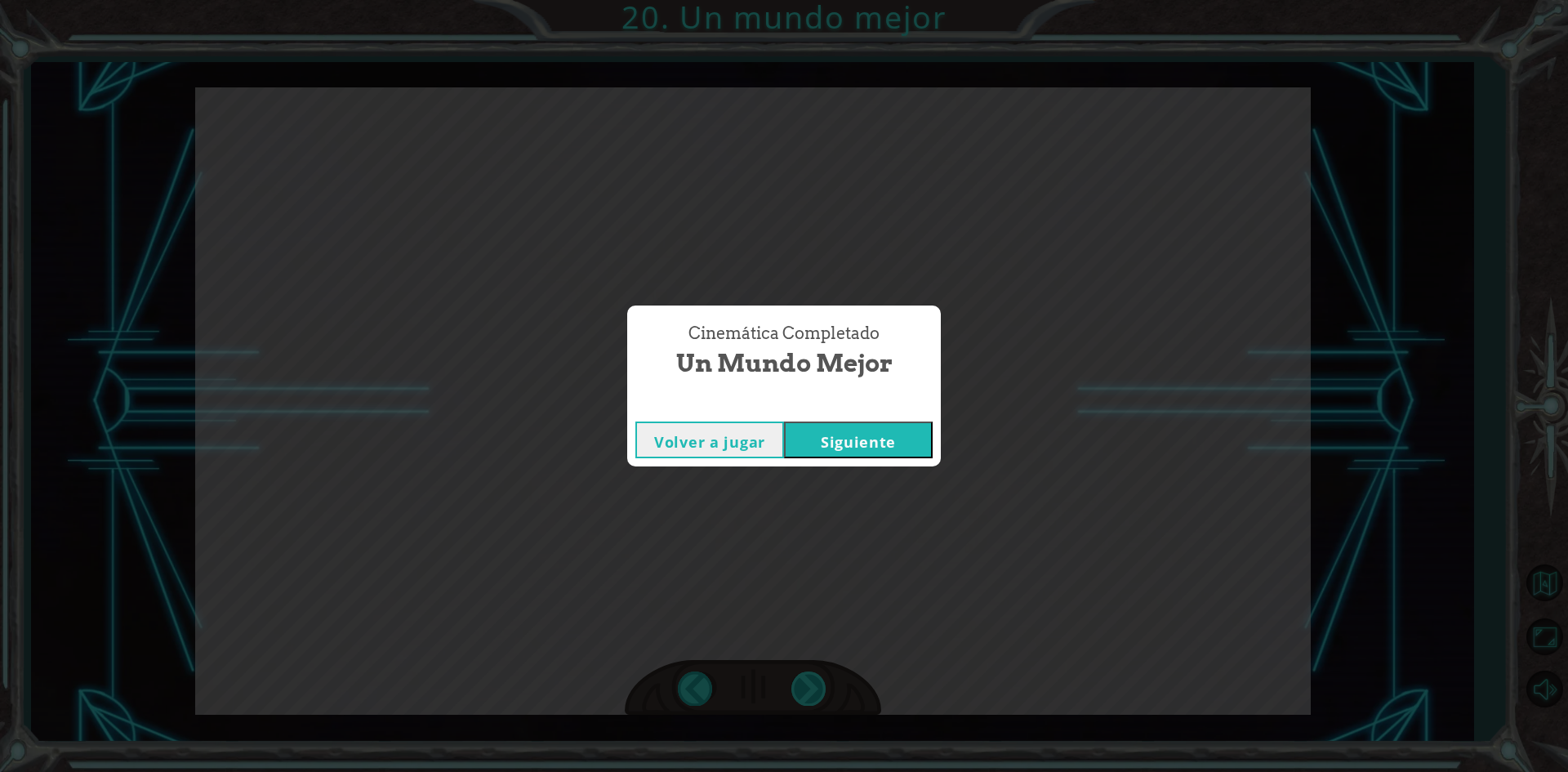
click at [815, 692] on div "Cinemática Completado Un mundo mejor Volver a jugar [GEOGRAPHIC_DATA]" at bounding box center [784, 386] width 1568 height 772
click at [874, 429] on button "Siguiente" at bounding box center [859, 439] width 149 height 37
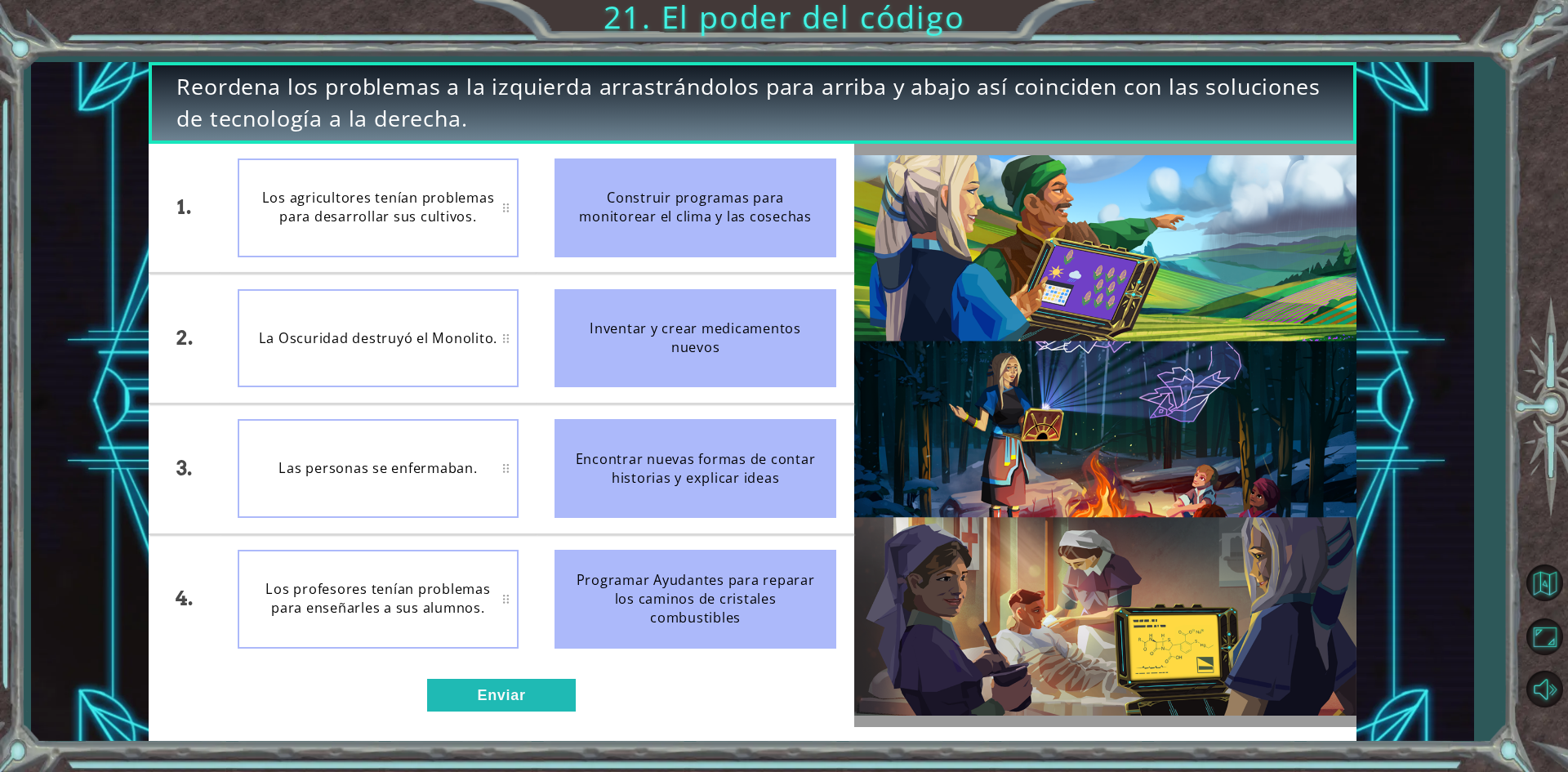
drag, startPoint x: 690, startPoint y: 211, endPoint x: 438, endPoint y: 240, distance: 253.7
click at [438, 240] on div "1. 2. 3. 4. Los agricultores tenían problemas para desarrollar sus cultivos. La…" at bounding box center [501, 404] width 705 height 520
click at [391, 533] on li at bounding box center [379, 534] width 317 height 2
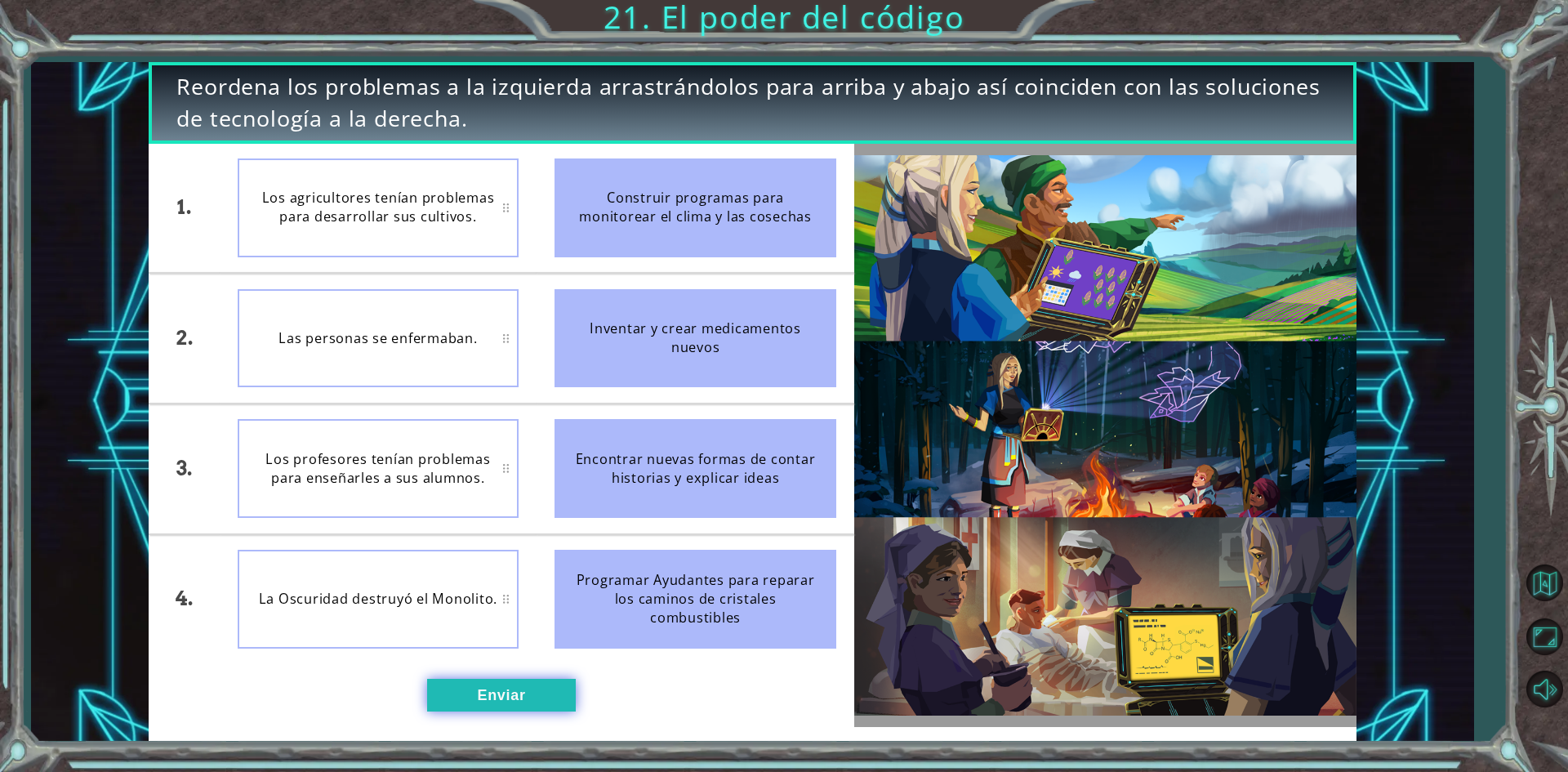
click at [505, 697] on button "Enviar" at bounding box center [501, 695] width 149 height 33
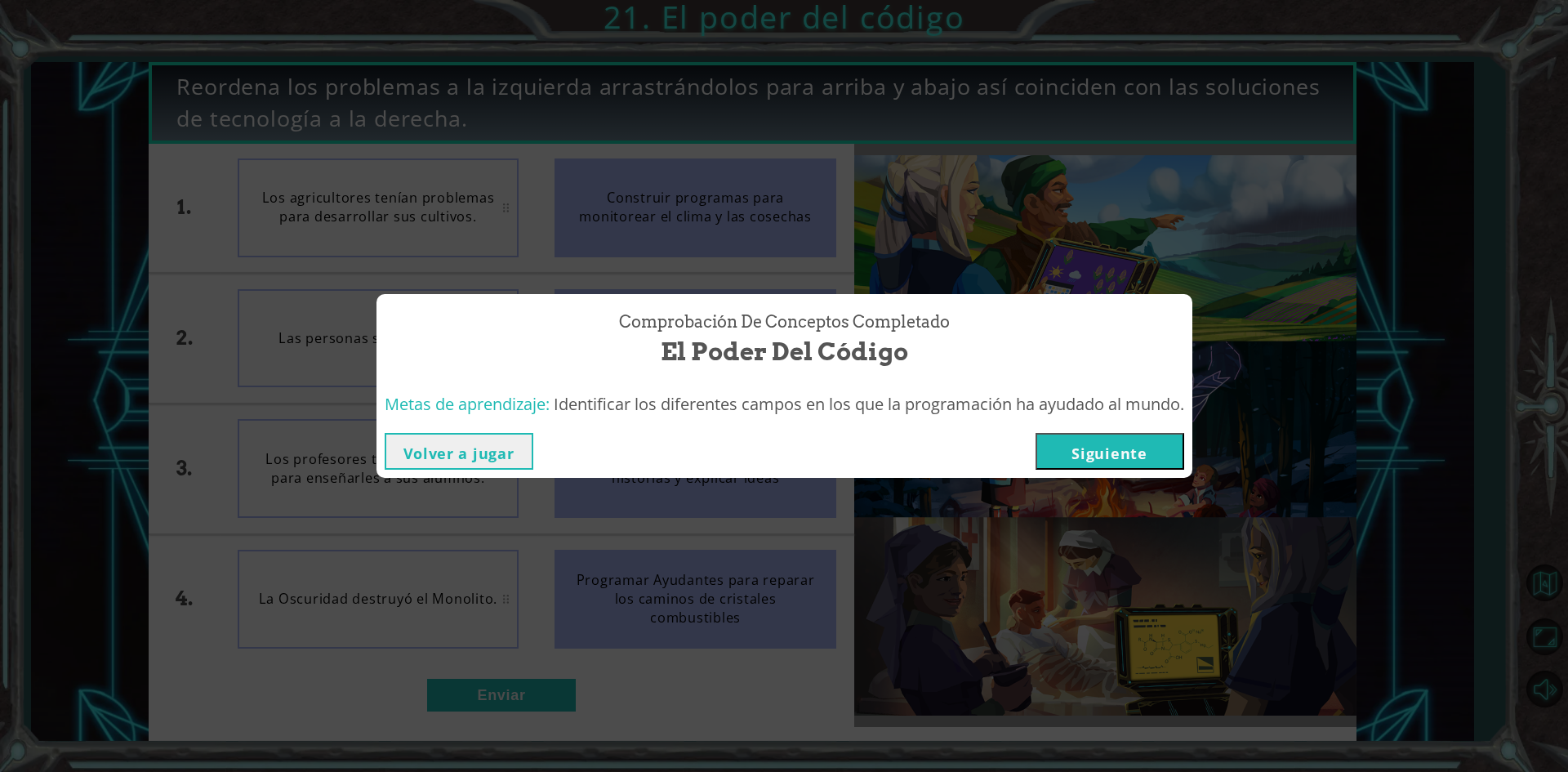
click at [1126, 460] on button "Siguiente" at bounding box center [1110, 451] width 149 height 37
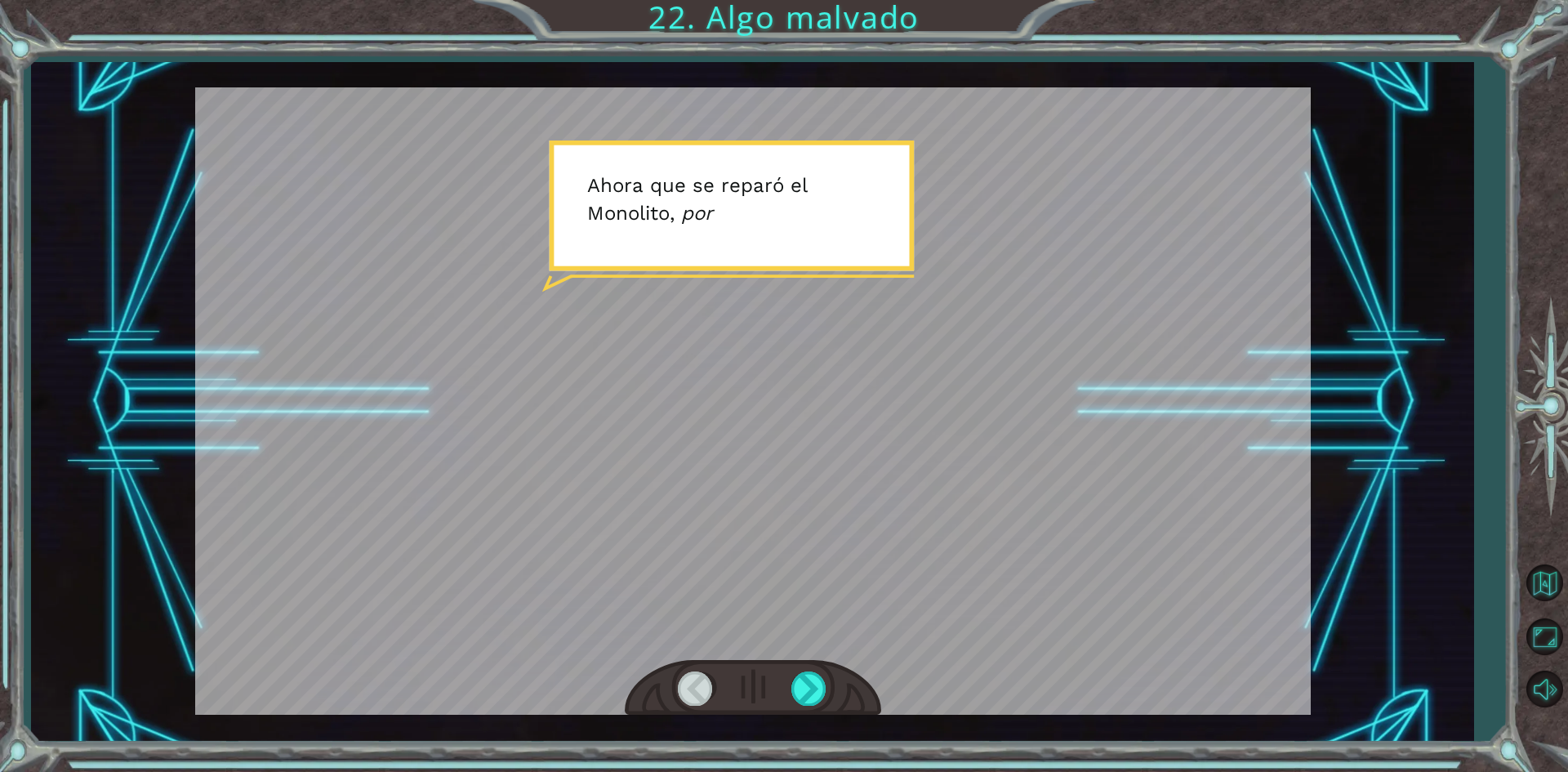
click at [811, 707] on div at bounding box center [753, 688] width 257 height 56
drag, startPoint x: 815, startPoint y: 700, endPoint x: 862, endPoint y: 667, distance: 57.4
click at [862, 667] on div at bounding box center [753, 688] width 257 height 56
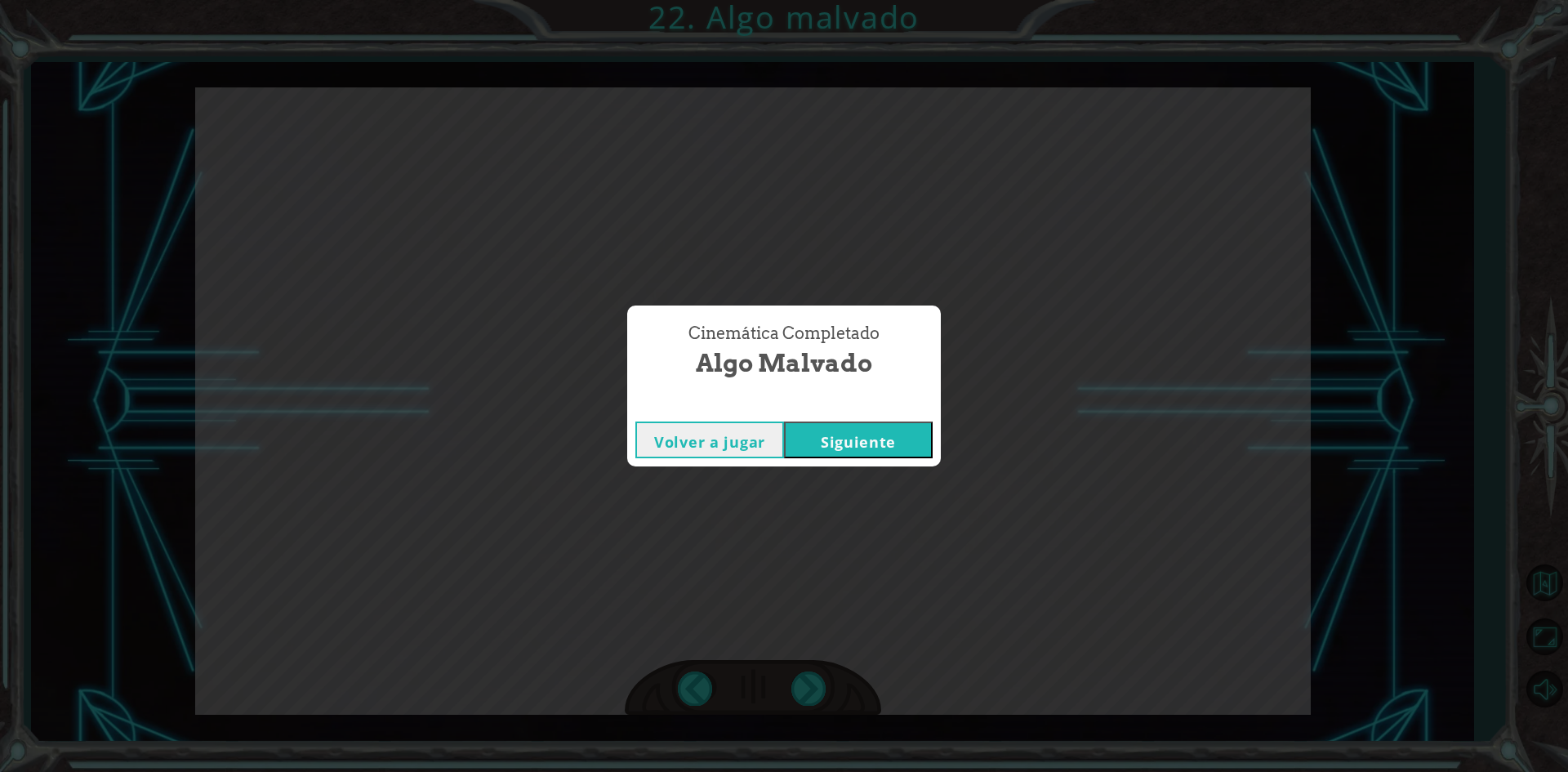
click at [844, 438] on button "Siguiente" at bounding box center [859, 439] width 149 height 37
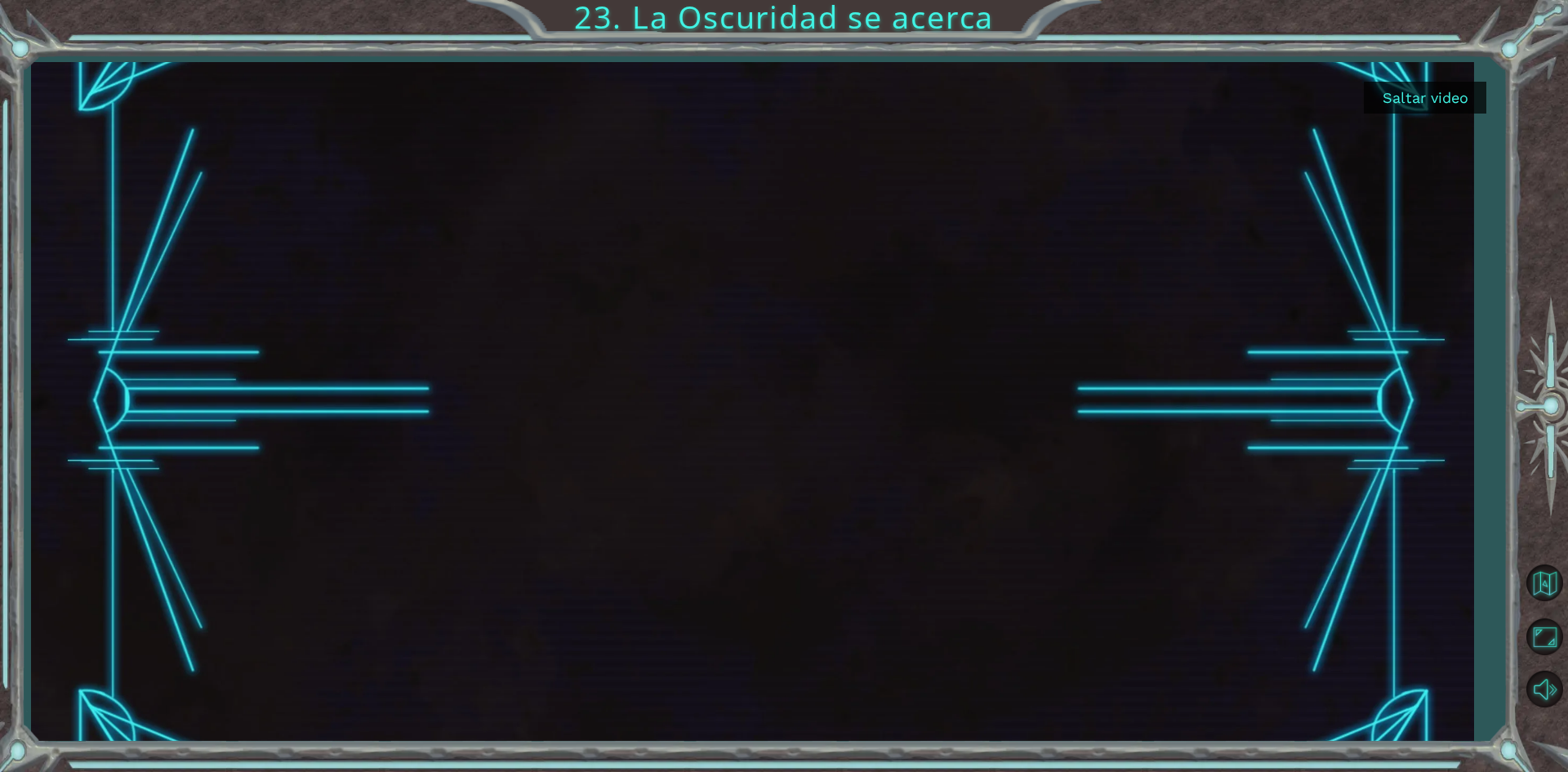
click at [1483, 93] on button "Saltar video" at bounding box center [1425, 97] width 123 height 32
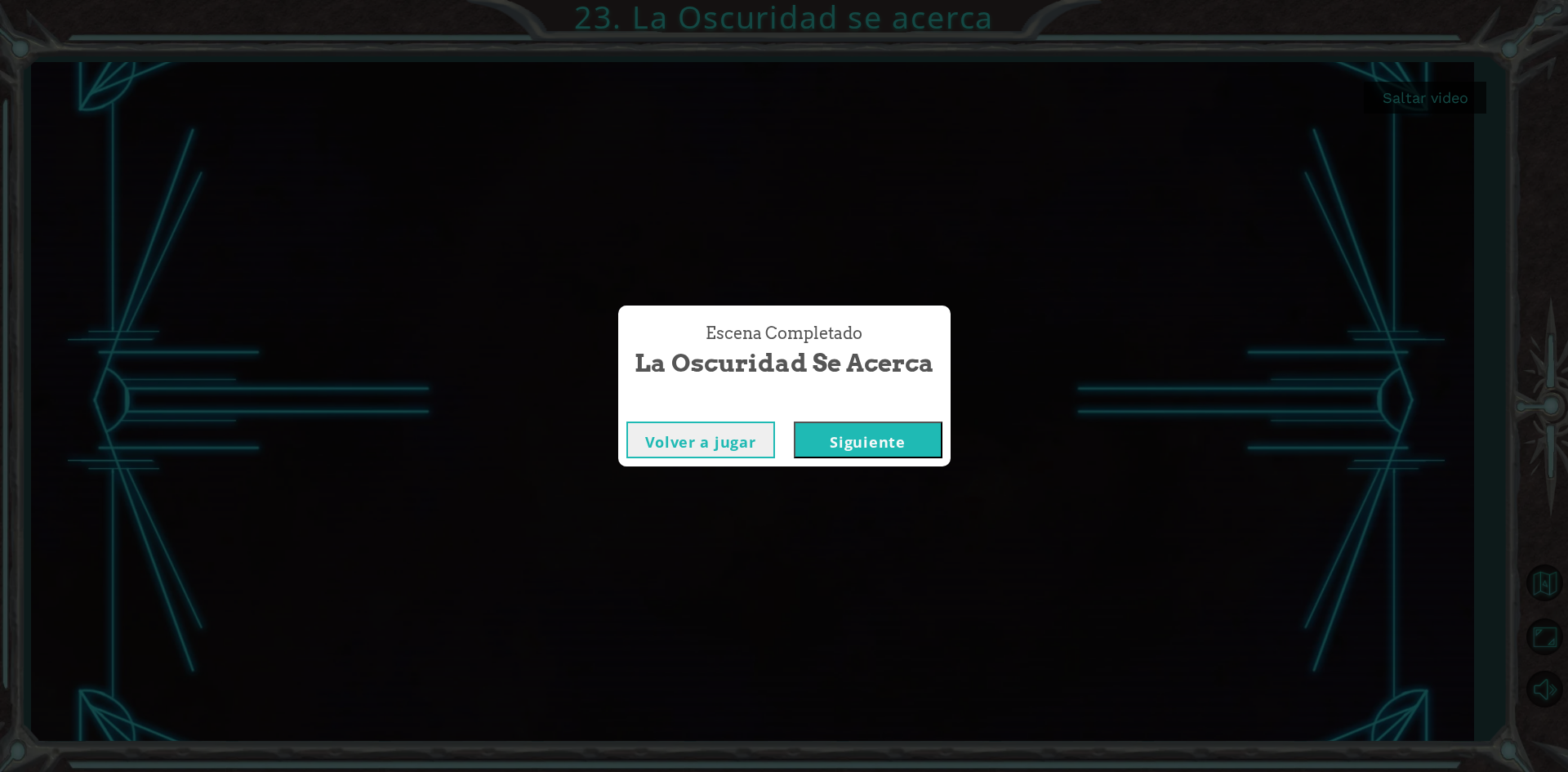
click at [861, 451] on button "Siguiente" at bounding box center [868, 439] width 149 height 37
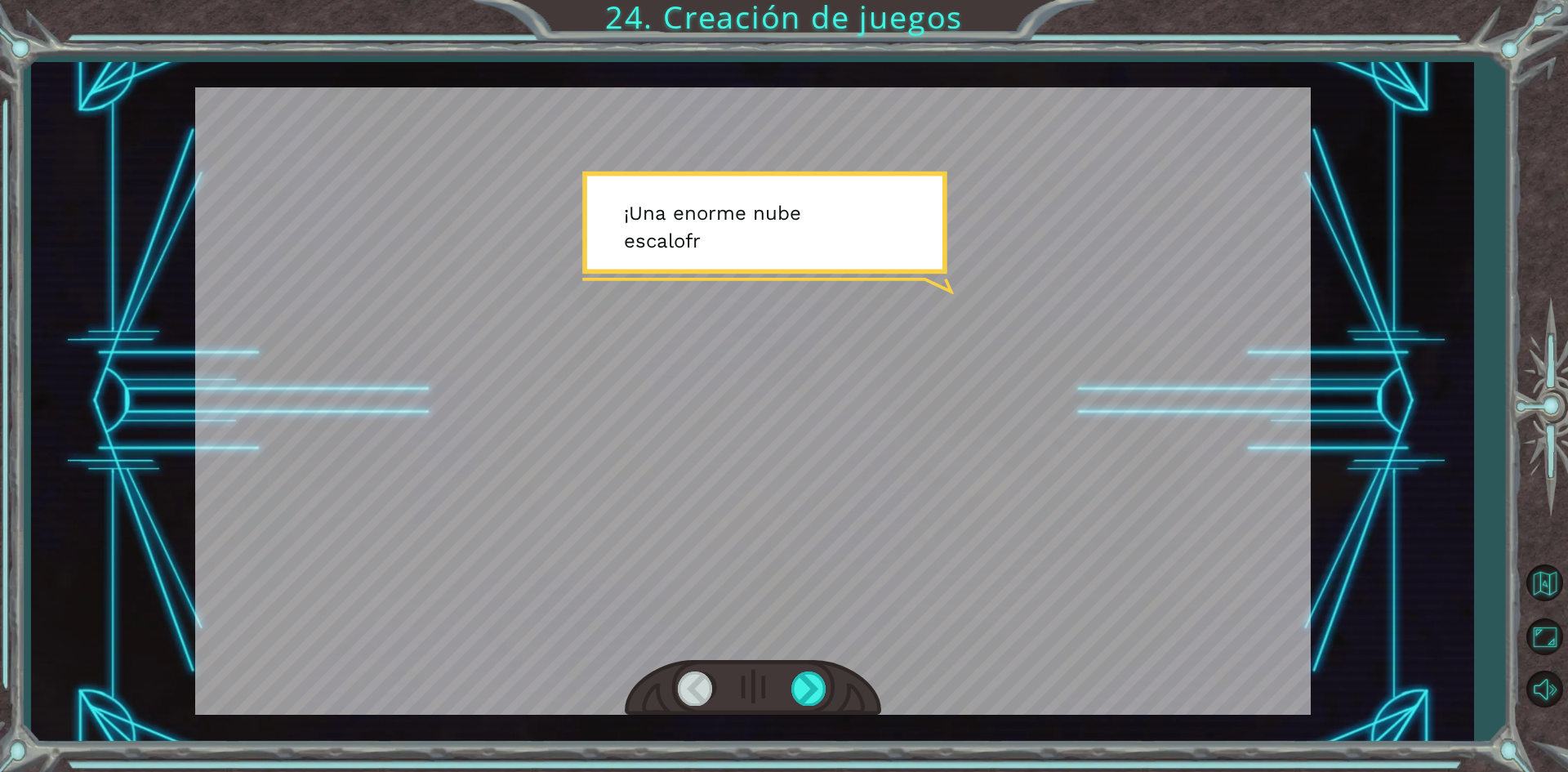
drag, startPoint x: 819, startPoint y: 666, endPoint x: 789, endPoint y: 678, distance: 32.3
click at [803, 671] on div at bounding box center [753, 688] width 257 height 56
click at [789, 678] on div at bounding box center [753, 688] width 257 height 56
click at [797, 682] on div at bounding box center [810, 688] width 37 height 34
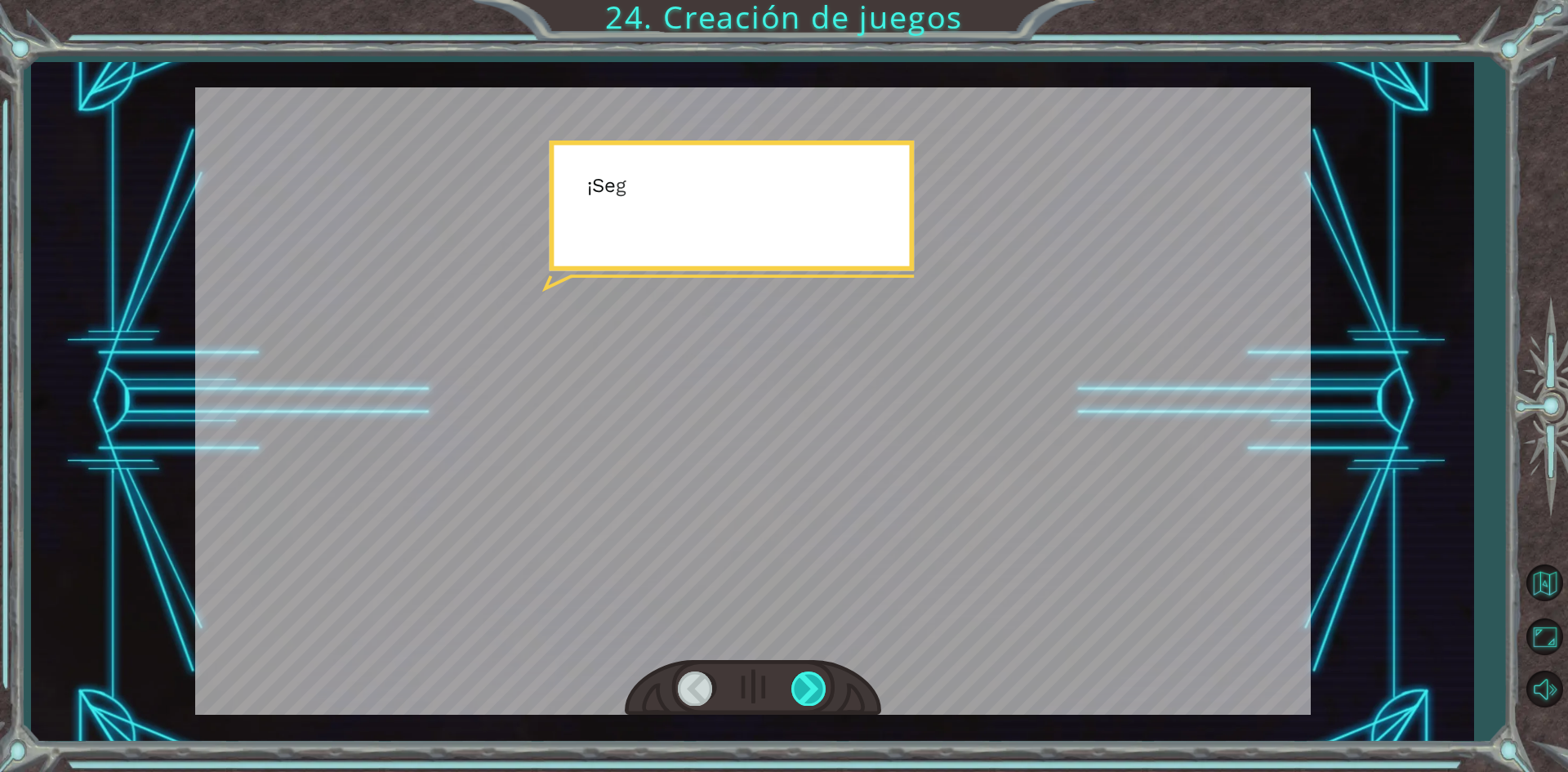
click at [797, 682] on div at bounding box center [810, 688] width 37 height 34
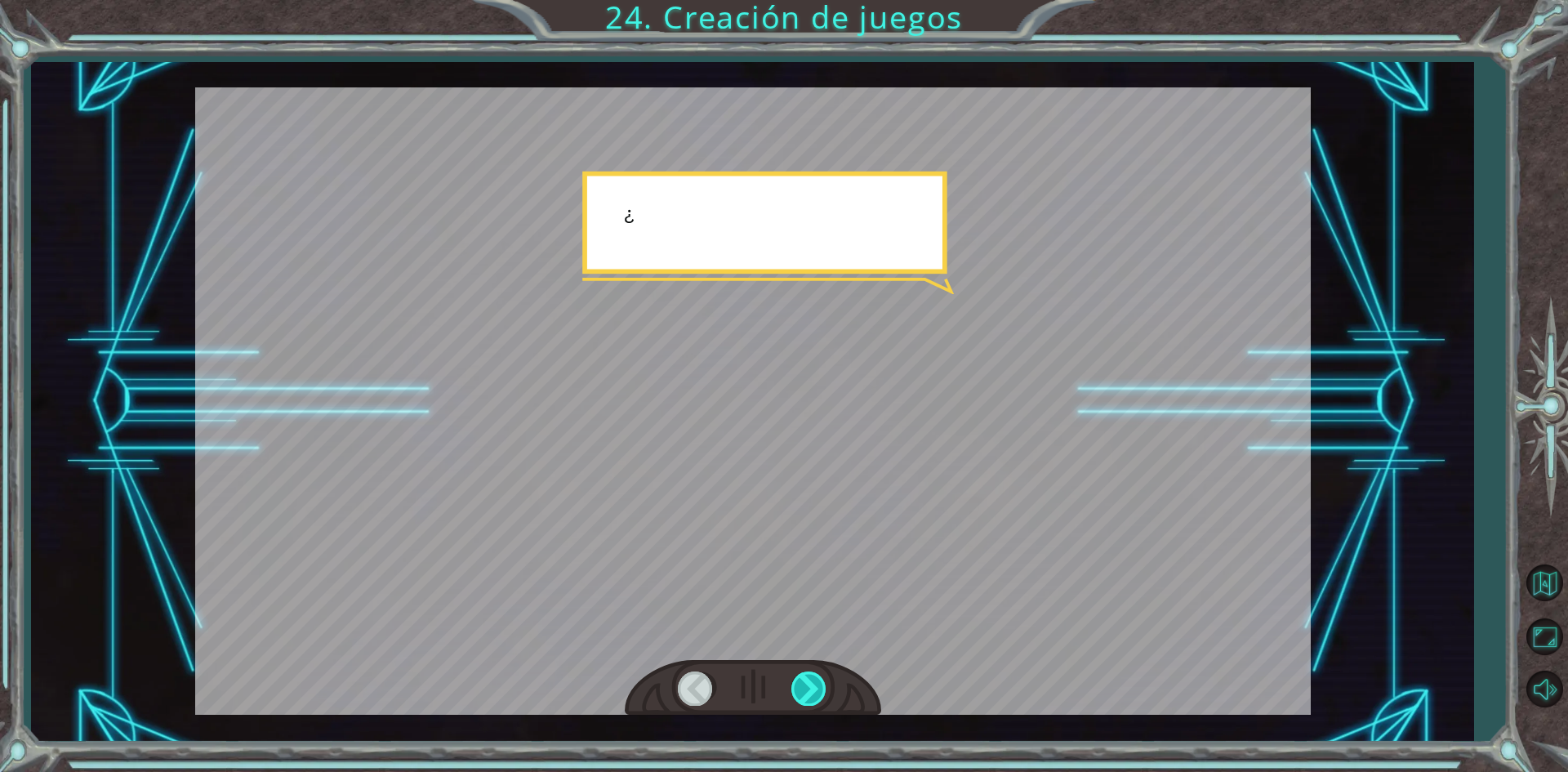
click at [797, 682] on div at bounding box center [810, 688] width 37 height 34
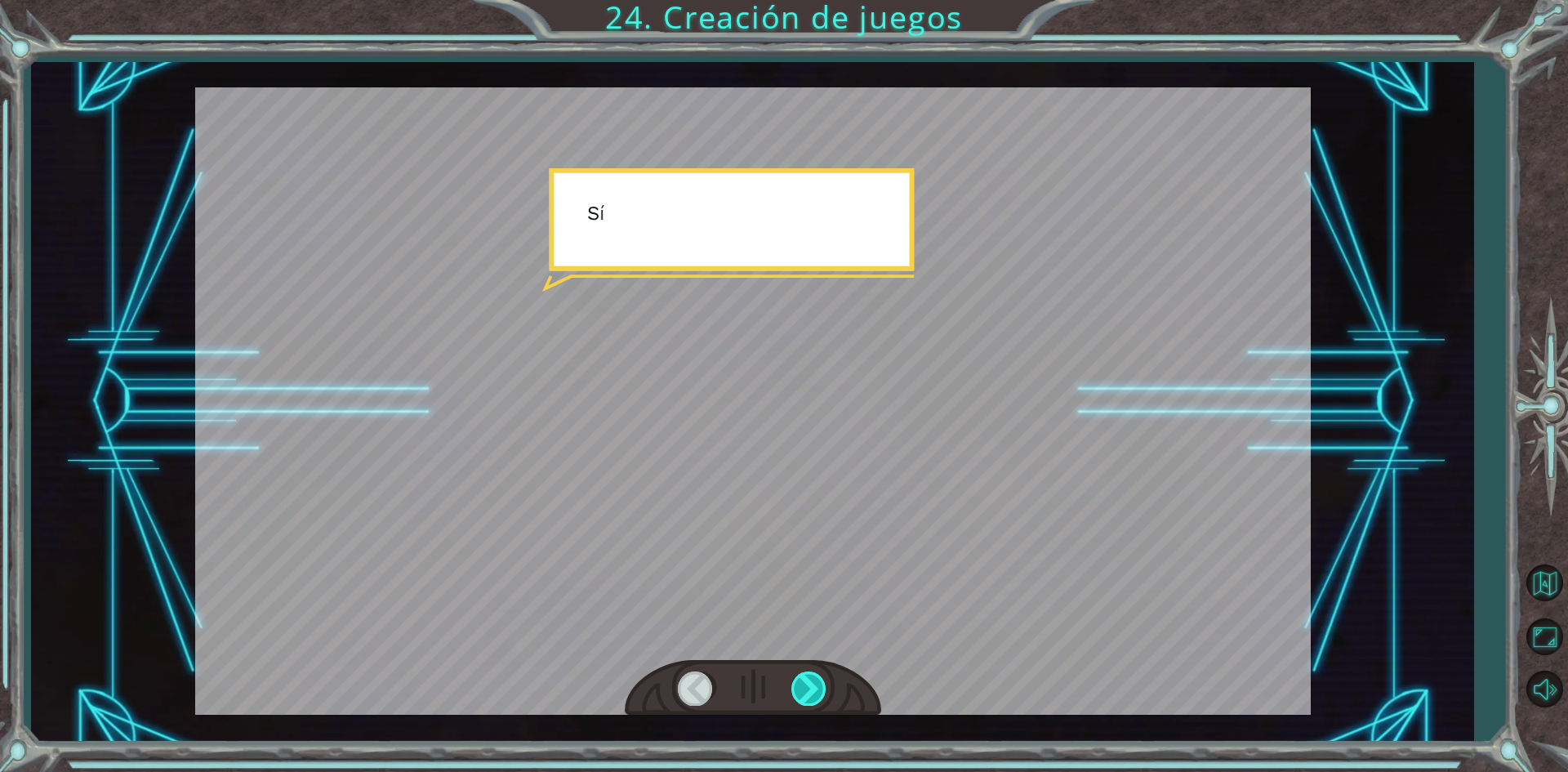
click at [797, 682] on div at bounding box center [810, 688] width 37 height 34
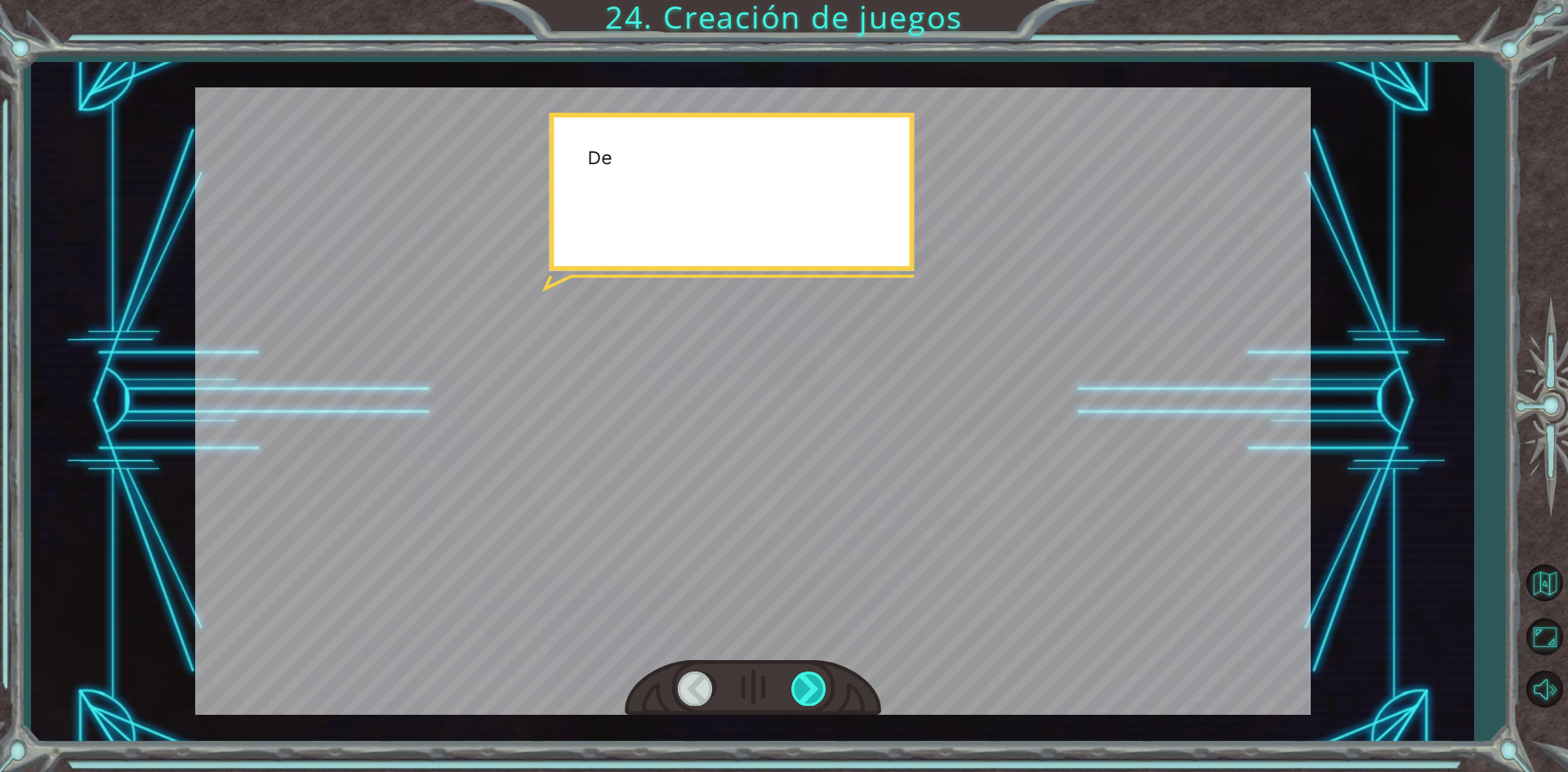
click at [797, 682] on div at bounding box center [810, 688] width 37 height 34
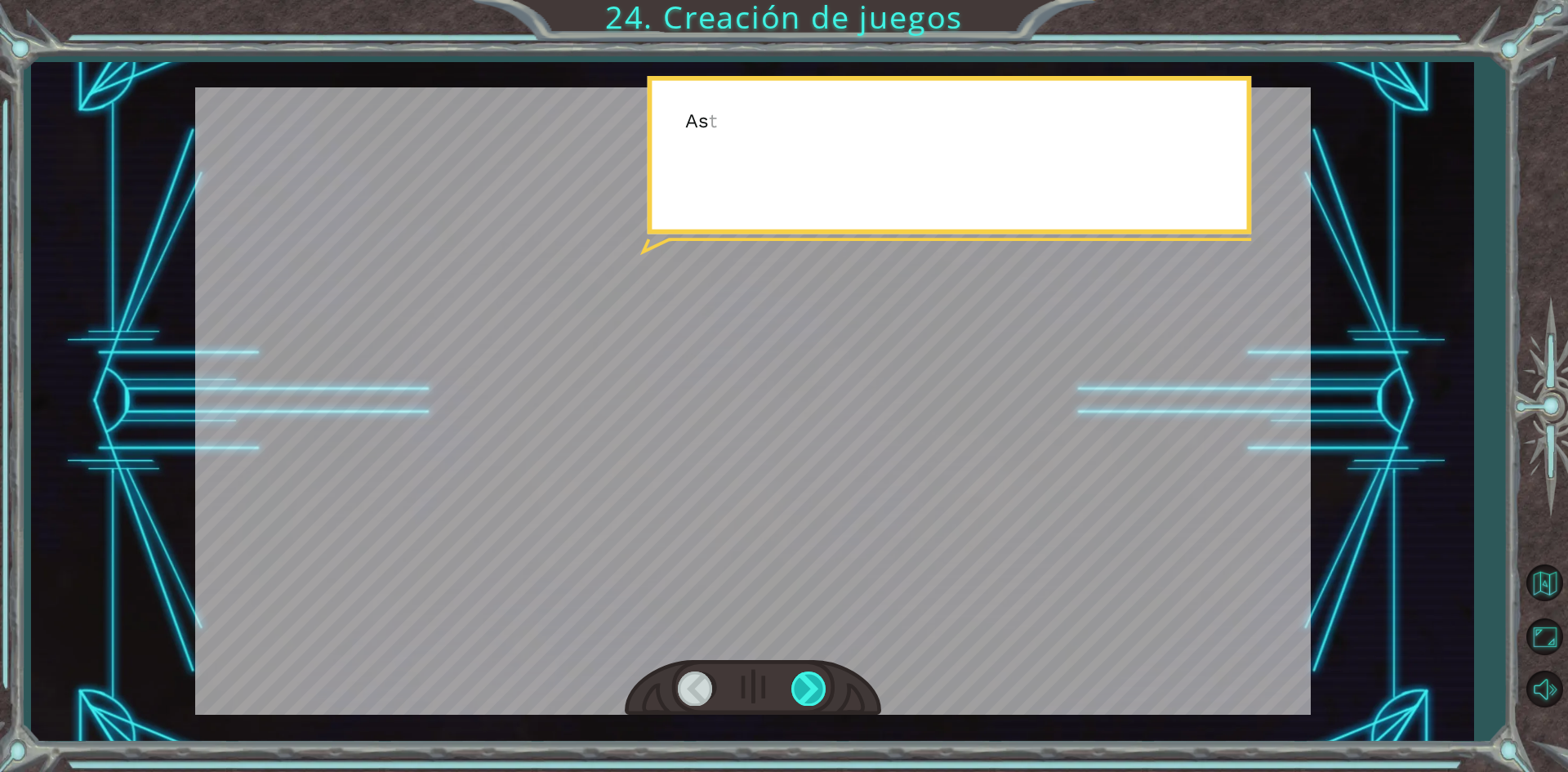
click at [797, 682] on div at bounding box center [810, 688] width 37 height 34
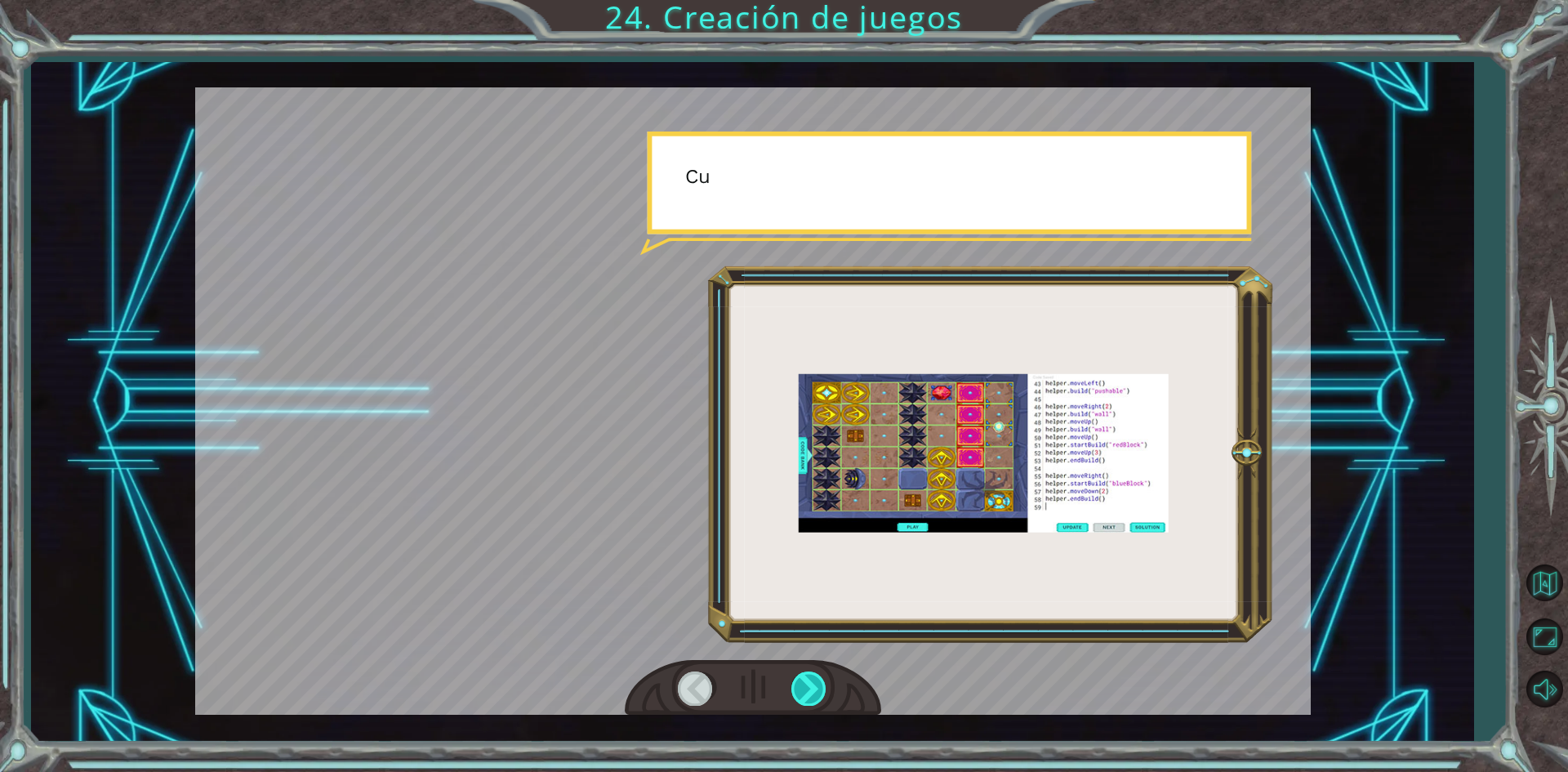
click at [797, 682] on div at bounding box center [810, 688] width 37 height 34
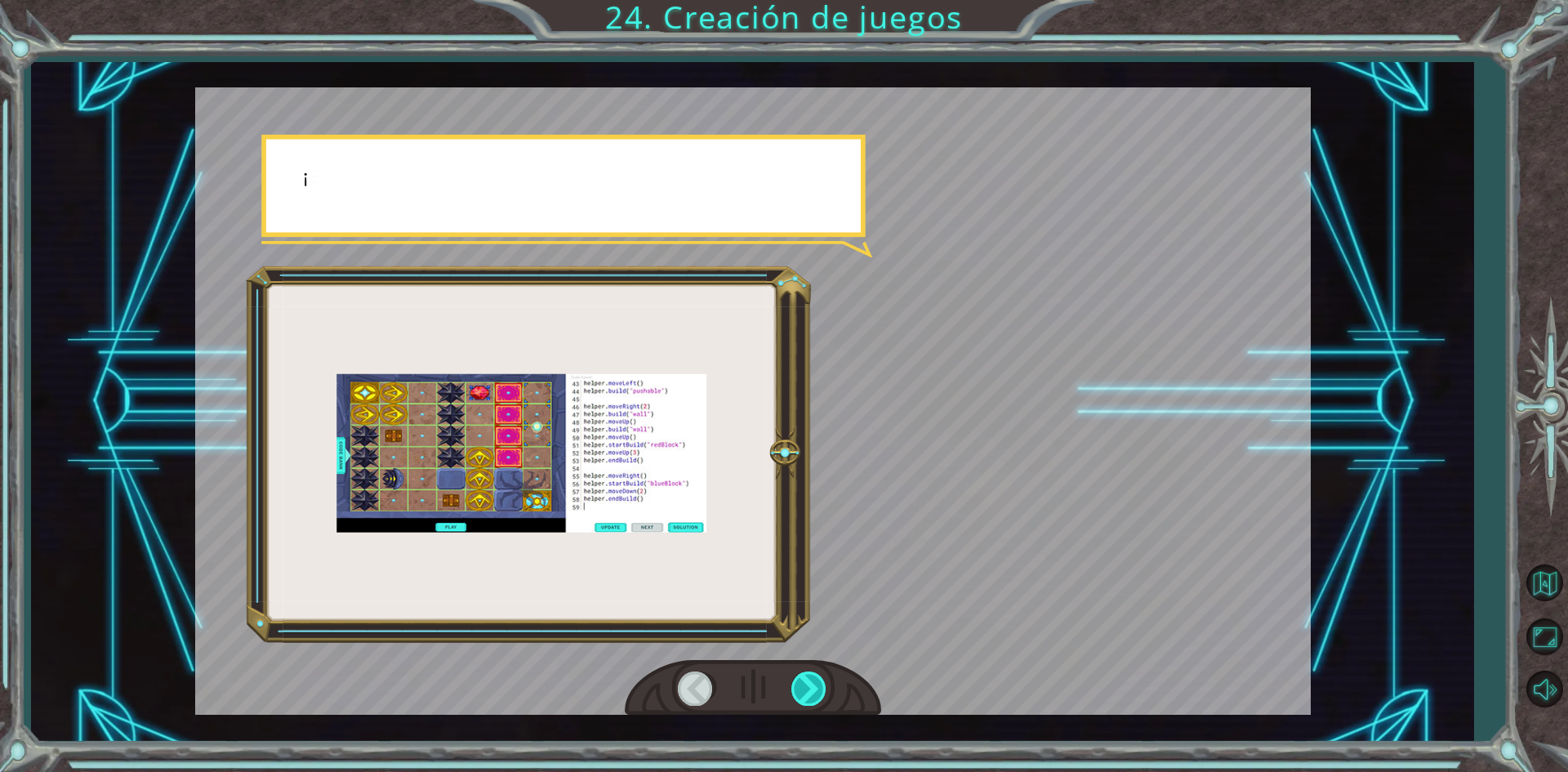
click at [797, 682] on div at bounding box center [810, 688] width 37 height 34
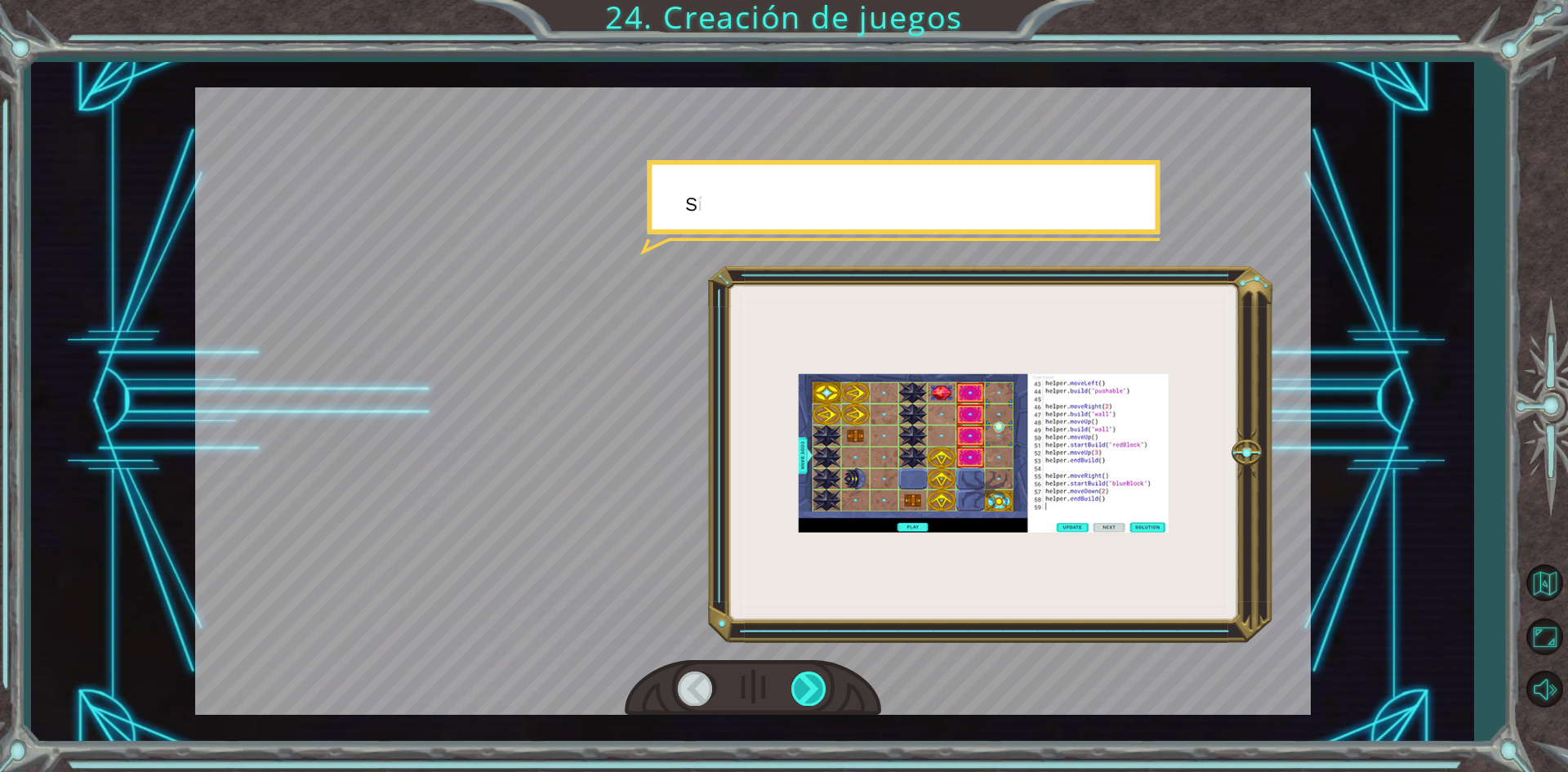
click at [797, 682] on div at bounding box center [810, 688] width 37 height 34
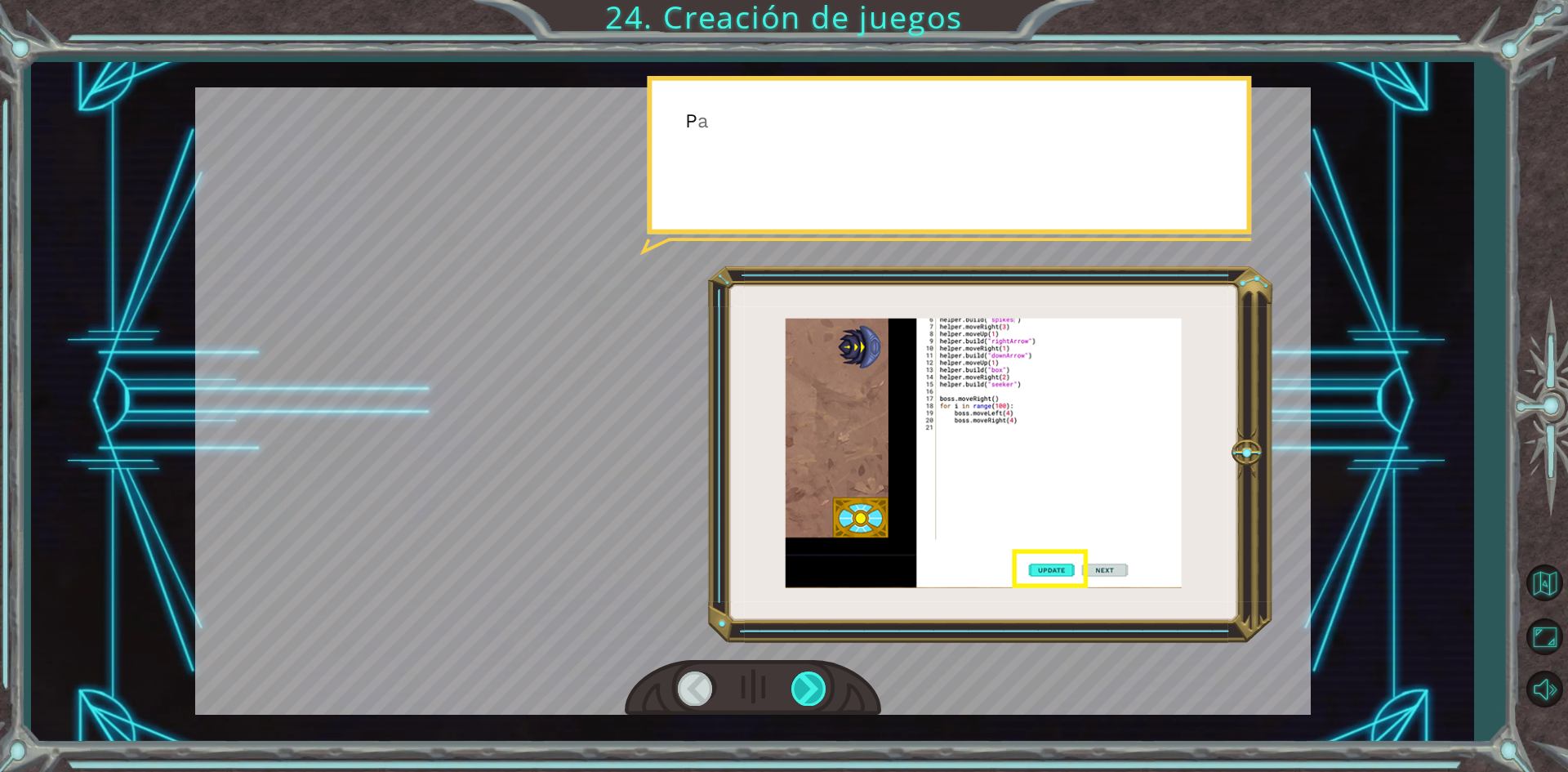
click at [797, 682] on div at bounding box center [810, 688] width 37 height 34
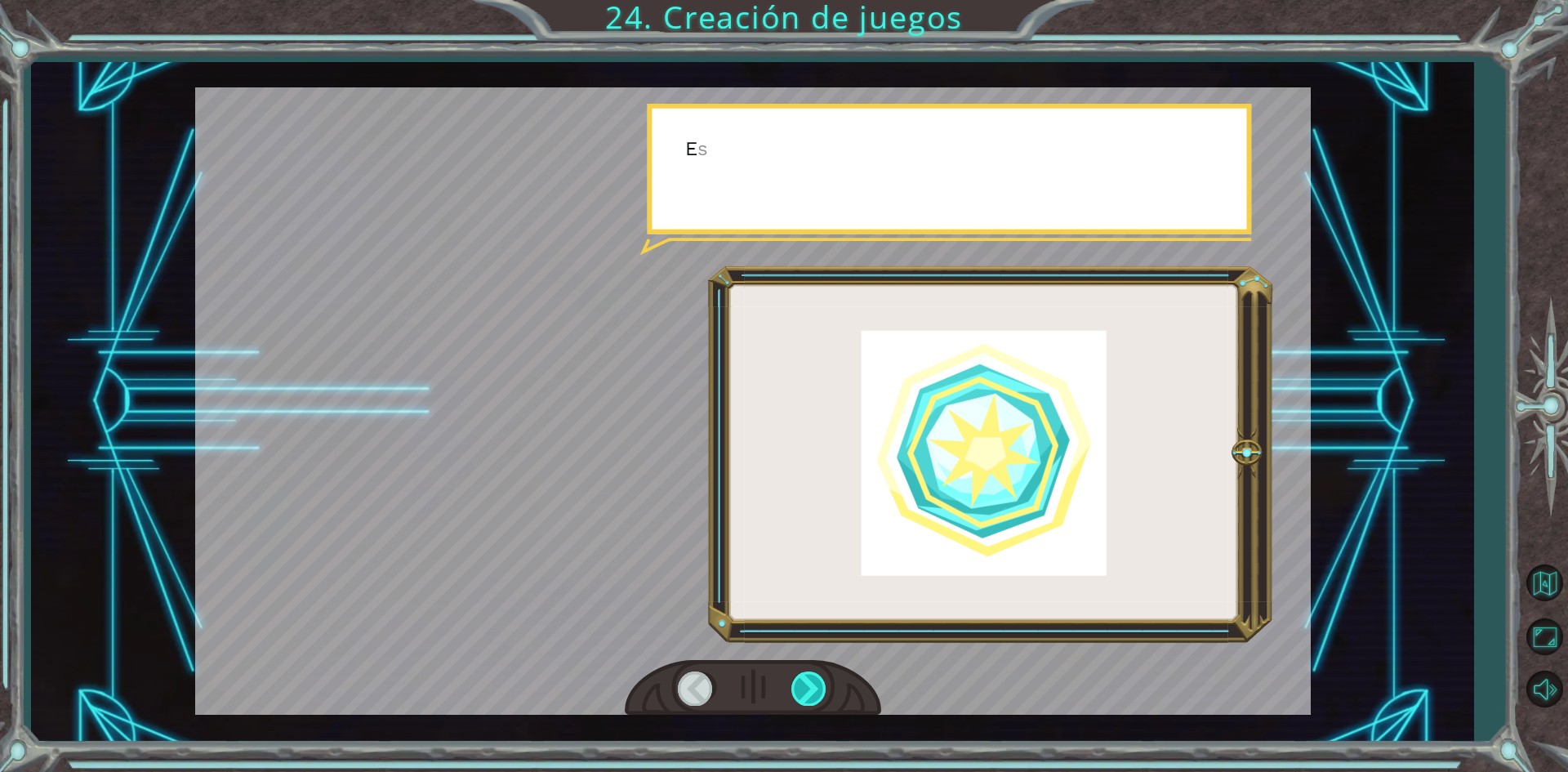
click at [797, 682] on div at bounding box center [810, 688] width 37 height 34
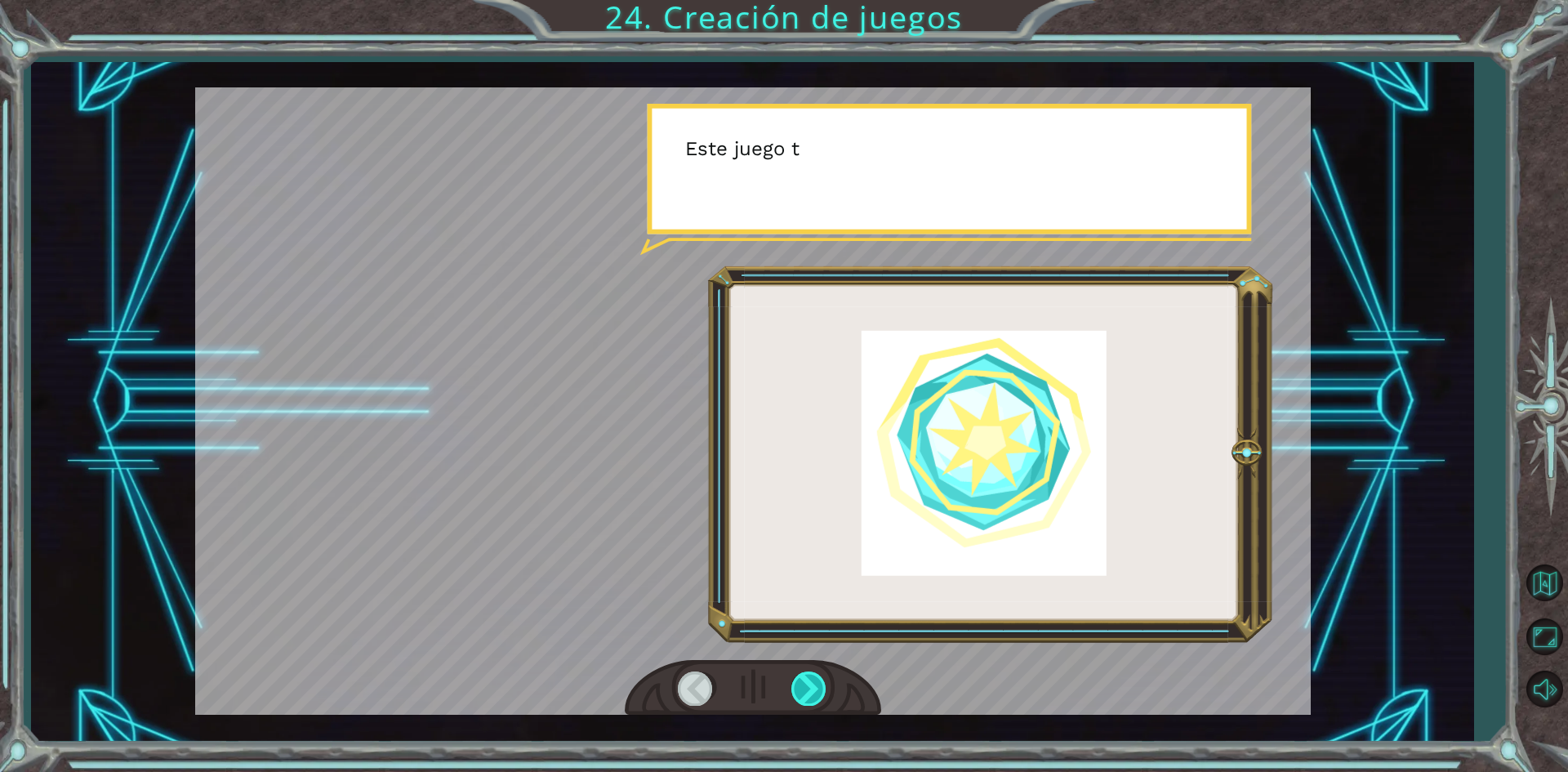
click at [797, 682] on div at bounding box center [810, 688] width 37 height 34
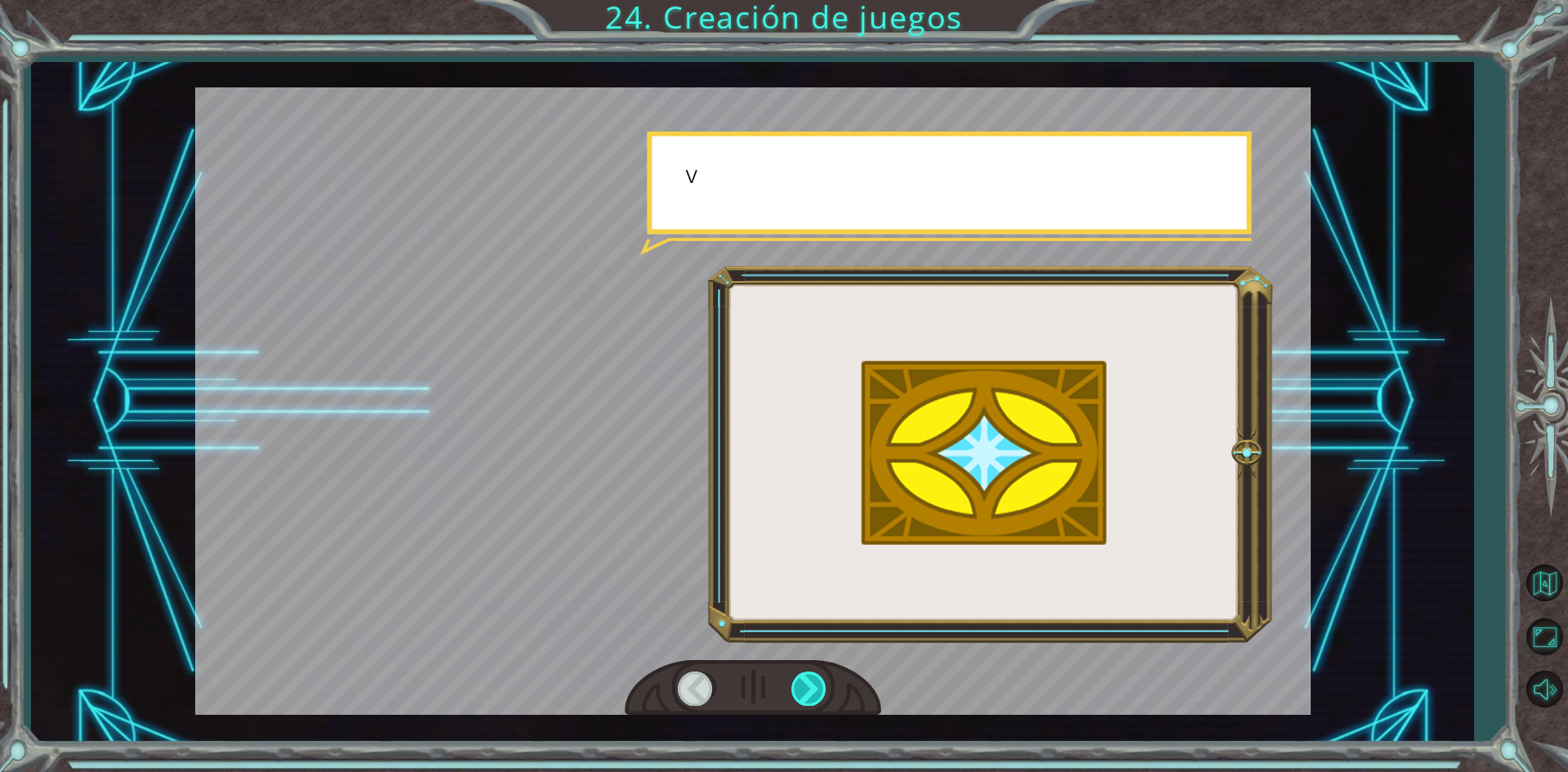
click at [797, 682] on div at bounding box center [810, 688] width 37 height 34
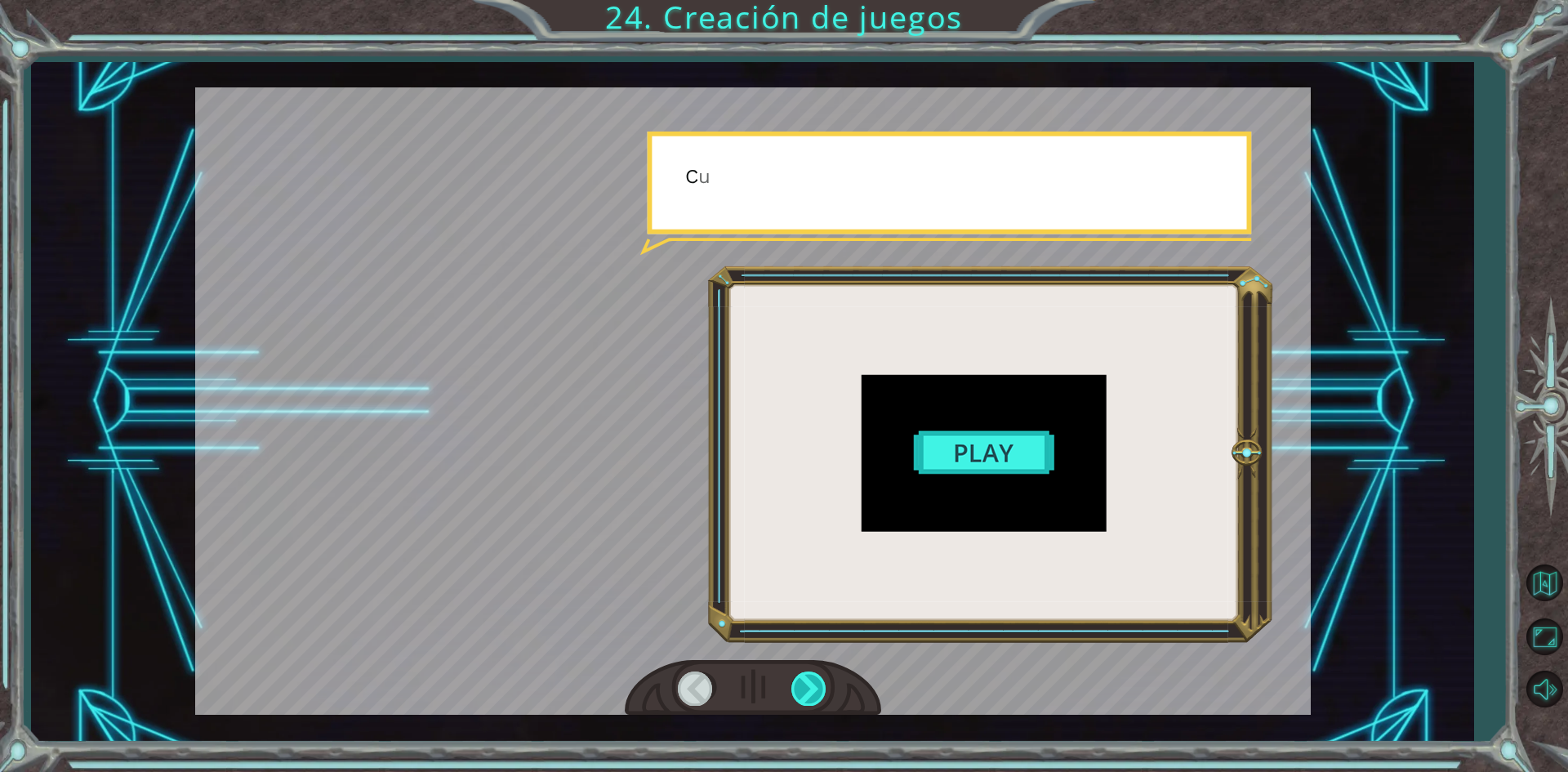
click at [797, 682] on div at bounding box center [810, 688] width 37 height 34
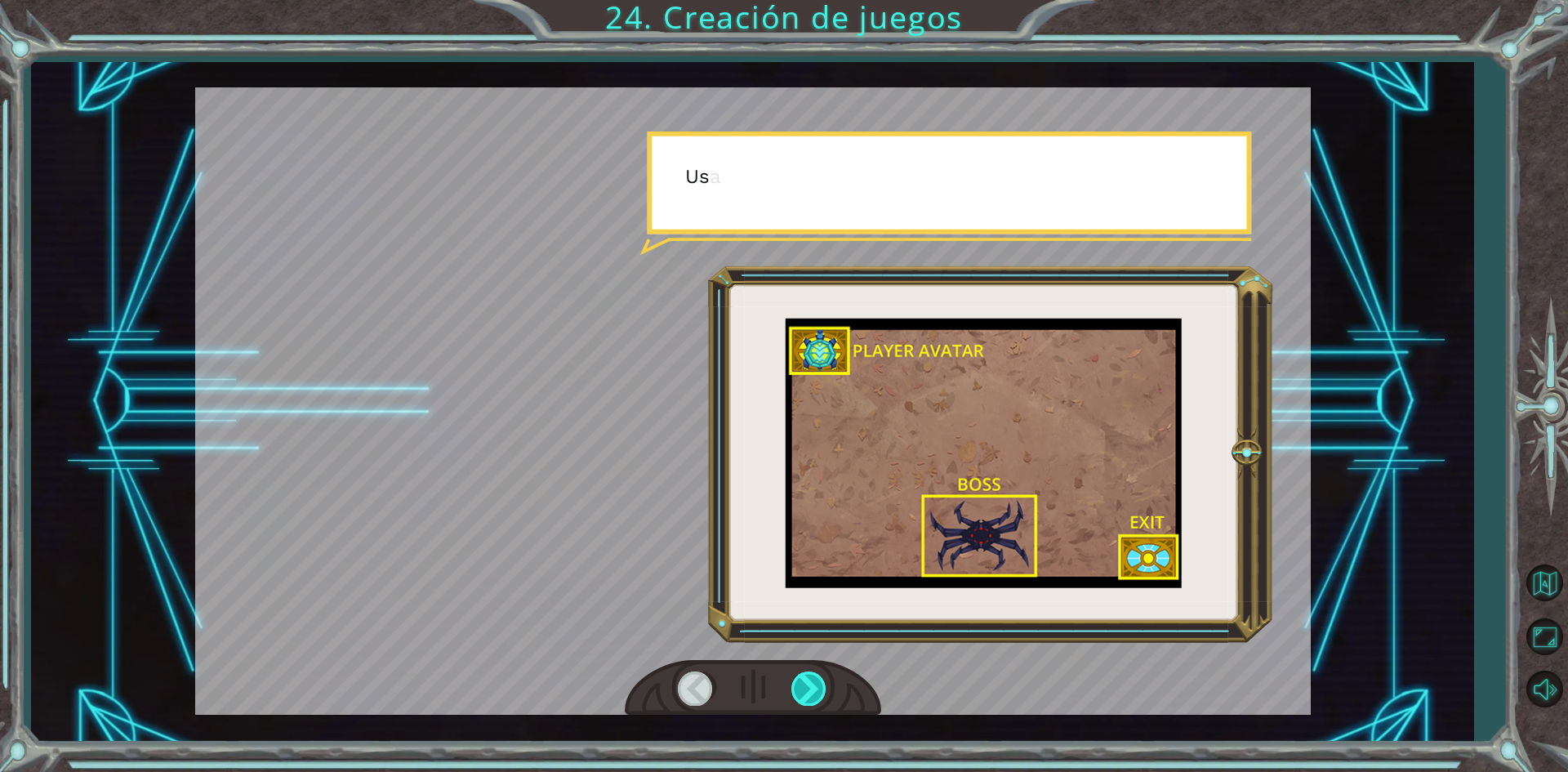
click at [797, 682] on div at bounding box center [810, 688] width 37 height 34
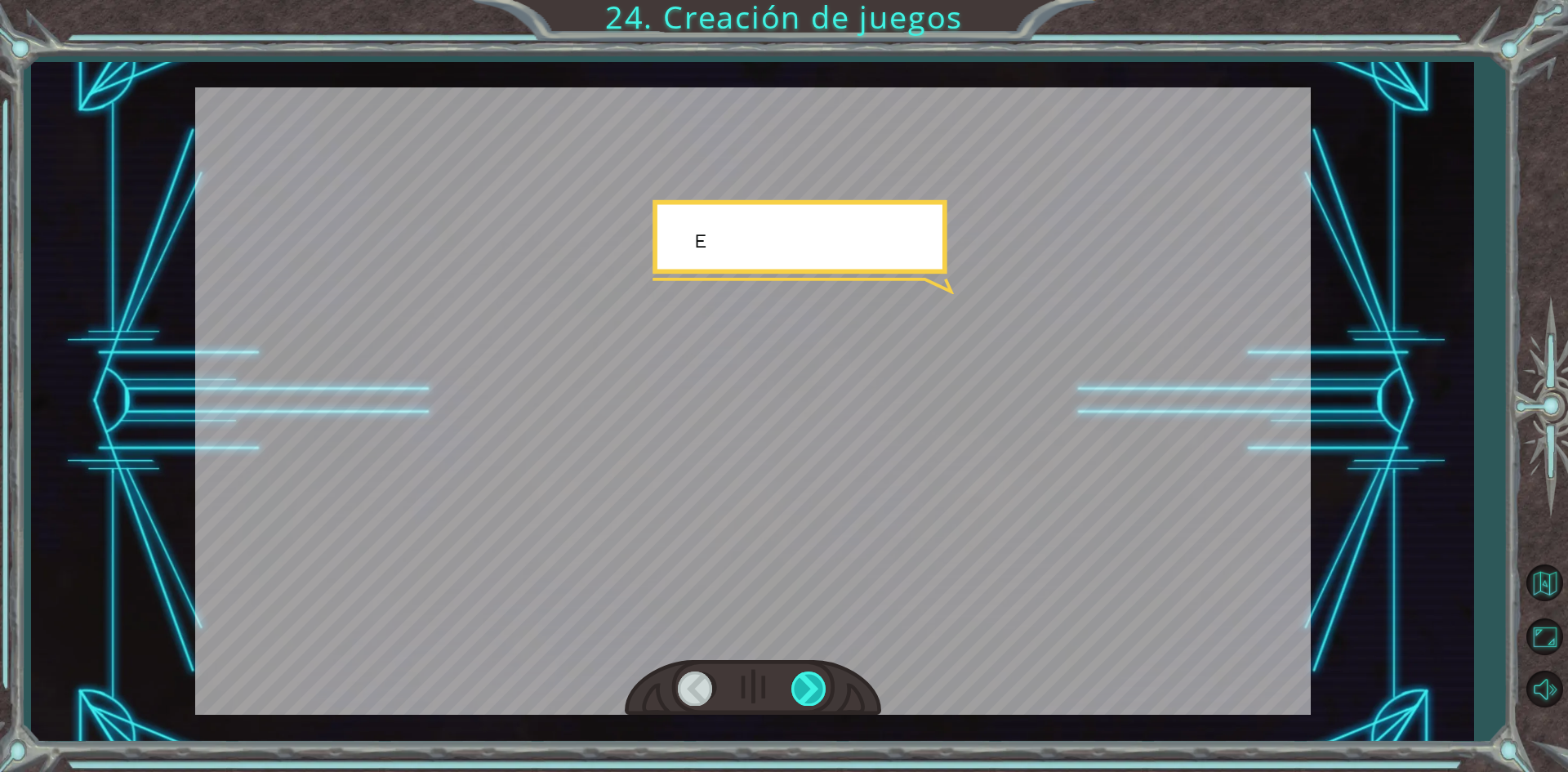
click at [797, 682] on div at bounding box center [810, 688] width 37 height 34
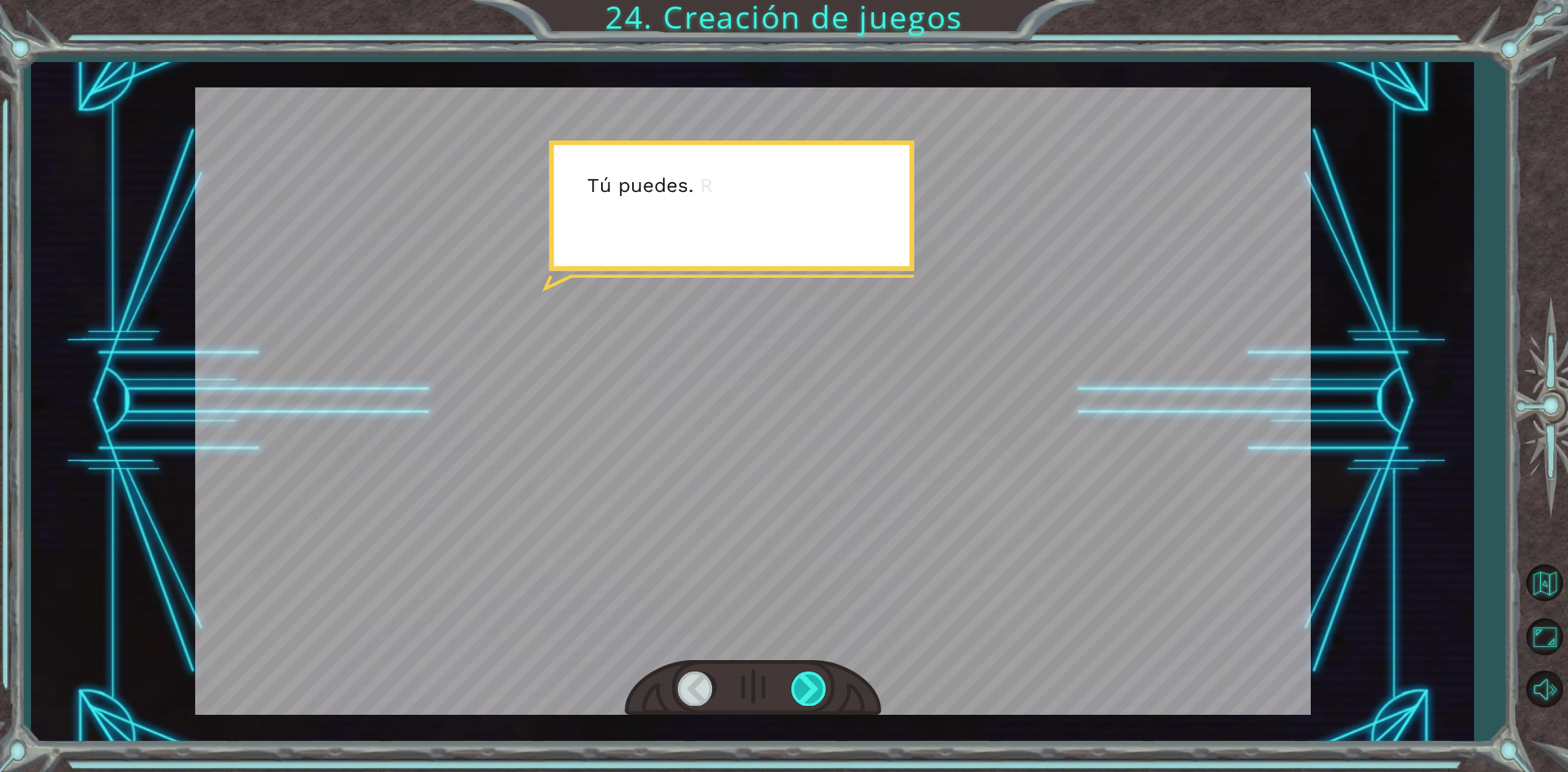
click at [797, 682] on div at bounding box center [810, 688] width 37 height 34
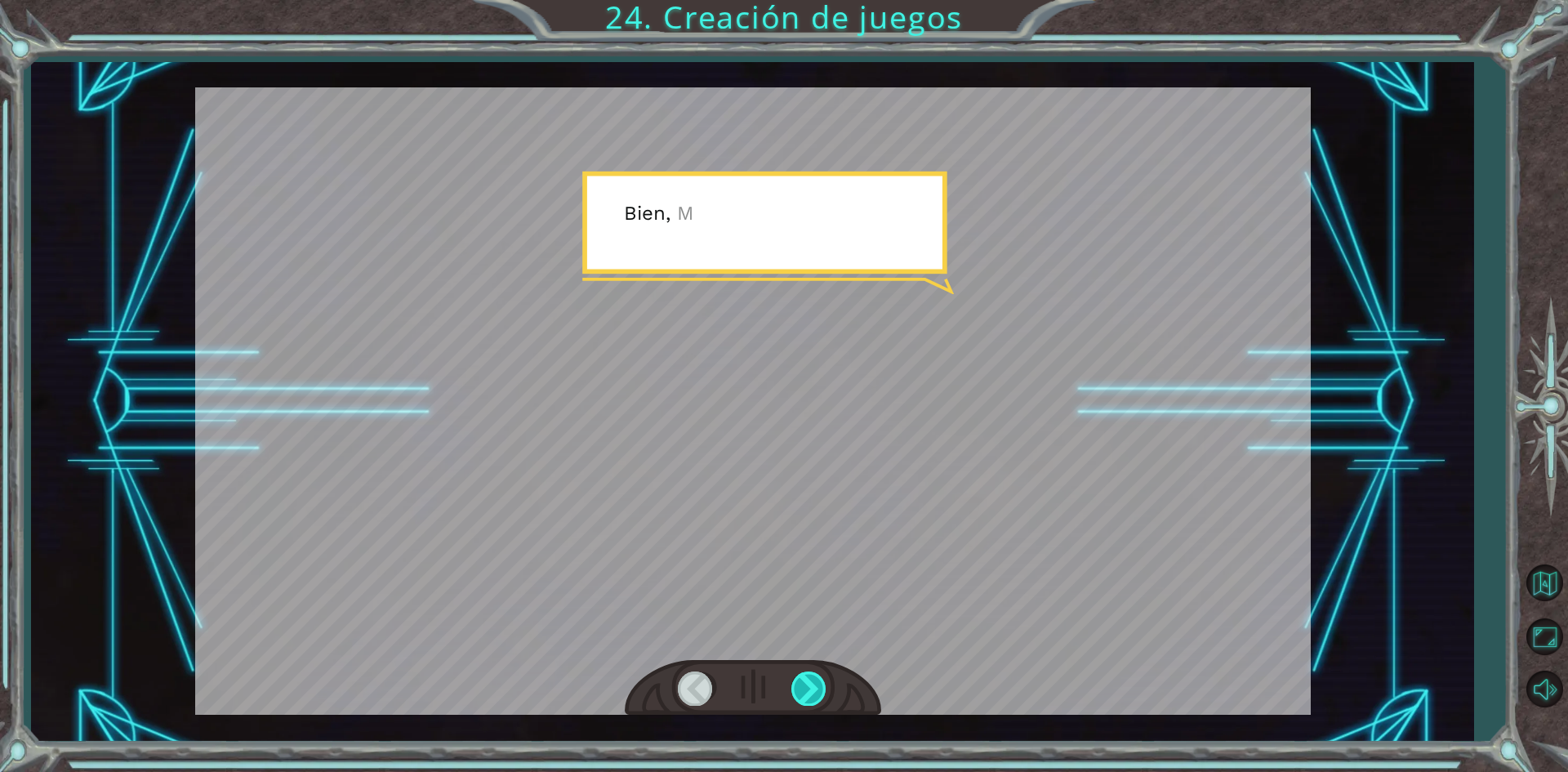
click at [797, 682] on div at bounding box center [810, 688] width 37 height 34
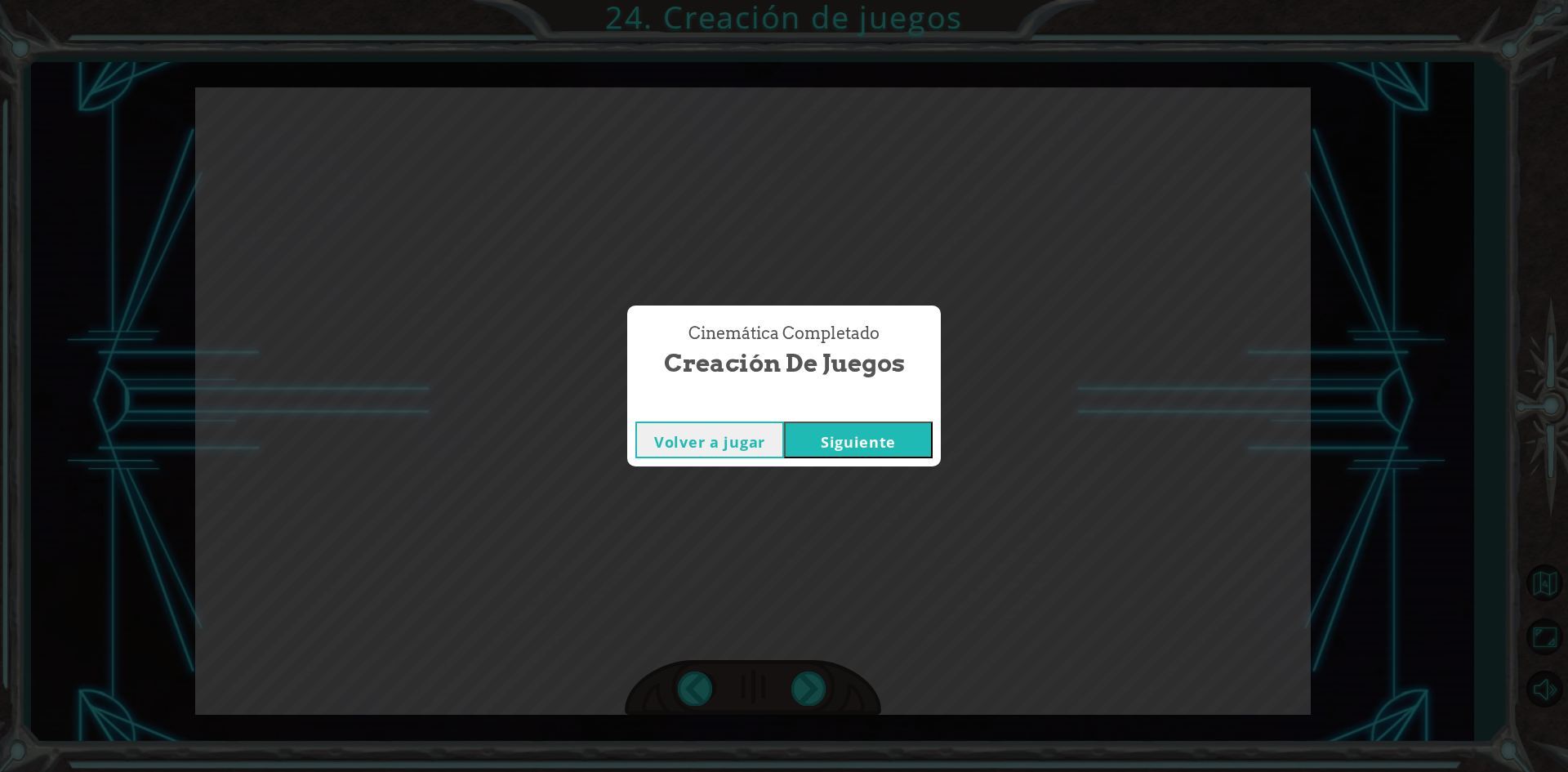
drag, startPoint x: 886, startPoint y: 462, endPoint x: 892, endPoint y: 415, distance: 47.4
click at [892, 438] on div "Volver a jugar [GEOGRAPHIC_DATA]" at bounding box center [784, 439] width 313 height 53
click at [892, 415] on div "Volver a jugar [GEOGRAPHIC_DATA]" at bounding box center [784, 439] width 313 height 53
click at [877, 430] on button "Siguiente" at bounding box center [859, 439] width 149 height 37
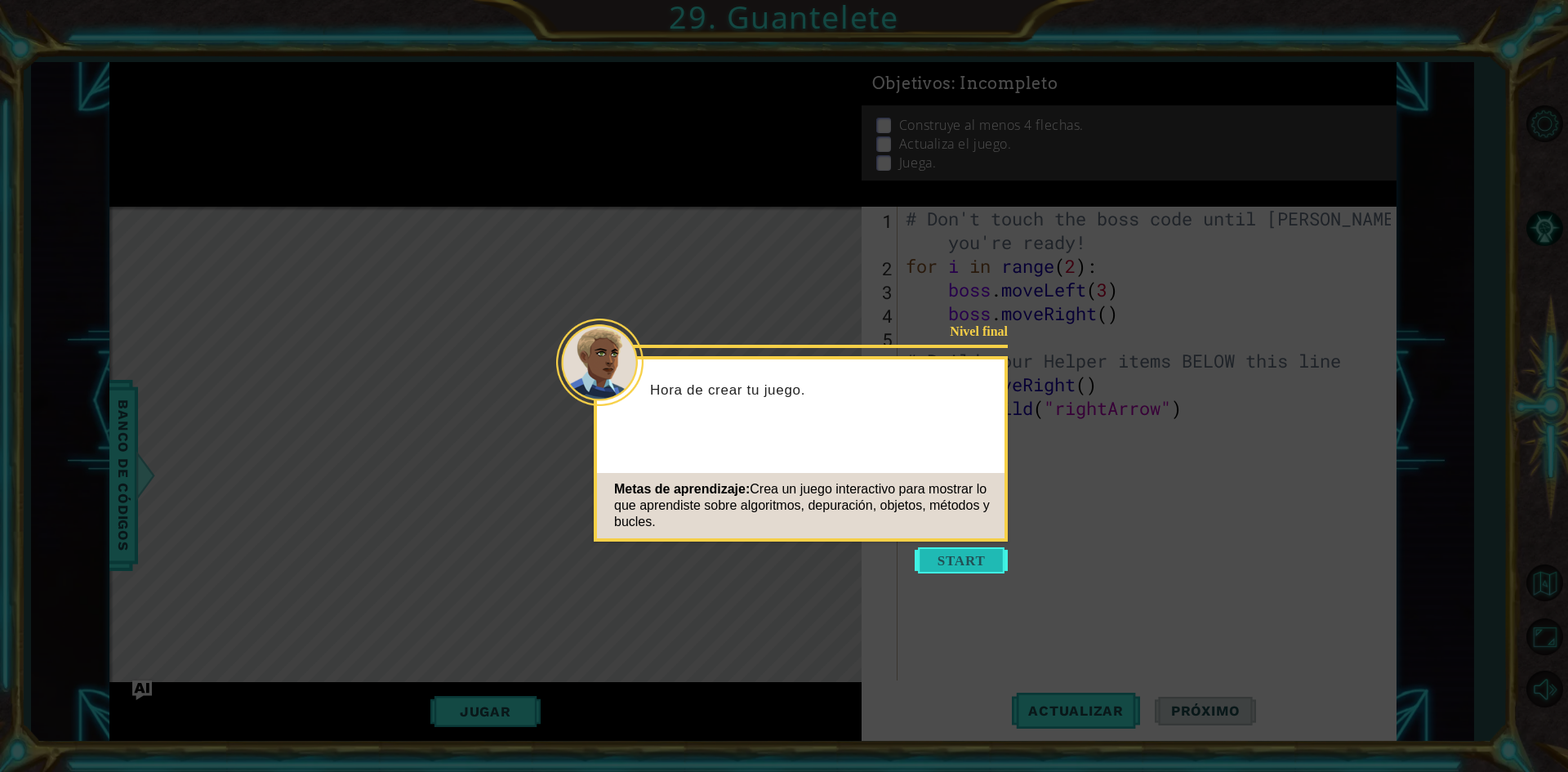
click at [976, 566] on button "Start" at bounding box center [961, 560] width 93 height 26
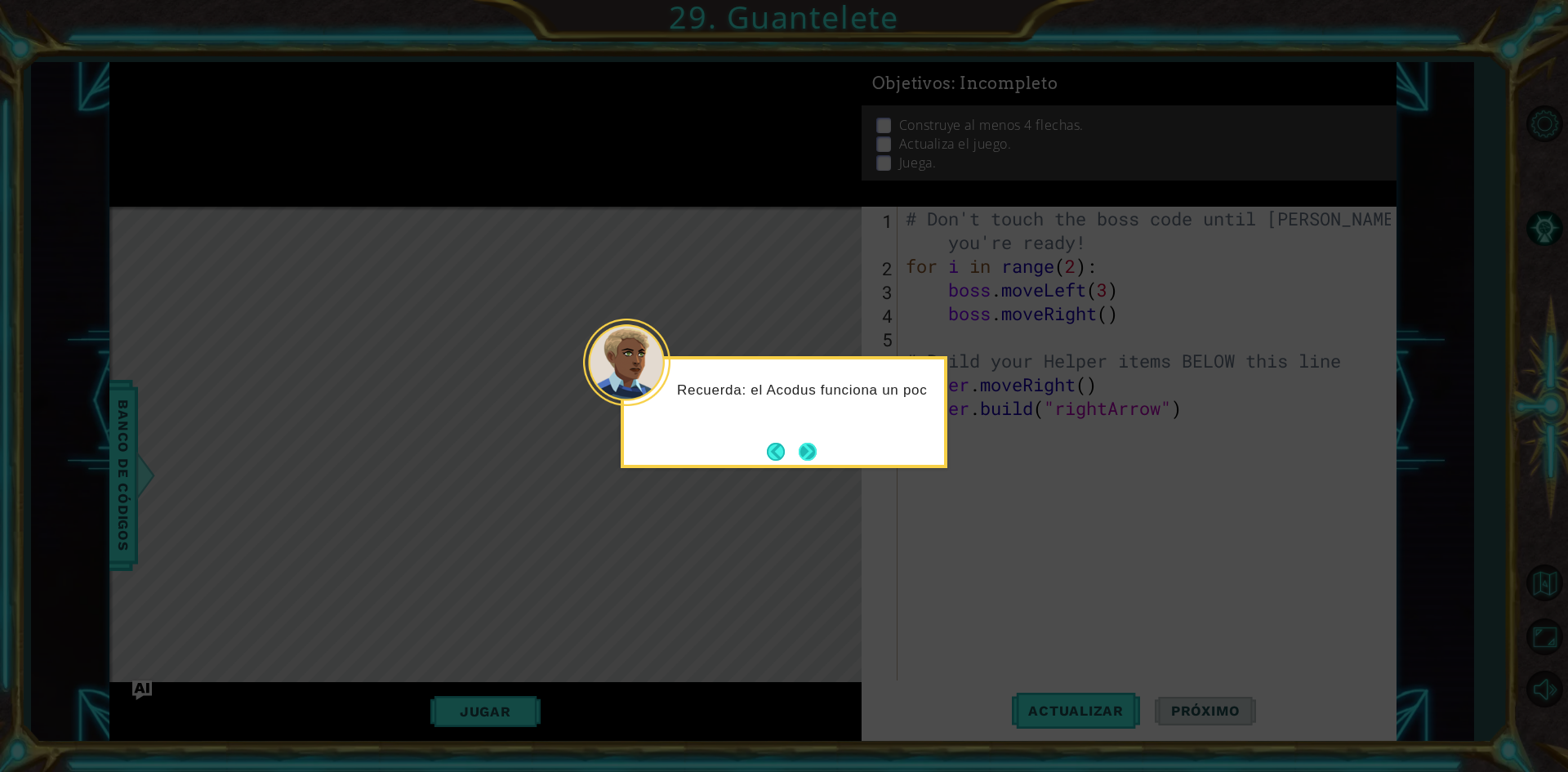
click at [798, 449] on button "Next" at bounding box center [807, 451] width 18 height 18
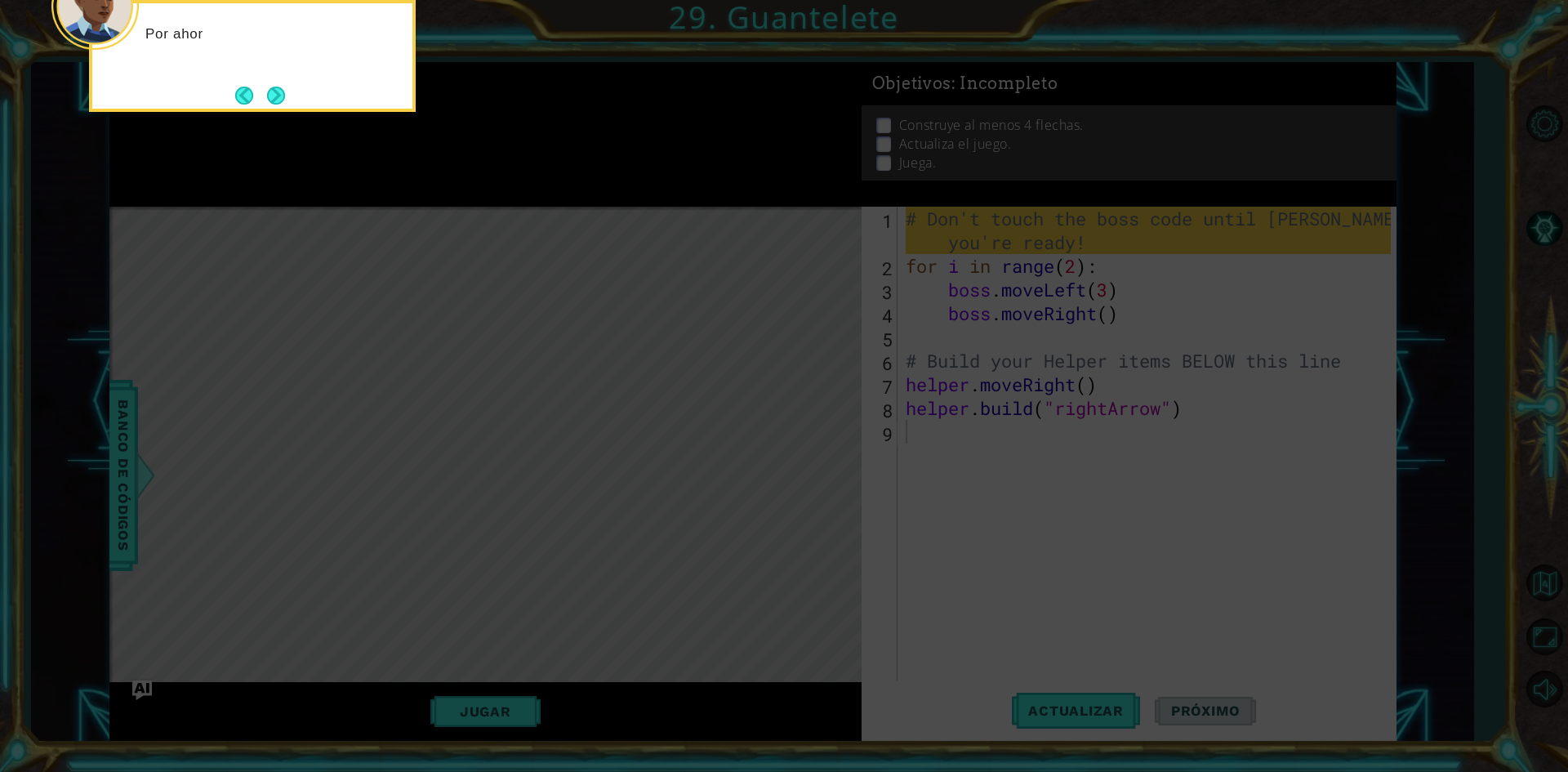
click at [798, 449] on icon at bounding box center [784, 115] width 1568 height 1313
click at [281, 98] on button "Next" at bounding box center [276, 96] width 18 height 18
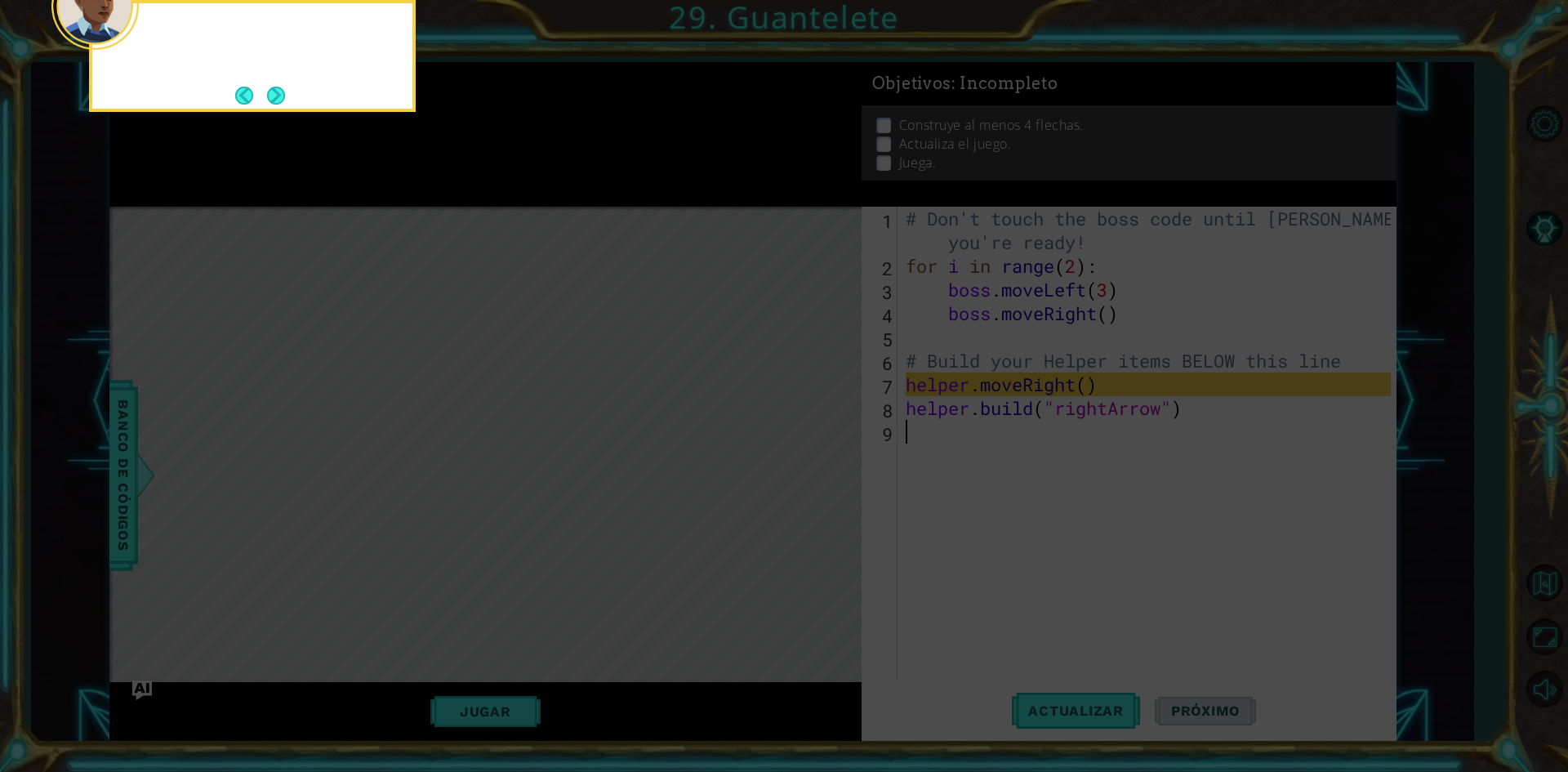
click at [281, 98] on button "Next" at bounding box center [276, 96] width 18 height 18
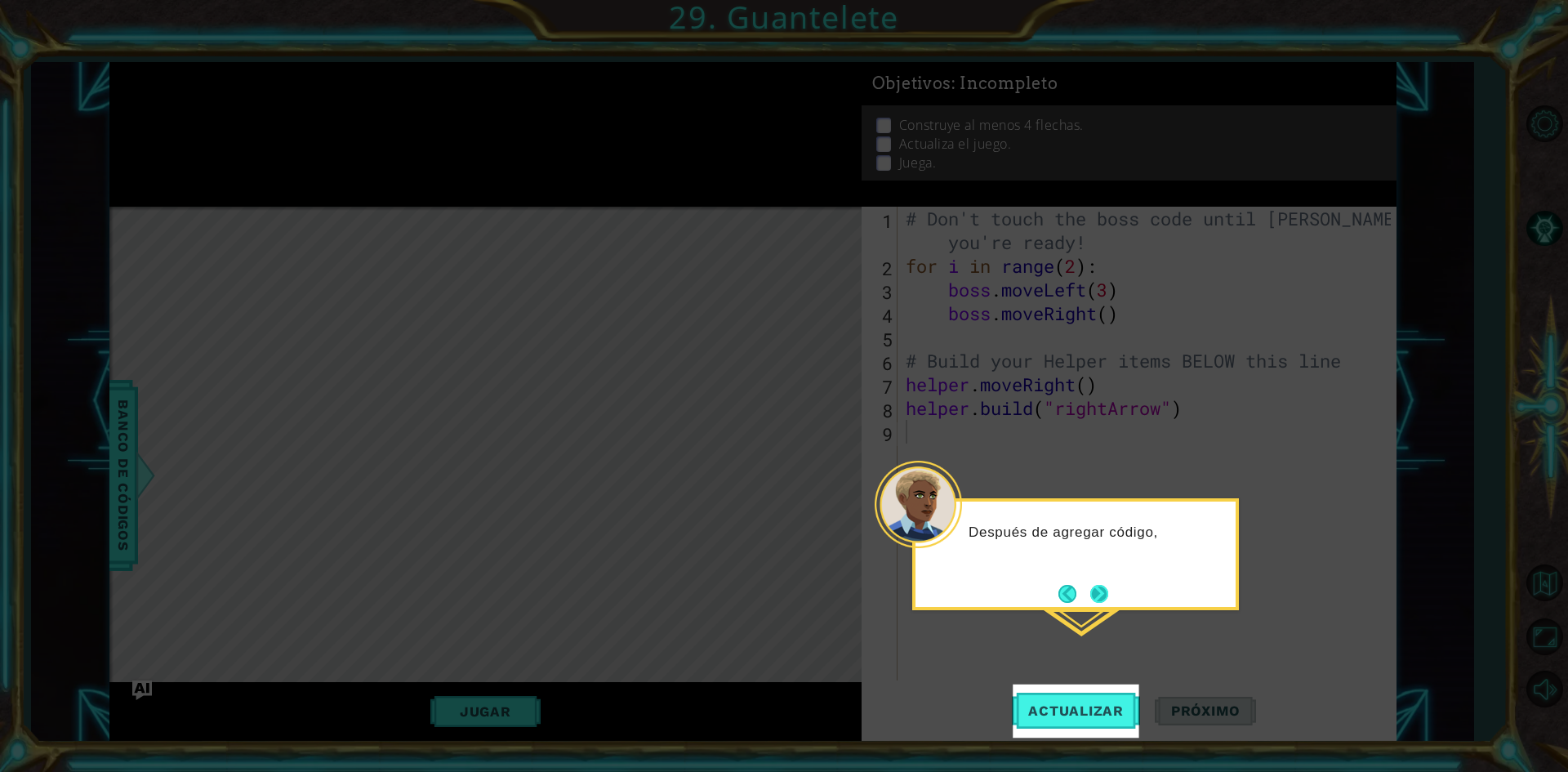
click at [1097, 594] on button "Next" at bounding box center [1099, 594] width 18 height 18
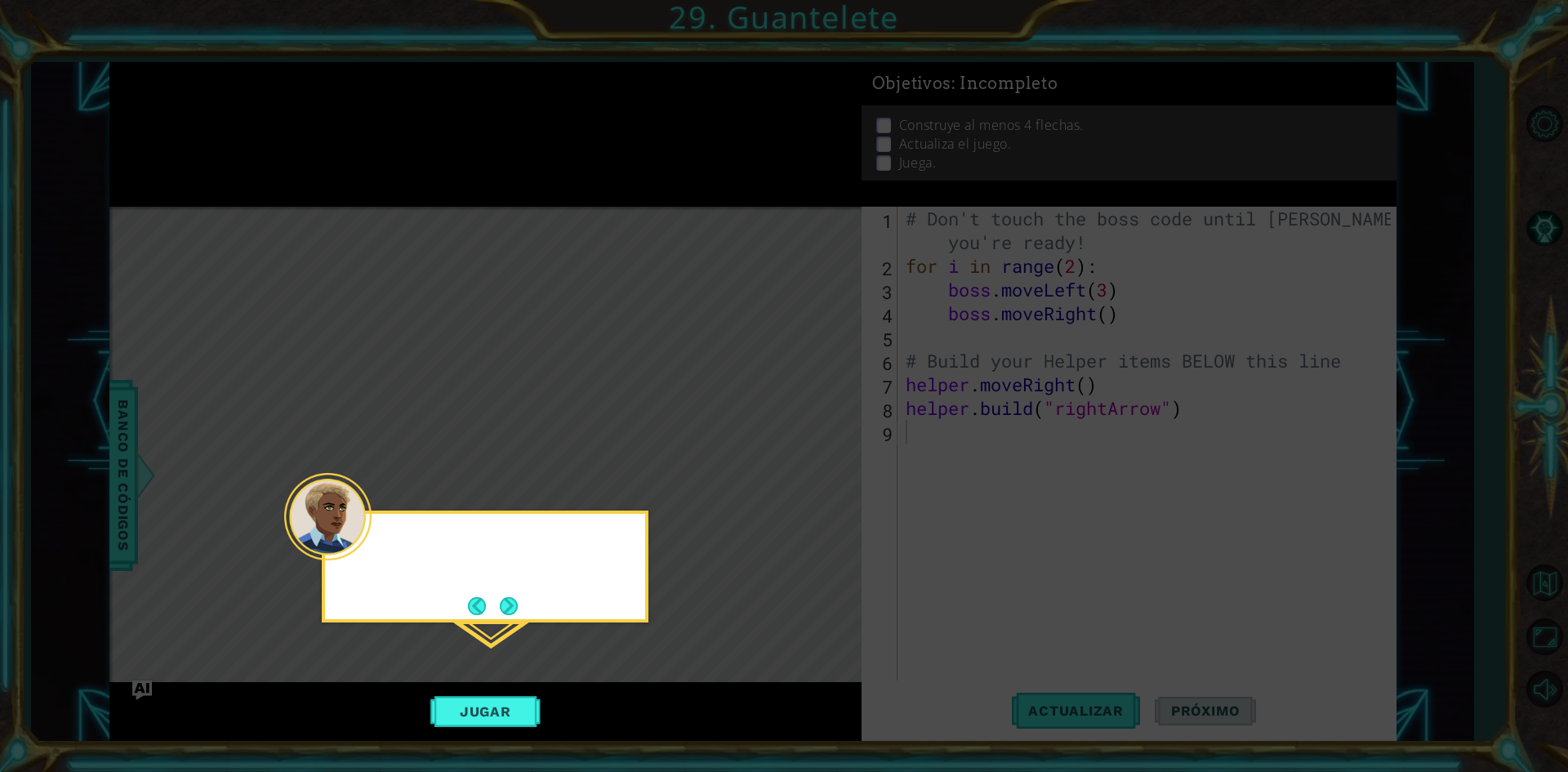
click at [1099, 595] on icon at bounding box center [784, 386] width 1568 height 772
click at [500, 604] on button "Next" at bounding box center [509, 606] width 18 height 18
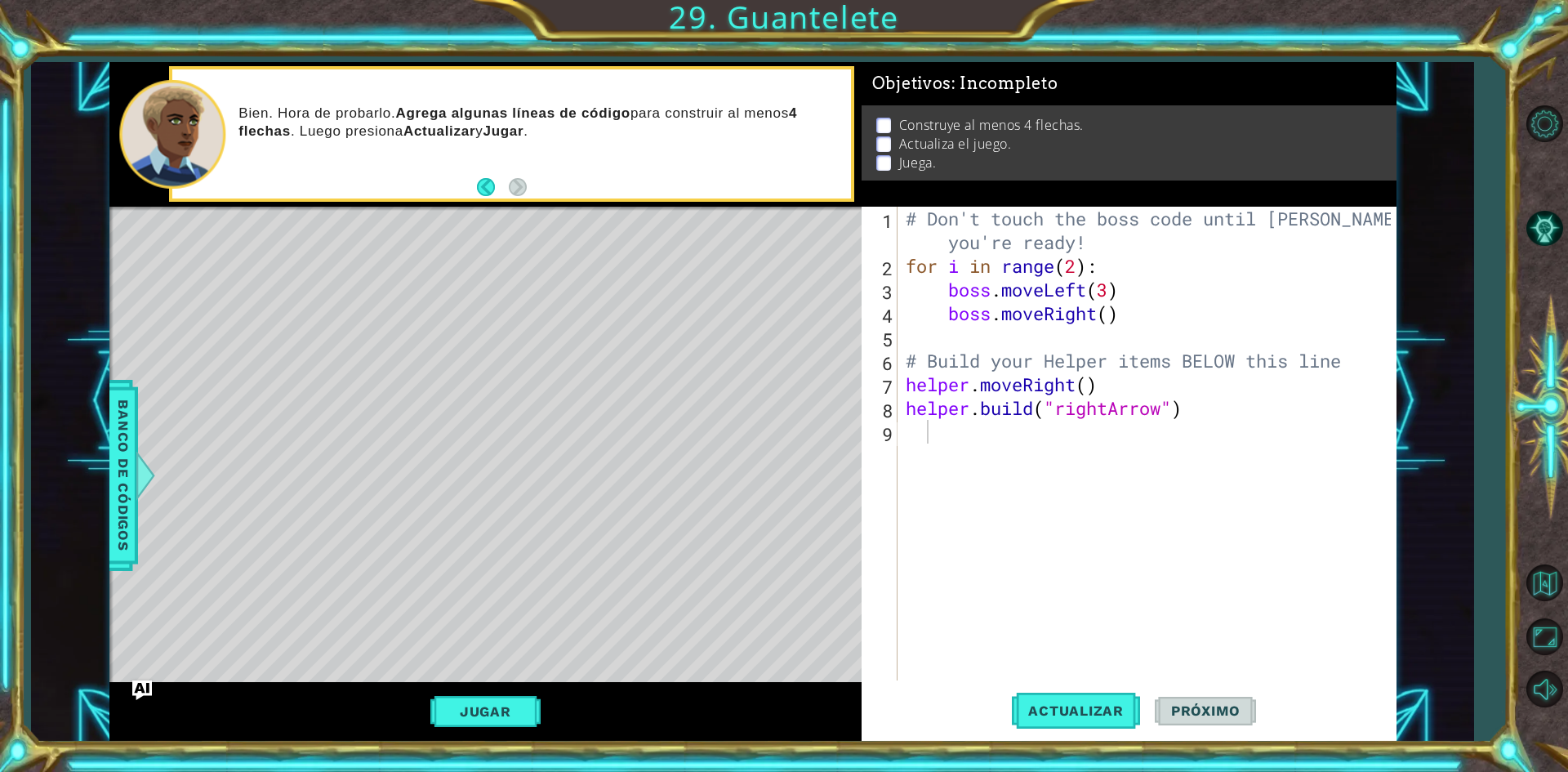
click at [241, 139] on p "Bien. Hora de probarlo. Agrega algunas líneas de código para construir al menos…" at bounding box center [539, 123] width 600 height 36
click at [489, 194] on button "Back" at bounding box center [492, 187] width 32 height 18
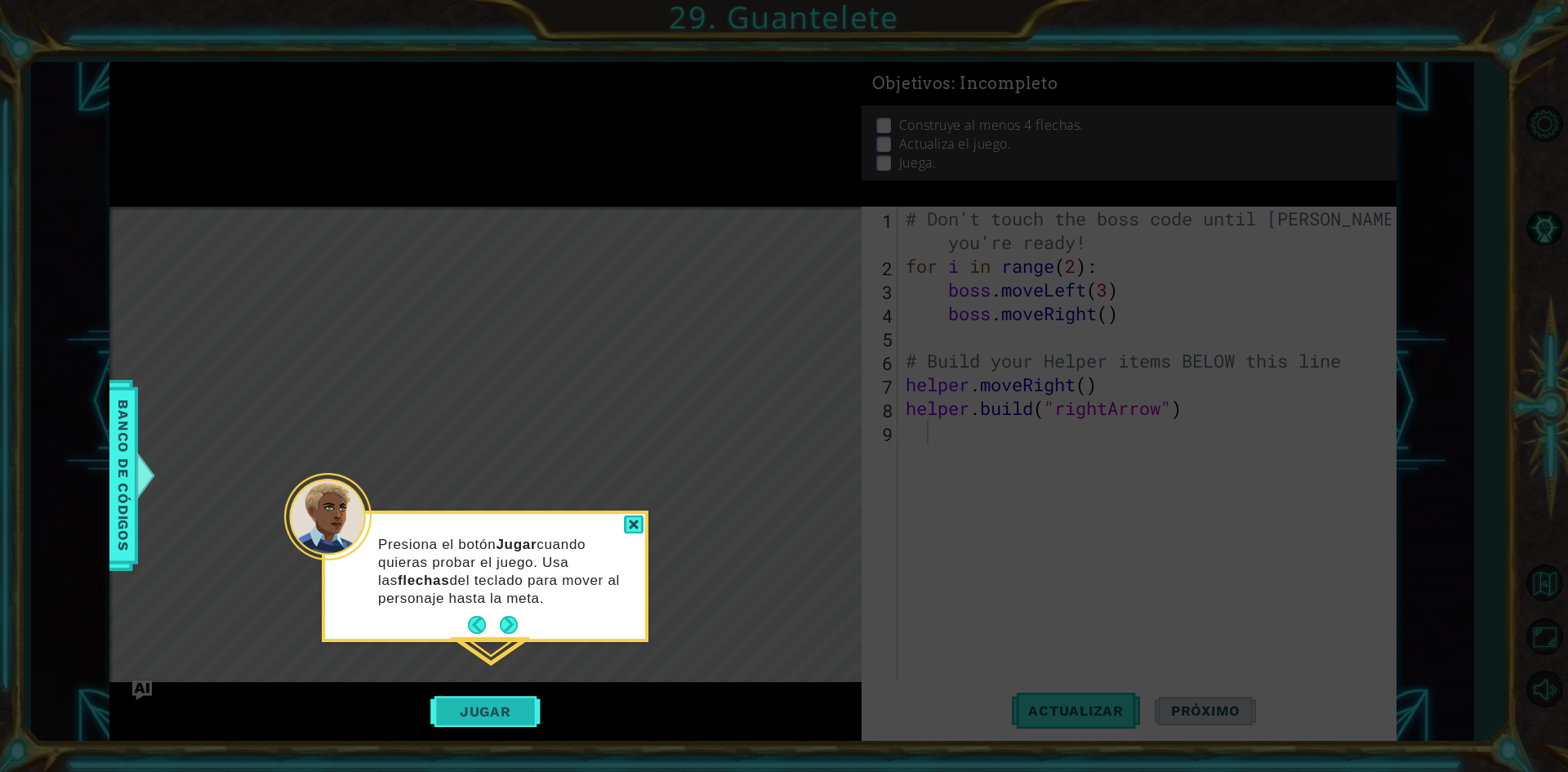
click at [536, 710] on button "Jugar" at bounding box center [485, 711] width 110 height 31
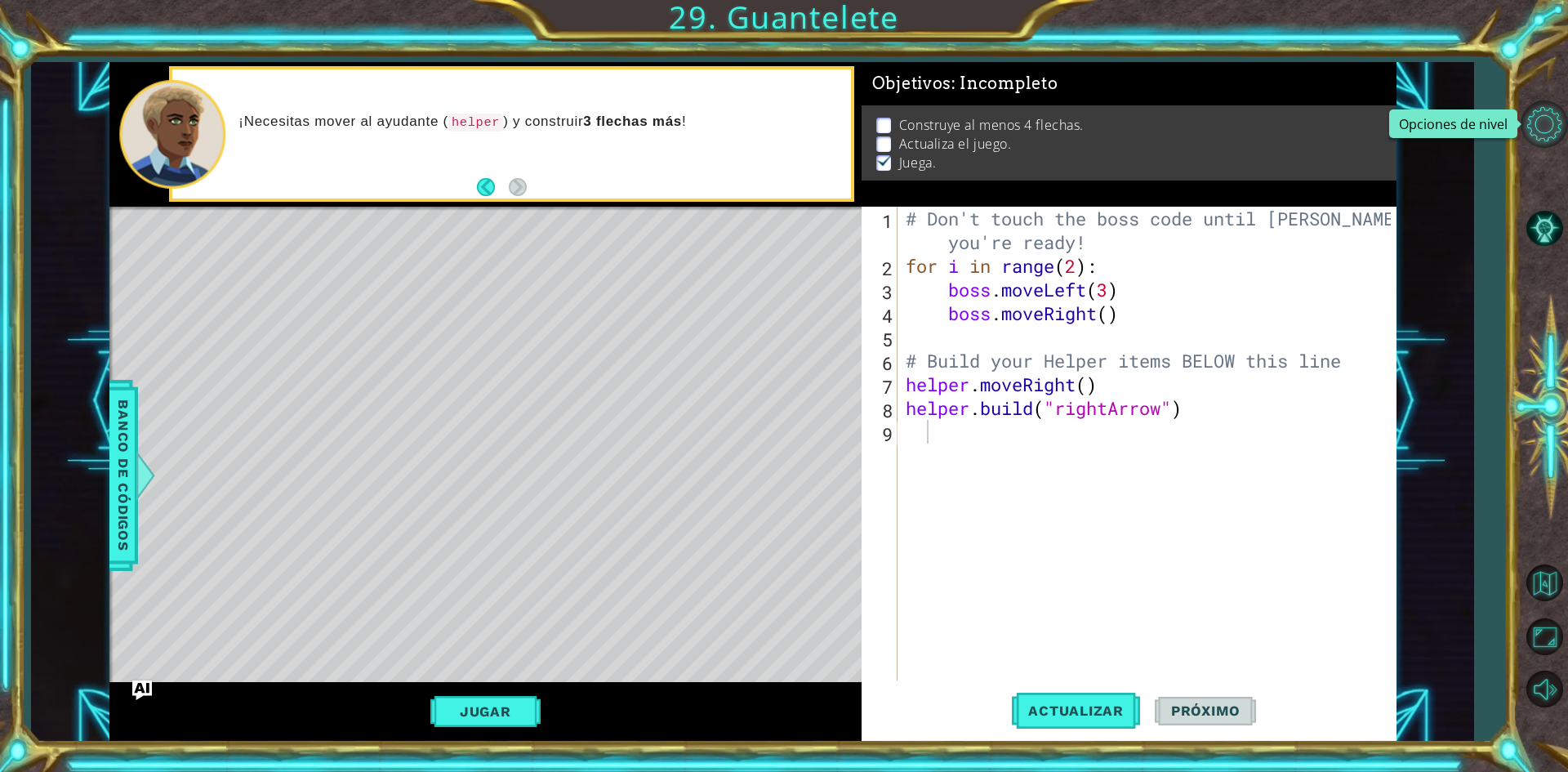
click at [1555, 101] on button "Opciones de nivel" at bounding box center [1544, 124] width 47 height 47
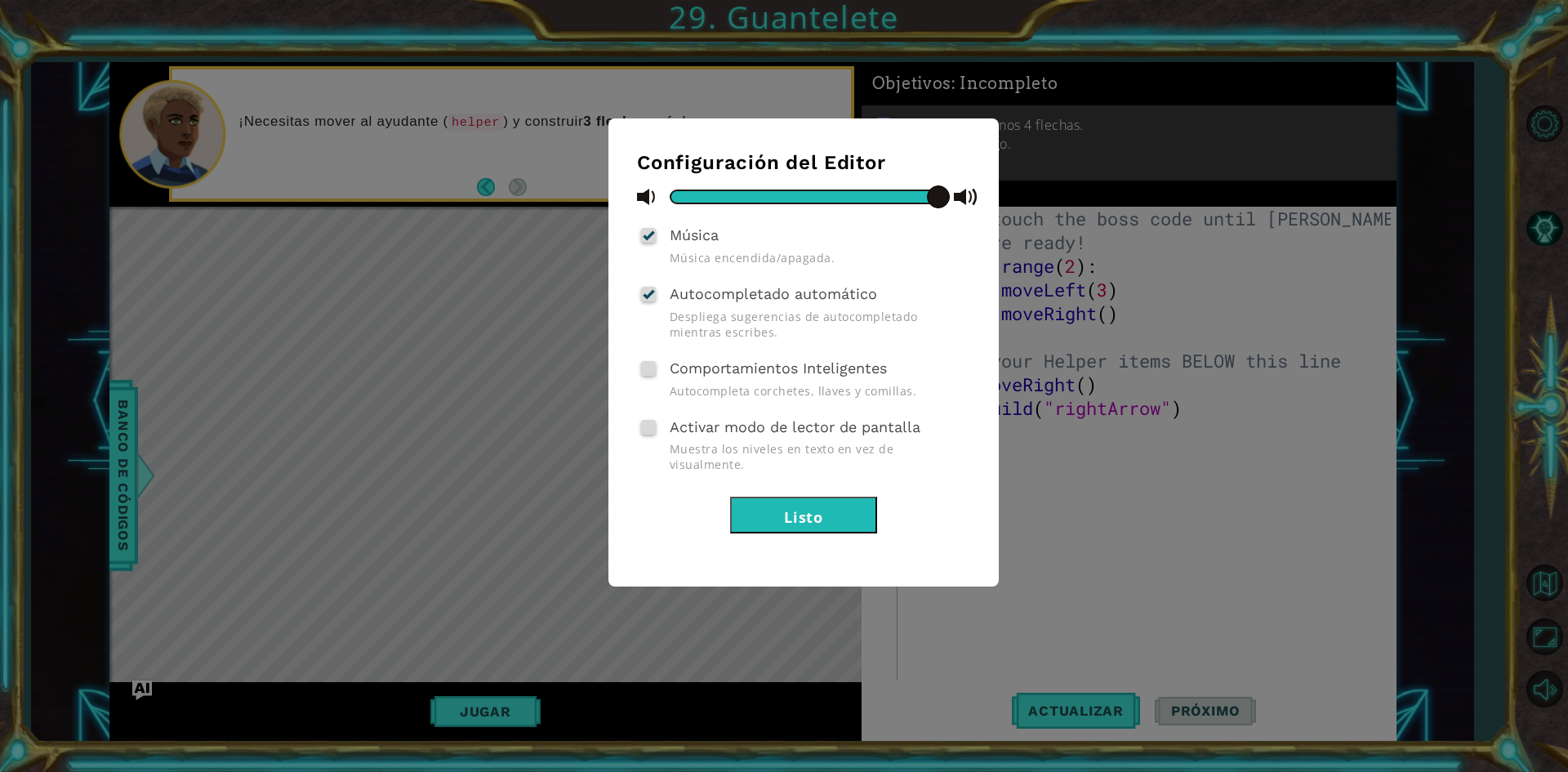
click at [1348, 496] on div "Configuración del Editor Música Música encendida/apagada. Autocompletado automá…" at bounding box center [784, 386] width 1568 height 772
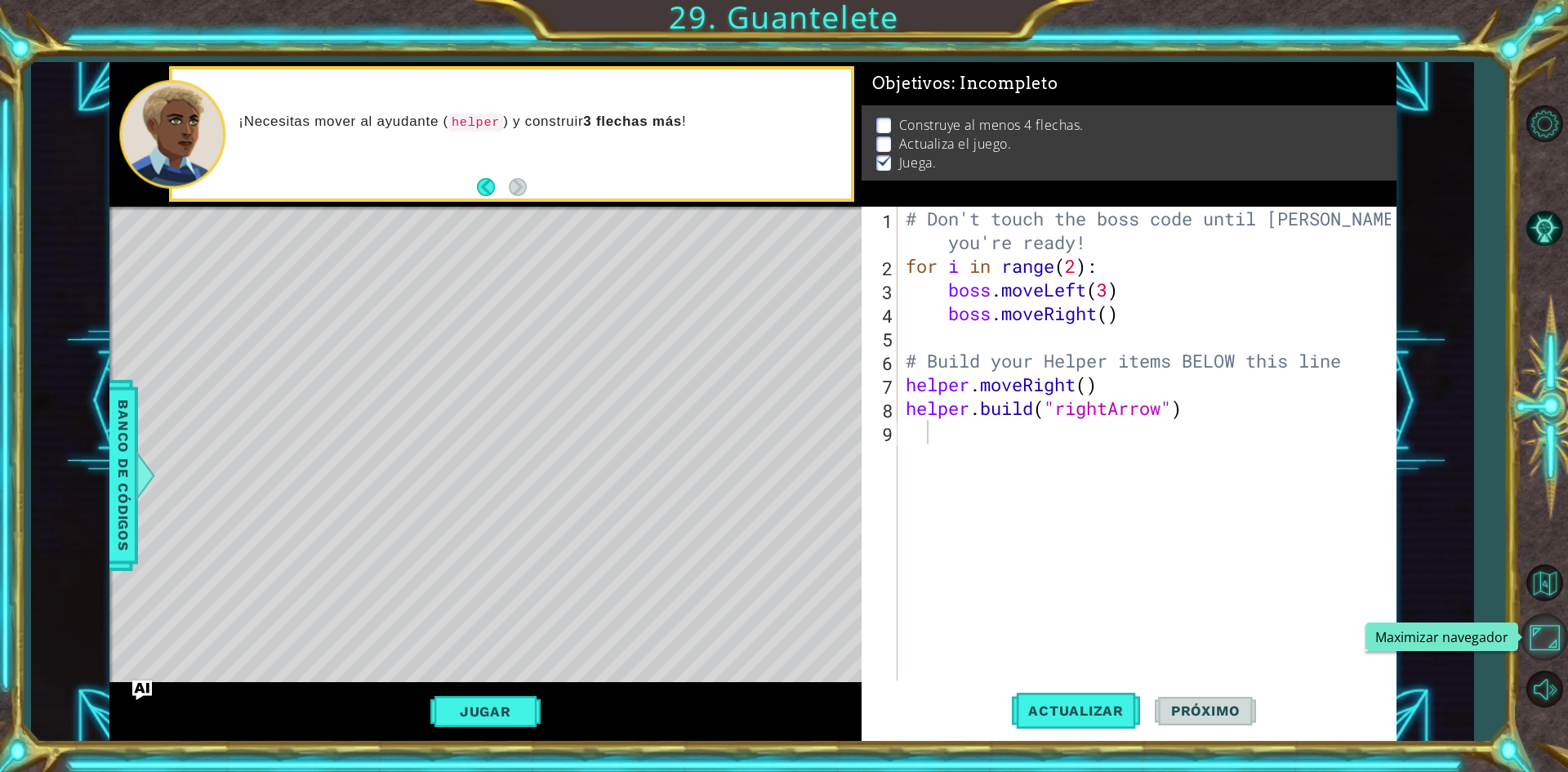
click at [1555, 623] on button "Maximizar navegador" at bounding box center [1544, 637] width 47 height 47
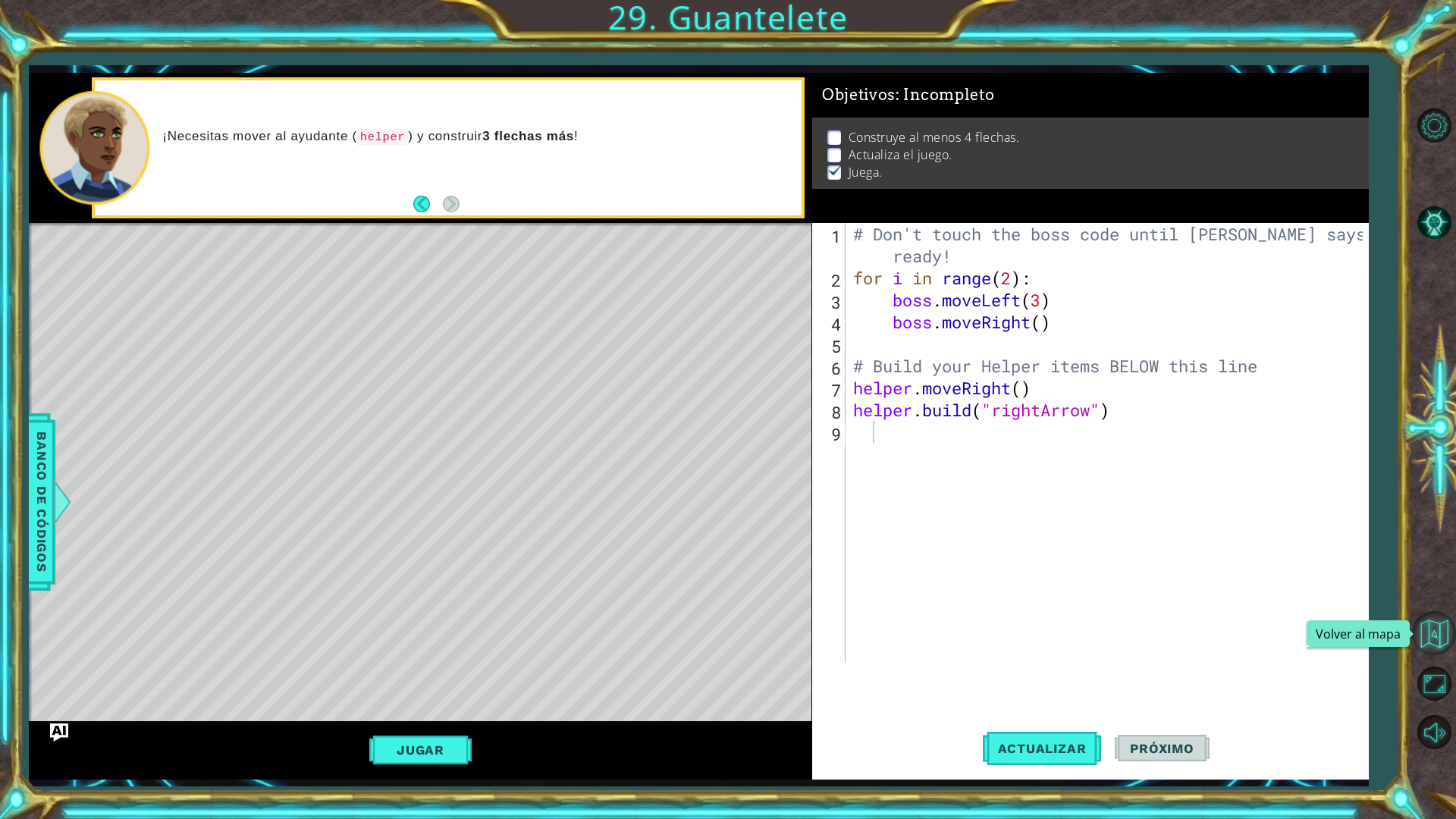
click at [1444, 645] on button "Volver al mapa" at bounding box center [1434, 634] width 44 height 44
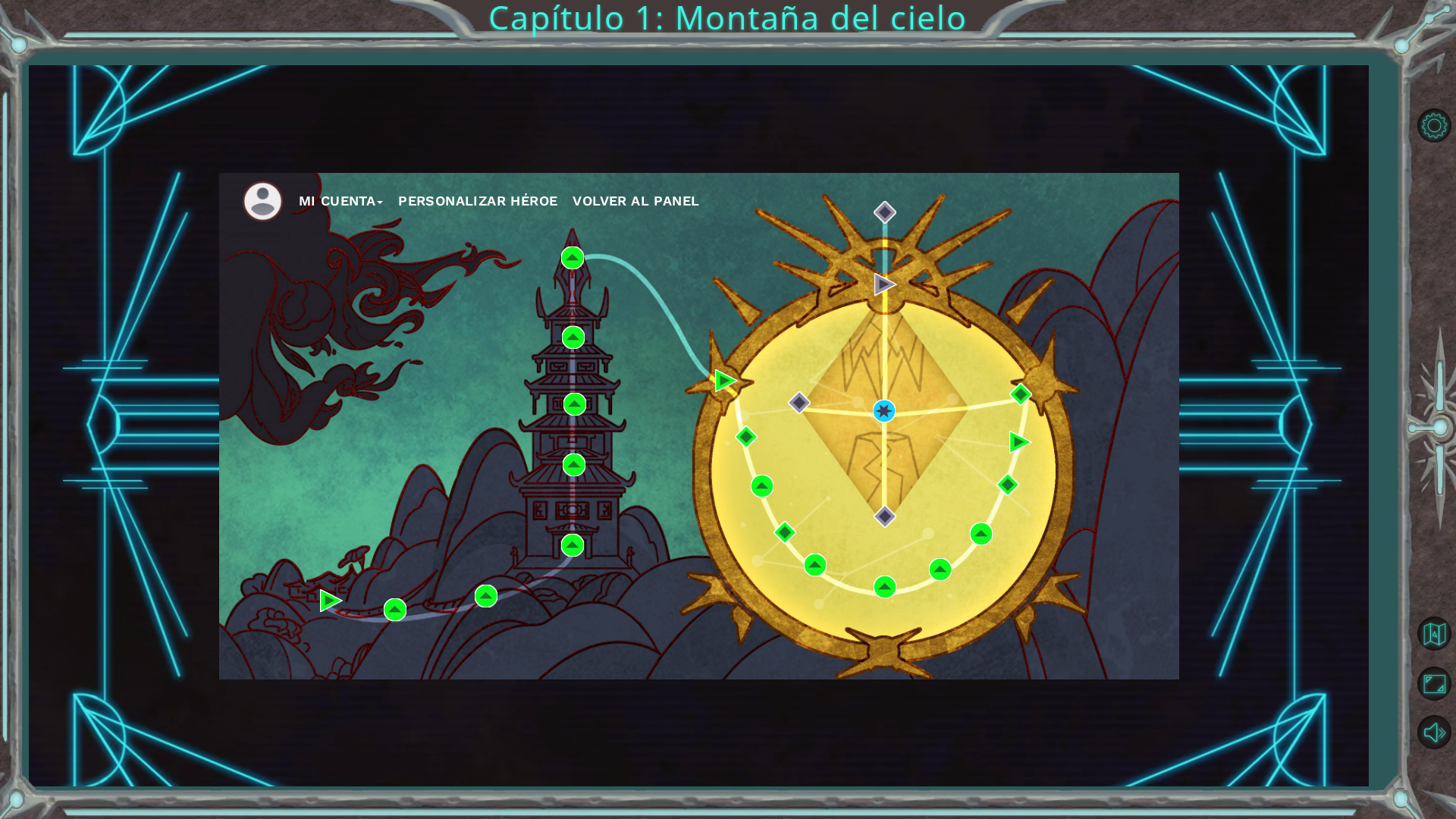
click at [266, 209] on img at bounding box center [263, 201] width 42 height 42
click at [362, 209] on button "Mi Cuenta" at bounding box center [341, 201] width 85 height 23
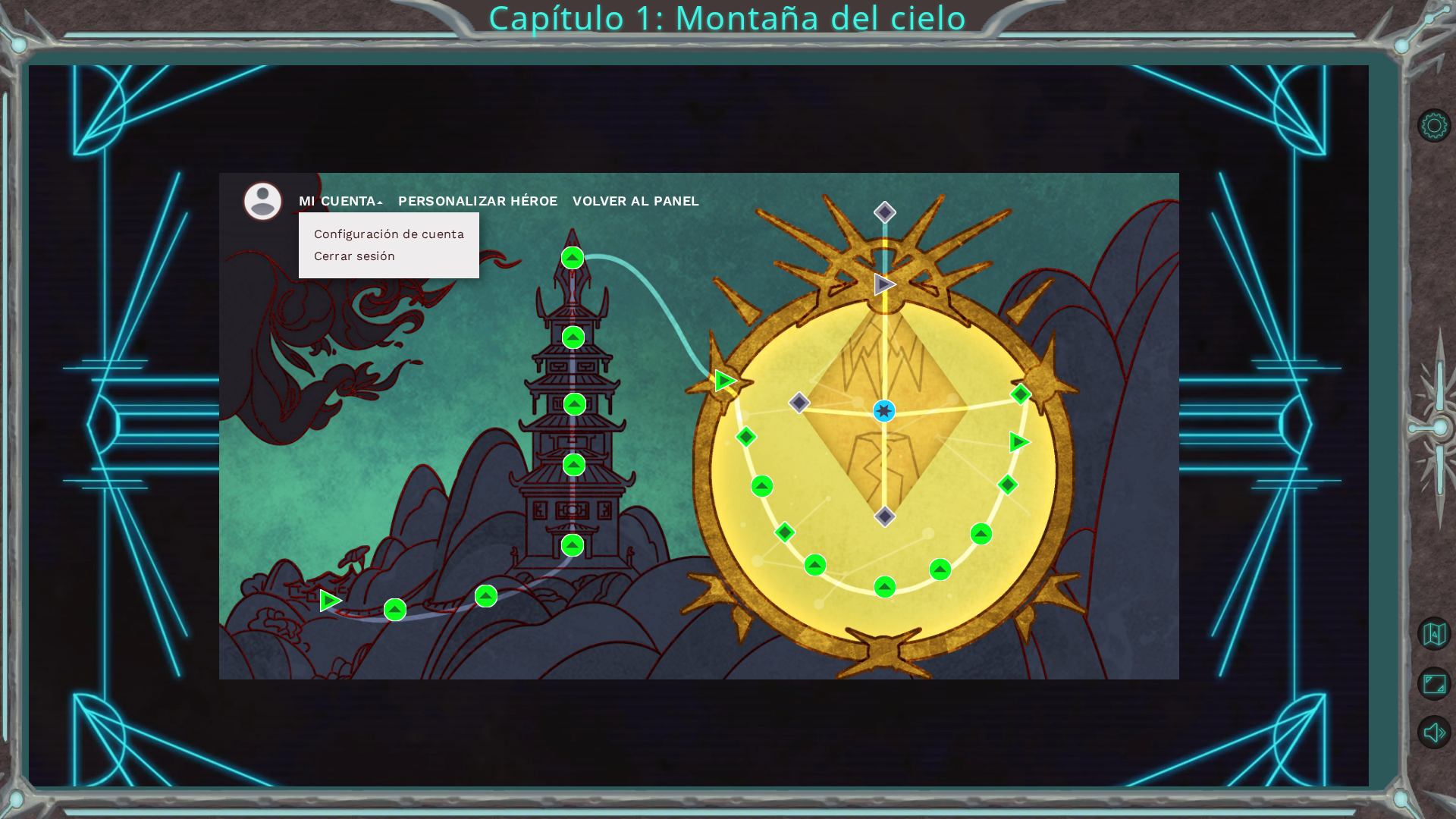
click at [398, 263] on button "Cerrar sesión" at bounding box center [355, 256] width 91 height 17
